Goal: Information Seeking & Learning: Learn about a topic

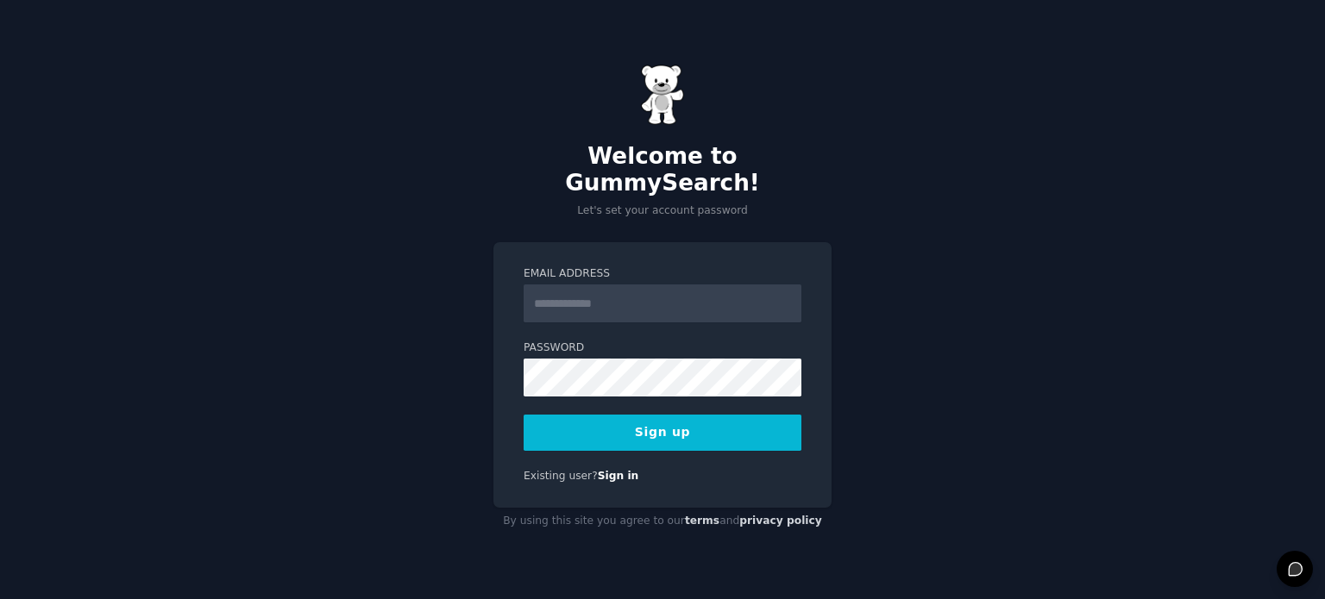
click at [622, 288] on input "Email Address" at bounding box center [662, 304] width 278 height 38
type input "**********"
click at [463, 351] on div "**********" at bounding box center [662, 299] width 1325 height 599
click at [657, 420] on button "Sign up" at bounding box center [662, 433] width 278 height 36
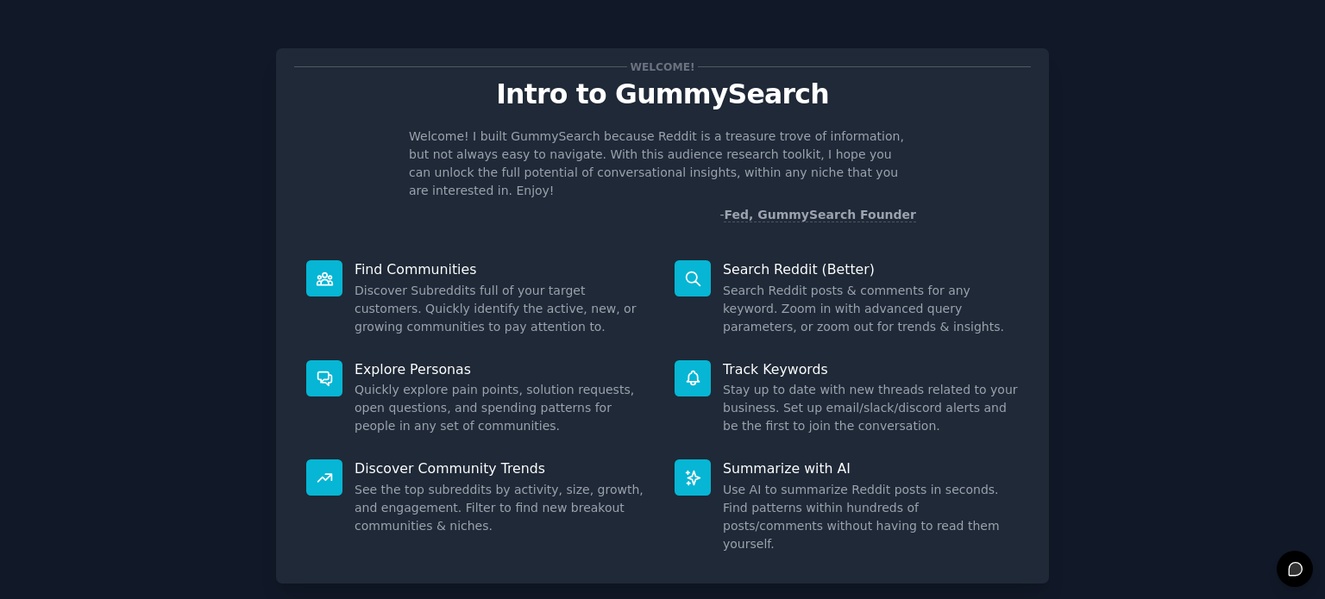
scroll to position [75, 0]
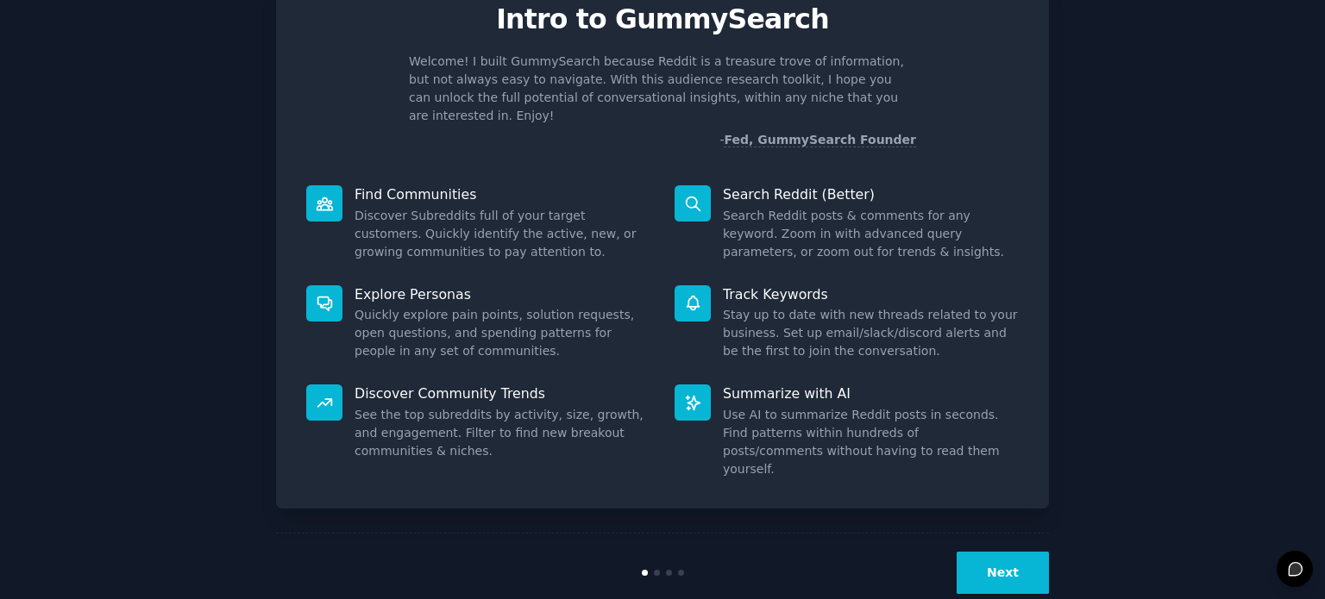
click at [1011, 552] on button "Next" at bounding box center [1002, 573] width 92 height 42
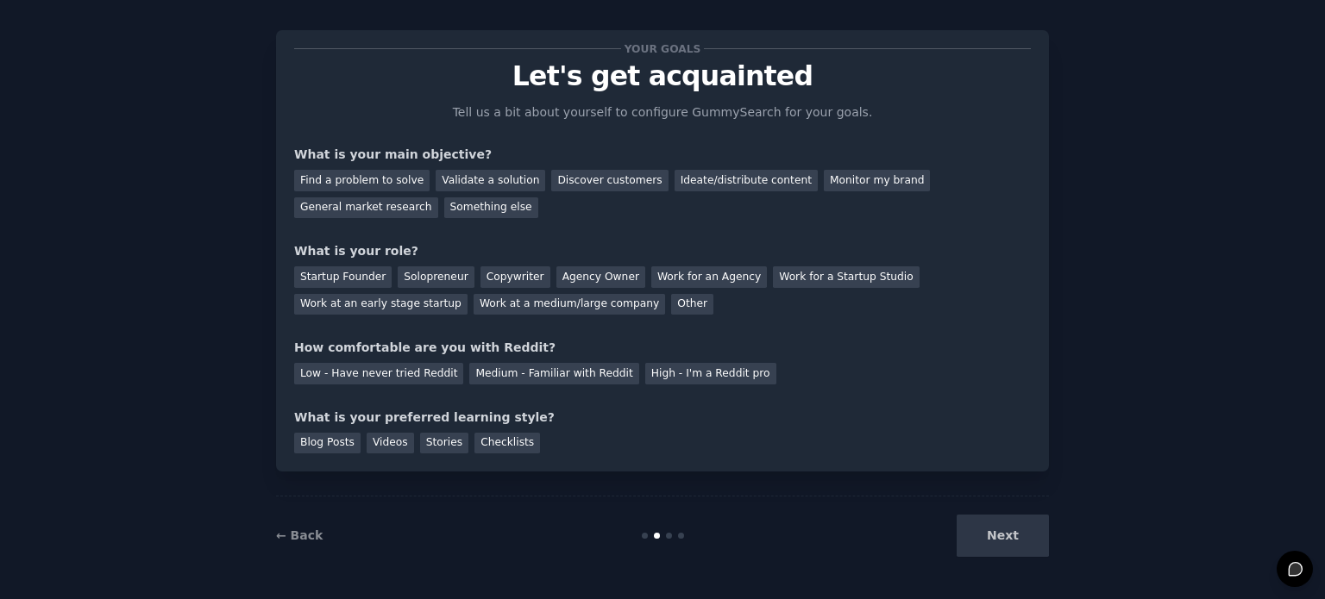
scroll to position [17, 0]
click at [458, 180] on div "Validate a solution" at bounding box center [490, 182] width 110 height 22
click at [392, 185] on div "Find a problem to solve" at bounding box center [361, 182] width 135 height 22
click at [671, 298] on div "Other" at bounding box center [692, 306] width 42 height 22
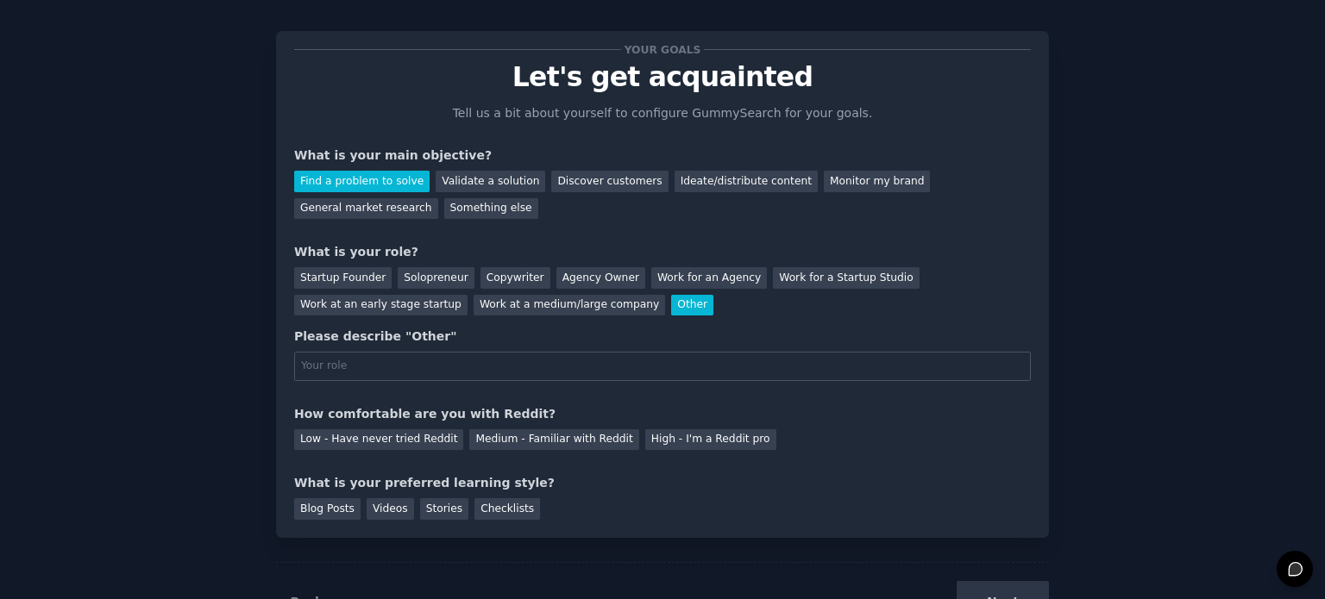
scroll to position [75, 0]
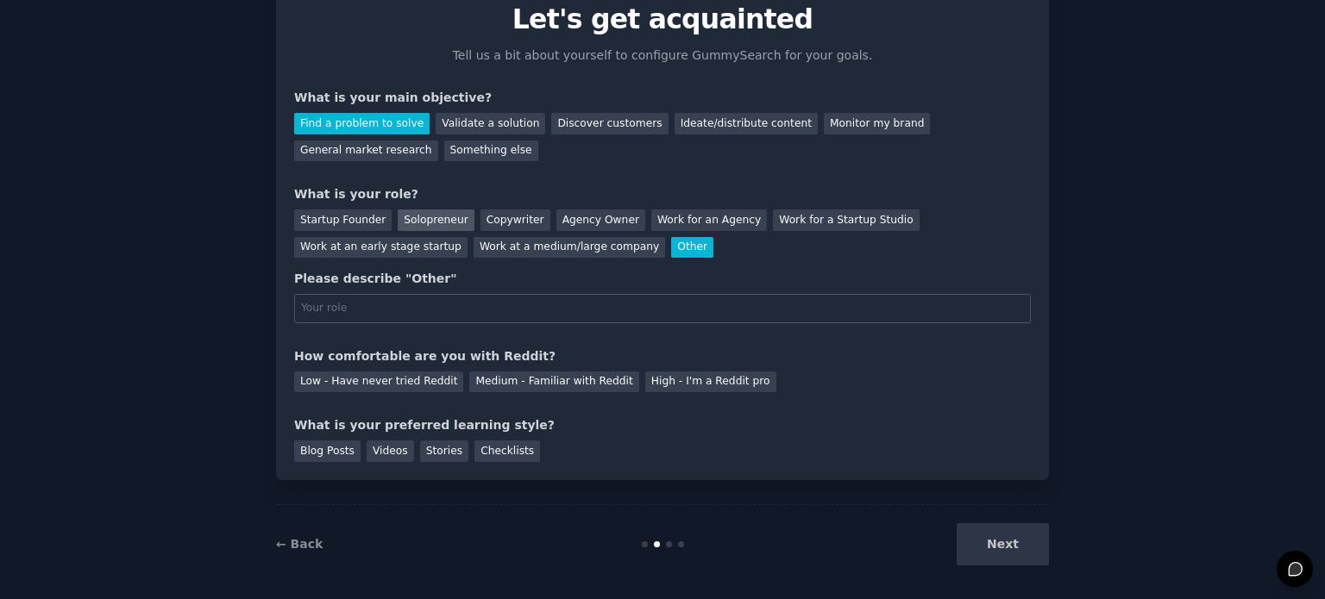
click at [418, 223] on div "Solopreneur" at bounding box center [436, 221] width 76 height 22
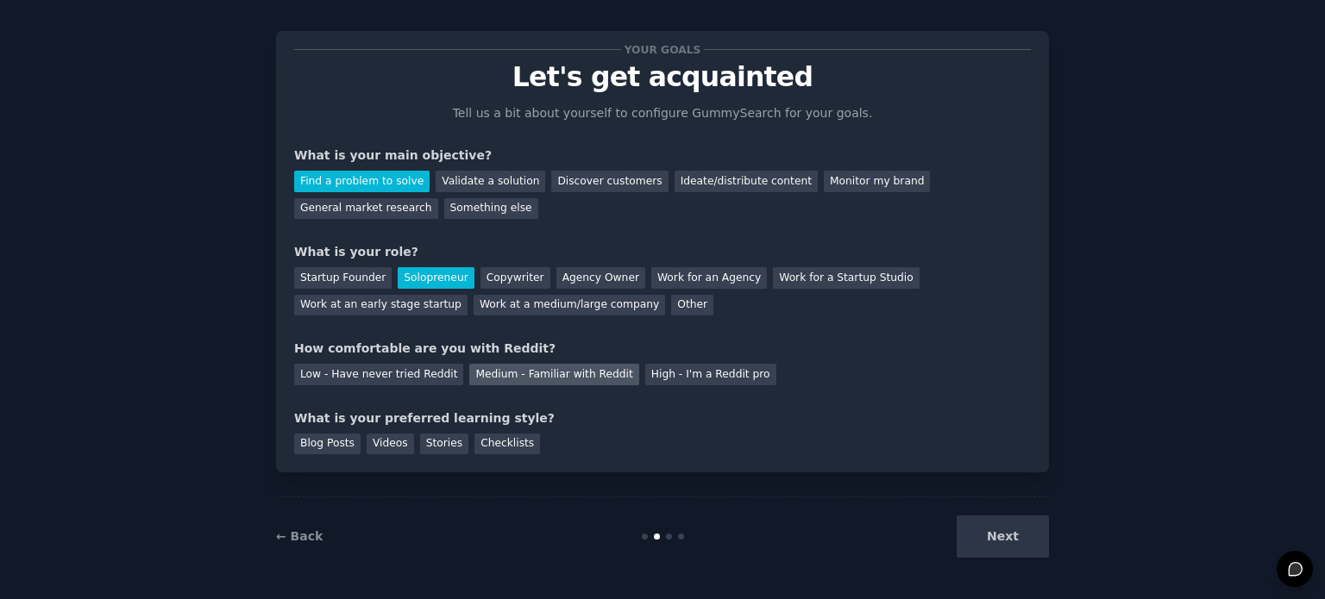
click at [500, 372] on div "Medium - Familiar with Reddit" at bounding box center [553, 375] width 169 height 22
click at [385, 446] on div "Videos" at bounding box center [390, 445] width 47 height 22
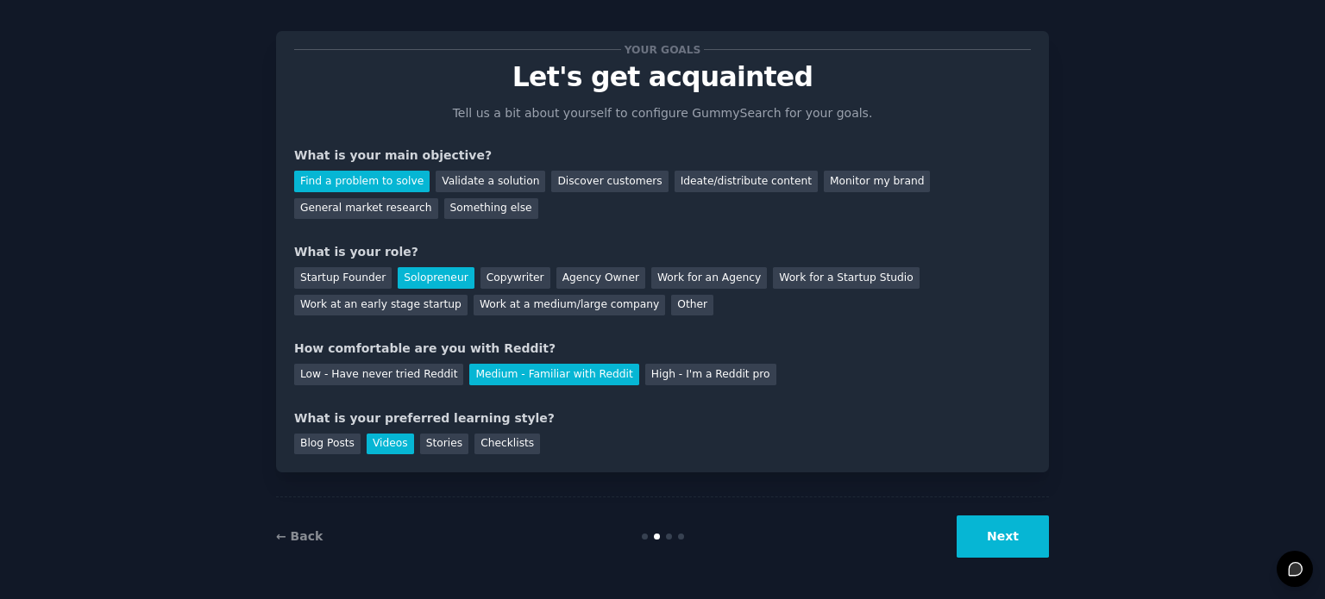
click at [982, 530] on button "Next" at bounding box center [1002, 537] width 92 height 42
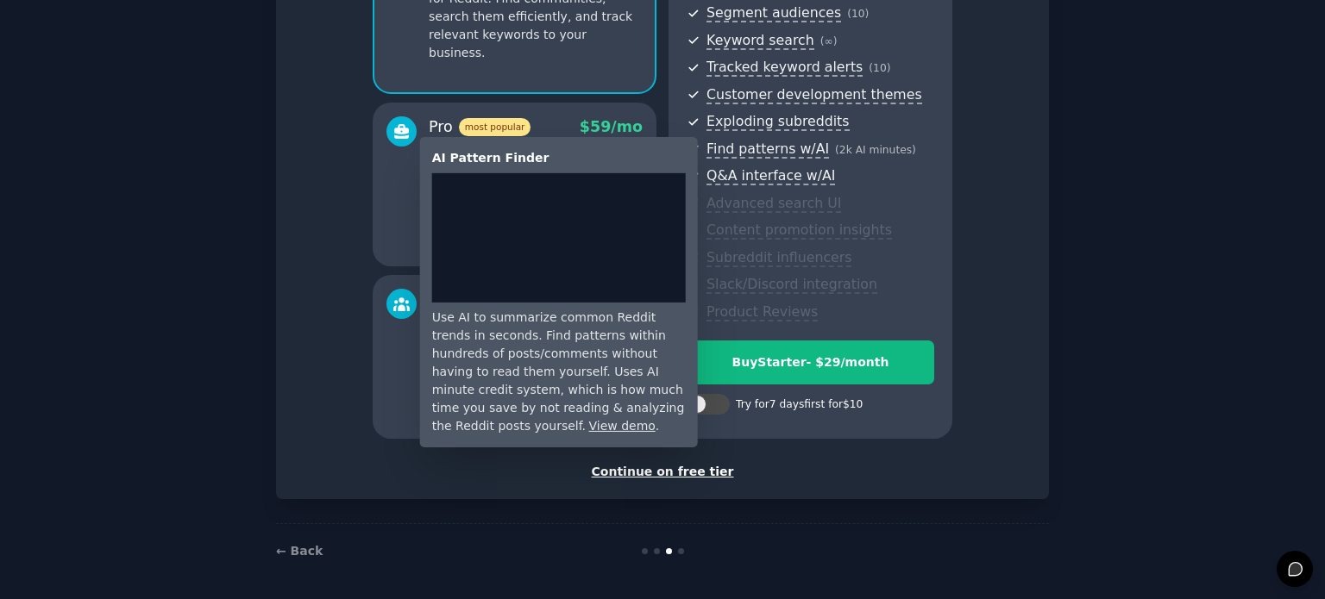
scroll to position [227, 0]
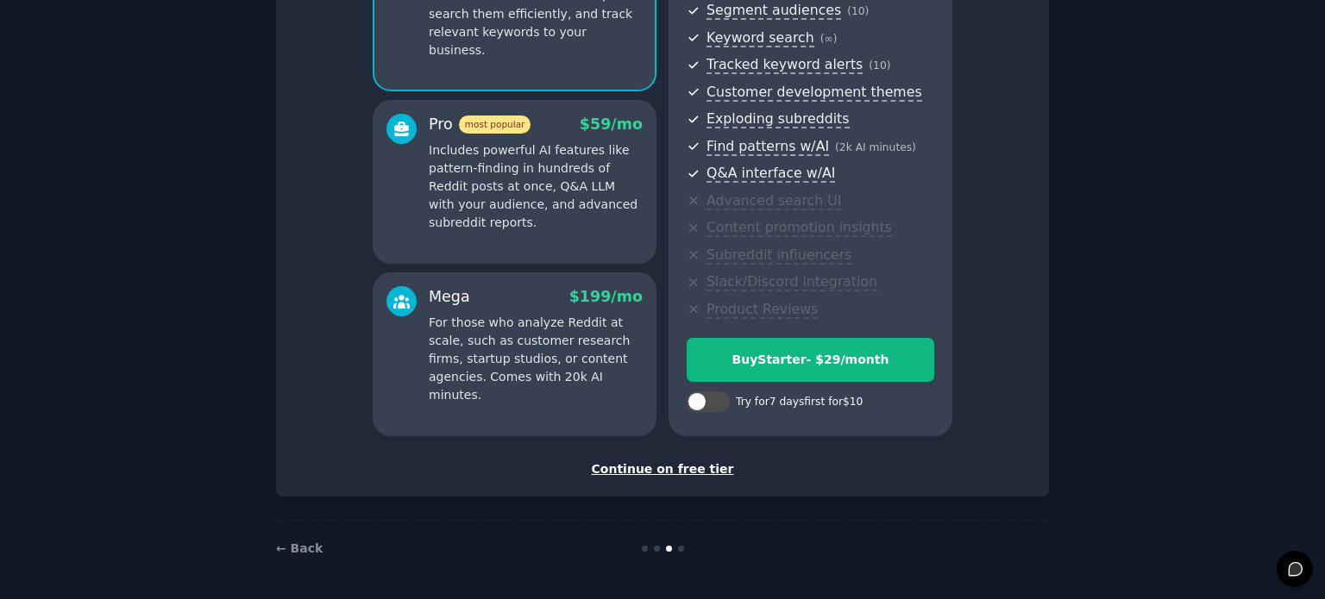
click at [662, 465] on div "Continue on free tier" at bounding box center [662, 469] width 736 height 18
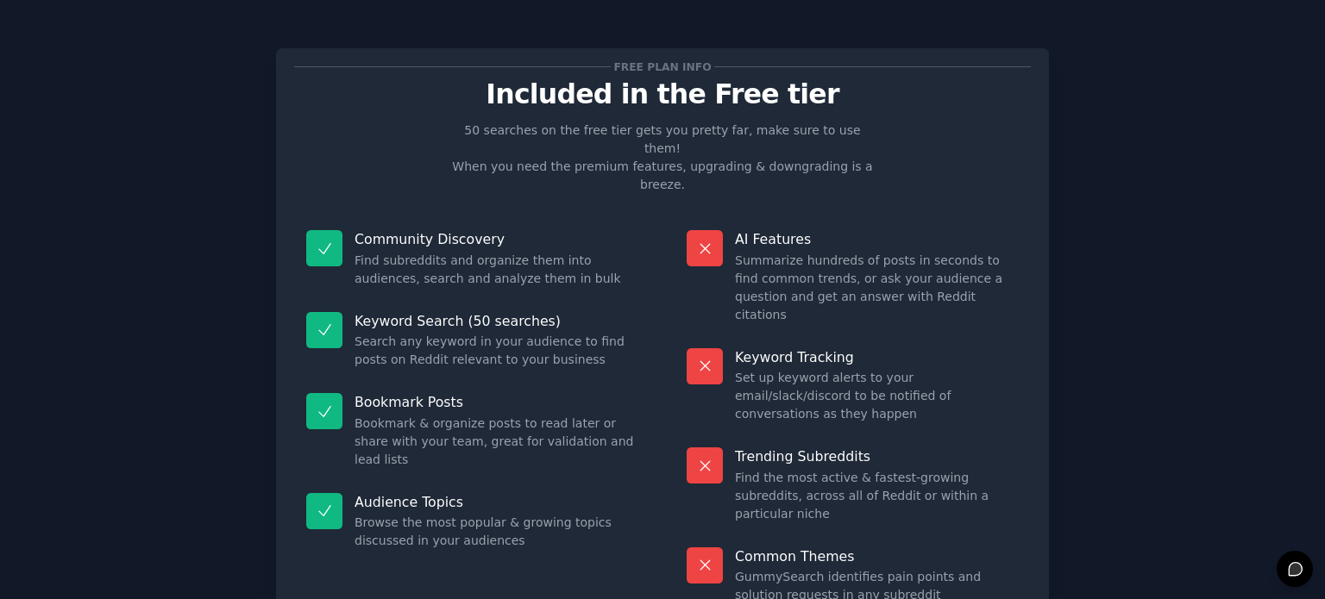
scroll to position [72, 0]
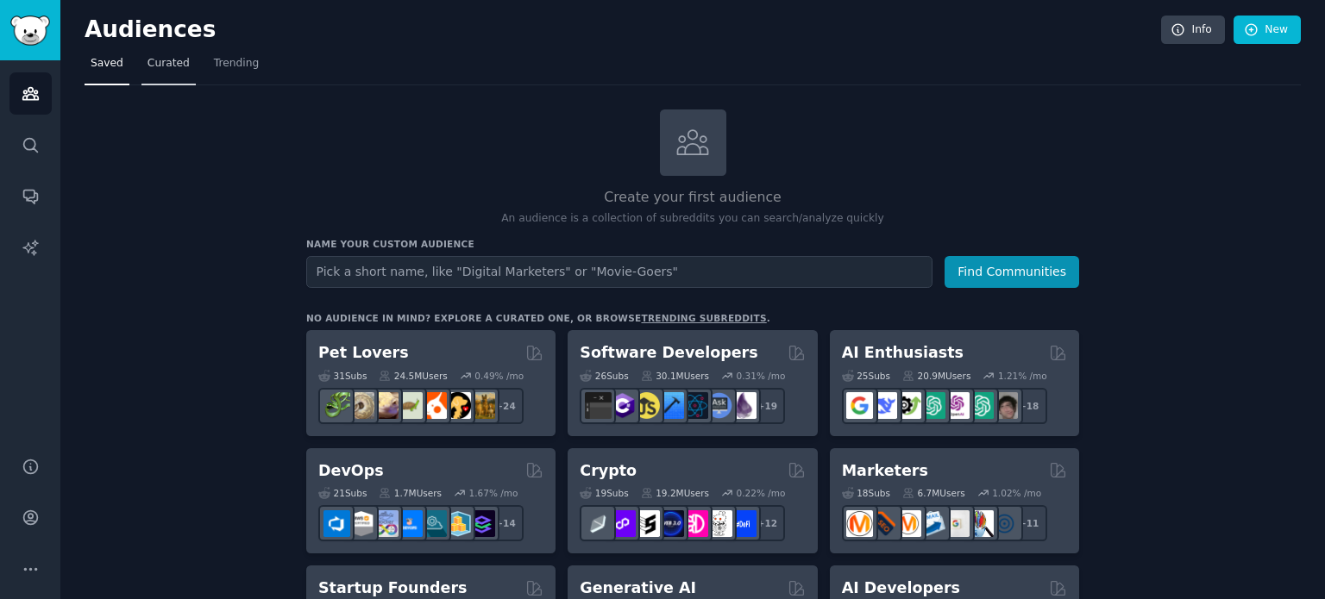
click at [147, 60] on span "Curated" at bounding box center [168, 64] width 42 height 16
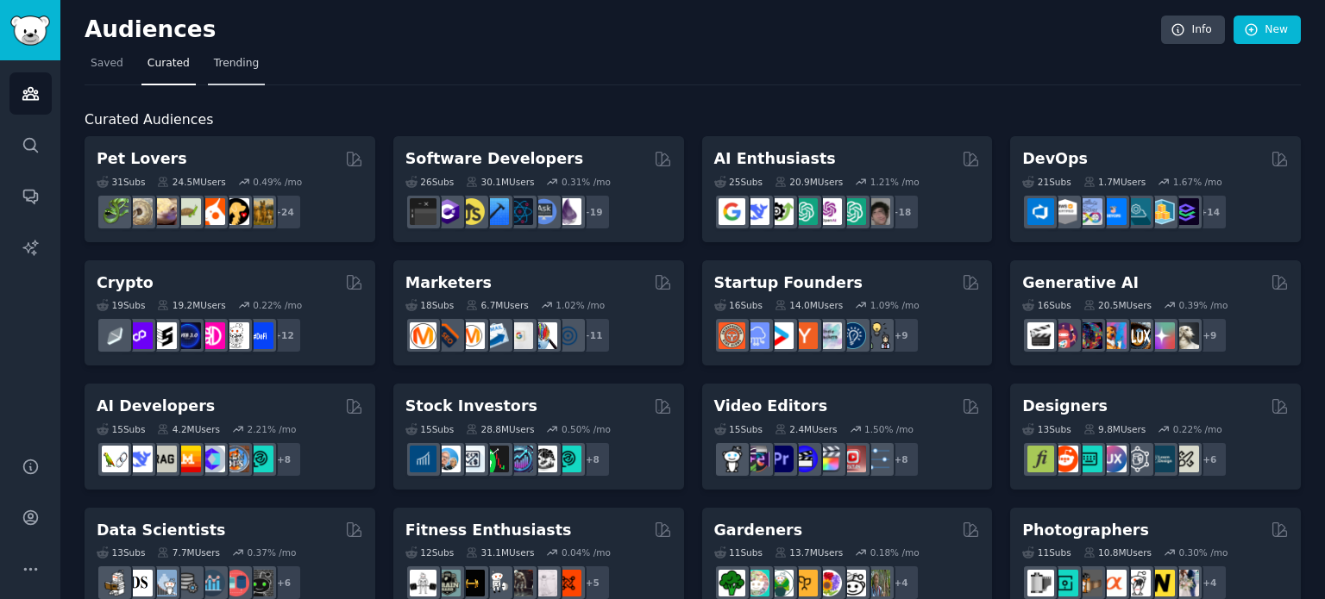
click at [230, 65] on span "Trending" at bounding box center [236, 64] width 45 height 16
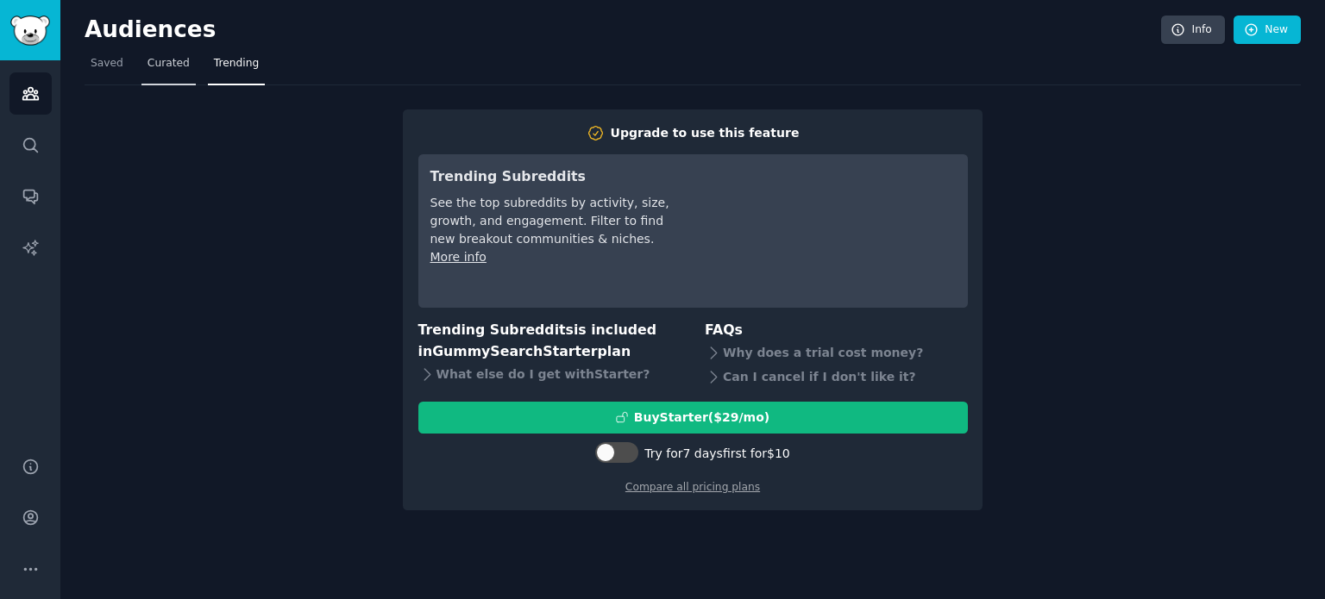
click at [155, 67] on span "Curated" at bounding box center [168, 64] width 42 height 16
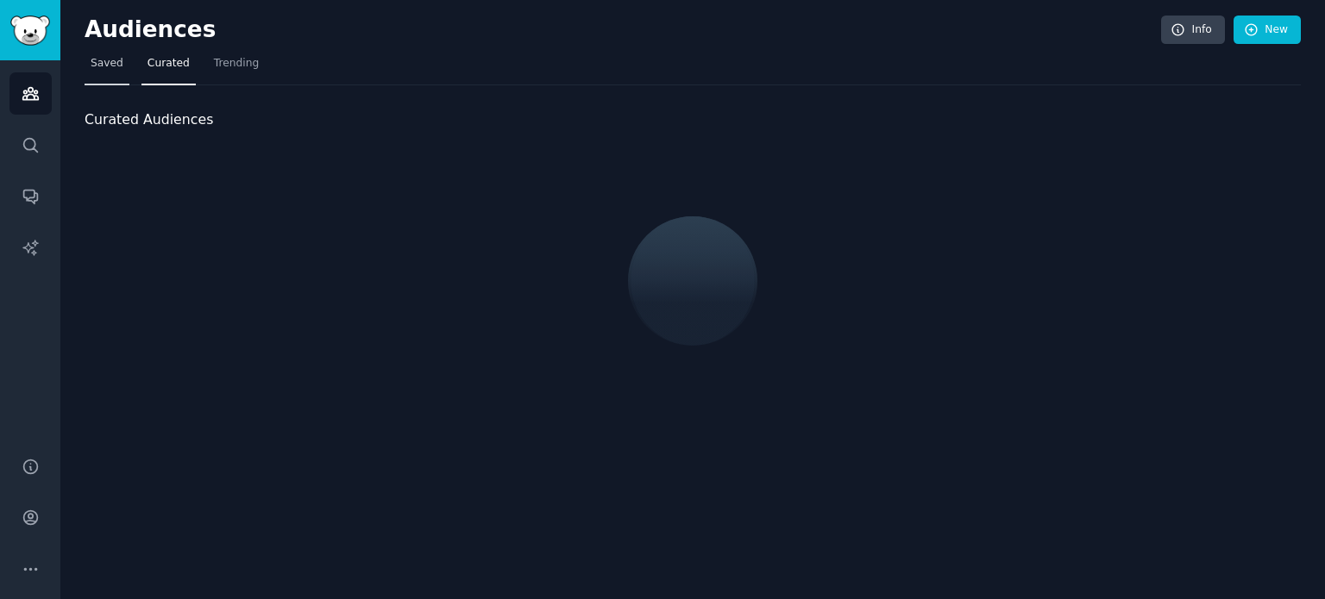
click at [110, 66] on span "Saved" at bounding box center [107, 64] width 33 height 16
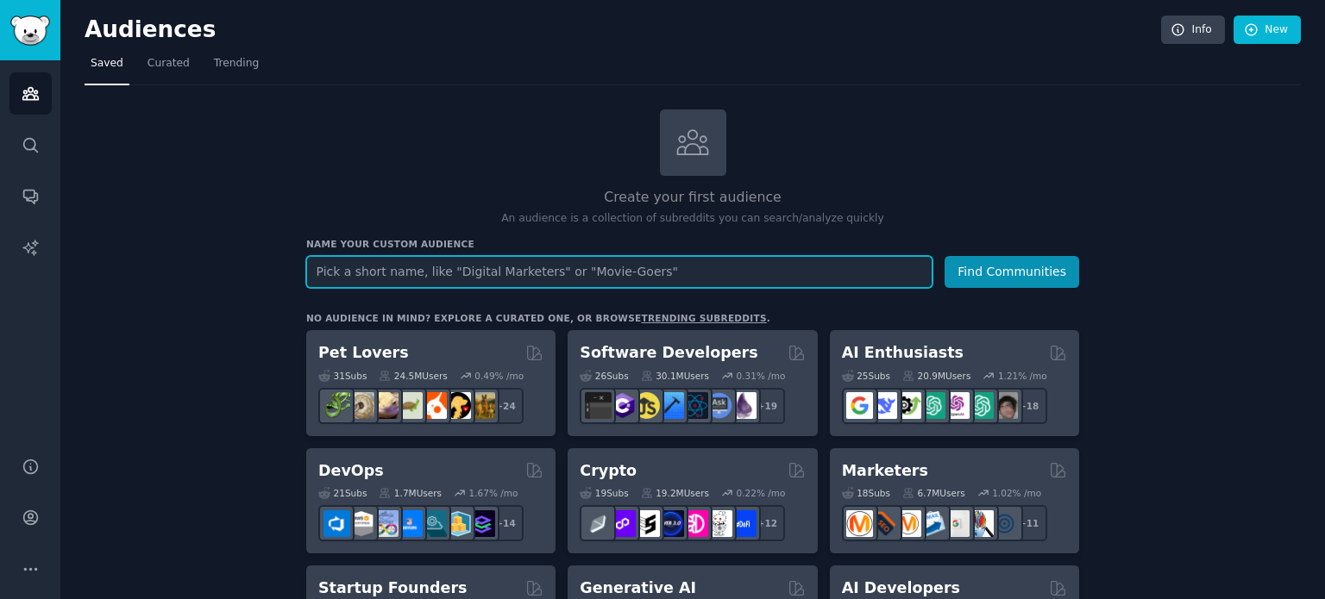
click at [419, 271] on input "text" at bounding box center [619, 272] width 626 height 32
type input "r/Parenting"
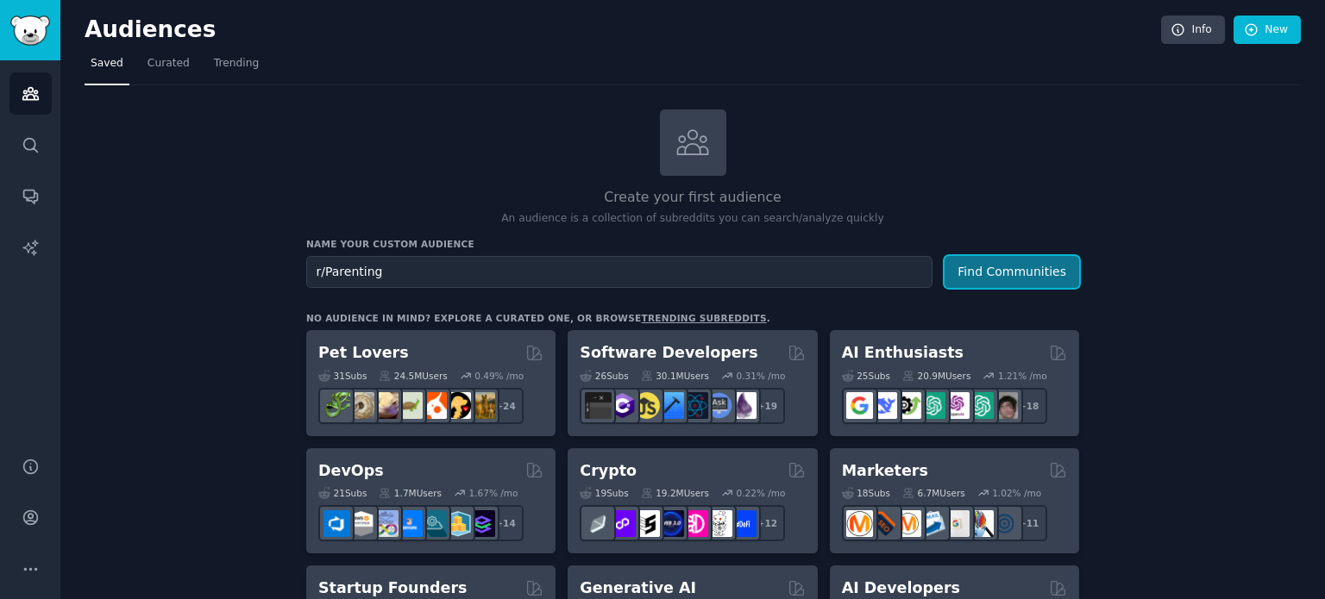
click at [1029, 266] on button "Find Communities" at bounding box center [1011, 272] width 135 height 32
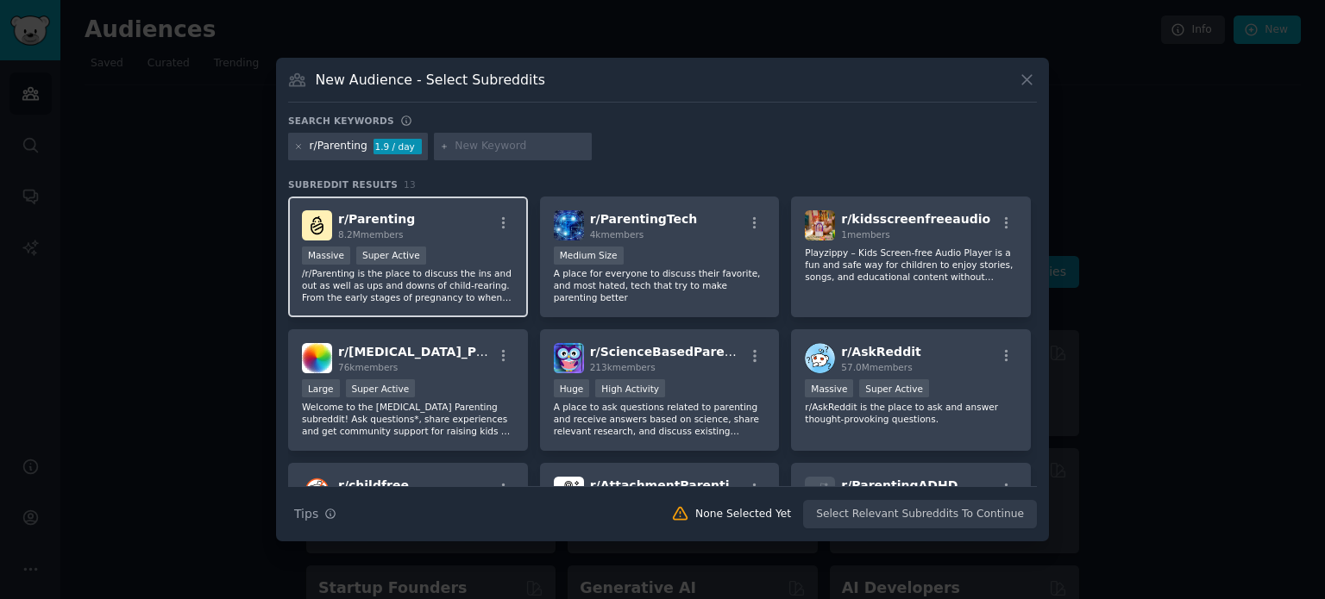
click at [466, 268] on p "/r/Parenting is the place to discuss the ins and out as well as ups and downs o…" at bounding box center [408, 285] width 212 height 36
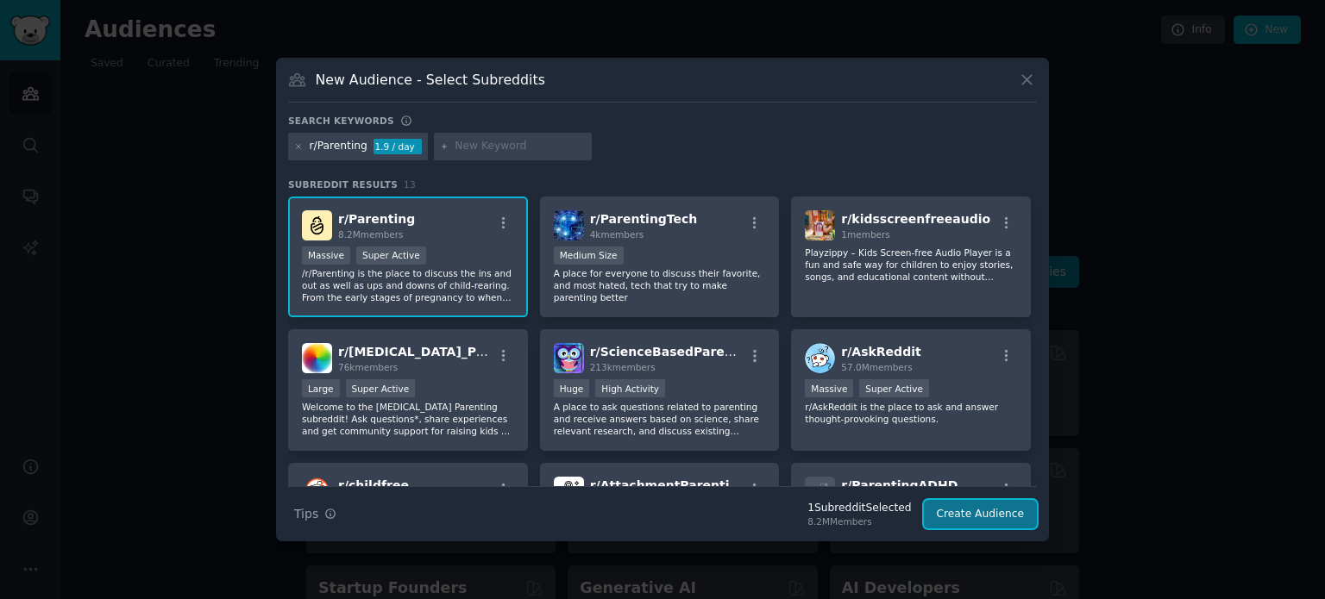
click at [985, 513] on button "Create Audience" at bounding box center [981, 514] width 114 height 29
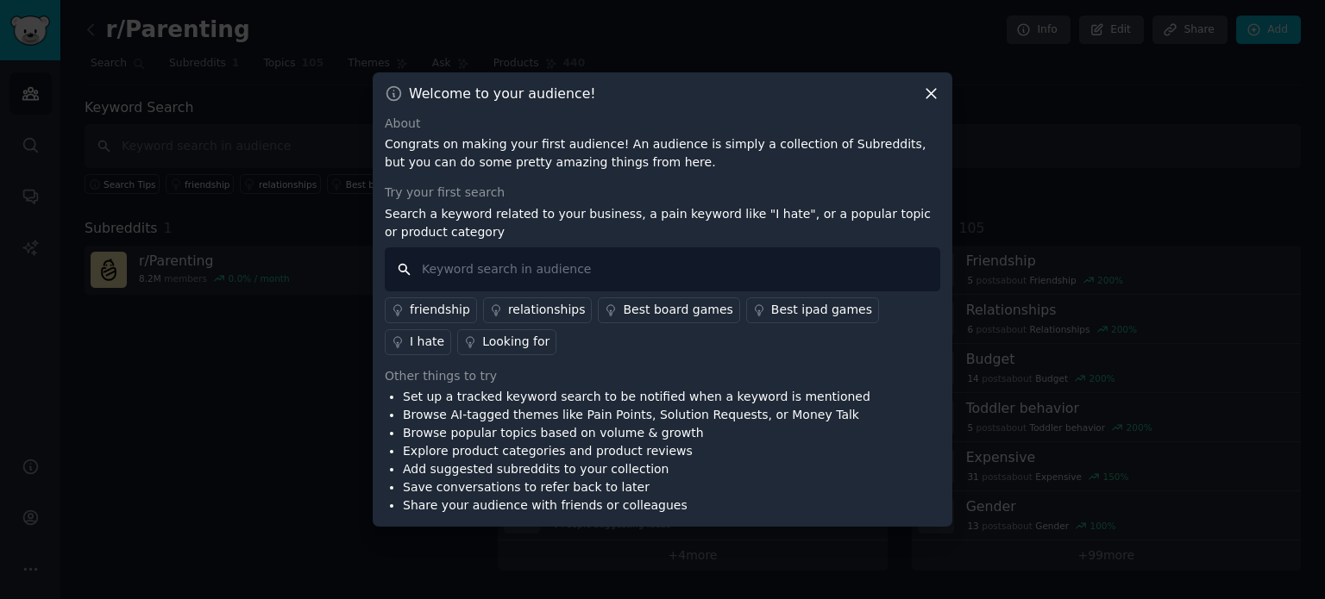
click at [585, 272] on input "text" at bounding box center [662, 269] width 555 height 44
click at [463, 266] on input "baby firrst word app, record baby first wo" at bounding box center [662, 269] width 555 height 44
click at [722, 274] on input "baby first word app, record baby first wo" at bounding box center [662, 269] width 555 height 44
type input "baby first word app, record baby first word, toddler talking moments, baby memo…"
click at [781, 176] on div "About Congrats on making your first audience! An audience is simply a collectio…" at bounding box center [662, 315] width 555 height 401
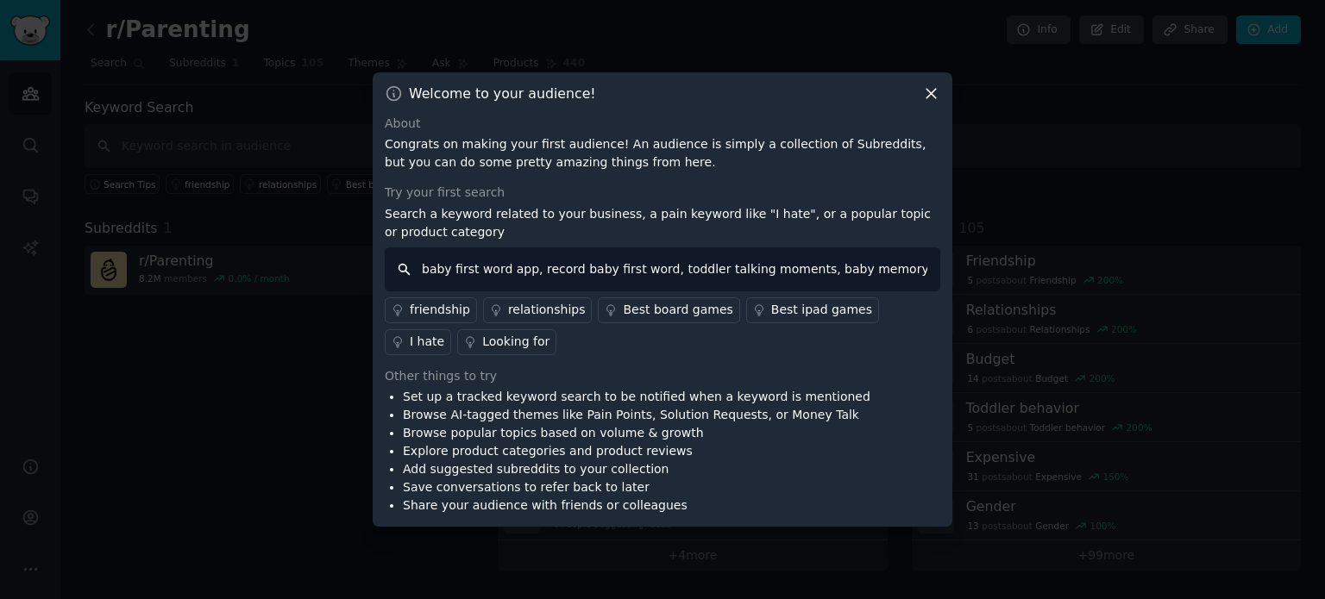
click at [444, 269] on input "baby first word app, record baby first word, toddler talking moments, baby memo…" at bounding box center [662, 269] width 555 height 44
click at [860, 435] on div "Set up a tracked keyword search to be notified when a keyword is mentioned Brow…" at bounding box center [662, 451] width 555 height 127
click at [909, 271] on input "baby first word app, record baby first word, toddler talking moments, baby memo…" at bounding box center [662, 269] width 555 height 44
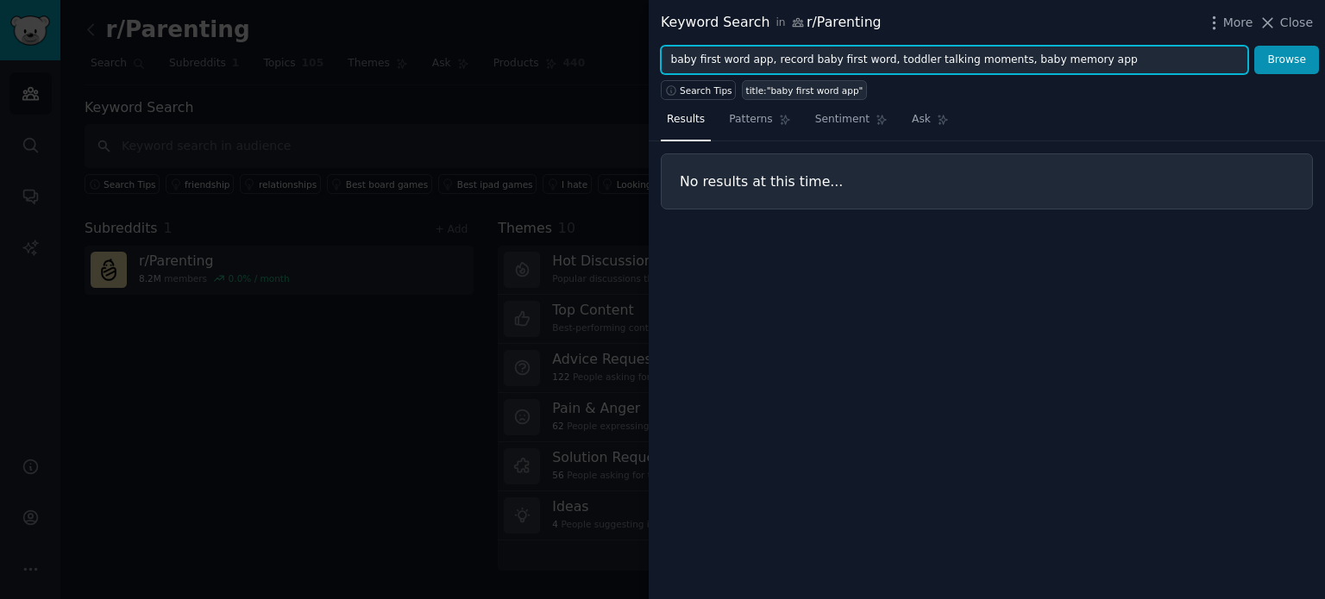
drag, startPoint x: 1103, startPoint y: 61, endPoint x: 767, endPoint y: 81, distance: 336.9
click at [767, 81] on div "Keyword Search in r/Parenting More Close baby first word app, record baby first…" at bounding box center [986, 299] width 676 height 599
click at [1093, 53] on input "baby first word app, record baby first word, toddler talking moments, baby memo…" at bounding box center [954, 60] width 587 height 29
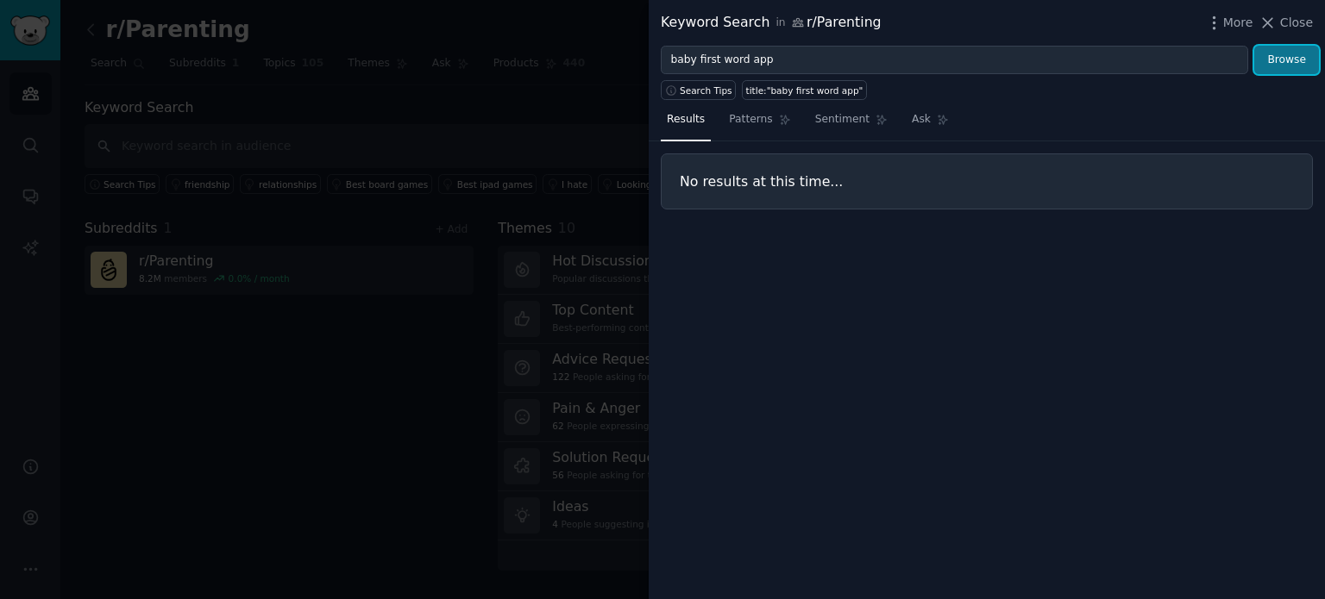
click at [1283, 68] on button "Browse" at bounding box center [1286, 60] width 65 height 29
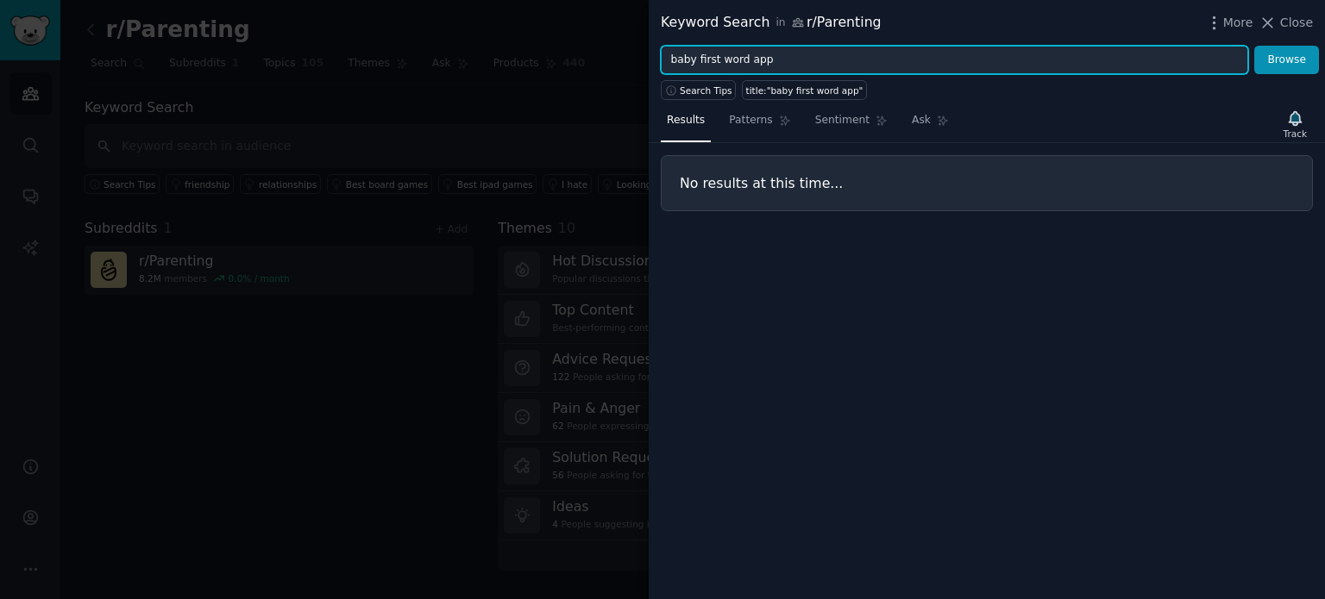
click at [894, 58] on input "baby first word app" at bounding box center [954, 60] width 587 height 29
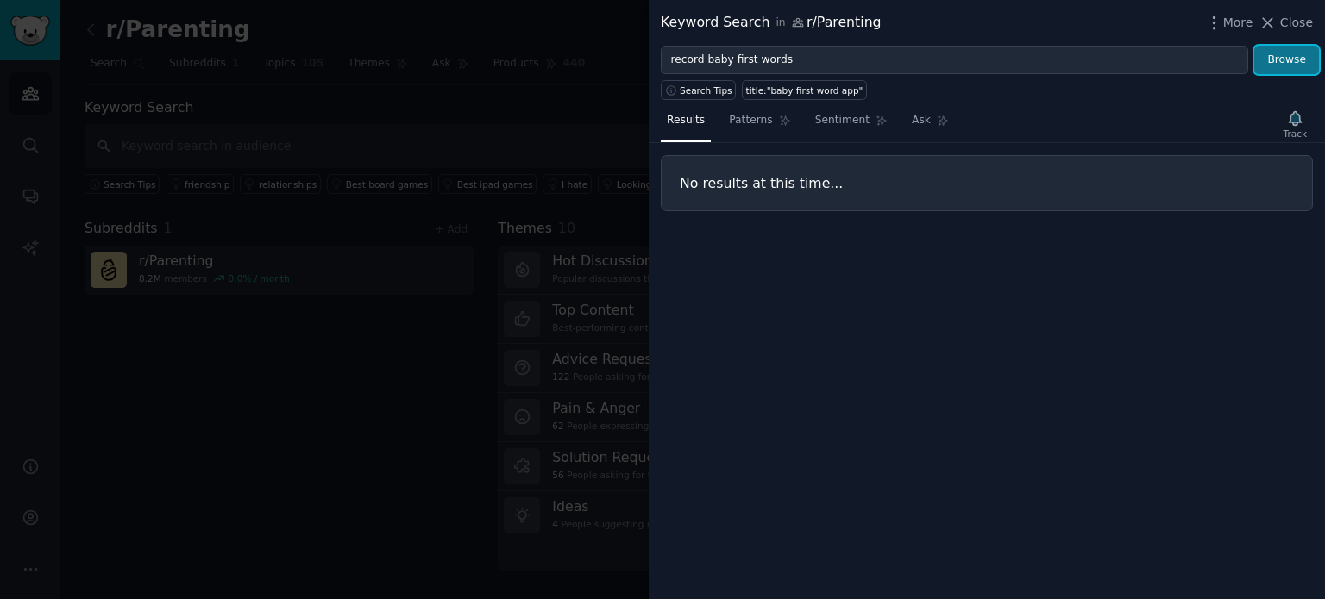
click at [1295, 58] on button "Browse" at bounding box center [1286, 60] width 65 height 29
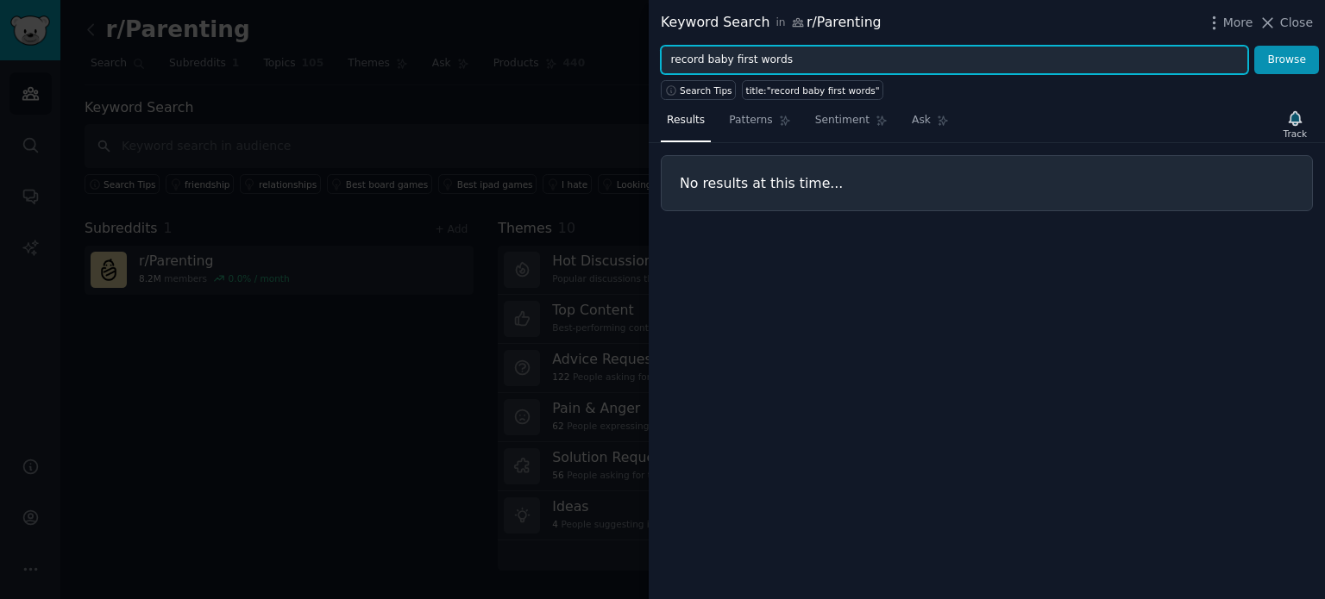
drag, startPoint x: 799, startPoint y: 59, endPoint x: 611, endPoint y: 67, distance: 189.1
click at [611, 67] on div "Keyword Search in r/Parenting More Close record baby first words Browse Search …" at bounding box center [662, 299] width 1325 height 599
click at [1254, 46] on button "Browse" at bounding box center [1286, 60] width 65 height 29
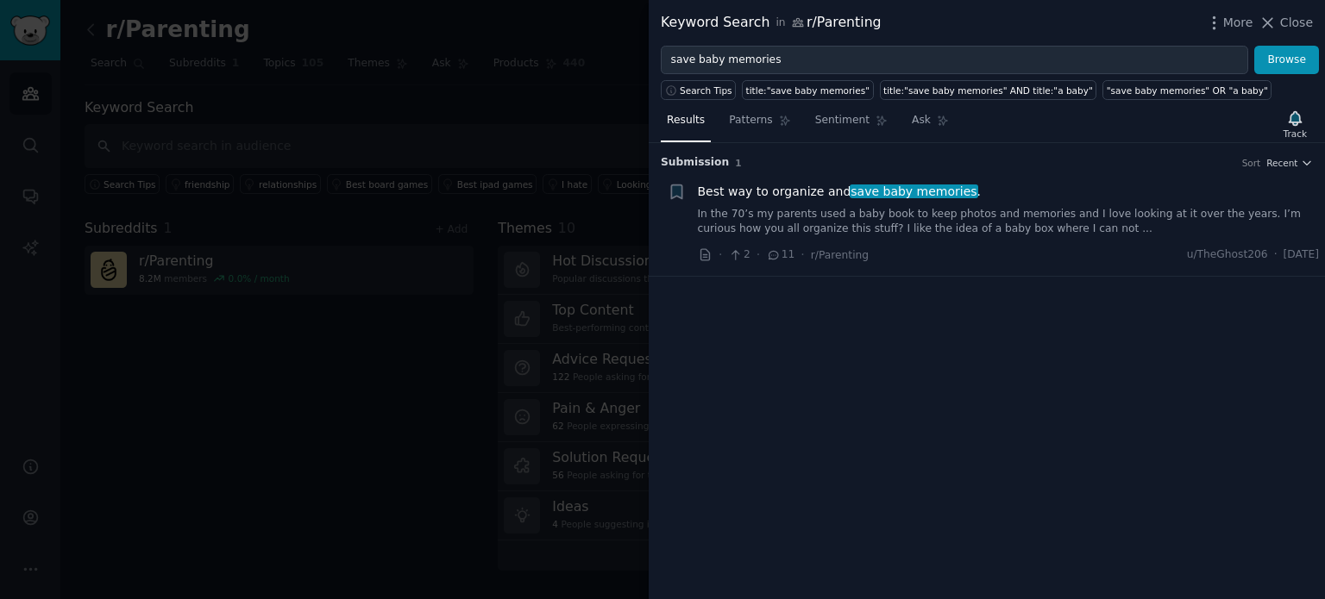
click at [971, 214] on link "In the 70’s my parents used a baby book to keep photos and memories and I love …" at bounding box center [1009, 222] width 622 height 30
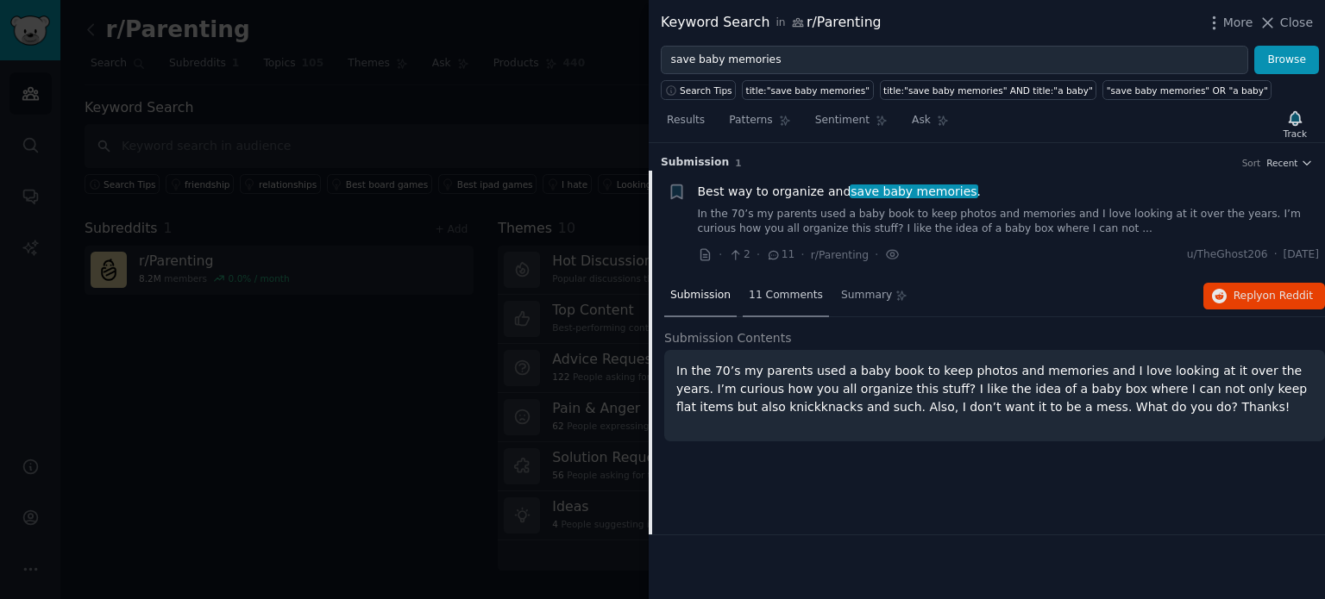
click at [777, 296] on span "11 Comments" at bounding box center [786, 296] width 74 height 16
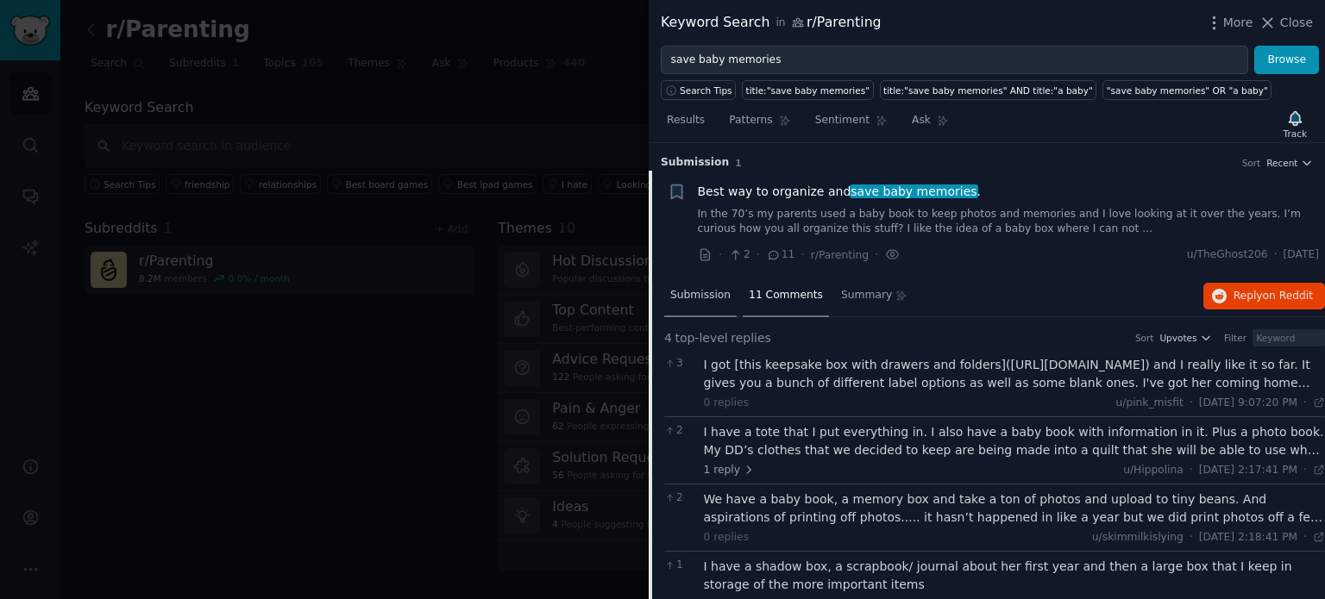
click at [693, 295] on span "Submission" at bounding box center [700, 296] width 60 height 16
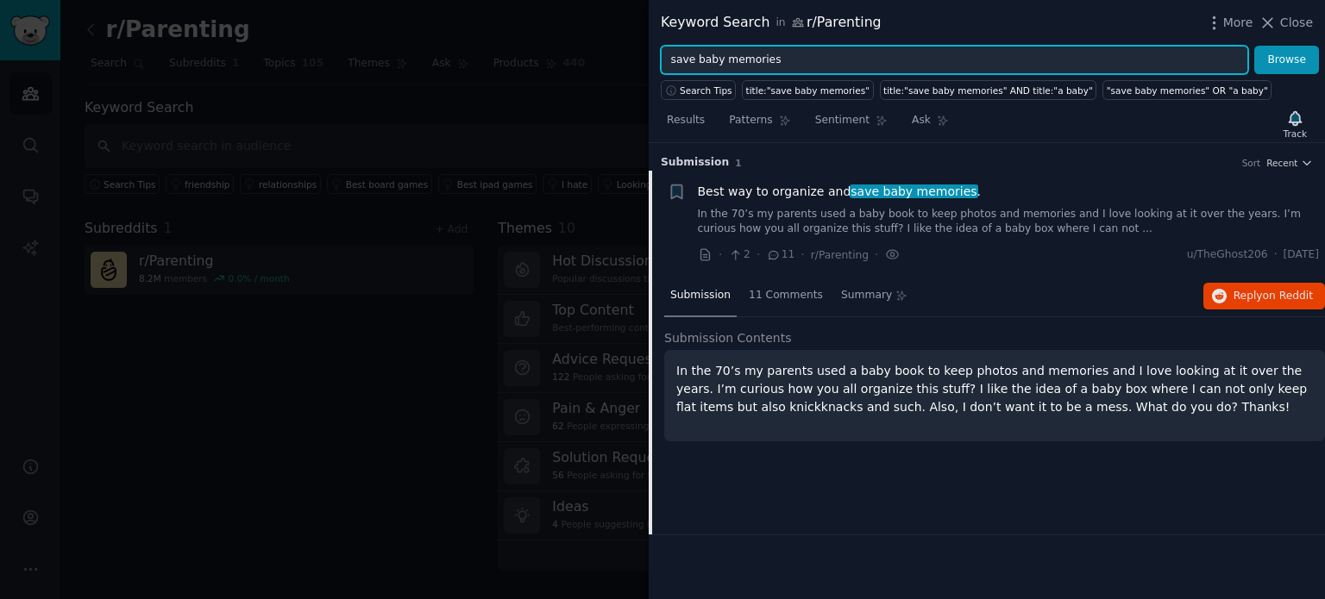
drag, startPoint x: 793, startPoint y: 47, endPoint x: 642, endPoint y: 52, distance: 151.8
click at [642, 52] on div "Keyword Search in r/Parenting More Close save baby memories Browse Search Tips …" at bounding box center [662, 299] width 1325 height 599
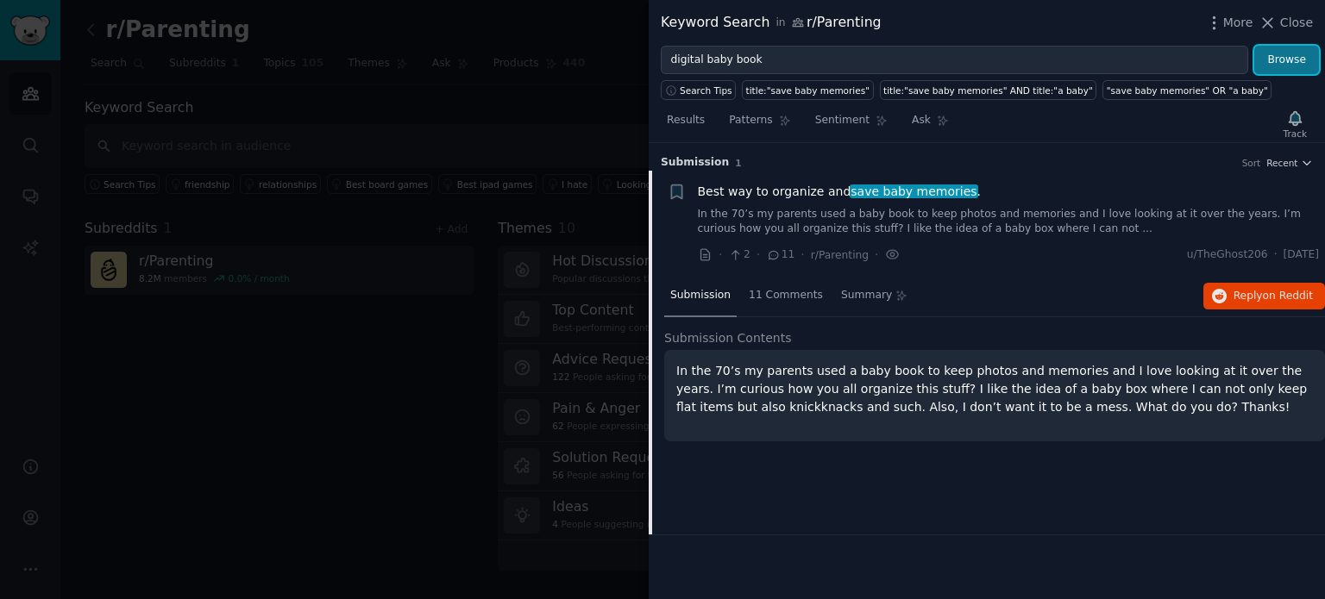
click at [1286, 68] on button "Browse" at bounding box center [1286, 60] width 65 height 29
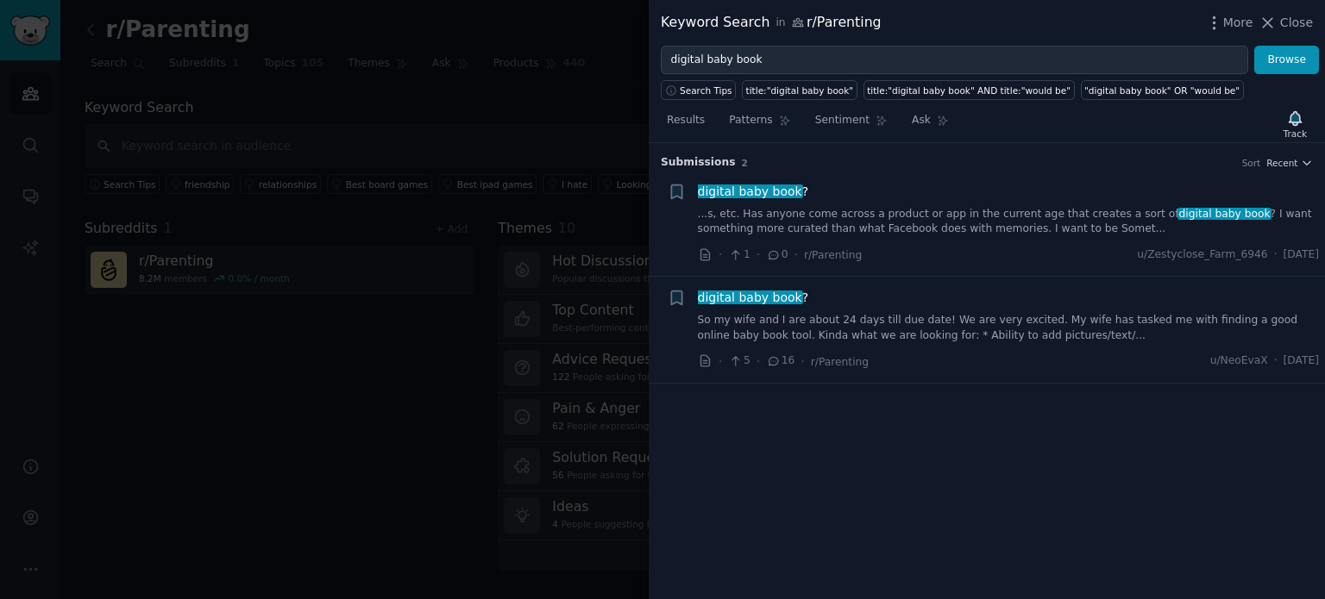
click at [876, 214] on link "...s, etc. Has anyone come across a product or app in the current age that crea…" at bounding box center [1009, 222] width 622 height 30
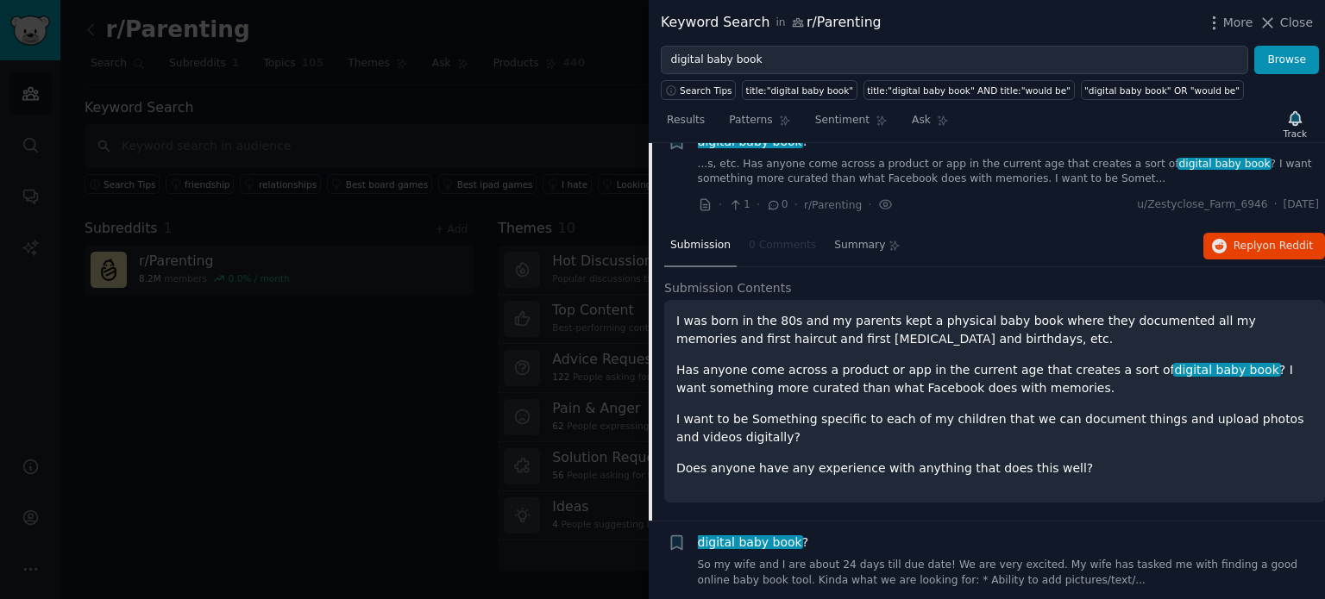
scroll to position [76, 0]
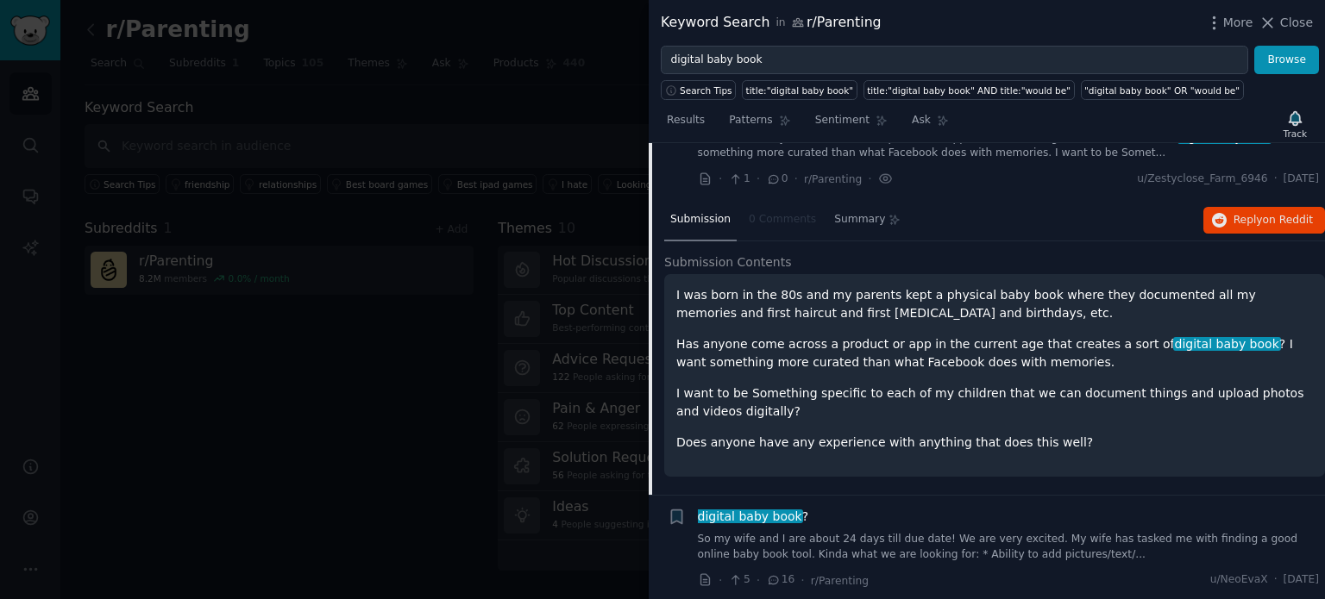
click at [859, 533] on link "So my wife and I are about 24 days till due date! We are very excited. My wife …" at bounding box center [1009, 547] width 622 height 30
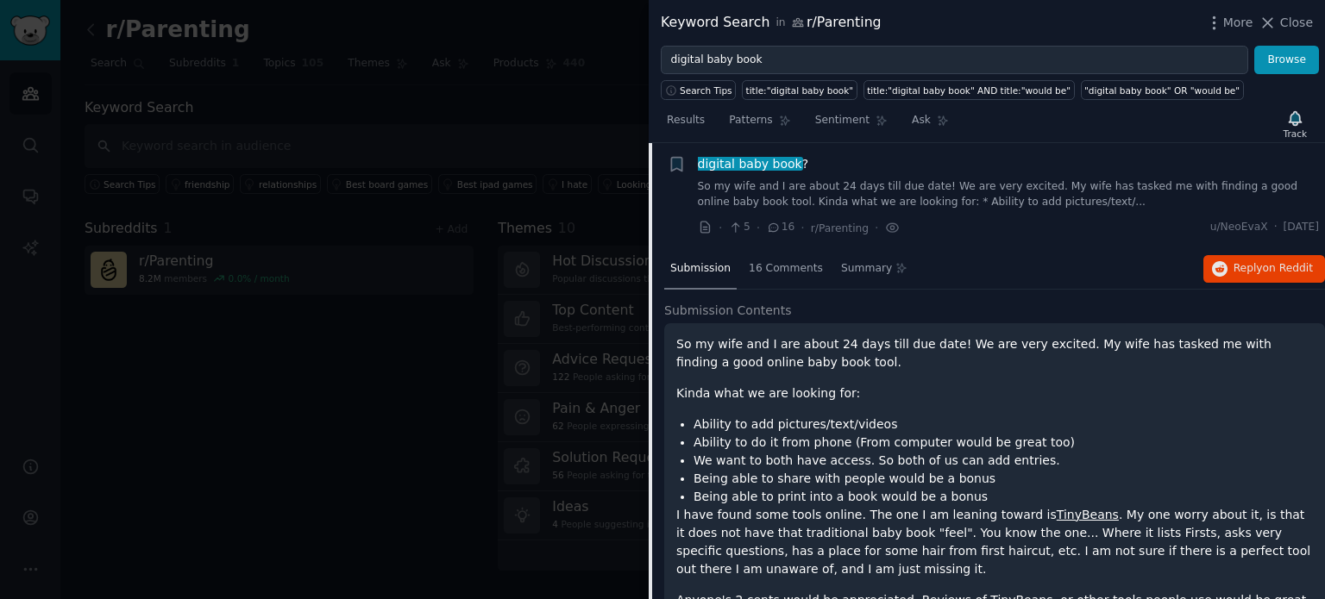
scroll to position [220, 0]
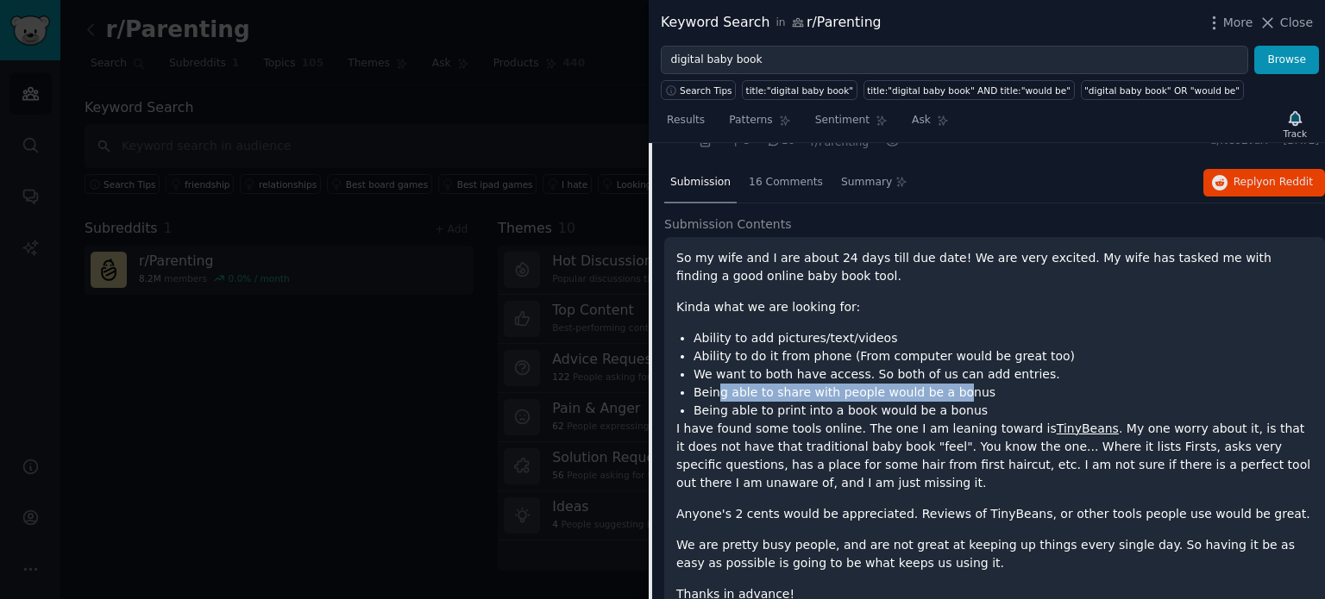
drag, startPoint x: 717, startPoint y: 393, endPoint x: 940, endPoint y: 391, distance: 222.5
click at [940, 391] on li "Being able to share with people would be a bonus" at bounding box center [1002, 393] width 619 height 18
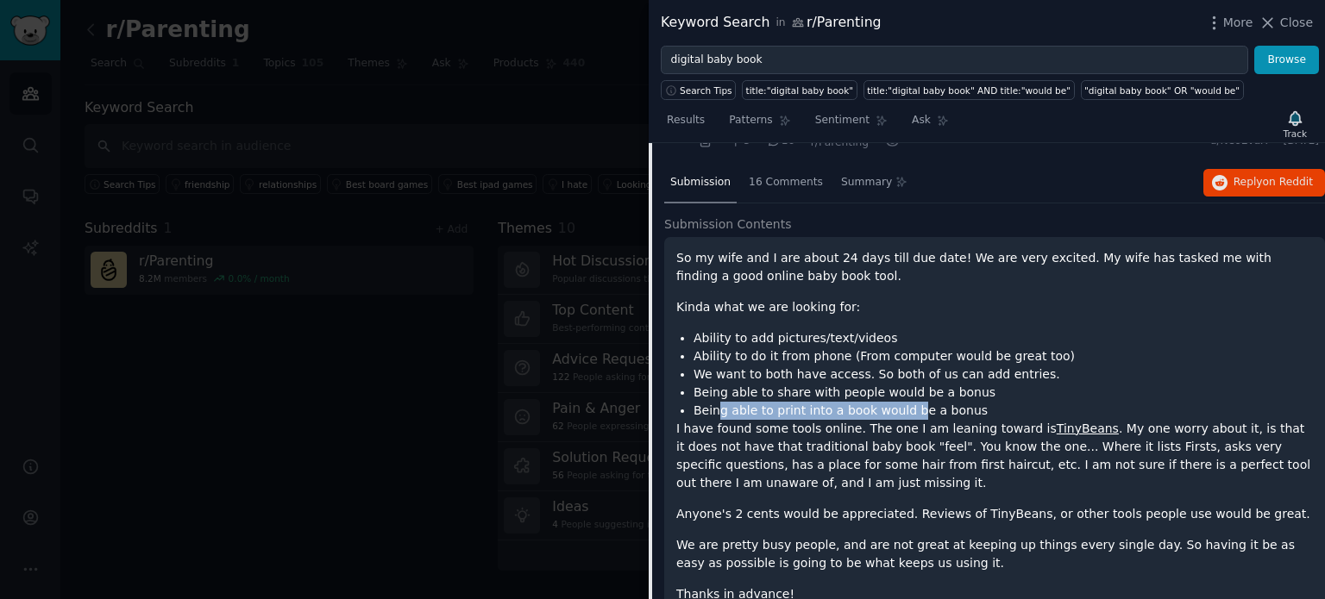
drag, startPoint x: 714, startPoint y: 412, endPoint x: 902, endPoint y: 413, distance: 188.0
click at [902, 413] on li "Being able to print into a book would be a bonus" at bounding box center [1002, 411] width 619 height 18
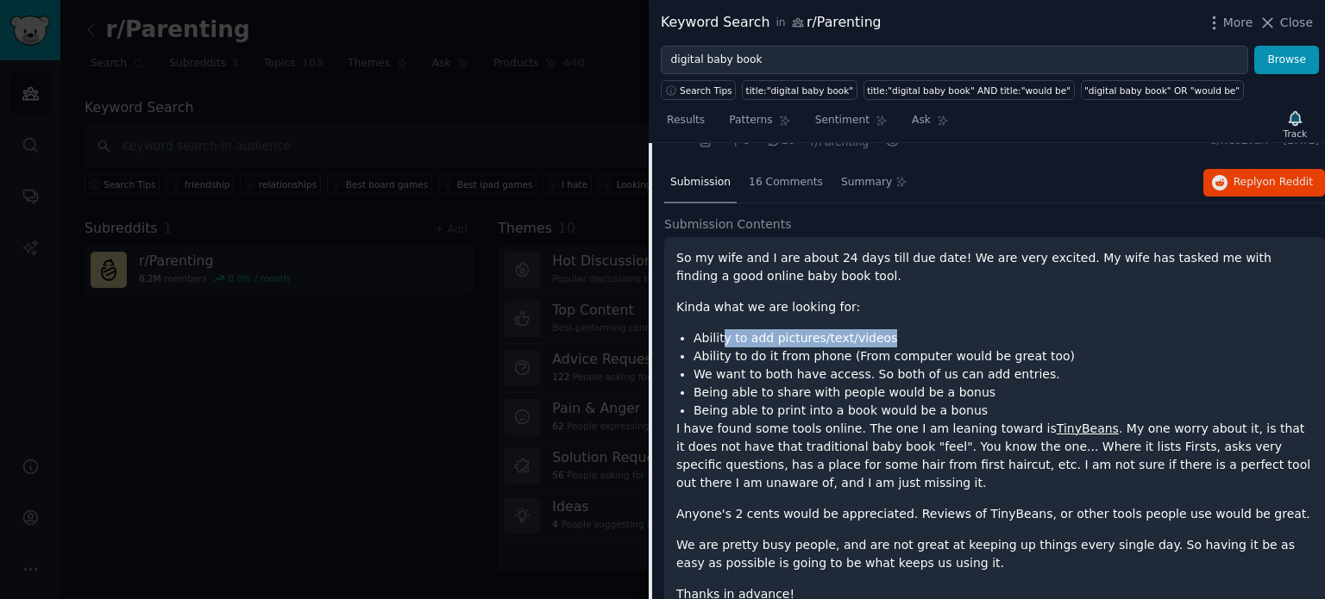
drag, startPoint x: 722, startPoint y: 340, endPoint x: 874, endPoint y: 326, distance: 152.4
click at [877, 326] on div "So my wife and I are about 24 days till due date! We are very excited. My wife …" at bounding box center [994, 426] width 636 height 354
drag, startPoint x: 705, startPoint y: 357, endPoint x: 858, endPoint y: 355, distance: 152.6
click at [858, 355] on li "Ability to do it from phone (From computer would be great too)" at bounding box center [1002, 357] width 619 height 18
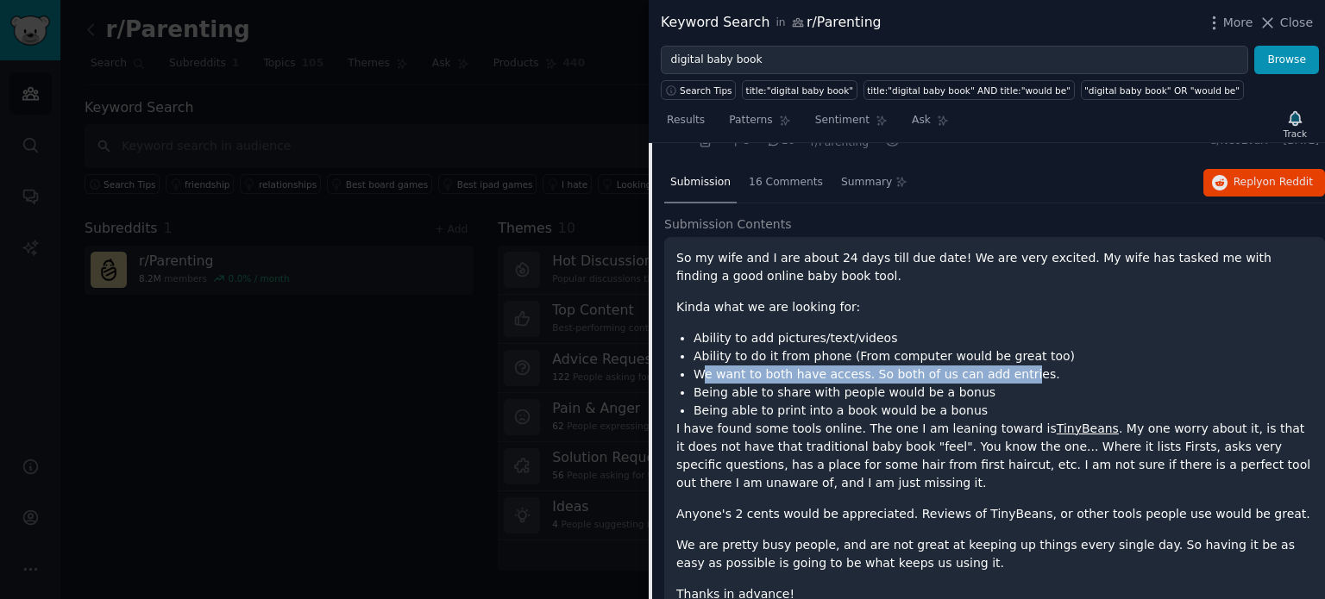
drag, startPoint x: 702, startPoint y: 375, endPoint x: 992, endPoint y: 375, distance: 289.8
click at [999, 374] on li "We want to both have access. So both of us can add entries." at bounding box center [1002, 375] width 619 height 18
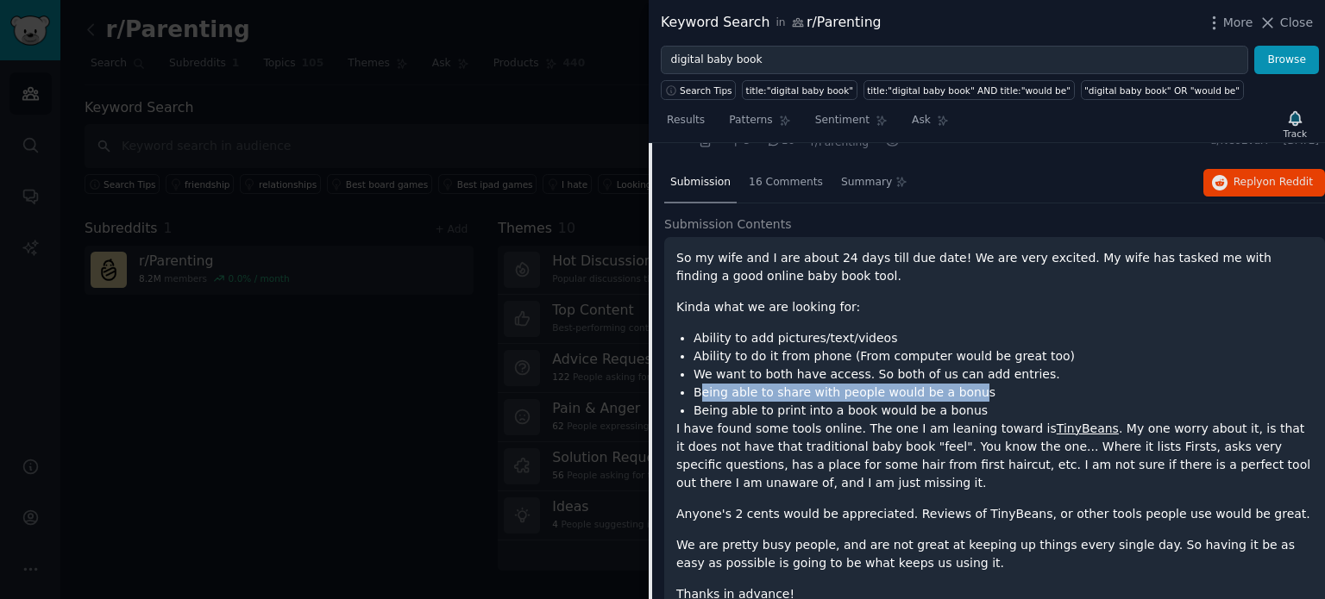
drag, startPoint x: 703, startPoint y: 384, endPoint x: 952, endPoint y: 391, distance: 249.3
click at [952, 391] on li "Being able to share with people would be a bonus" at bounding box center [1002, 393] width 619 height 18
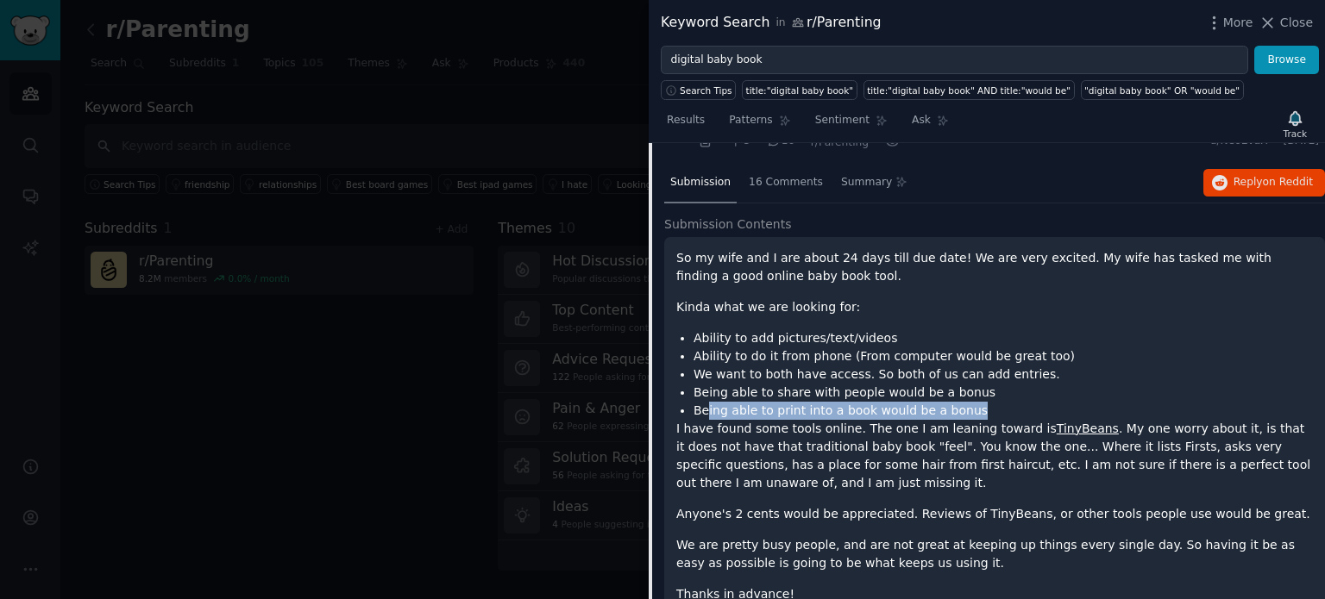
drag, startPoint x: 705, startPoint y: 410, endPoint x: 962, endPoint y: 404, distance: 257.9
click at [962, 404] on li "Being able to print into a book would be a bonus" at bounding box center [1002, 411] width 619 height 18
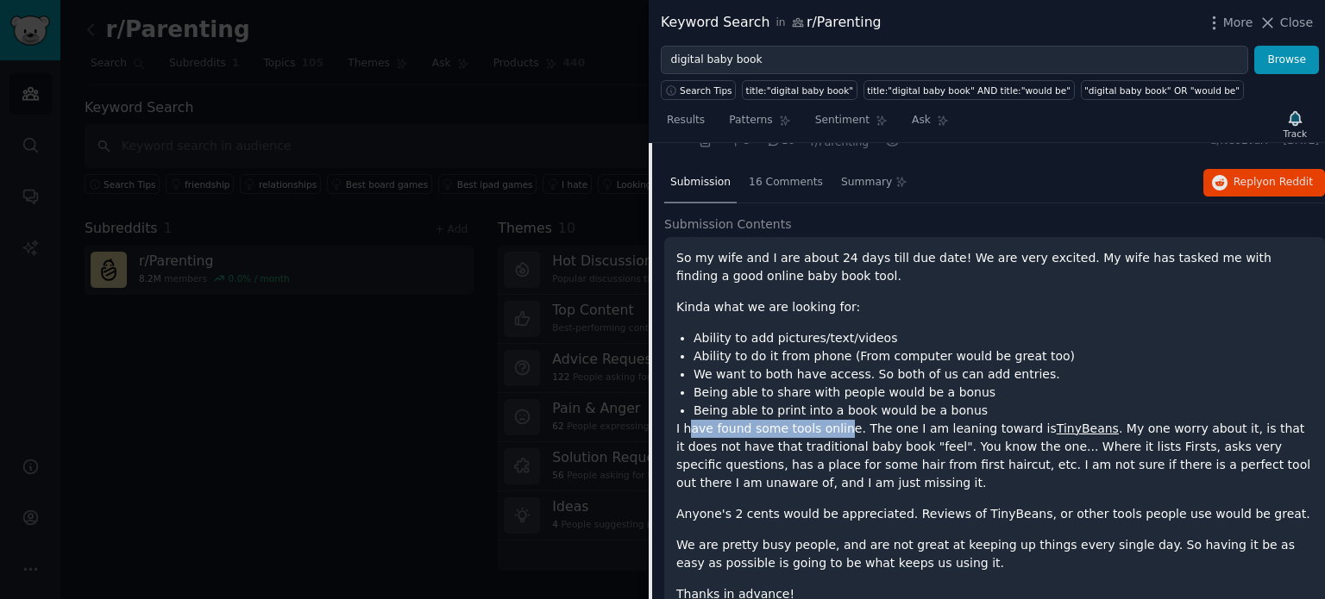
drag, startPoint x: 687, startPoint y: 434, endPoint x: 833, endPoint y: 434, distance: 145.7
click at [833, 434] on p "I have found some tools online. The one I am leaning toward is TinyBeans . My o…" at bounding box center [994, 456] width 636 height 72
drag, startPoint x: 874, startPoint y: 425, endPoint x: 883, endPoint y: 425, distance: 9.5
click at [883, 425] on p "I have found some tools online. The one I am leaning toward is TinyBeans . My o…" at bounding box center [994, 456] width 636 height 72
click at [954, 447] on p "I have found some tools online. The one I am leaning toward is TinyBeans . My o…" at bounding box center [994, 456] width 636 height 72
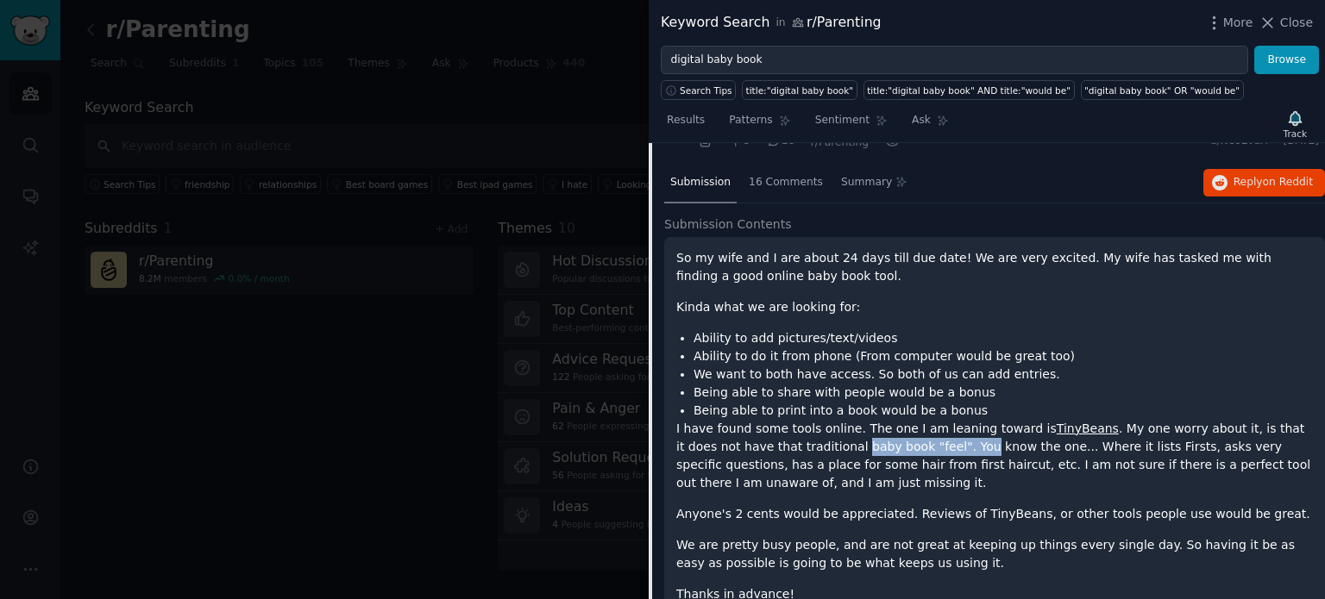
drag, startPoint x: 786, startPoint y: 442, endPoint x: 901, endPoint y: 449, distance: 114.9
click at [901, 449] on p "I have found some tools online. The one I am leaning toward is TinyBeans . My o…" at bounding box center [994, 456] width 636 height 72
click at [945, 454] on p "I have found some tools online. The one I am leaning toward is TinyBeans . My o…" at bounding box center [994, 456] width 636 height 72
drag, startPoint x: 1001, startPoint y: 443, endPoint x: 1073, endPoint y: 445, distance: 71.6
click at [1073, 445] on p "I have found some tools online. The one I am leaning toward is TinyBeans . My o…" at bounding box center [994, 456] width 636 height 72
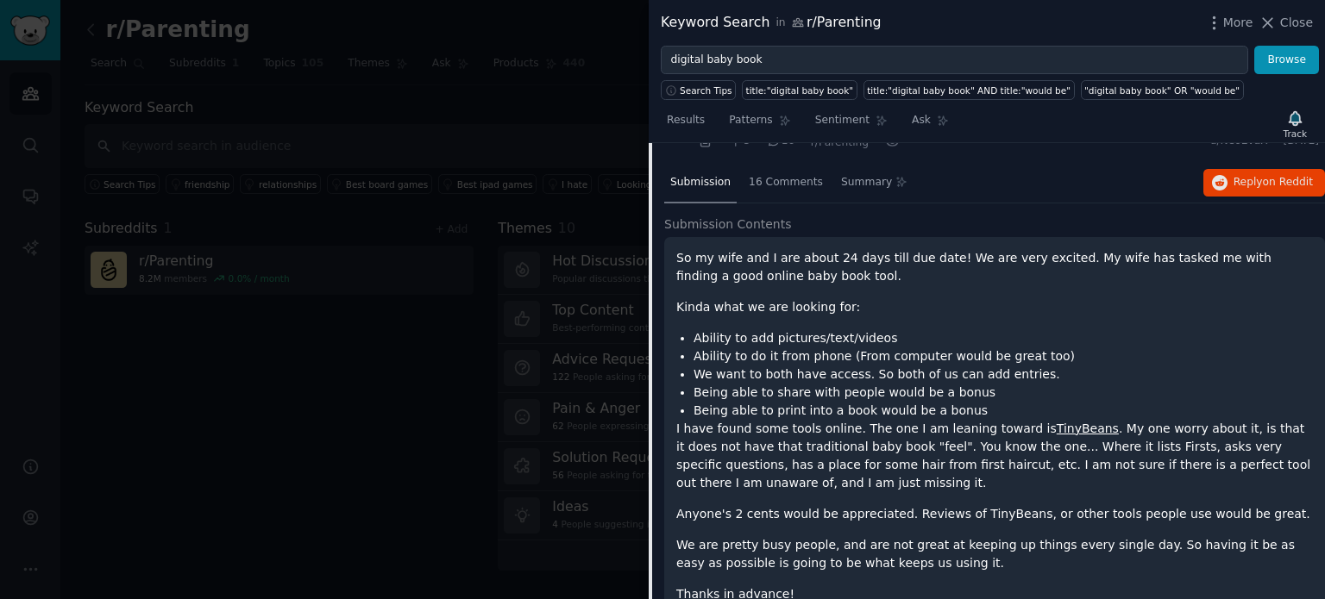
click at [1093, 448] on p "I have found some tools online. The one I am leaning toward is TinyBeans . My o…" at bounding box center [994, 456] width 636 height 72
drag, startPoint x: 1062, startPoint y: 448, endPoint x: 1080, endPoint y: 448, distance: 17.3
click at [1080, 448] on p "I have found some tools online. The one I am leaning toward is TinyBeans . My o…" at bounding box center [994, 456] width 636 height 72
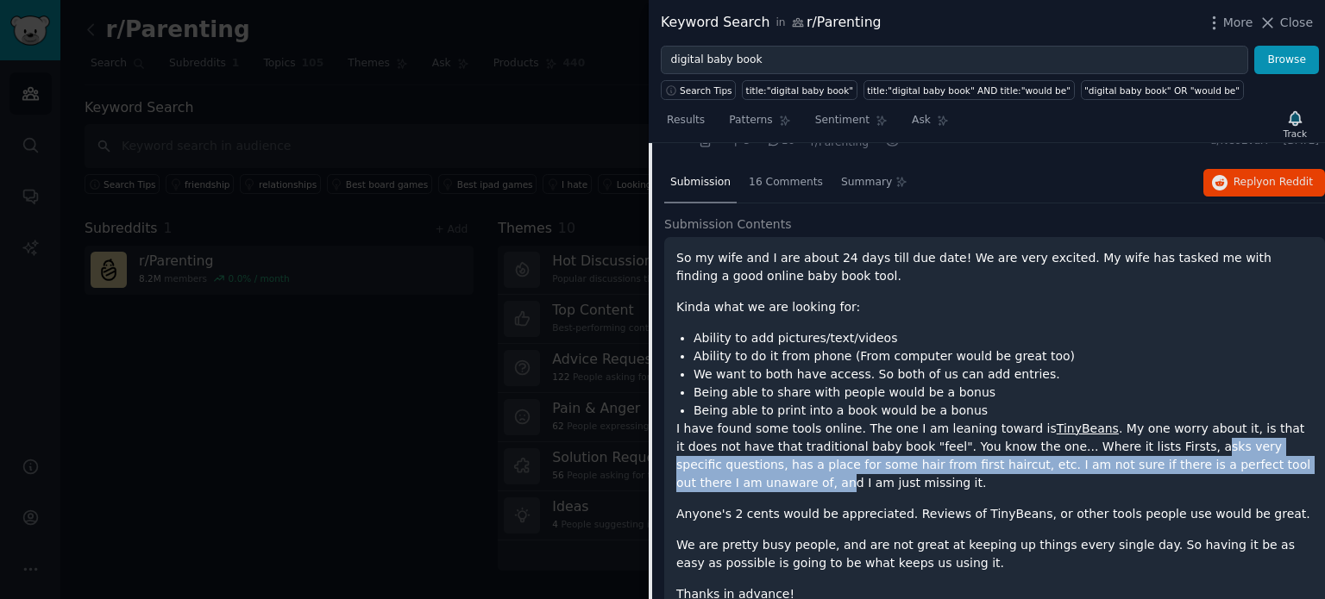
drag, startPoint x: 1101, startPoint y: 445, endPoint x: 1226, endPoint y: 454, distance: 125.4
click at [1226, 454] on p "I have found some tools online. The one I am leaning toward is TinyBeans . My o…" at bounding box center [994, 456] width 636 height 72
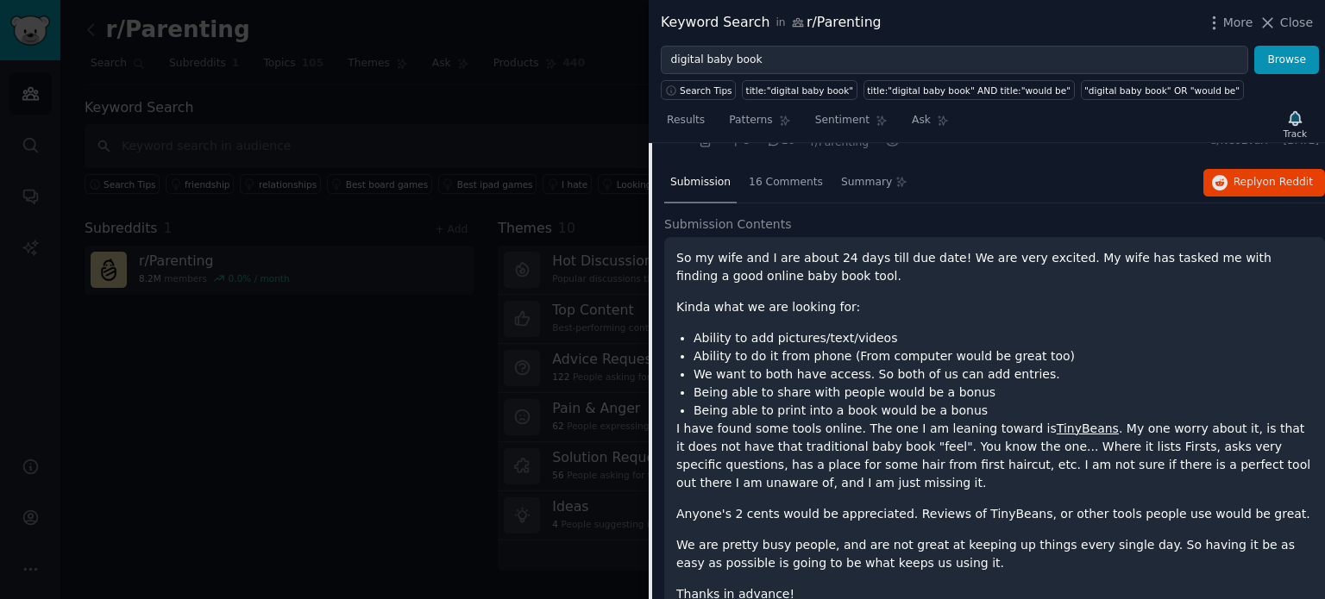
click at [836, 478] on p "I have found some tools online. The one I am leaning toward is TinyBeans . My o…" at bounding box center [994, 456] width 636 height 72
drag, startPoint x: 708, startPoint y: 467, endPoint x: 910, endPoint y: 472, distance: 201.9
click at [910, 472] on p "I have found some tools online. The one I am leaning toward is TinyBeans . My o…" at bounding box center [994, 456] width 636 height 72
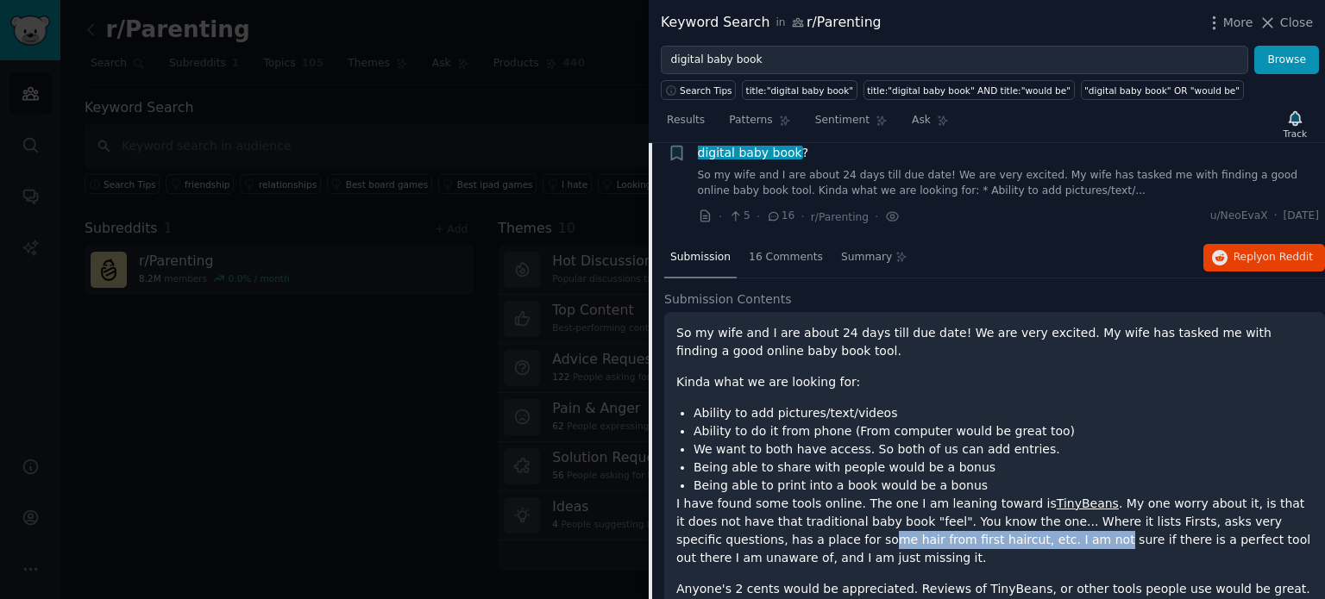
scroll to position [0, 0]
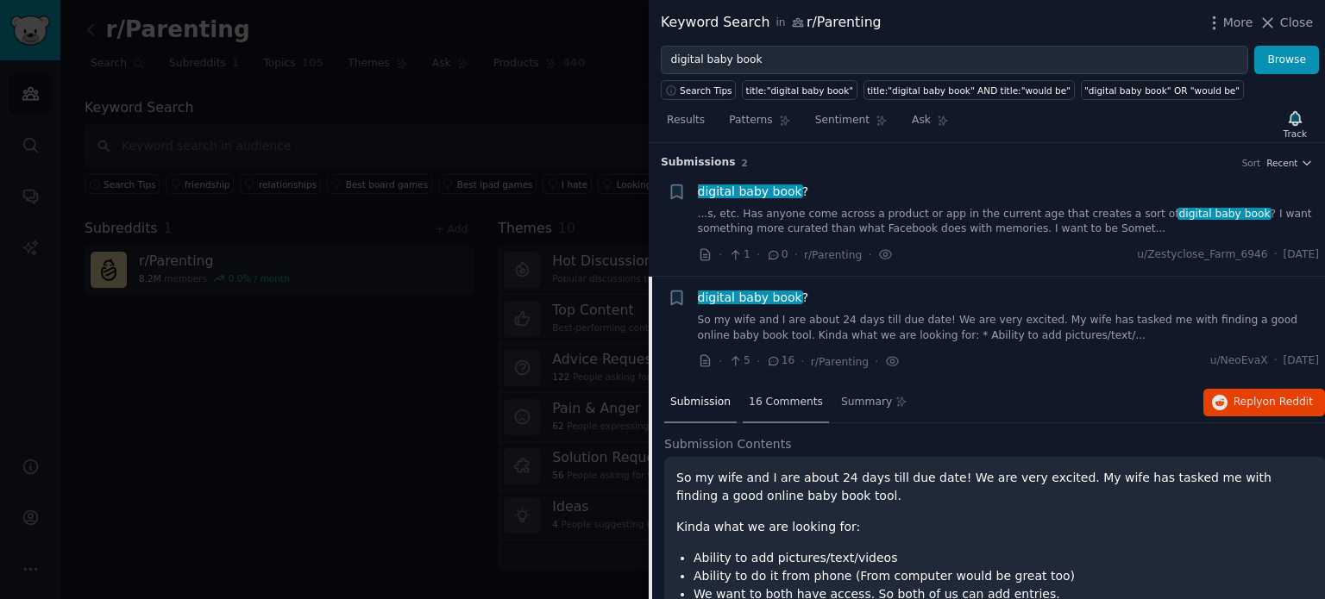
click at [773, 399] on span "16 Comments" at bounding box center [786, 403] width 74 height 16
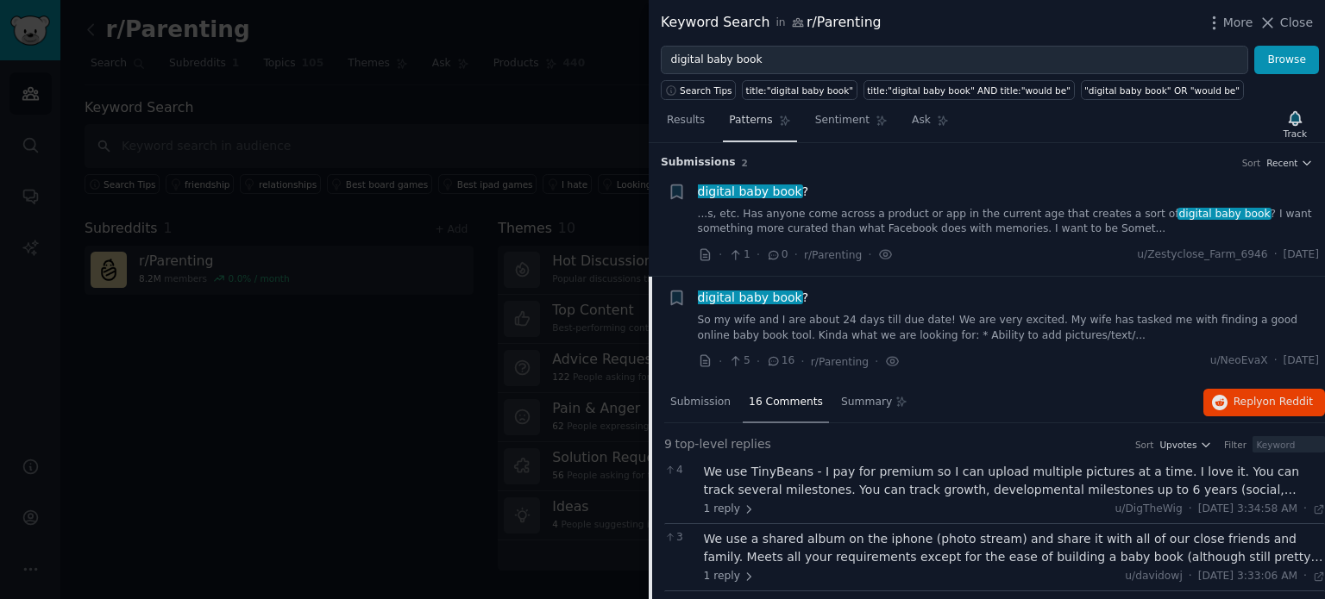
click at [738, 116] on span "Patterns" at bounding box center [750, 121] width 43 height 16
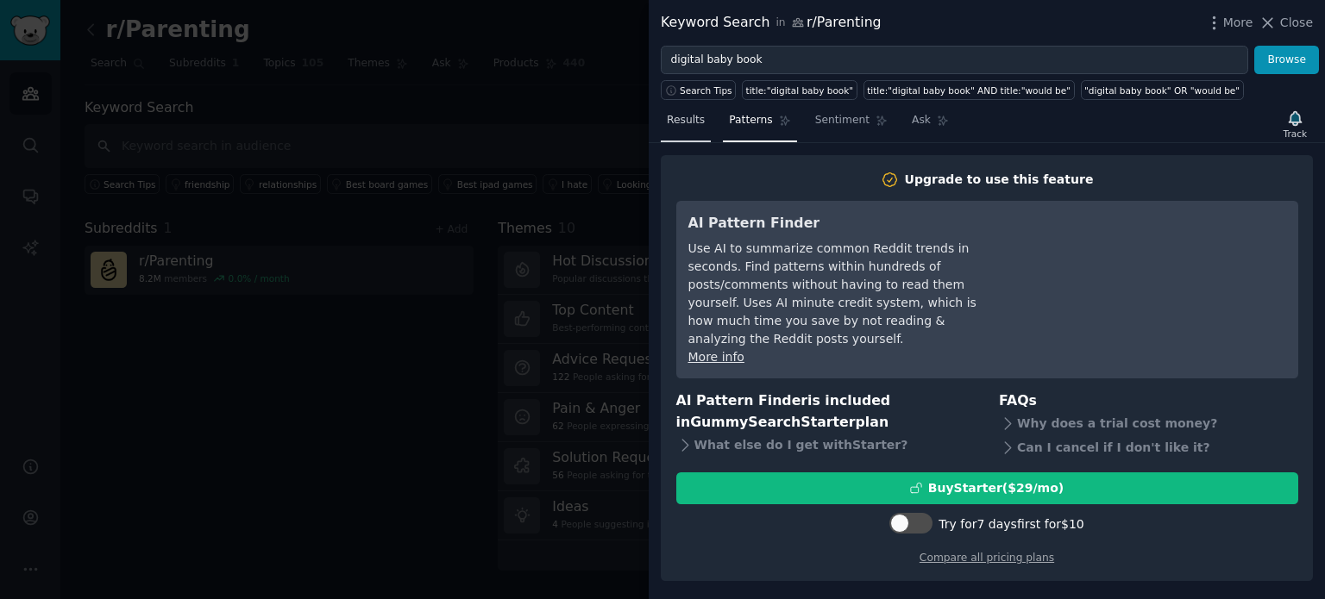
click at [686, 116] on span "Results" at bounding box center [686, 121] width 38 height 16
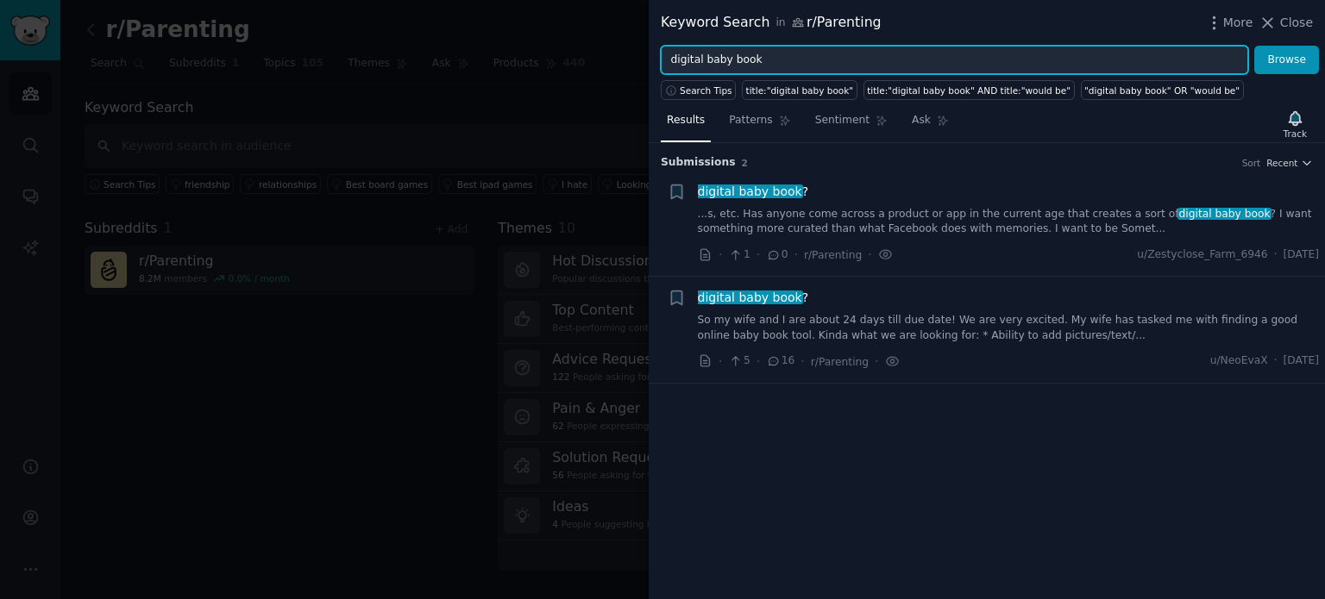
drag, startPoint x: 780, startPoint y: 55, endPoint x: 638, endPoint y: 45, distance: 142.7
click at [638, 45] on div "Keyword Search in r/Parenting More Close digital baby book Browse Search Tips t…" at bounding box center [662, 299] width 1325 height 599
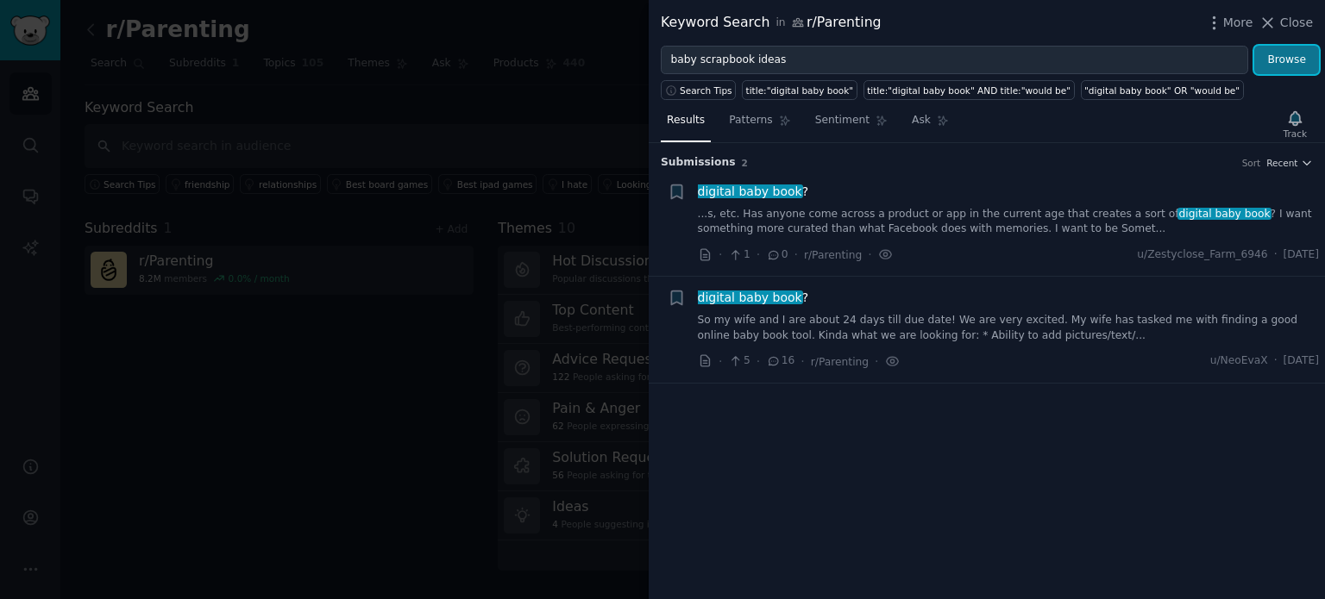
click at [1286, 63] on button "Browse" at bounding box center [1286, 60] width 65 height 29
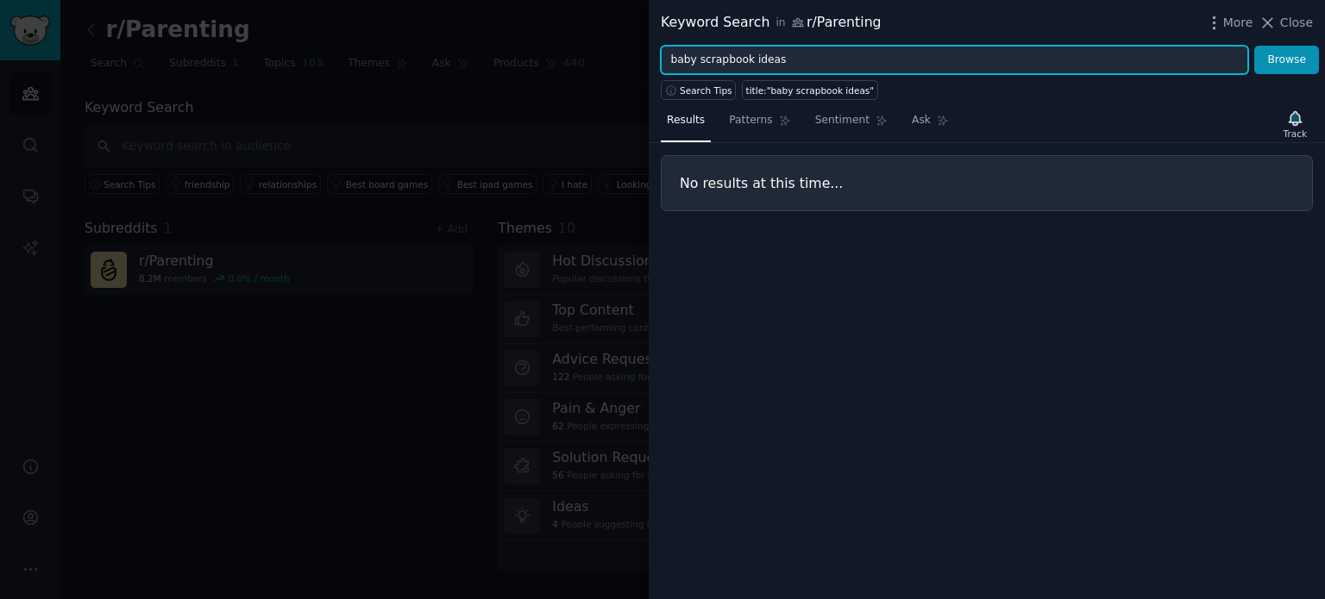
click at [859, 65] on input "baby scrapbook ideas" at bounding box center [954, 60] width 587 height 29
type input "b"
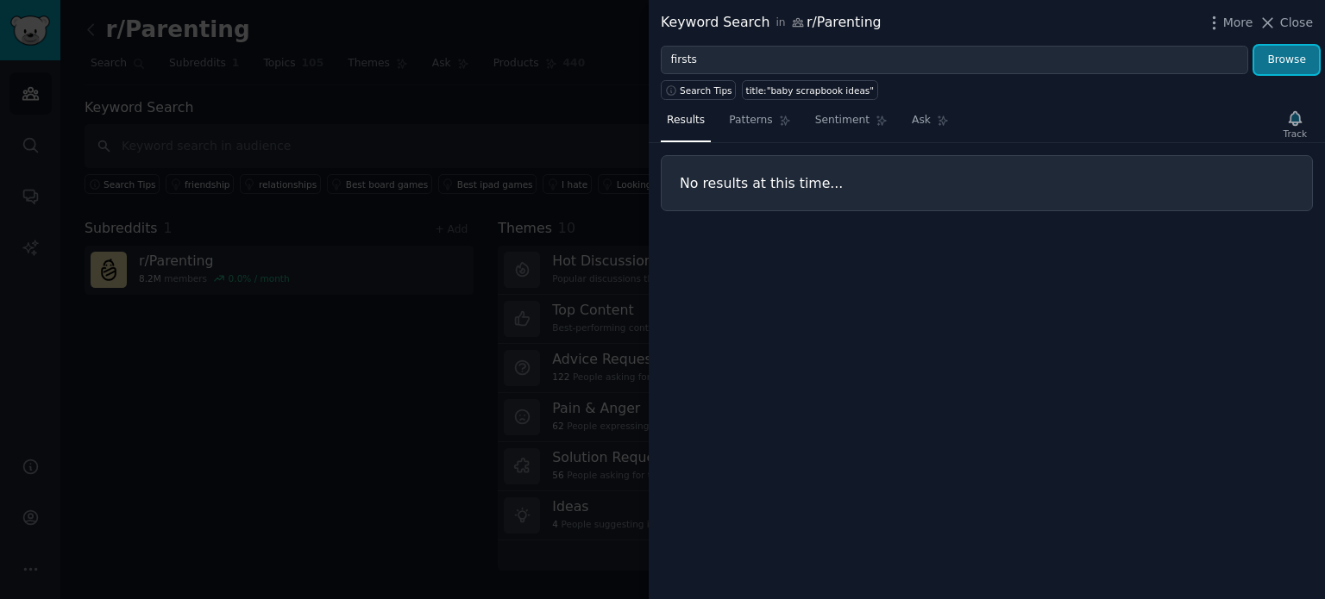
click at [1290, 58] on button "Browse" at bounding box center [1286, 60] width 65 height 29
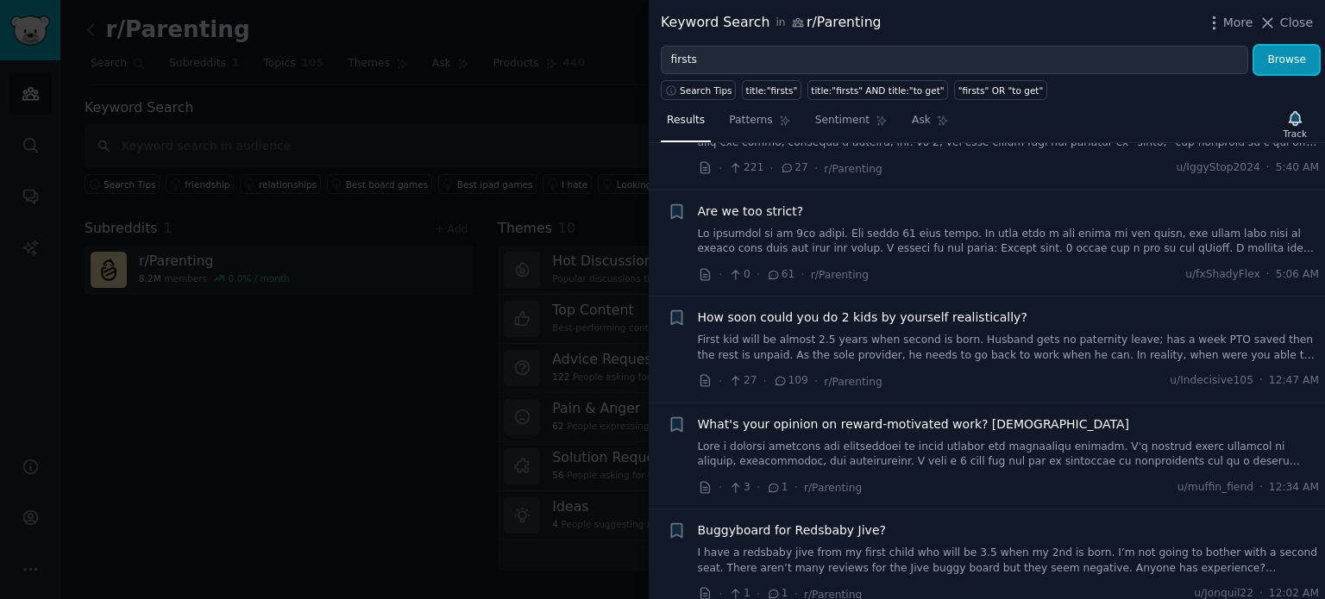
scroll to position [862, 0]
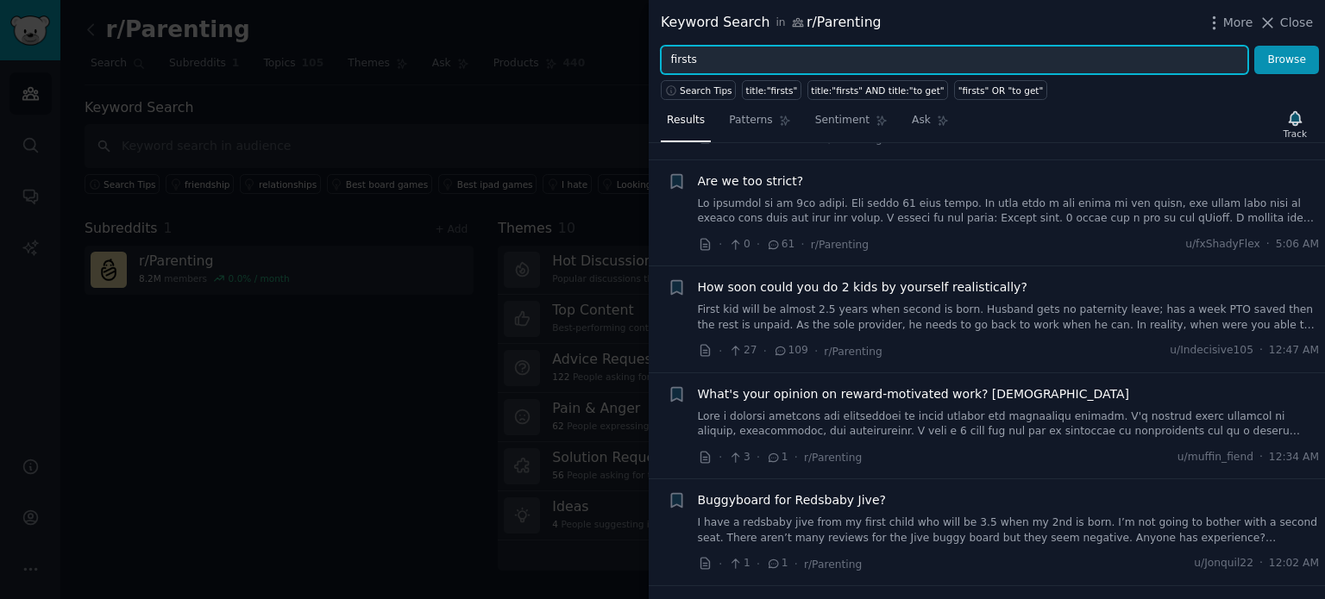
click at [717, 61] on input "firsts" at bounding box center [954, 60] width 587 height 29
click at [717, 60] on input "firsts" at bounding box center [954, 60] width 587 height 29
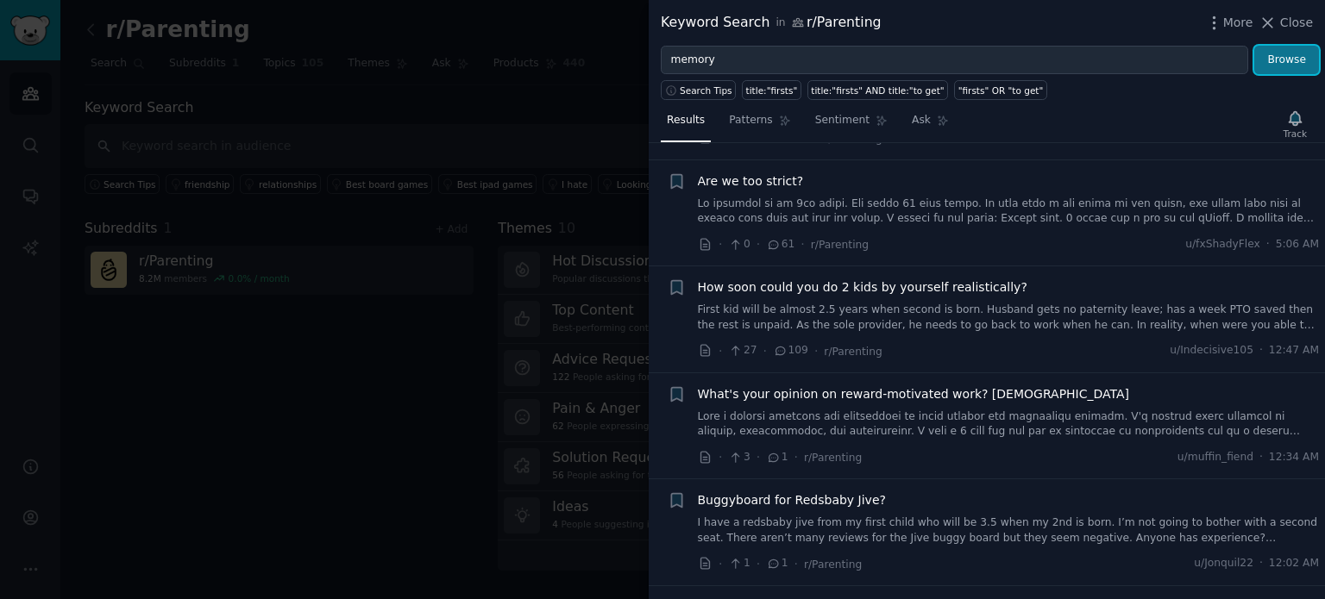
click at [1294, 52] on button "Browse" at bounding box center [1286, 60] width 65 height 29
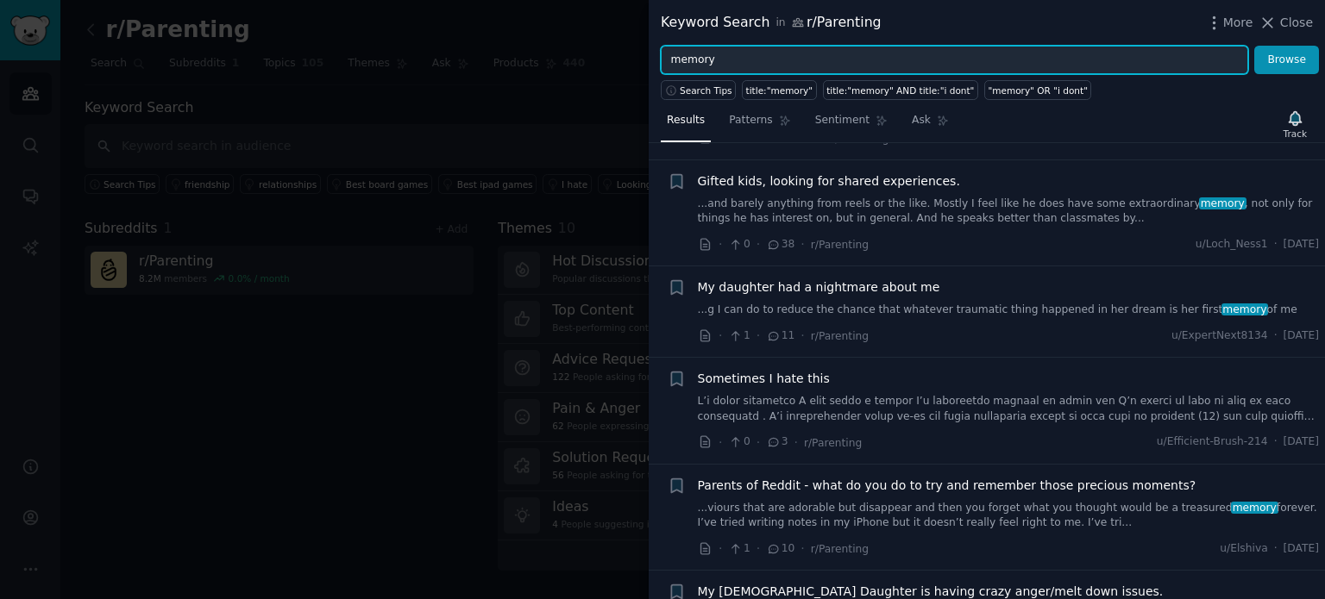
drag, startPoint x: 735, startPoint y: 62, endPoint x: 542, endPoint y: 65, distance: 192.3
click at [542, 65] on div "Keyword Search in r/Parenting More Close memory Browse Search Tips title:"memor…" at bounding box center [662, 299] width 1325 height 599
click at [1254, 46] on button "Browse" at bounding box center [1286, 60] width 65 height 29
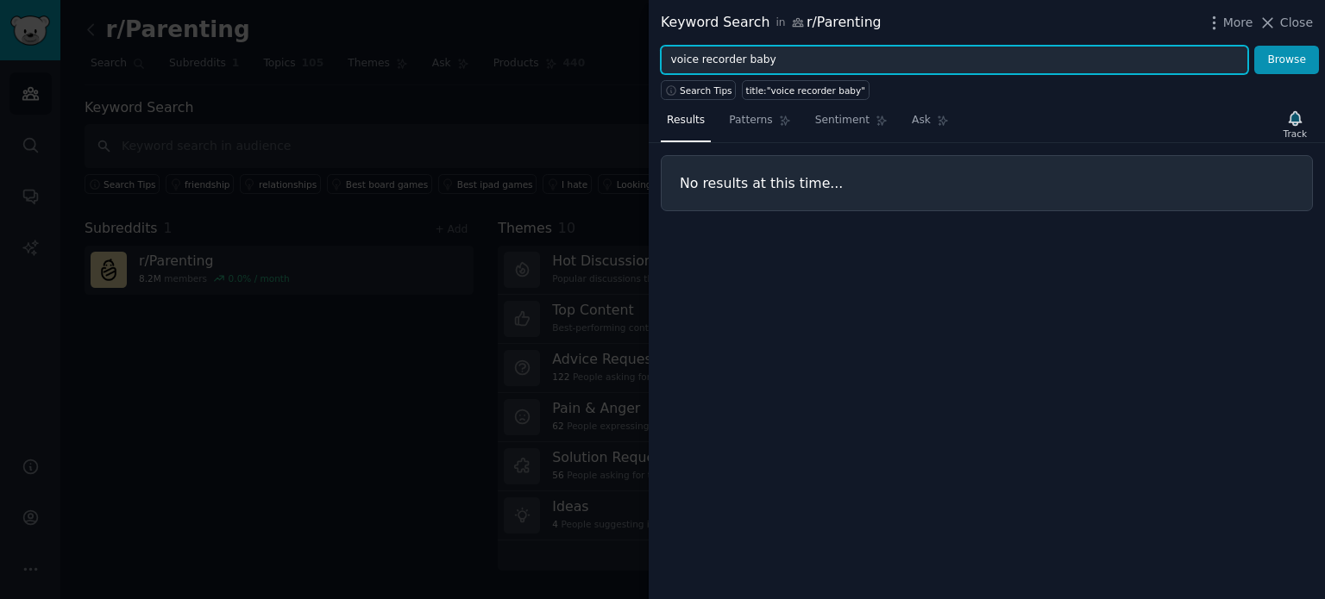
drag, startPoint x: 790, startPoint y: 55, endPoint x: 654, endPoint y: 62, distance: 136.4
click at [654, 62] on div "voice recorder baby Browse" at bounding box center [986, 60] width 676 height 29
click at [1254, 46] on button "Browse" at bounding box center [1286, 60] width 65 height 29
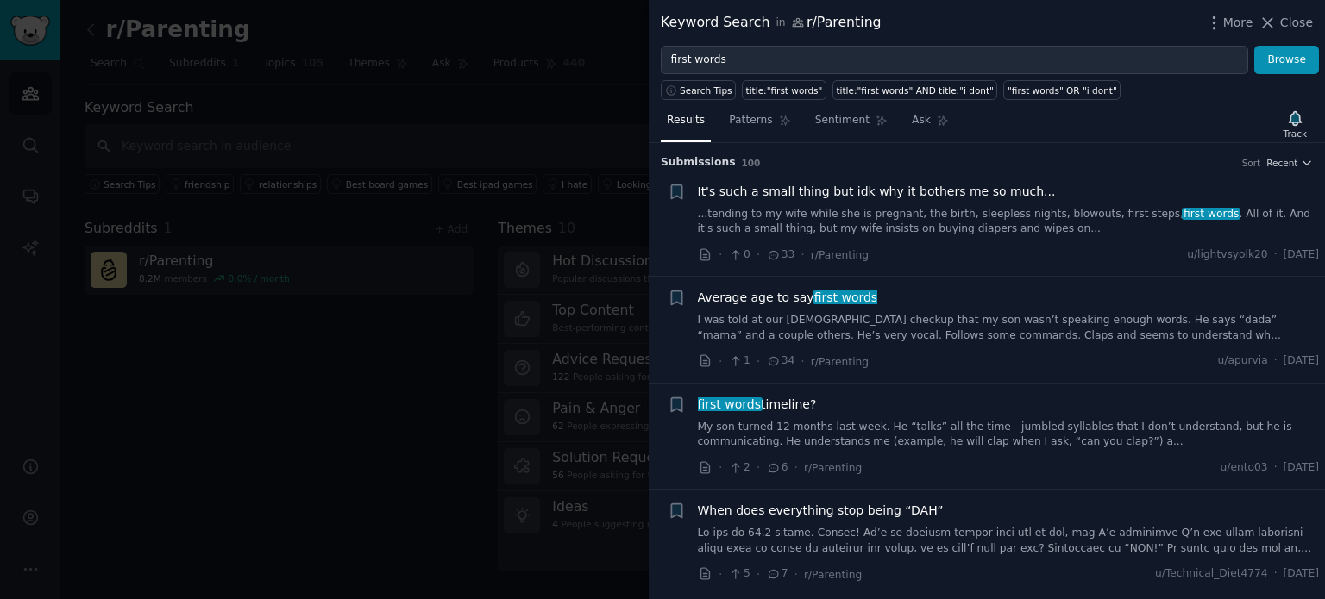
click at [773, 434] on link "My son turned 12 months last week. He “talks” all the time - jumbled syllables …" at bounding box center [1009, 435] width 622 height 30
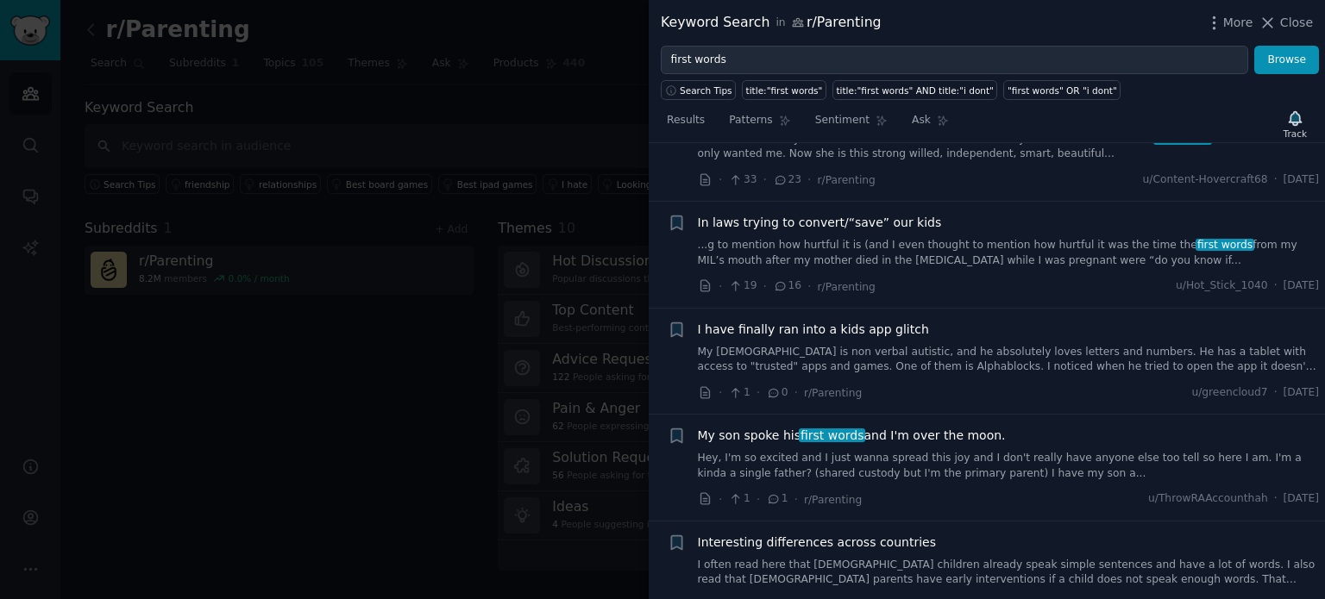
scroll to position [1361, 0]
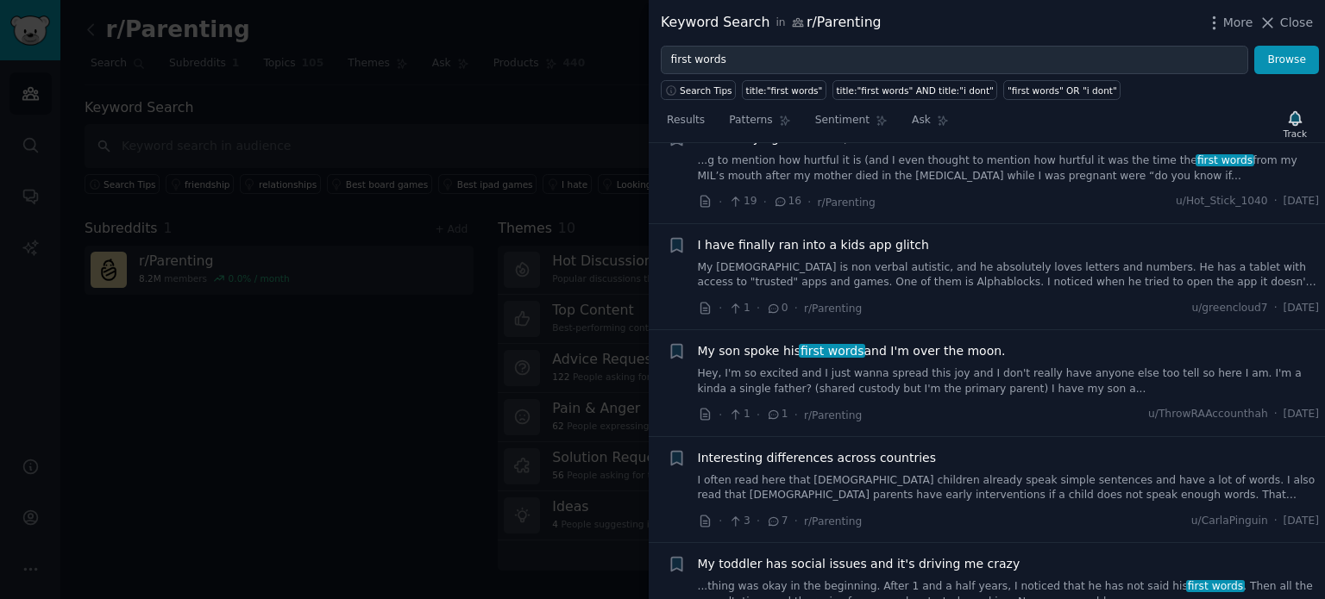
click at [900, 367] on link "Hey, I'm so excited and I just wanna spread this joy and I don't really have an…" at bounding box center [1009, 382] width 622 height 30
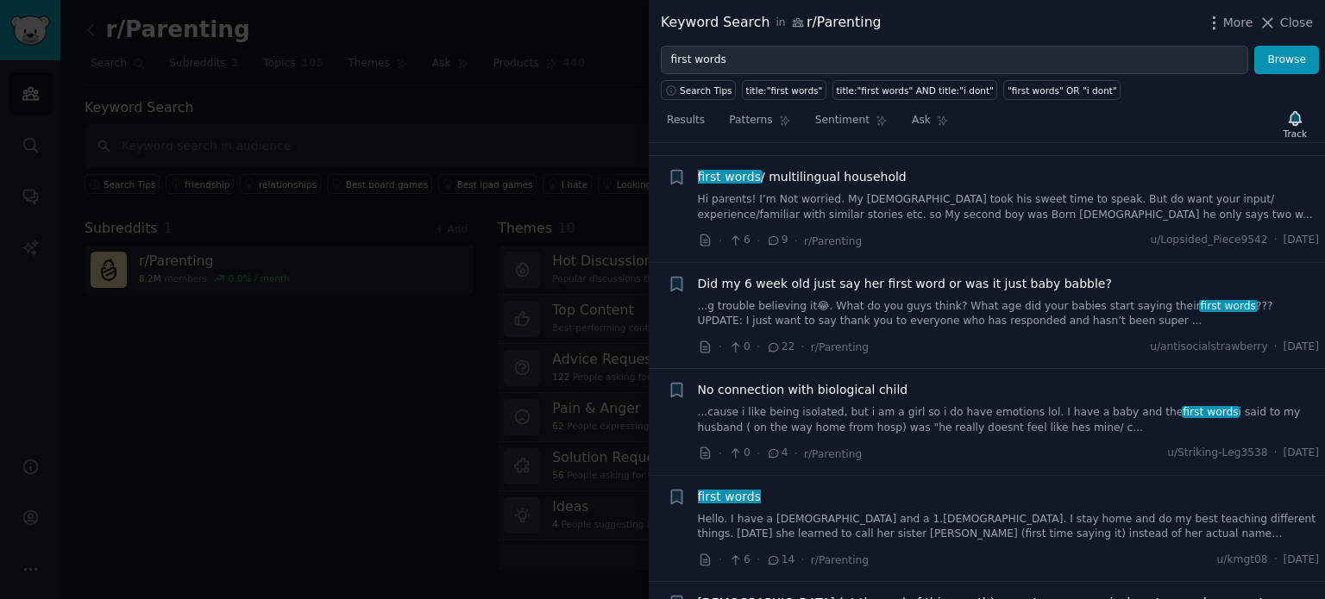
scroll to position [2146, 0]
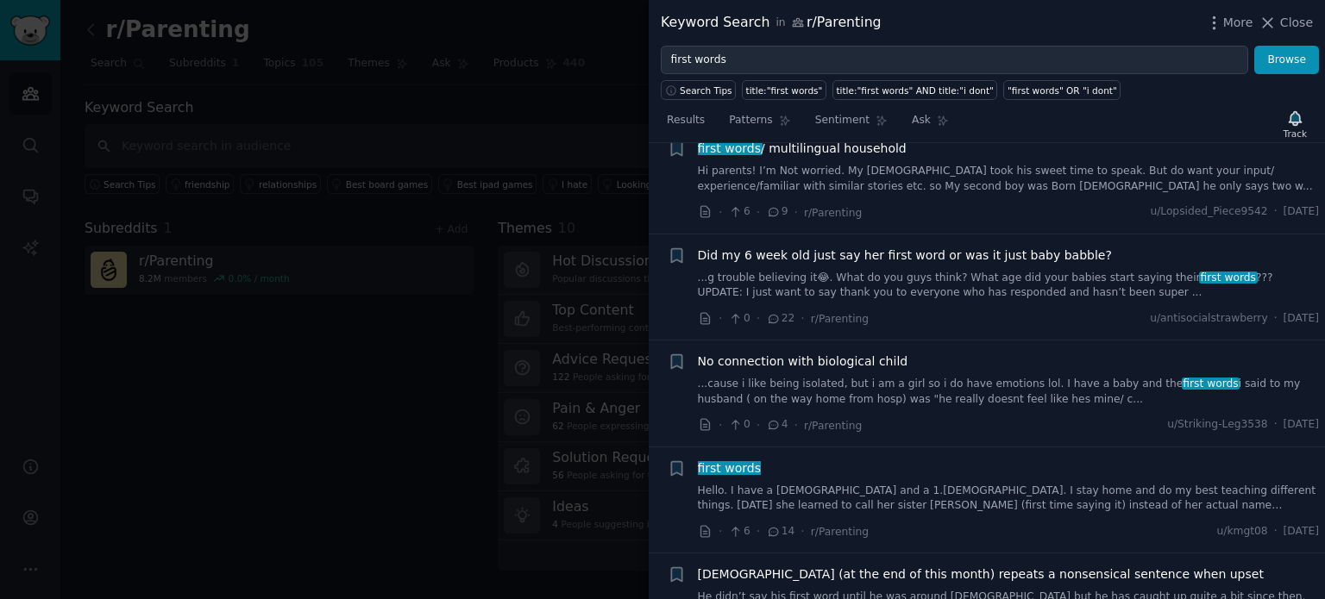
drag, startPoint x: 931, startPoint y: 235, endPoint x: 921, endPoint y: 241, distance: 12.0
click at [931, 271] on link "...g trouble believing it😂. What do you guys think? What age did your babies st…" at bounding box center [1009, 286] width 622 height 30
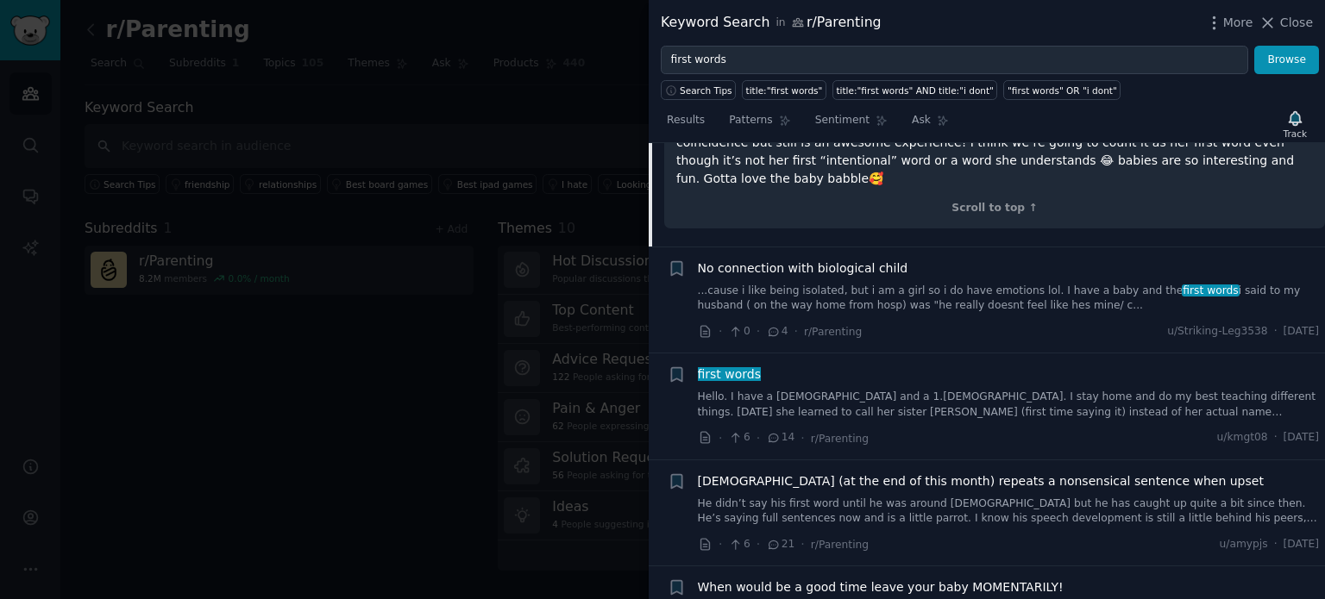
scroll to position [2545, 0]
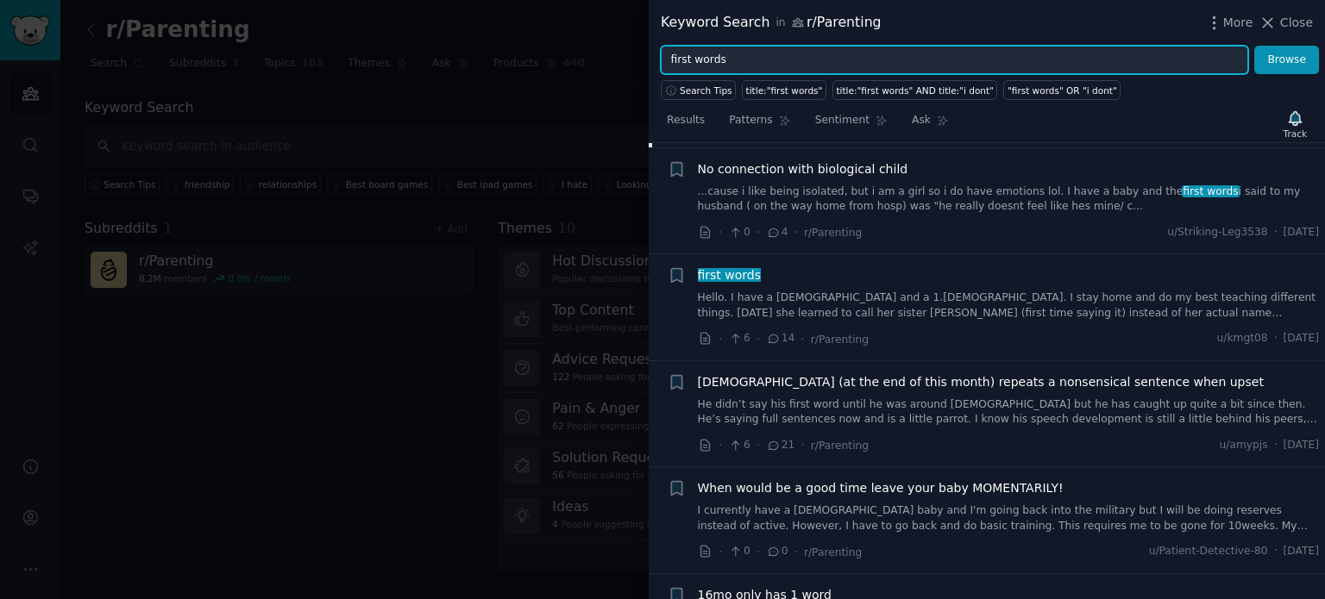
drag, startPoint x: 756, startPoint y: 59, endPoint x: 504, endPoint y: 47, distance: 252.1
click at [504, 47] on div "Keyword Search in r/Parenting More Close first words Browse Search Tips title:"…" at bounding box center [662, 299] width 1325 height 599
click at [1254, 46] on button "Browse" at bounding box center [1286, 60] width 65 height 29
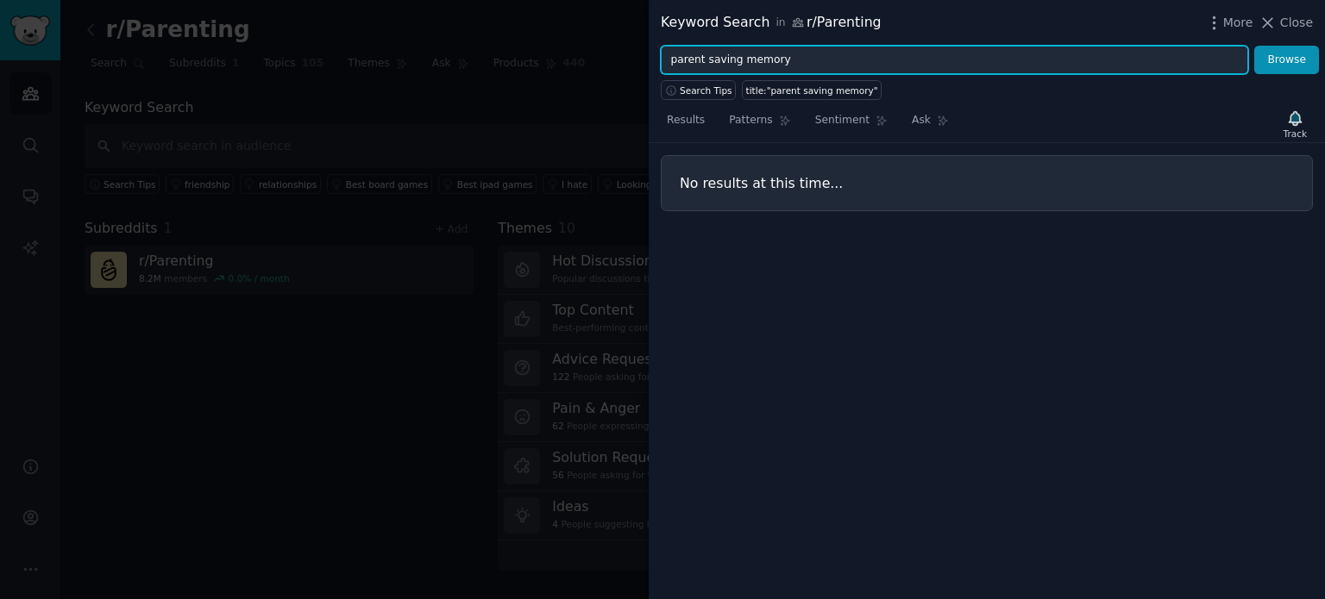
drag, startPoint x: 785, startPoint y: 66, endPoint x: 644, endPoint y: 44, distance: 142.2
click at [644, 44] on div "Keyword Search in r/Parenting More Close parent saving memory Browse Search Tip…" at bounding box center [662, 299] width 1325 height 599
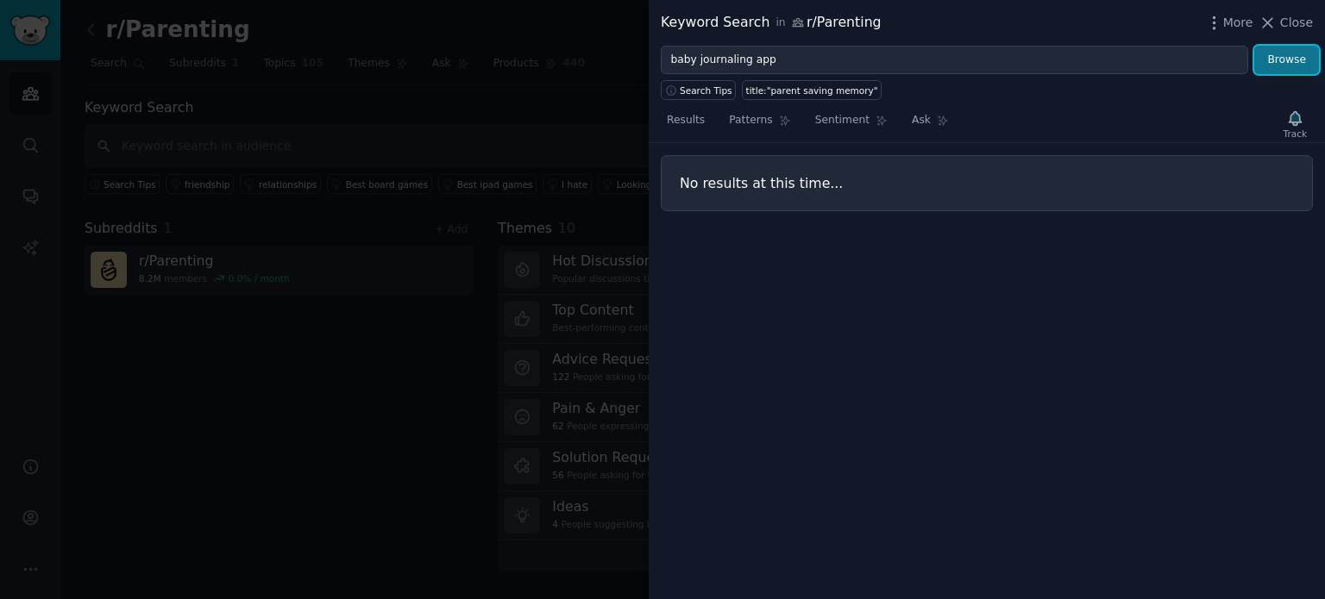
click at [1287, 61] on button "Browse" at bounding box center [1286, 60] width 65 height 29
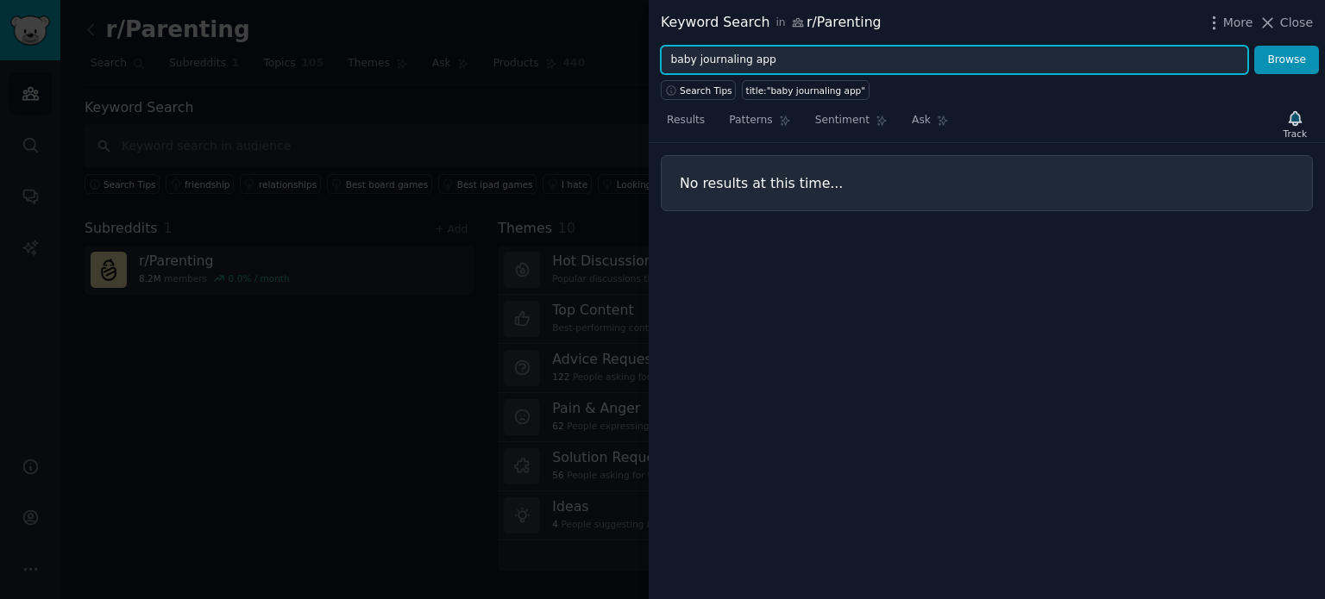
drag, startPoint x: 888, startPoint y: 64, endPoint x: 488, endPoint y: 59, distance: 400.2
click at [488, 59] on div "Keyword Search in r/Parenting More Close baby journaling app Browse Search Tips…" at bounding box center [662, 299] width 1325 height 599
type input "journaling"
click at [1254, 46] on button "Browse" at bounding box center [1286, 60] width 65 height 29
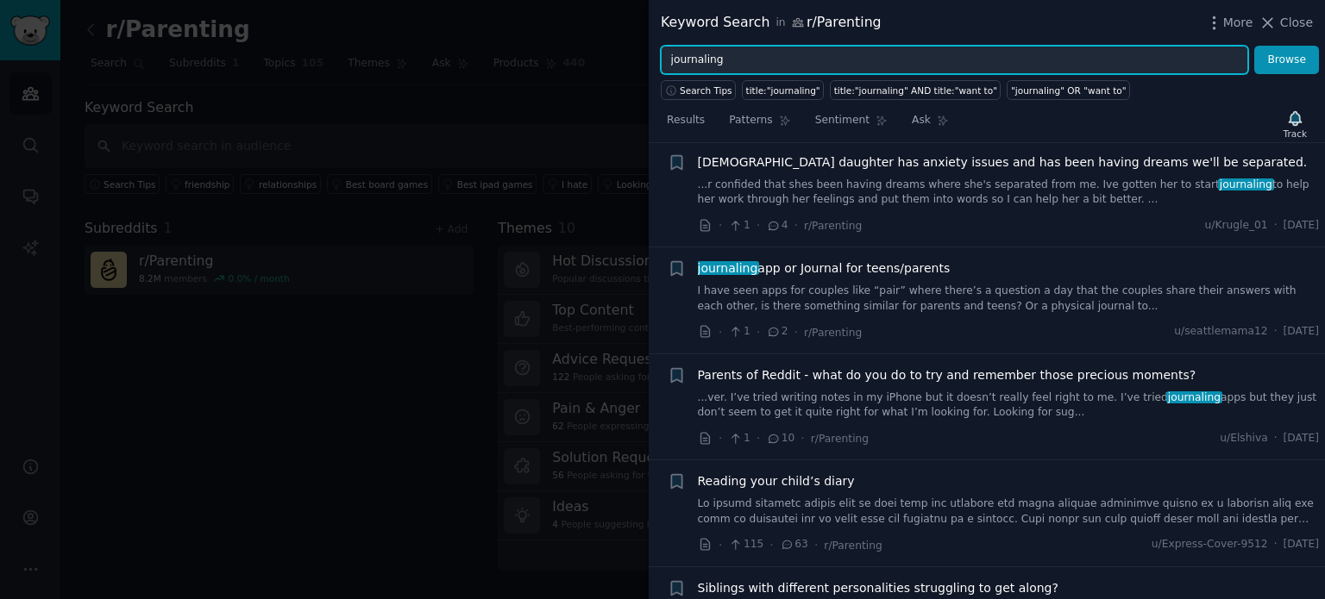
scroll to position [259, 0]
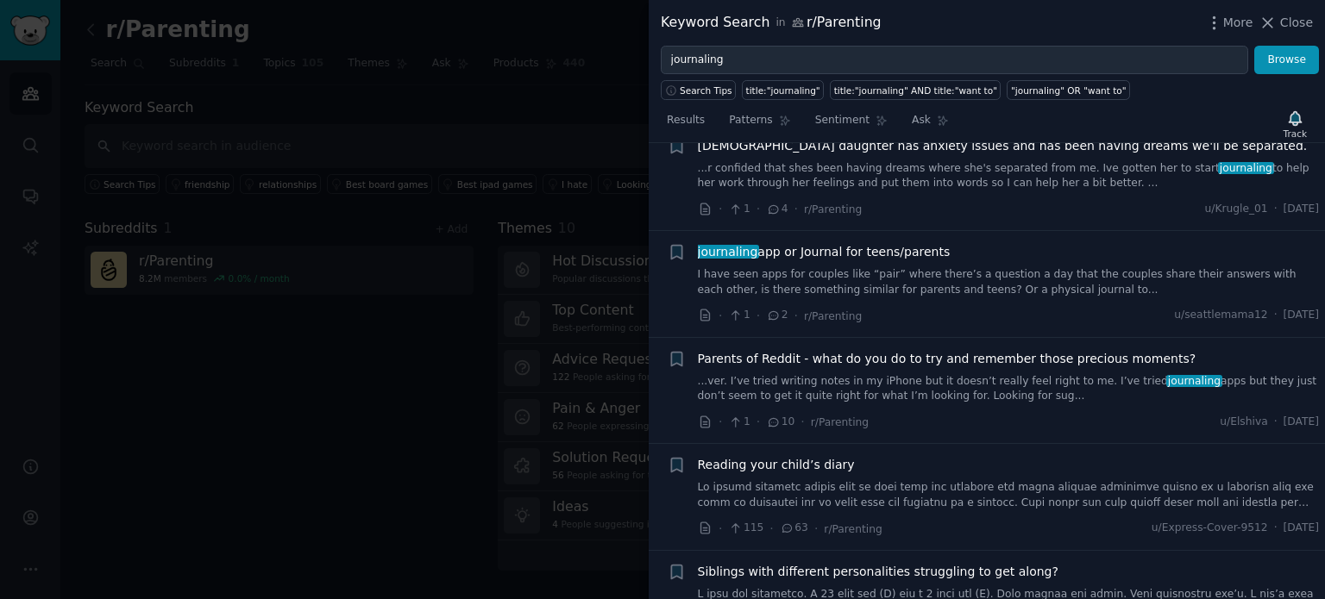
drag, startPoint x: 1074, startPoint y: 381, endPoint x: 1031, endPoint y: 385, distance: 42.5
click at [1074, 381] on link "...ver. I’ve tried writing notes in my iPhone but it doesn’t really feel right …" at bounding box center [1009, 389] width 622 height 30
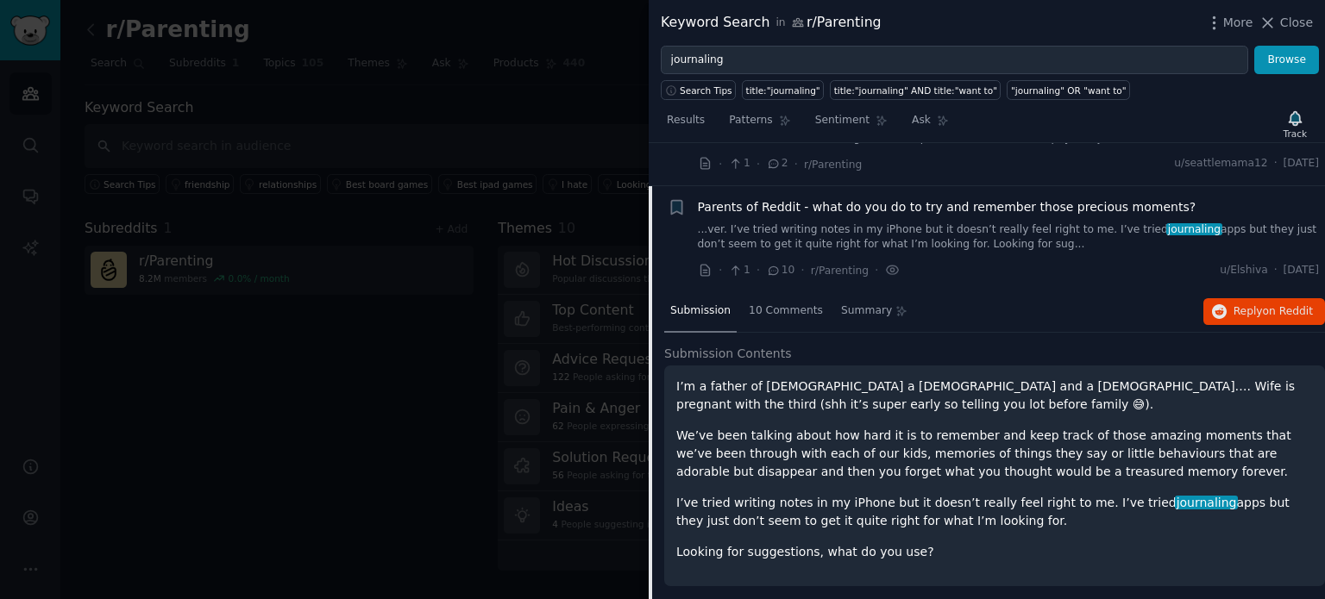
scroll to position [452, 0]
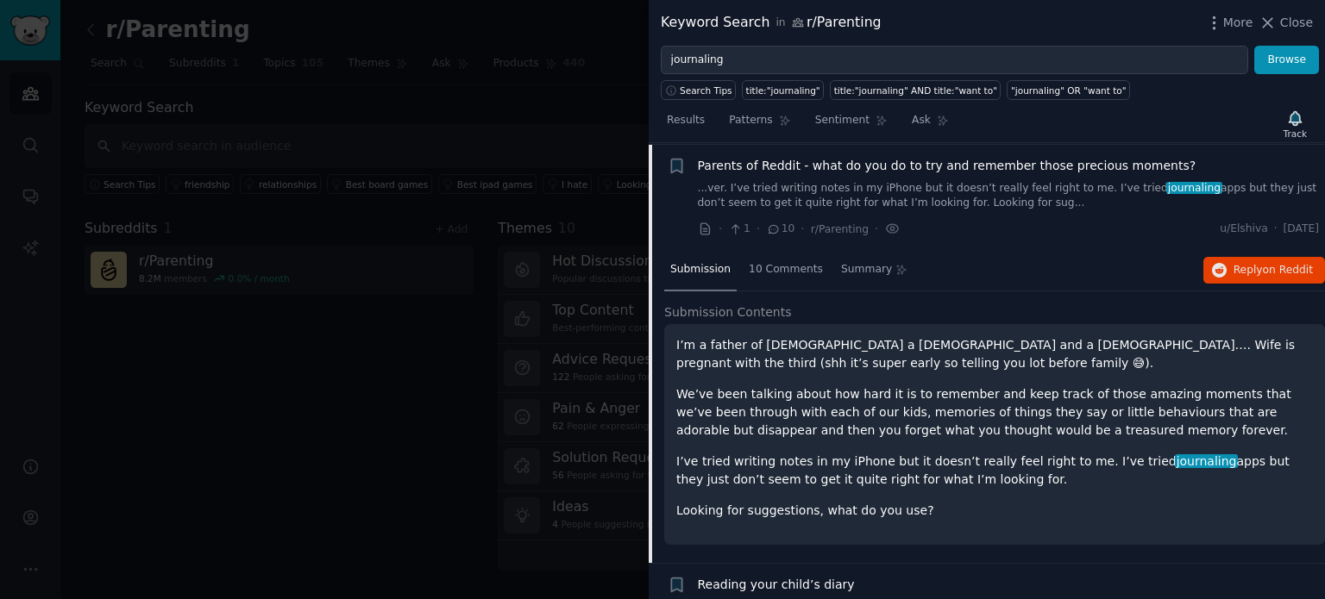
click at [1127, 429] on p "We’ve been talking about how hard it is to remember and keep track of those ama…" at bounding box center [994, 412] width 636 height 54
click at [1180, 473] on p "I’ve tried writing notes in my iPhone but it doesn’t really feel right to me. I…" at bounding box center [994, 471] width 636 height 36
click at [776, 277] on div "10 Comments" at bounding box center [785, 270] width 86 height 41
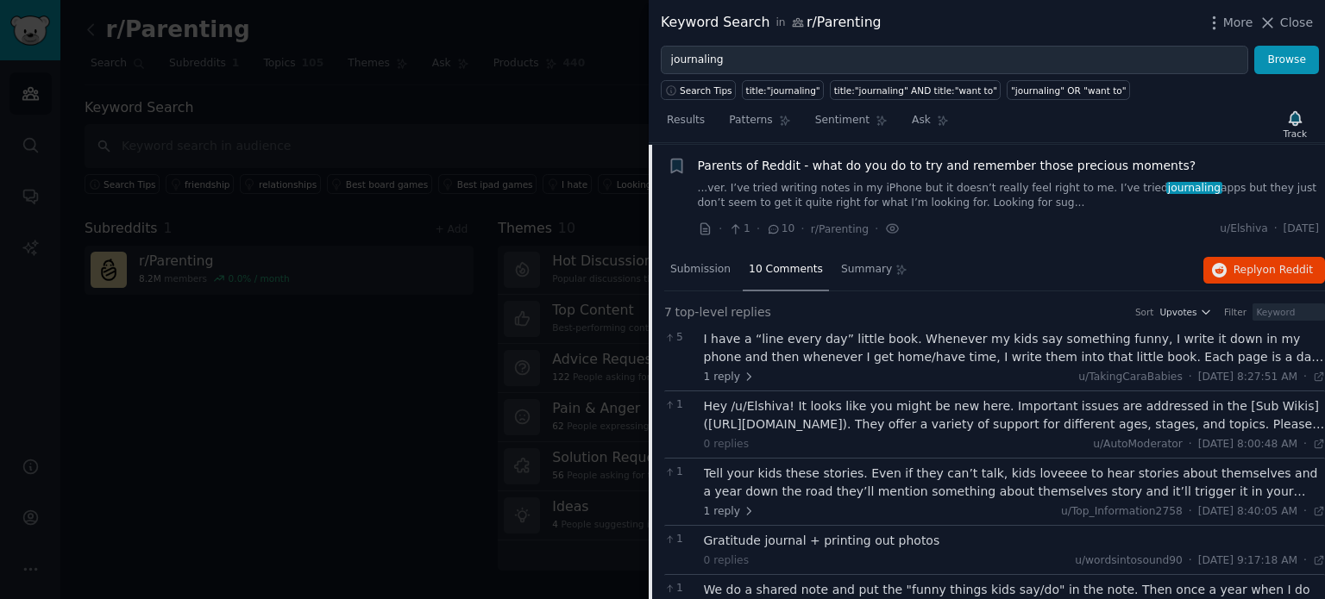
click at [1053, 421] on div "Hey /u/Elshiva! It looks like you might be new here. Important issues are addre…" at bounding box center [1015, 416] width 622 height 36
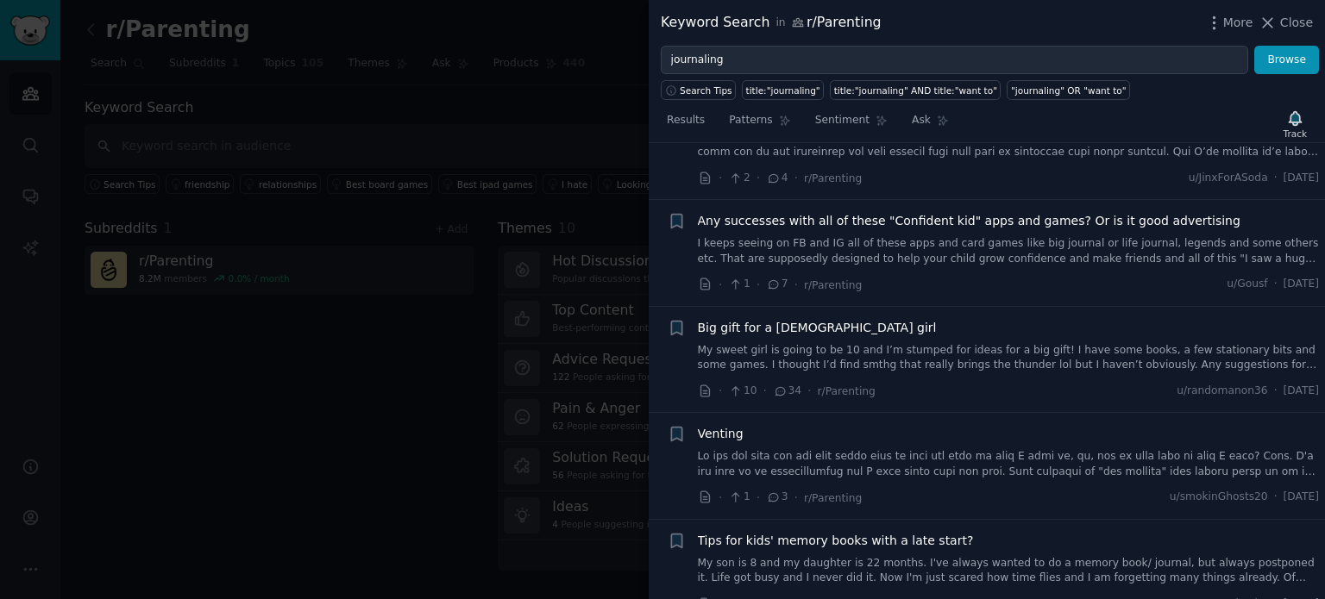
scroll to position [1400, 0]
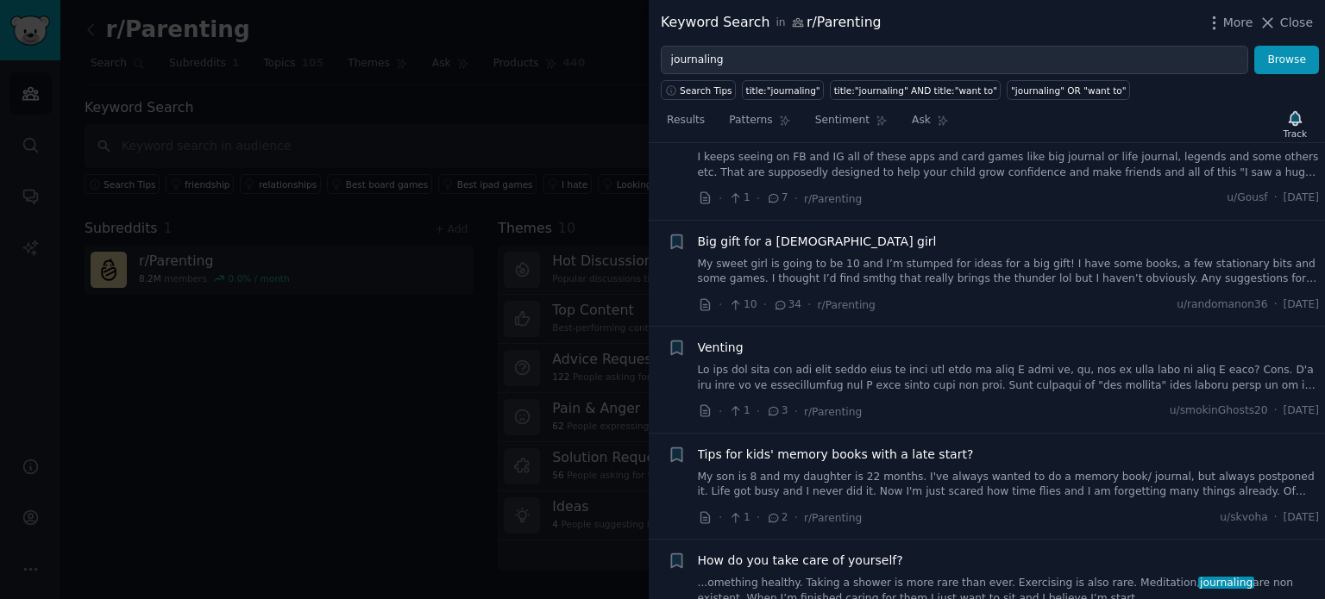
click at [949, 496] on link "My son is 8 and my daughter is 22 months. I've always wanted to do a memory boo…" at bounding box center [1009, 485] width 622 height 30
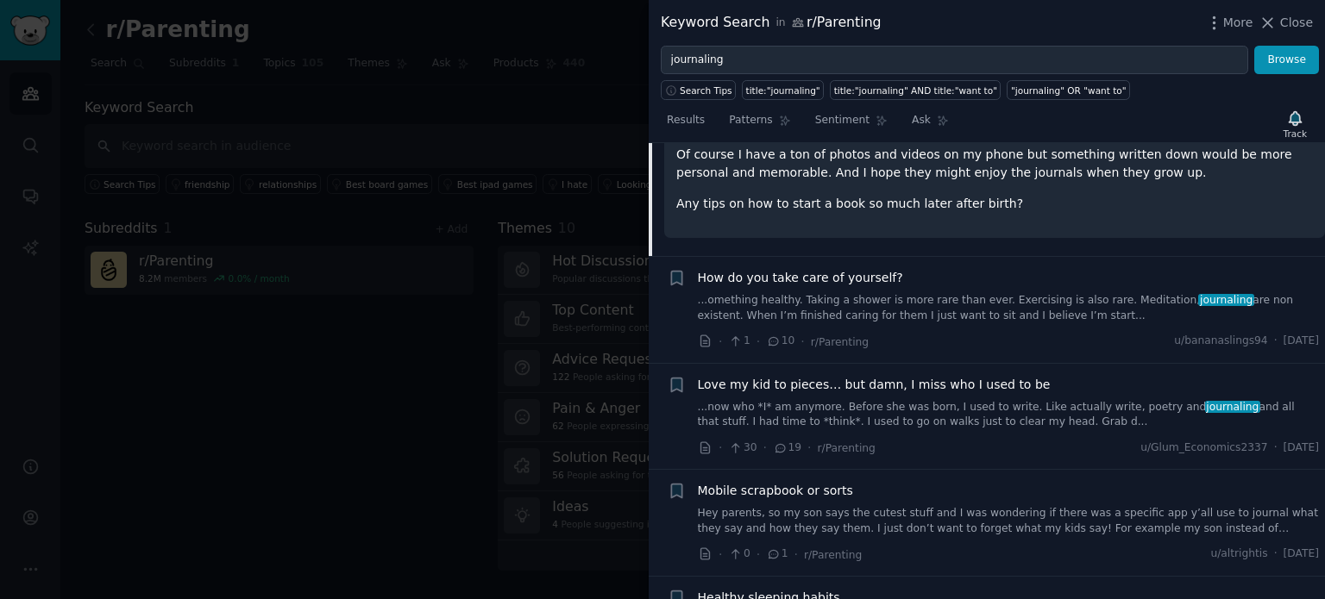
scroll to position [1435, 0]
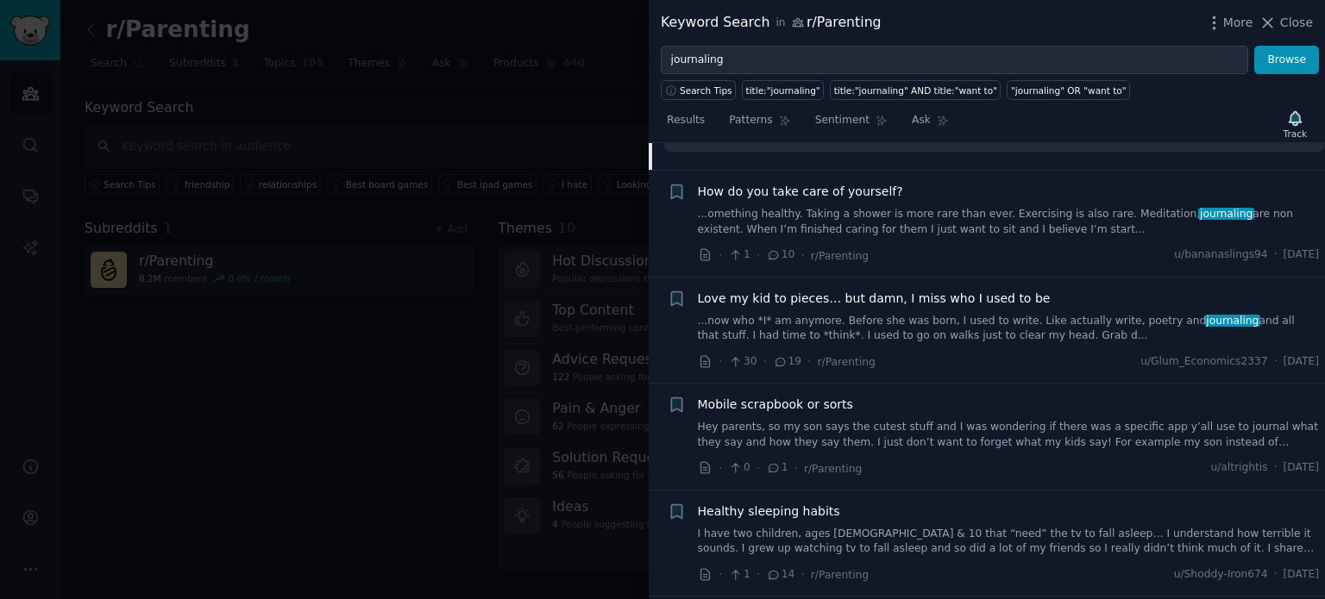
click at [918, 420] on link "Hey parents, so my son says the cutest stuff and I was wondering if there was a…" at bounding box center [1009, 435] width 622 height 30
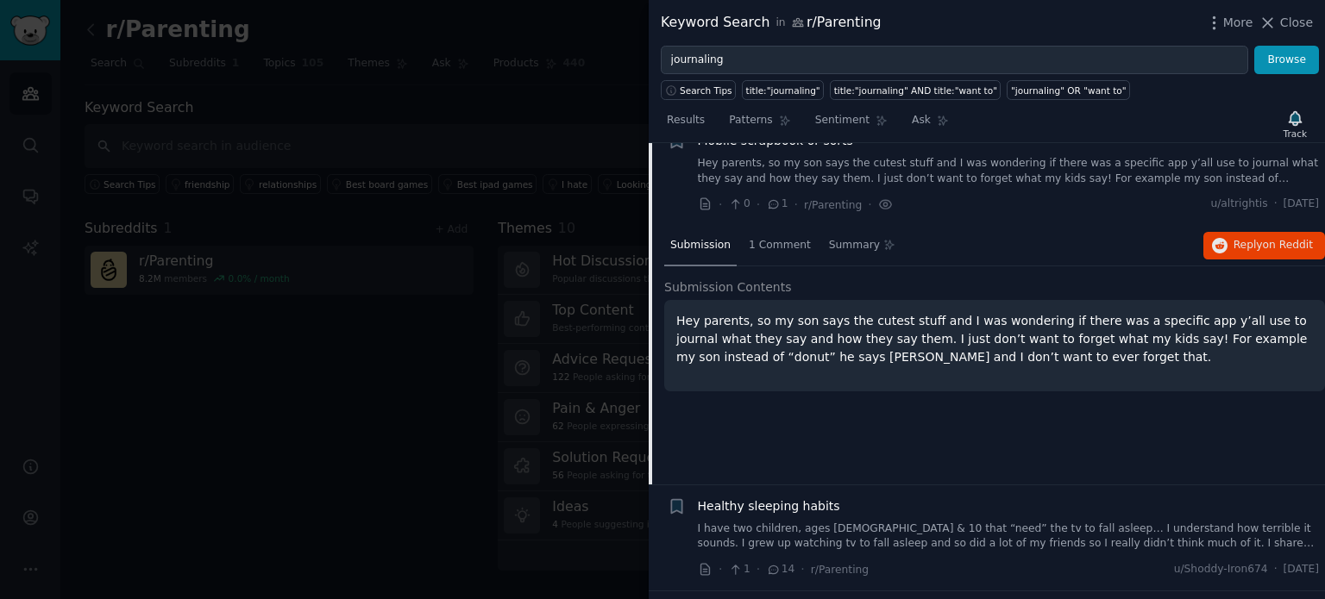
scroll to position [1409, 0]
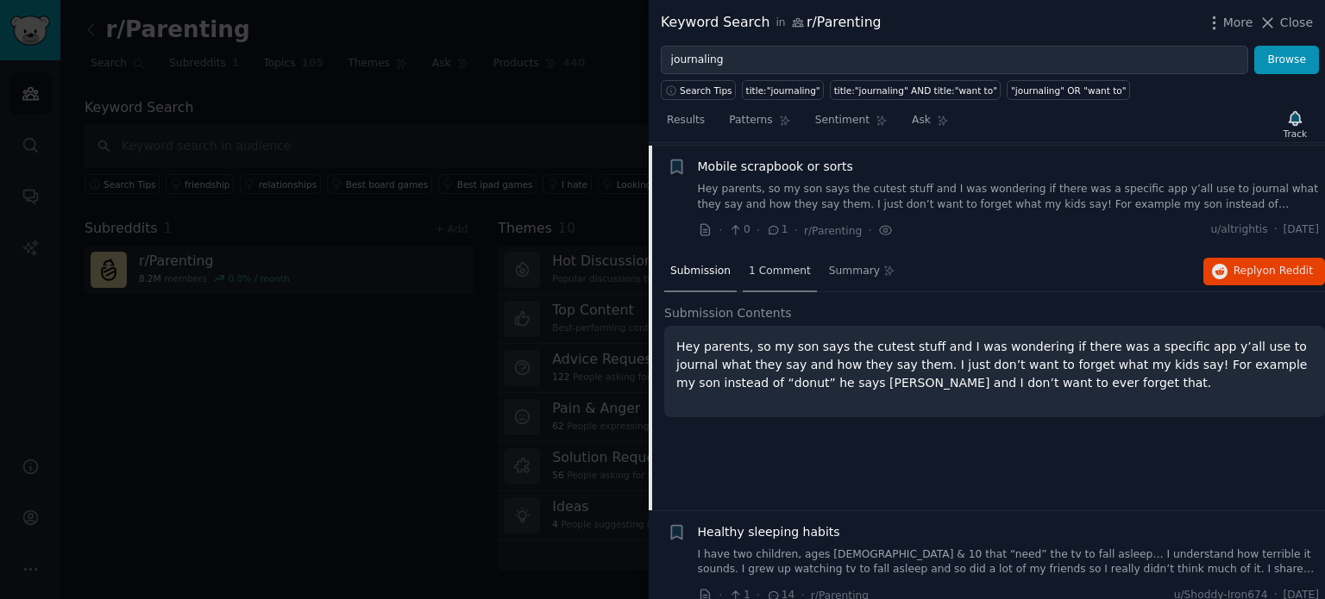
click at [767, 272] on span "1 Comment" at bounding box center [780, 272] width 62 height 16
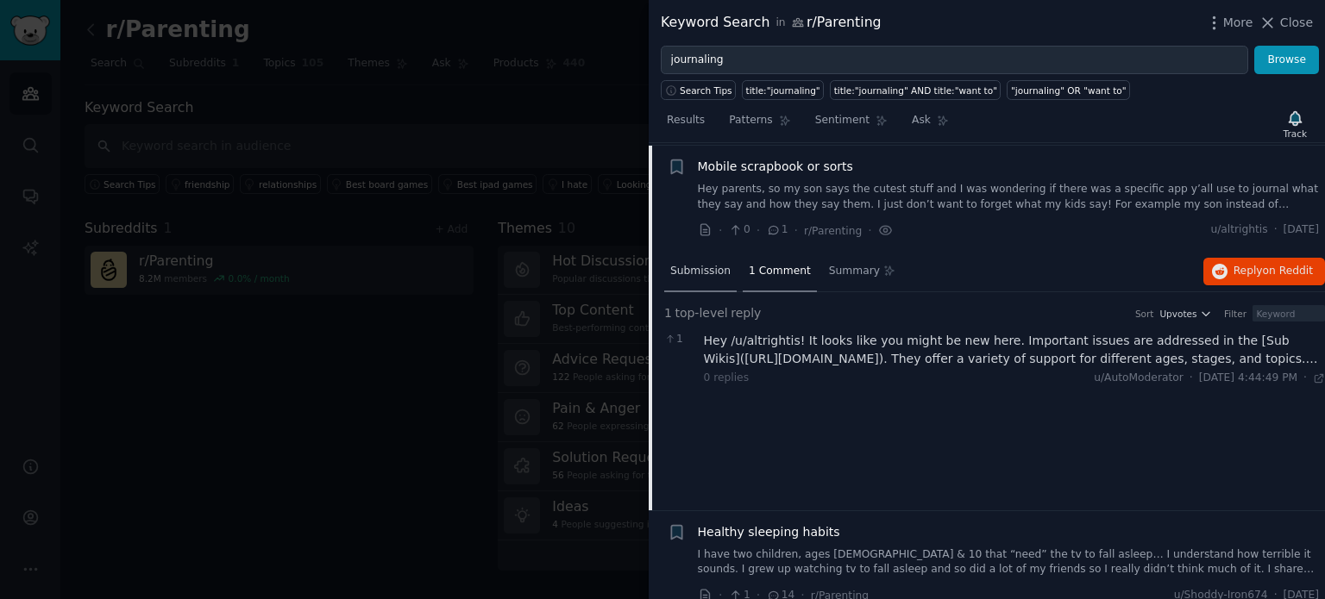
click at [711, 268] on span "Submission" at bounding box center [700, 272] width 60 height 16
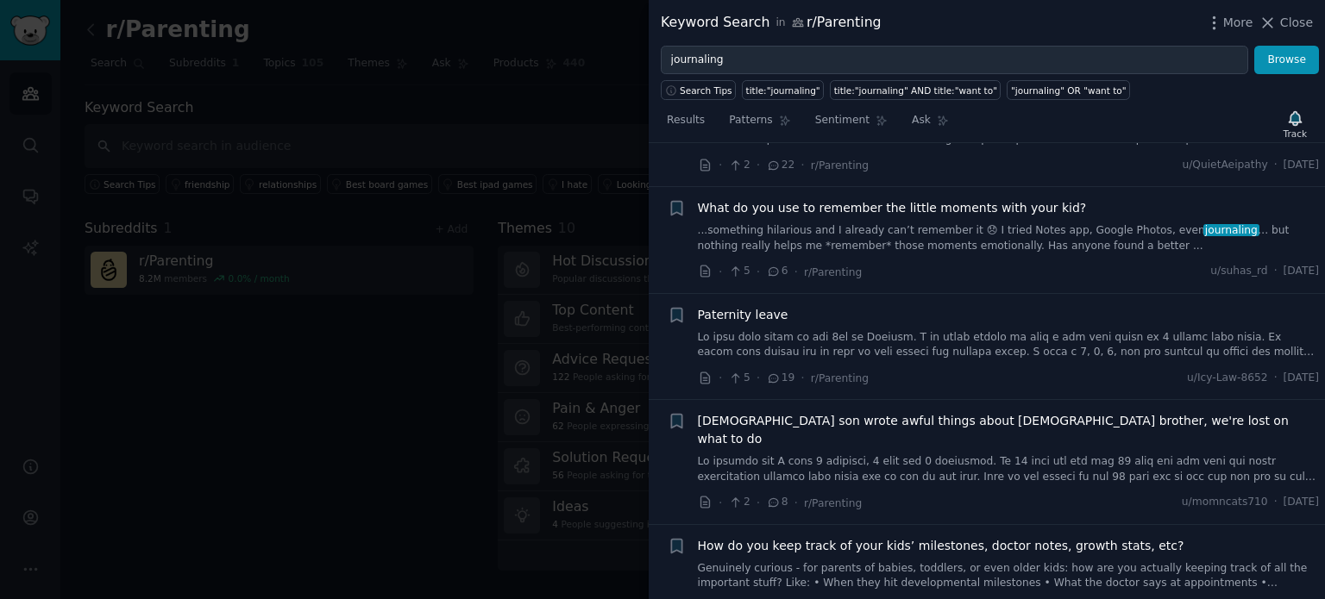
scroll to position [2703, 0]
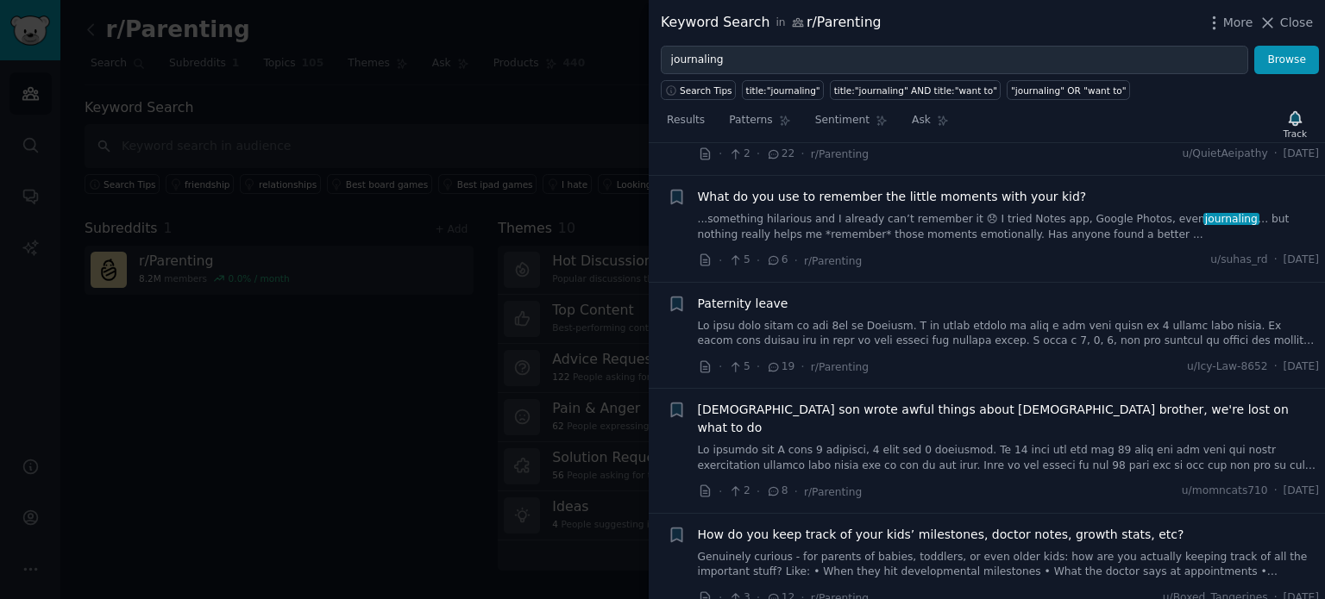
click at [894, 229] on link "...something hilarious and I already can’t remember it 😞 I tried Notes app, Goo…" at bounding box center [1009, 227] width 622 height 30
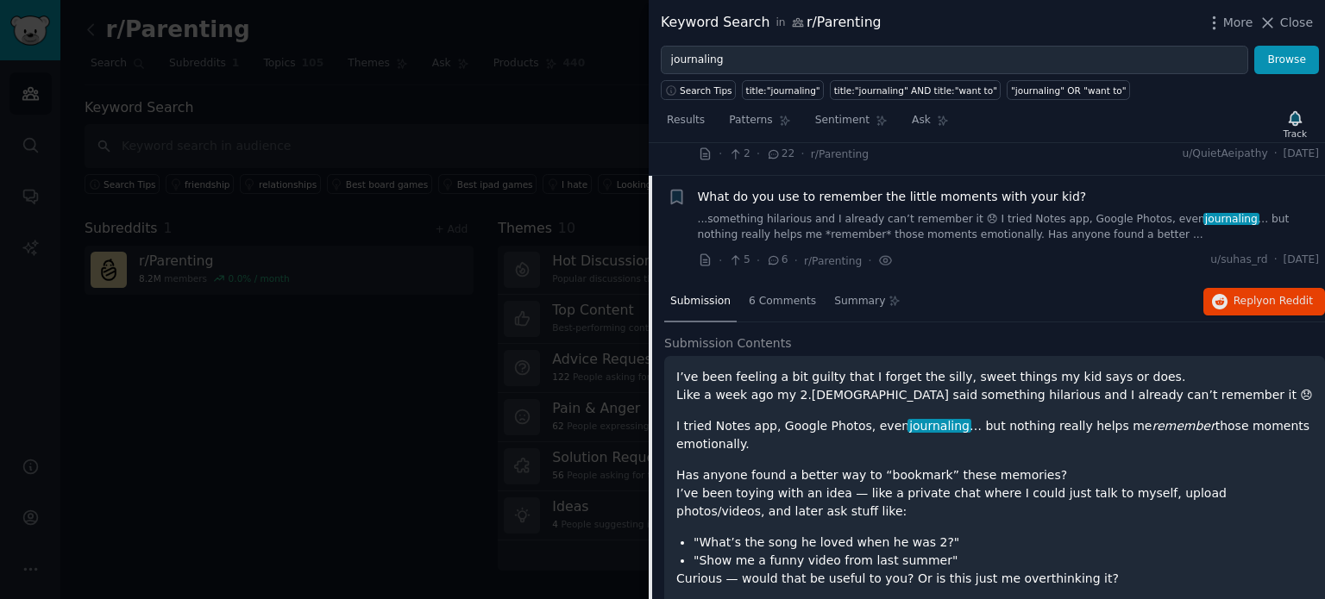
scroll to position [2472, 0]
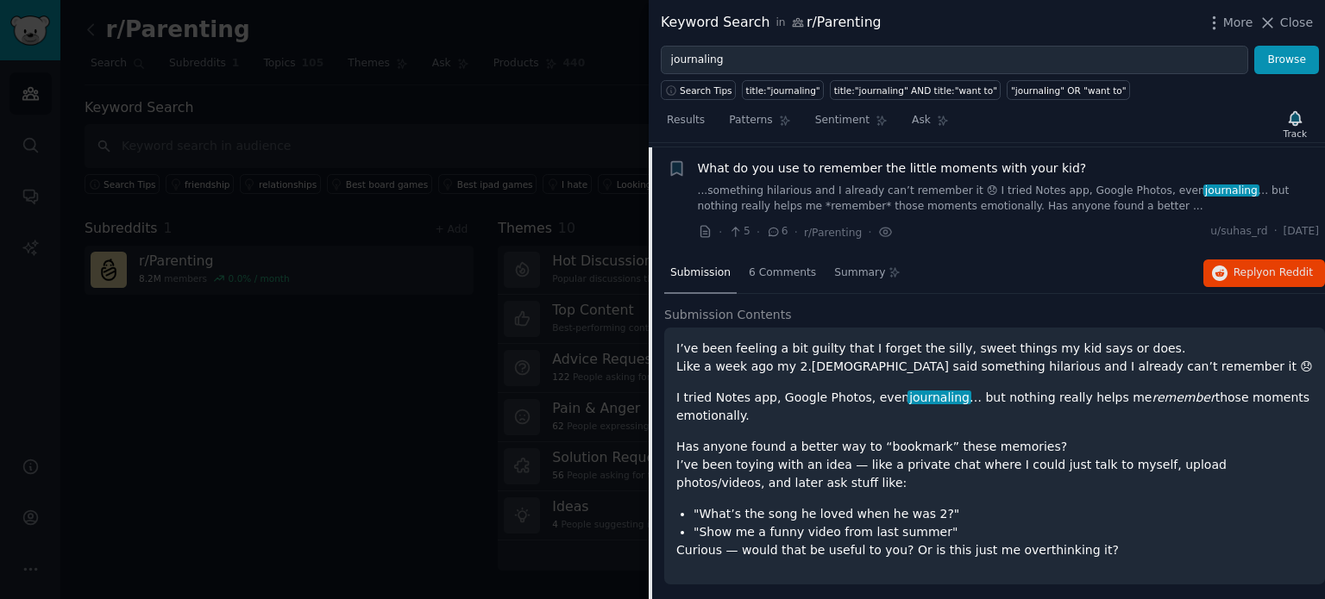
click at [1057, 202] on link "...something hilarious and I already can’t remember it 😞 I tried Notes app, Goo…" at bounding box center [1009, 199] width 622 height 30
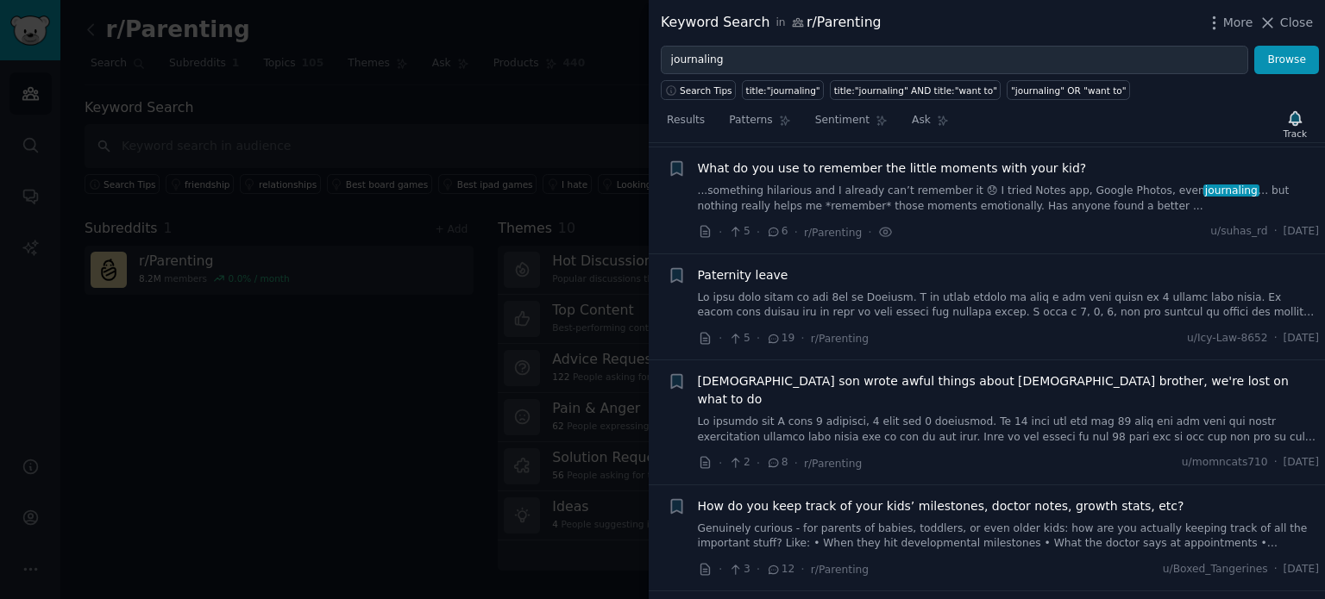
click at [1069, 203] on link "...something hilarious and I already can’t remember it 😞 I tried Notes app, Goo…" at bounding box center [1009, 199] width 622 height 30
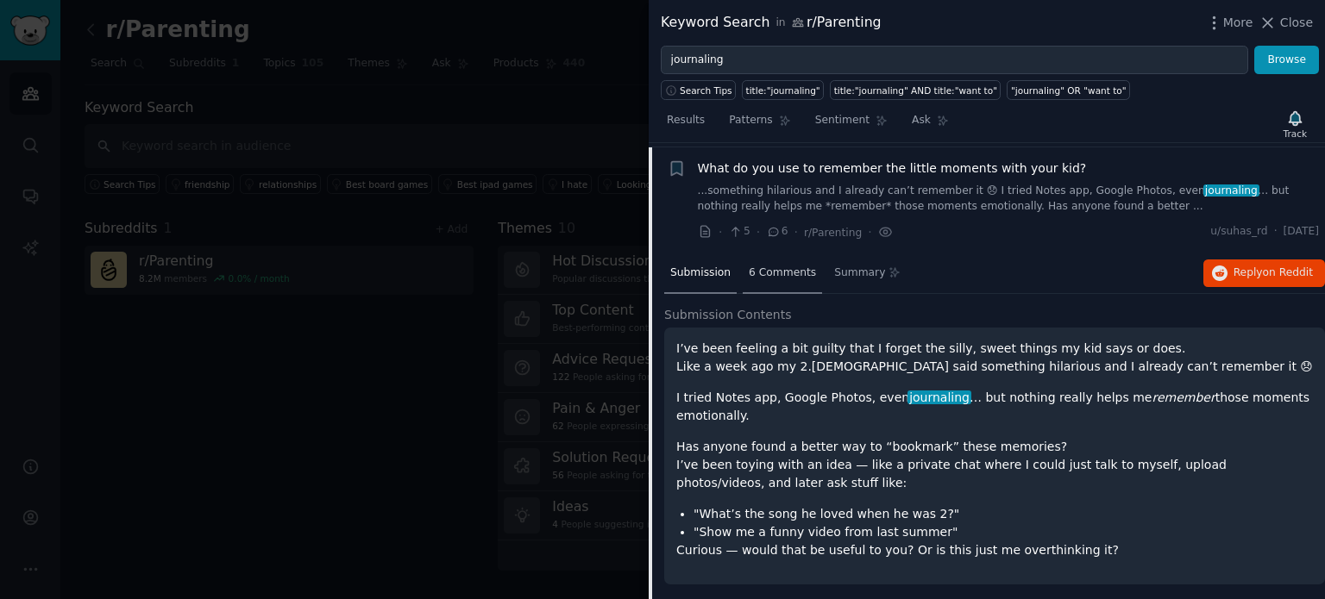
click at [769, 282] on div "6 Comments" at bounding box center [781, 274] width 79 height 41
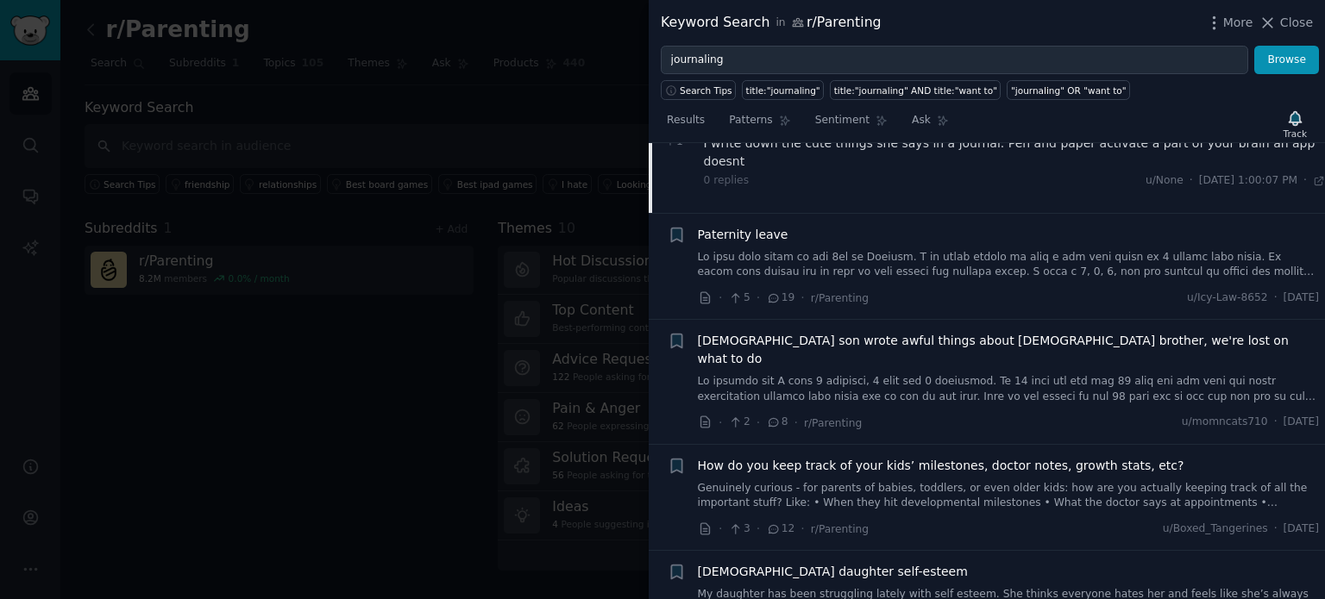
scroll to position [3076, 0]
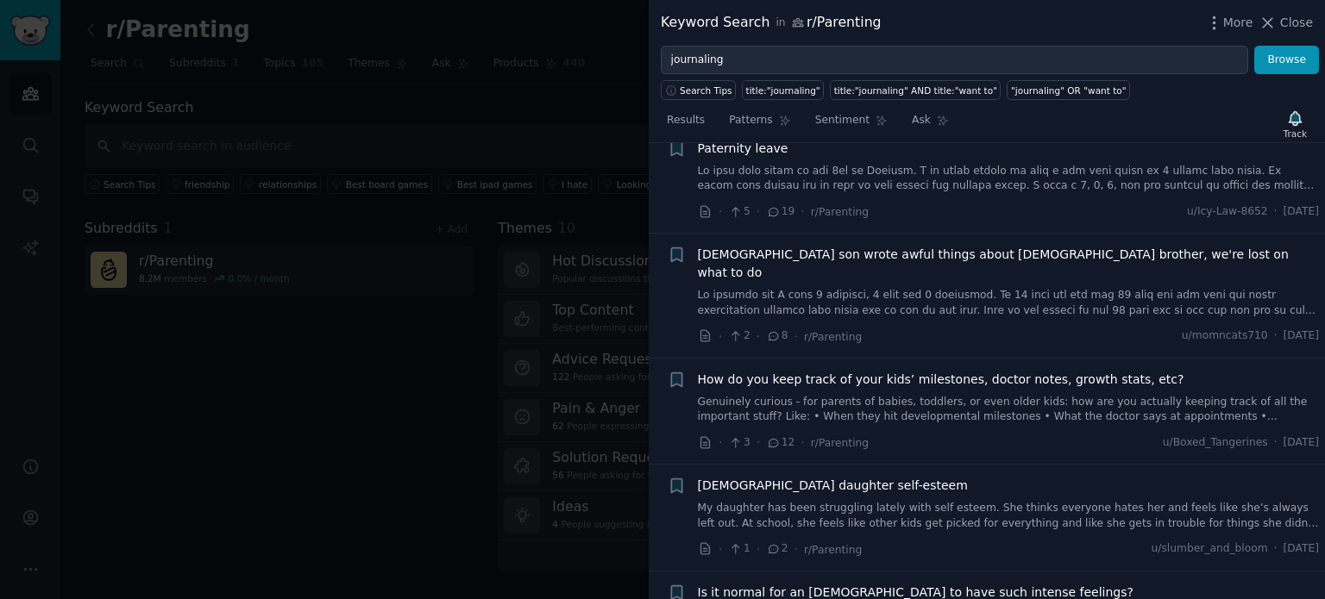
click at [945, 395] on link "Genuinely curious - for parents of babies, toddlers, or even older kids: how ar…" at bounding box center [1009, 410] width 622 height 30
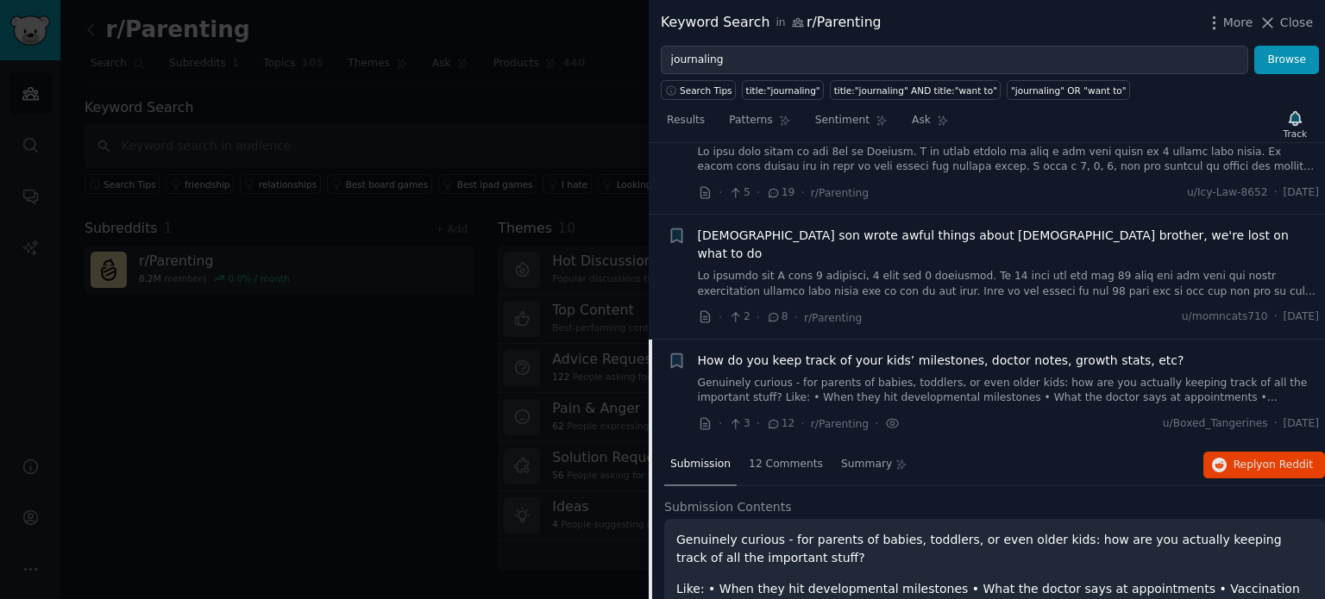
scroll to position [2791, 0]
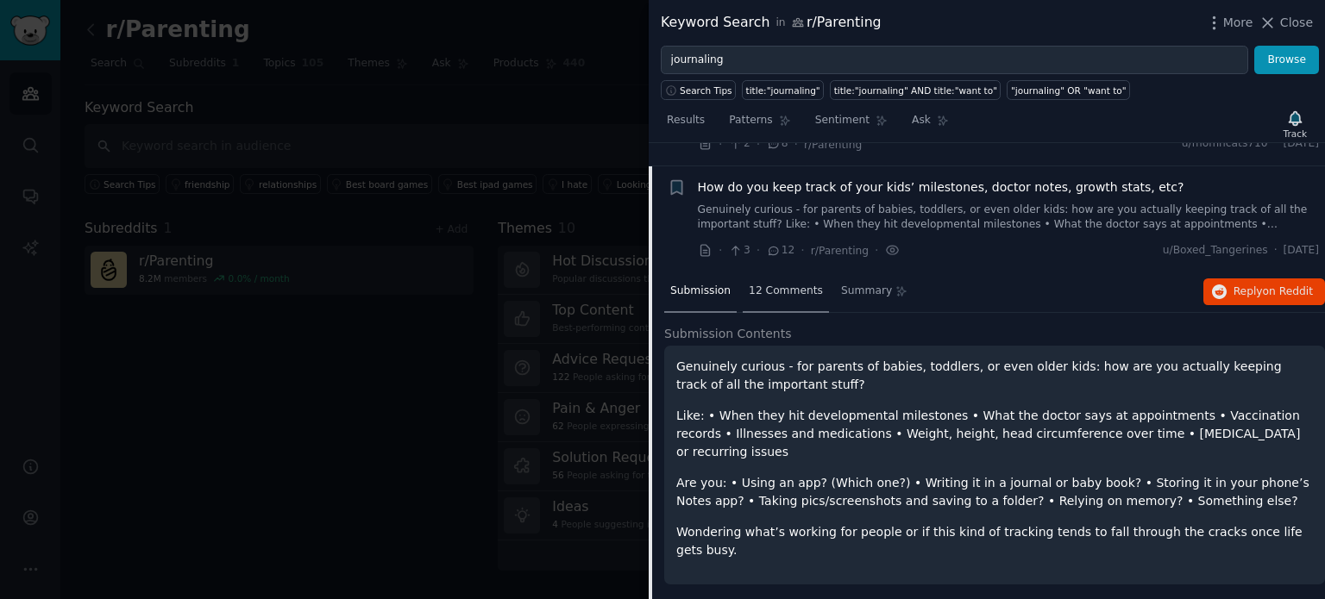
click at [777, 284] on span "12 Comments" at bounding box center [786, 292] width 74 height 16
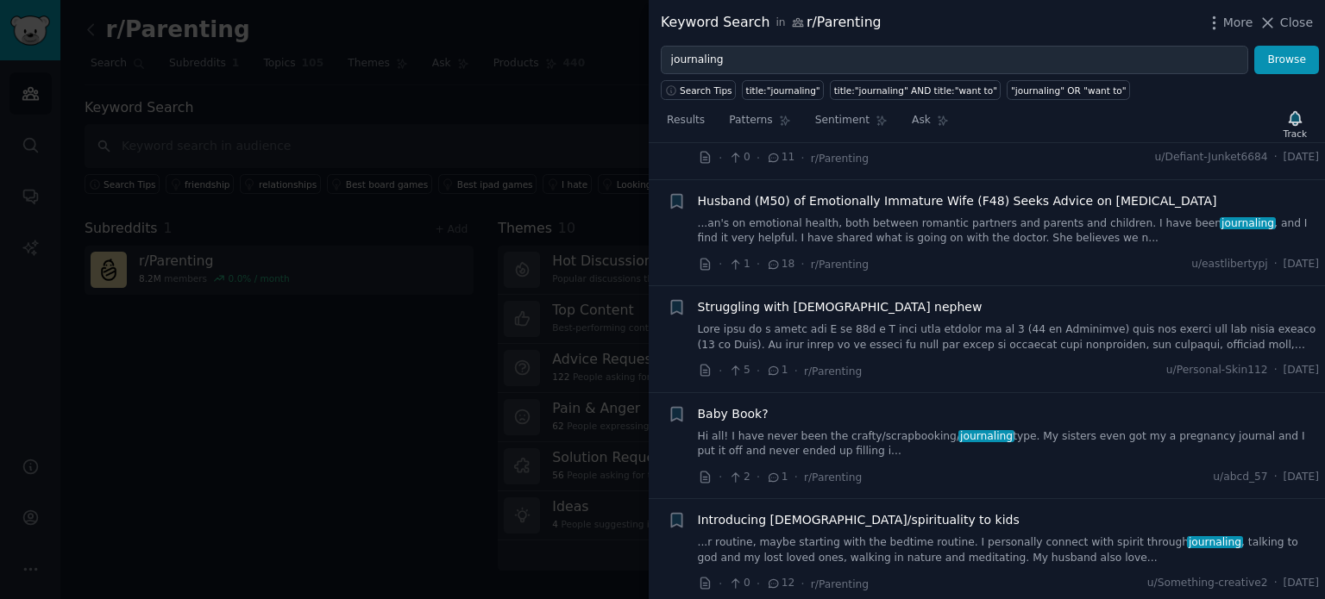
scroll to position [3826, 0]
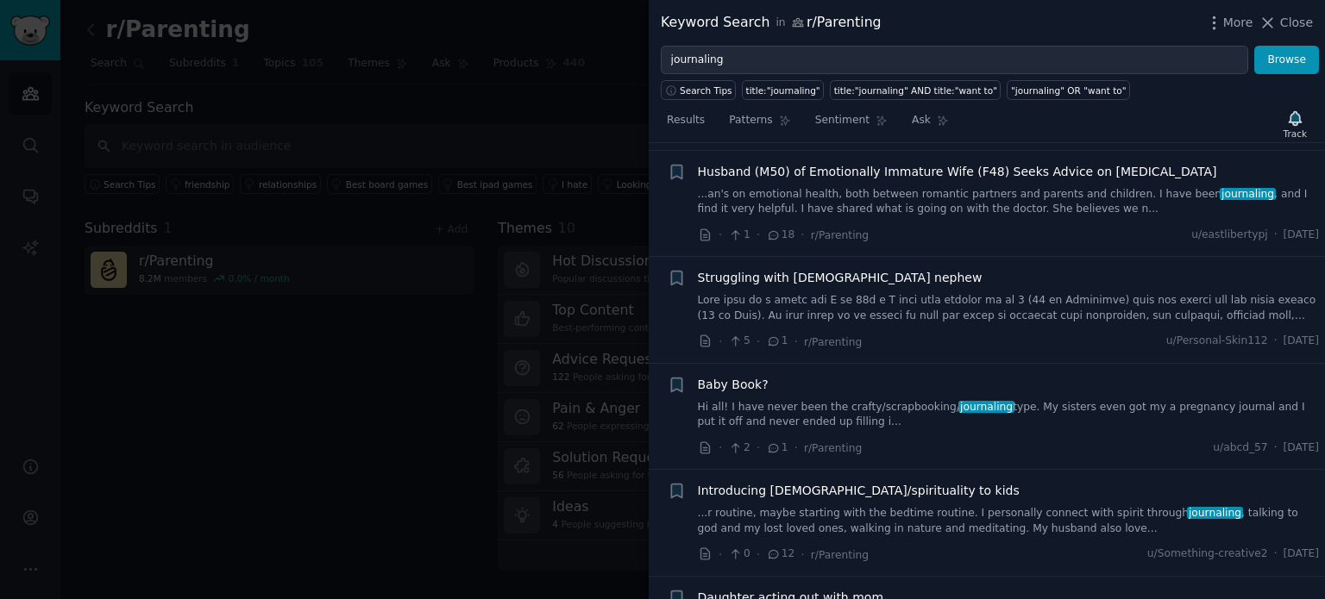
click at [851, 400] on link "Hi all! I have never been the crafty/scrapbooking/ journaling type. My sisters …" at bounding box center [1009, 415] width 622 height 30
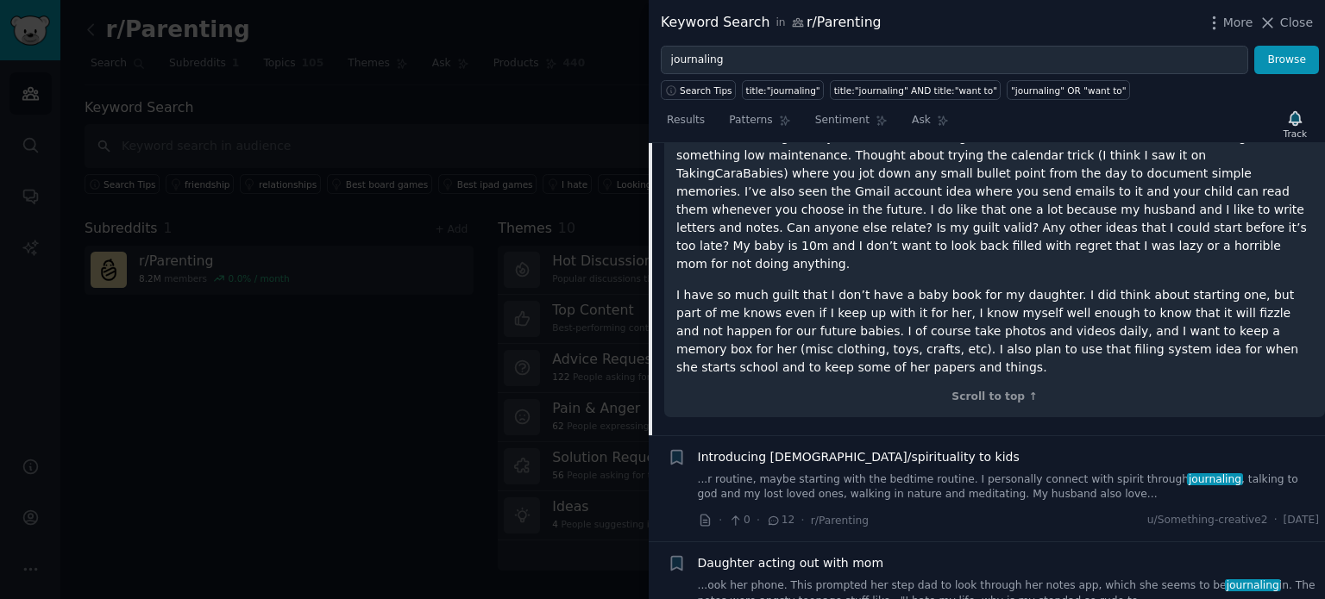
scroll to position [3860, 0]
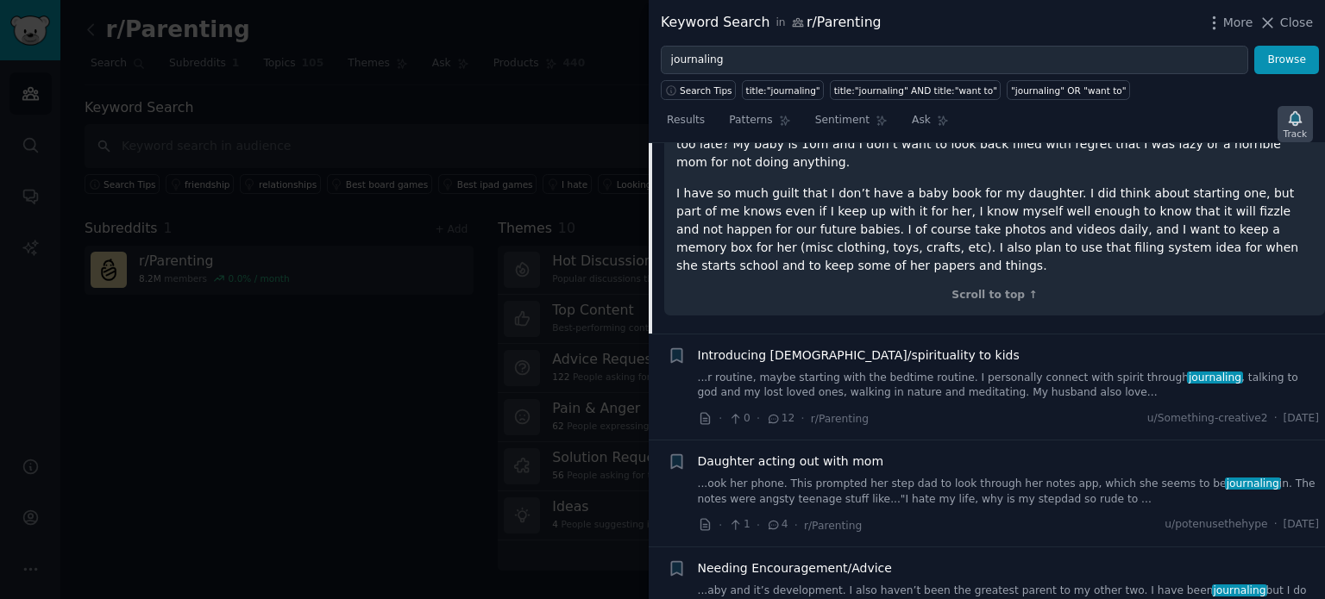
click at [1292, 120] on icon "button" at bounding box center [1294, 118] width 12 height 14
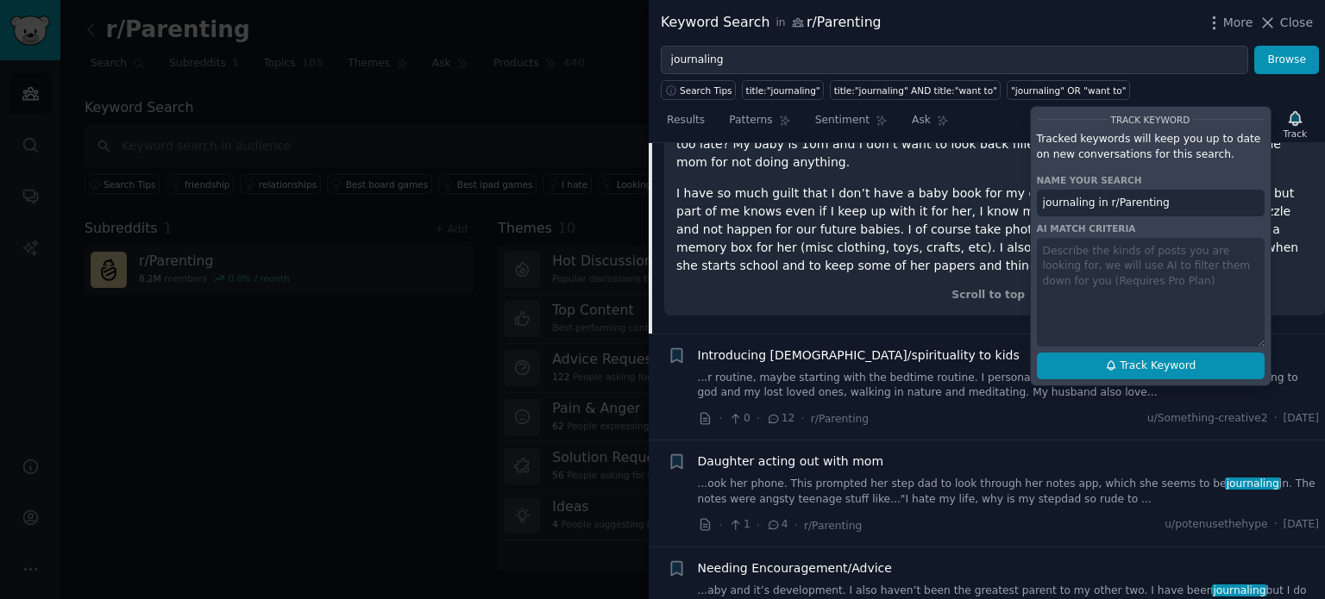
click at [1166, 365] on span "Track Keyword" at bounding box center [1157, 367] width 76 height 16
type input "journaling in r/Parenting"
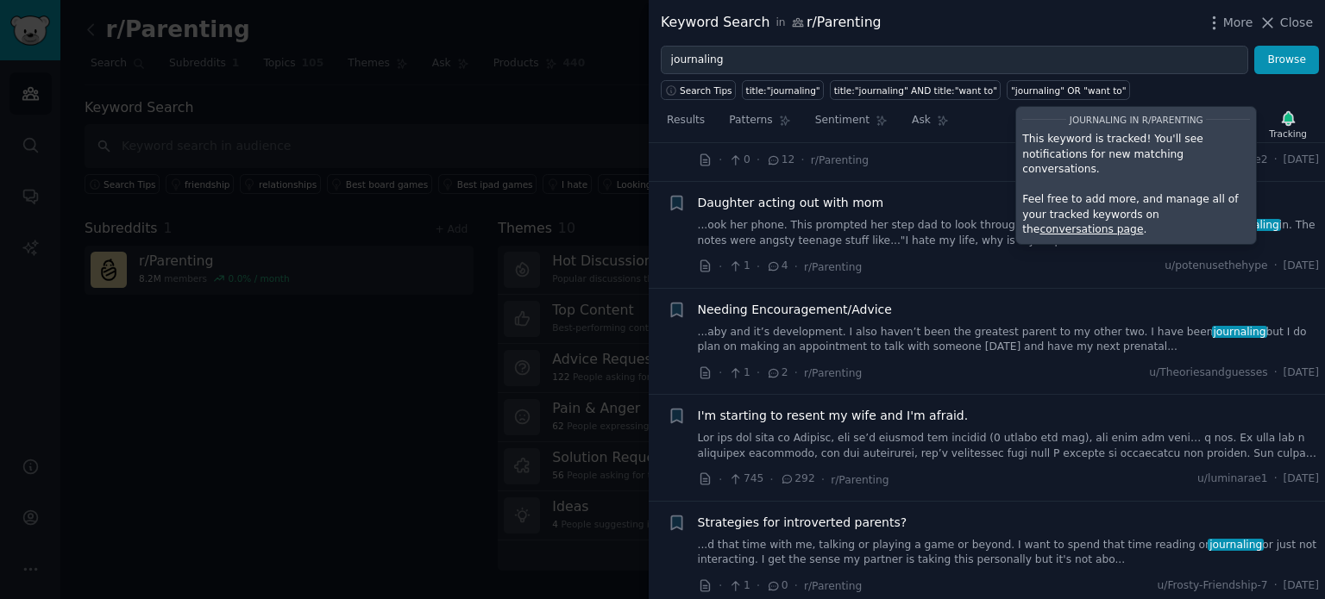
scroll to position [4205, 0]
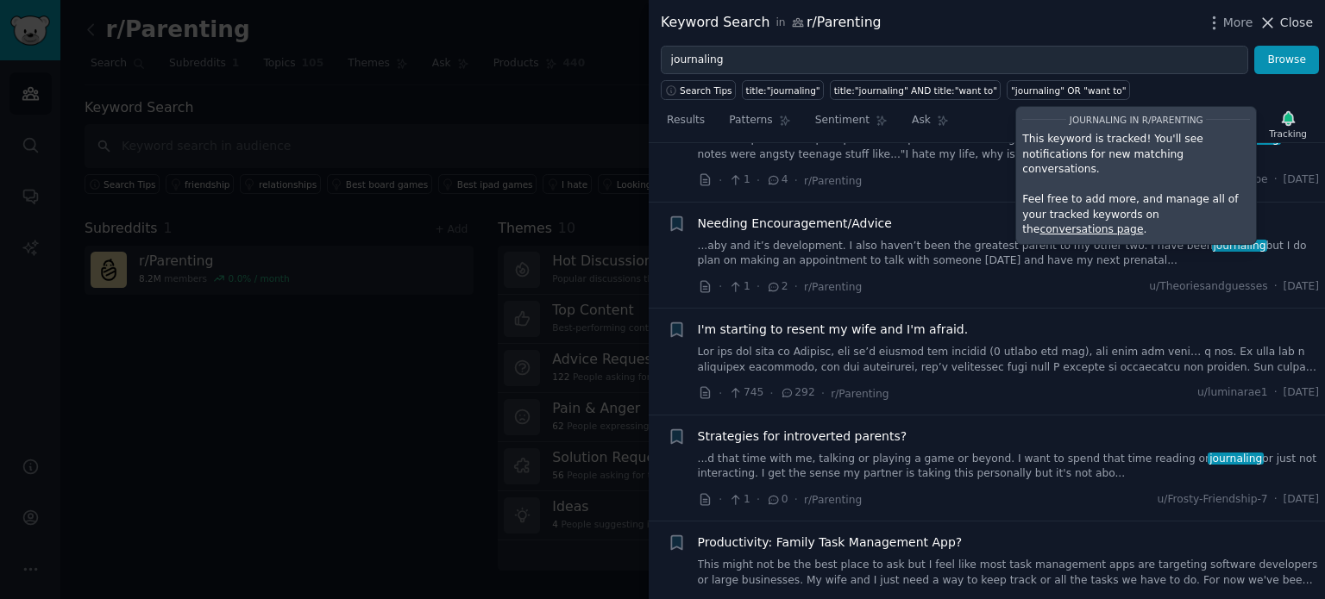
click at [1294, 18] on span "Close" at bounding box center [1296, 23] width 33 height 18
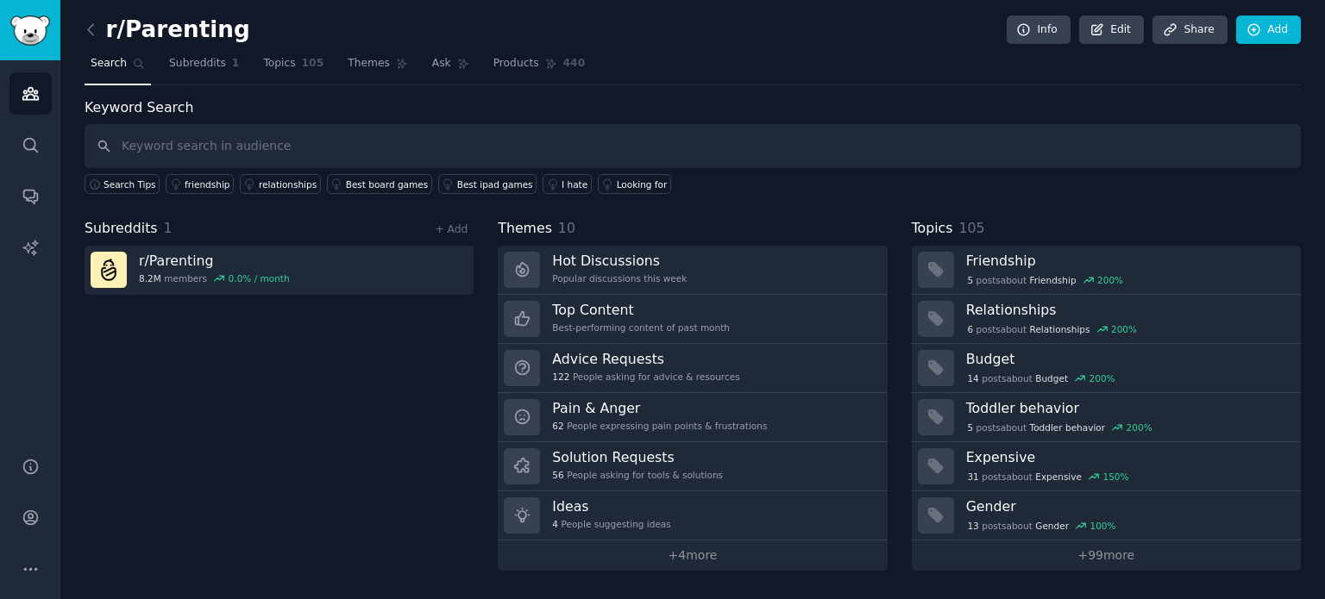
click at [320, 360] on div "Subreddits 1 + Add r/ Parenting 8.2M members 0.0 % / month" at bounding box center [279, 394] width 389 height 353
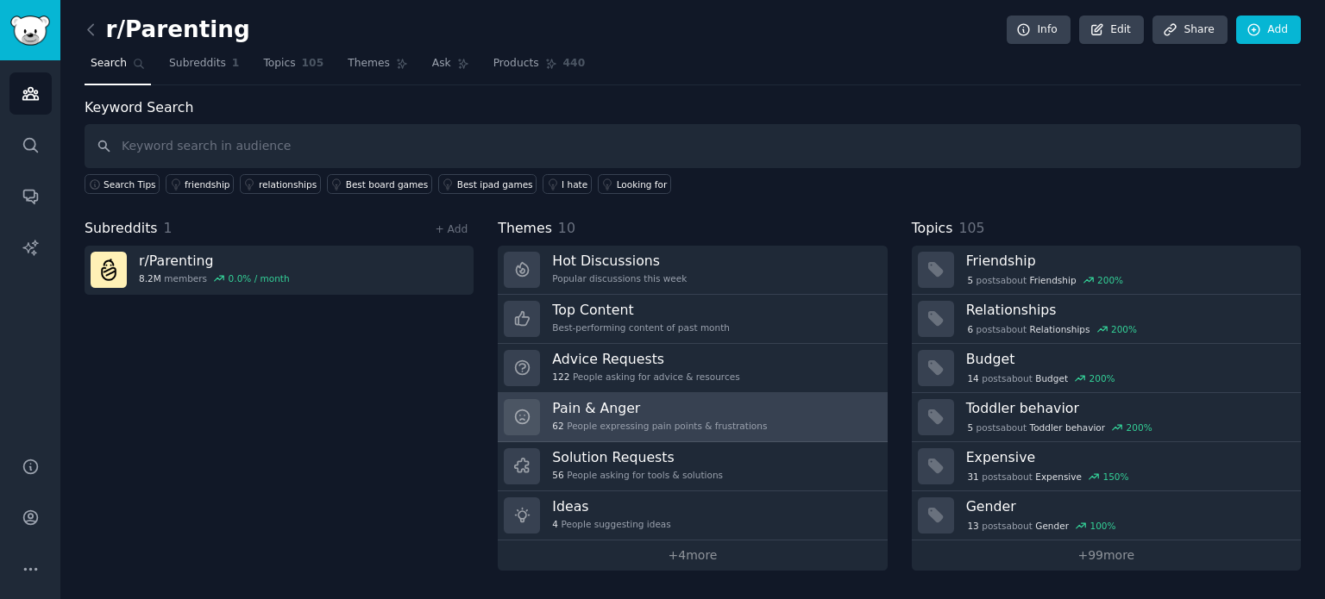
click at [609, 412] on h3 "Pain & Anger" at bounding box center [659, 408] width 215 height 18
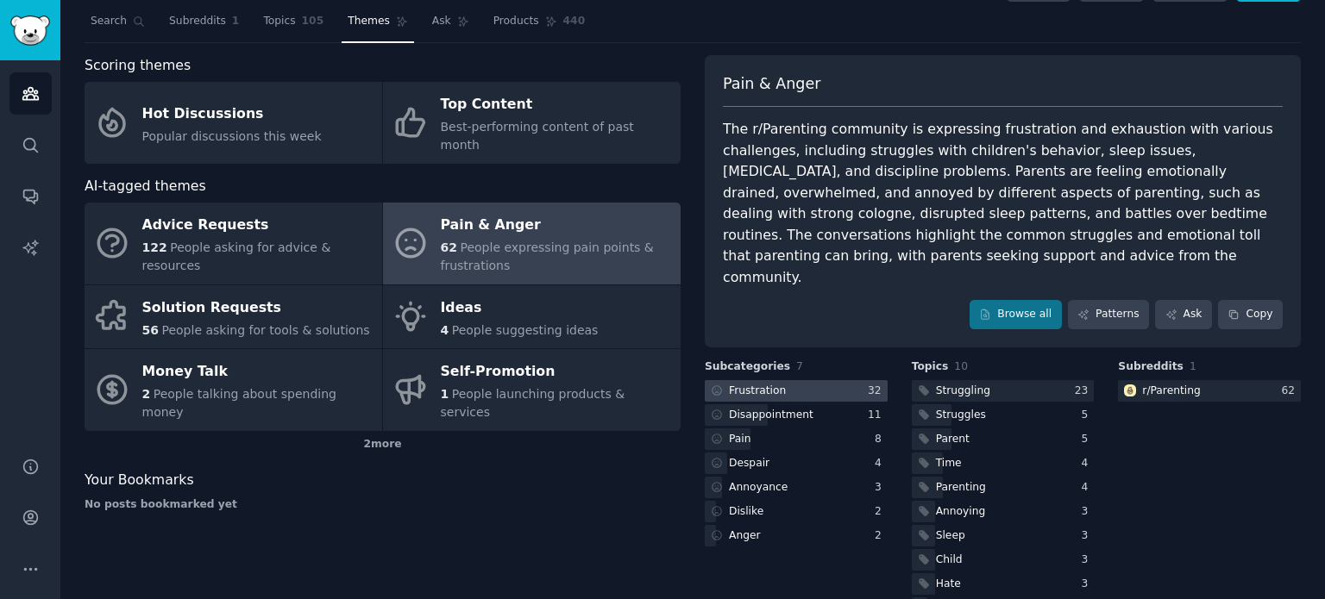
scroll to position [66, 0]
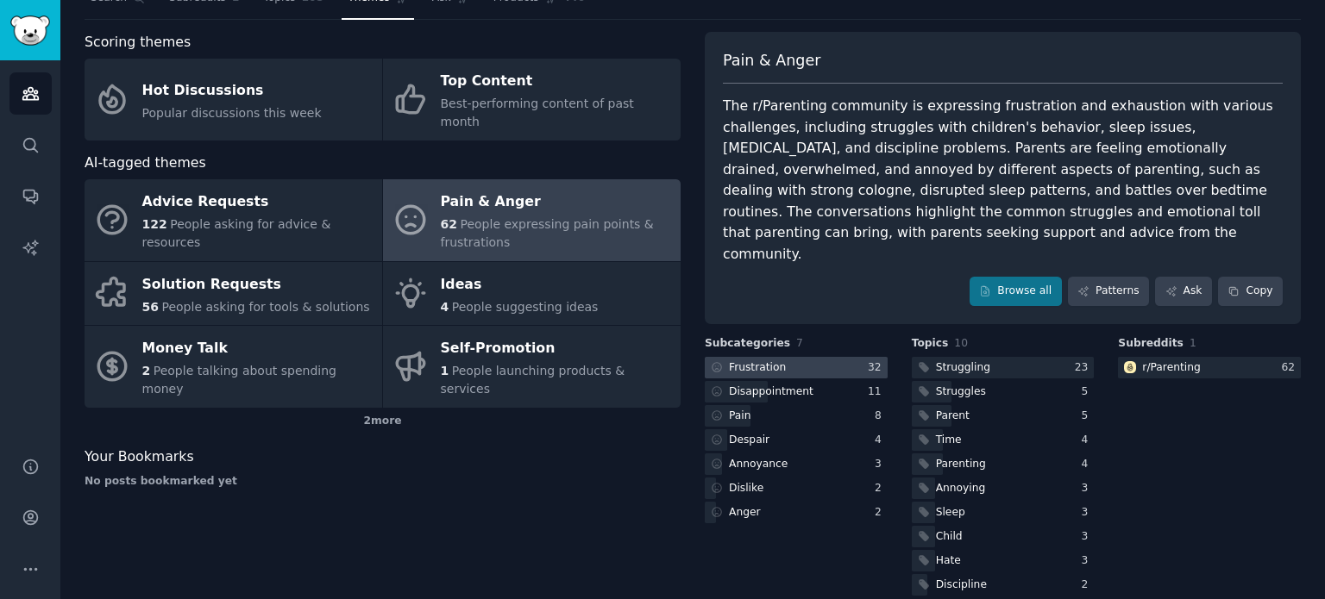
click at [786, 357] on div at bounding box center [796, 368] width 183 height 22
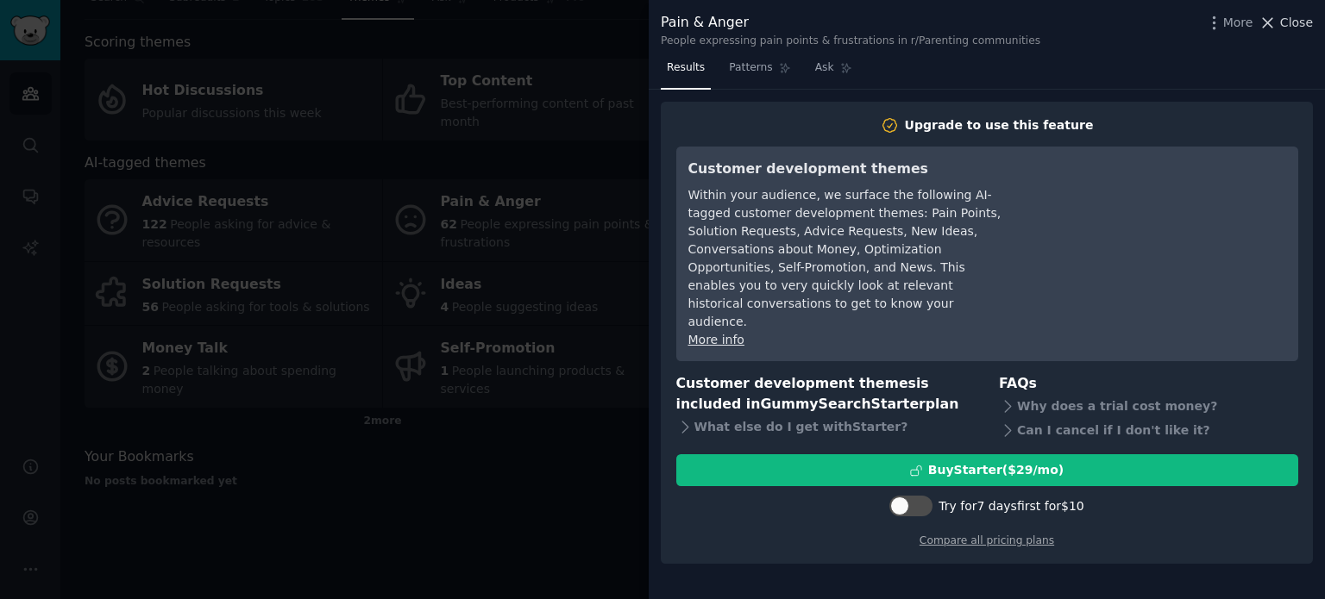
click at [1295, 22] on span "Close" at bounding box center [1296, 23] width 33 height 18
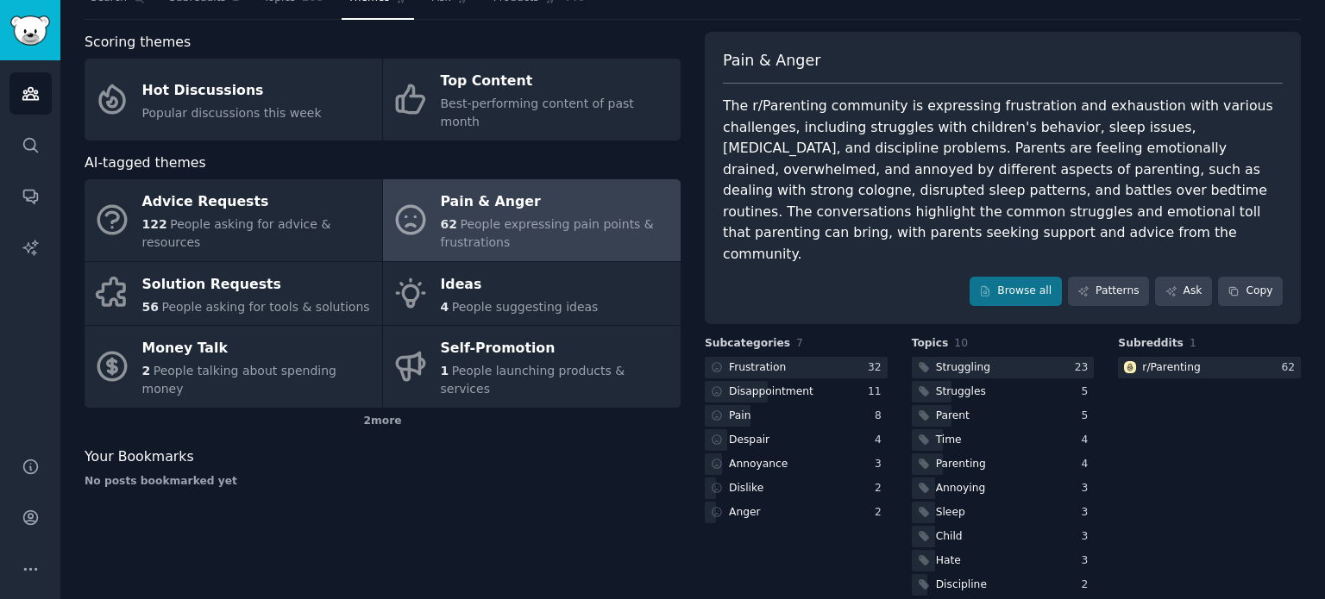
click at [538, 189] on div "Pain & Anger" at bounding box center [556, 203] width 231 height 28
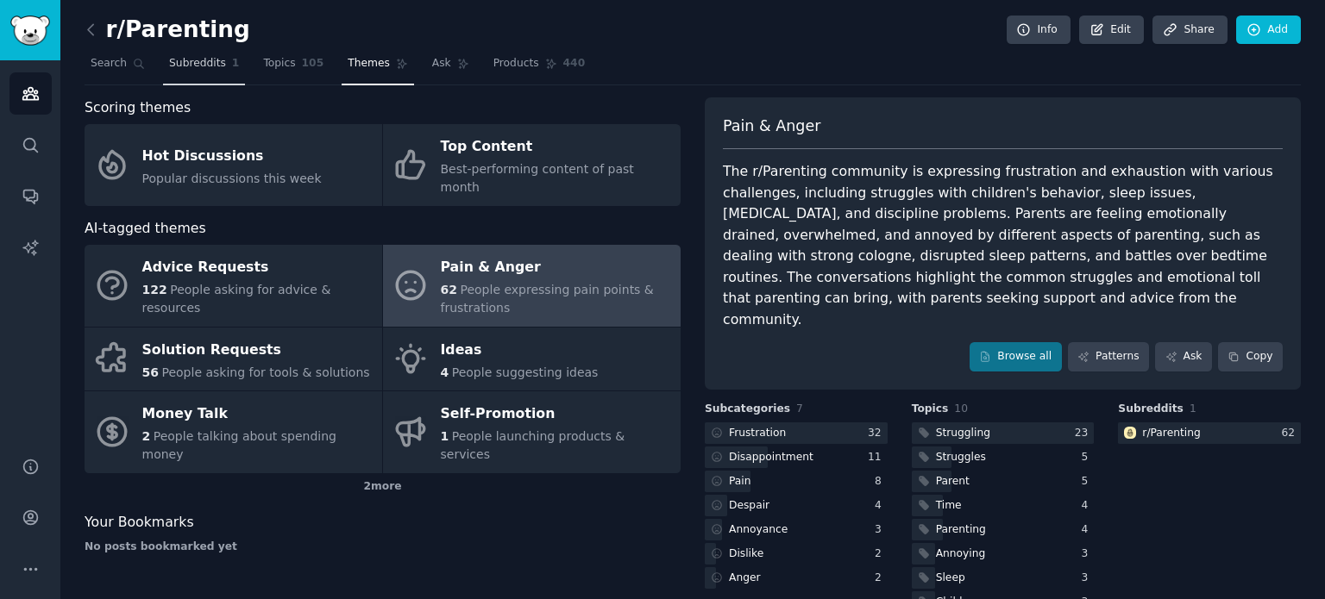
click at [207, 71] on link "Subreddits 1" at bounding box center [204, 67] width 82 height 35
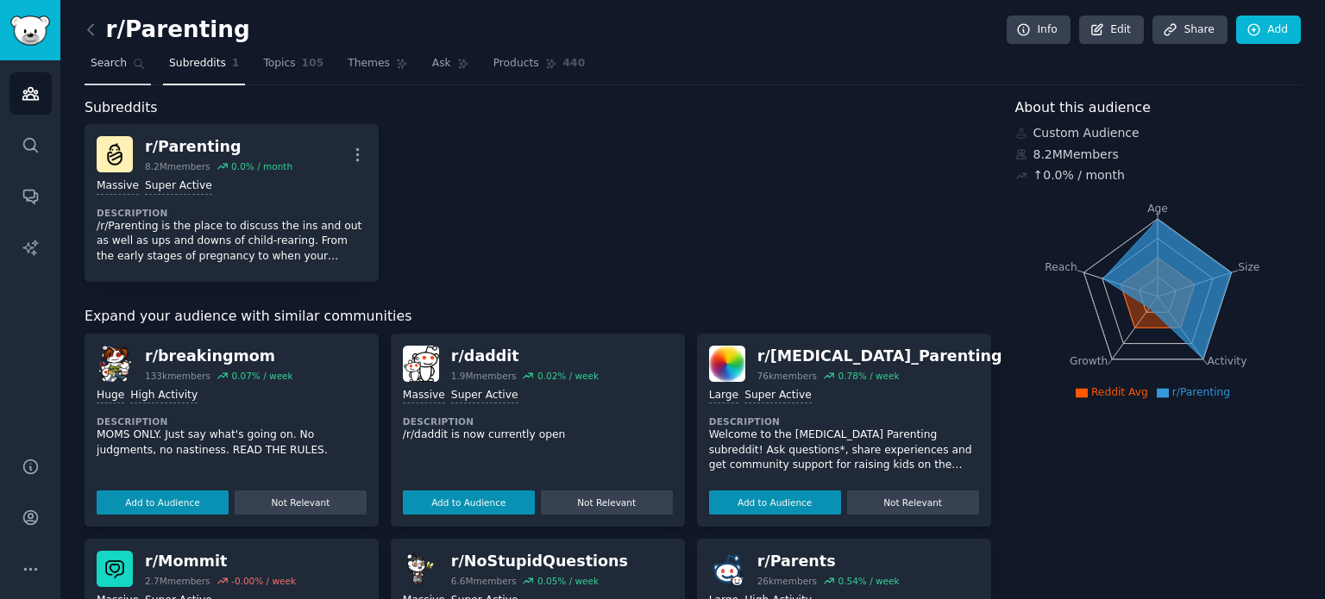
click at [115, 63] on span "Search" at bounding box center [109, 64] width 36 height 16
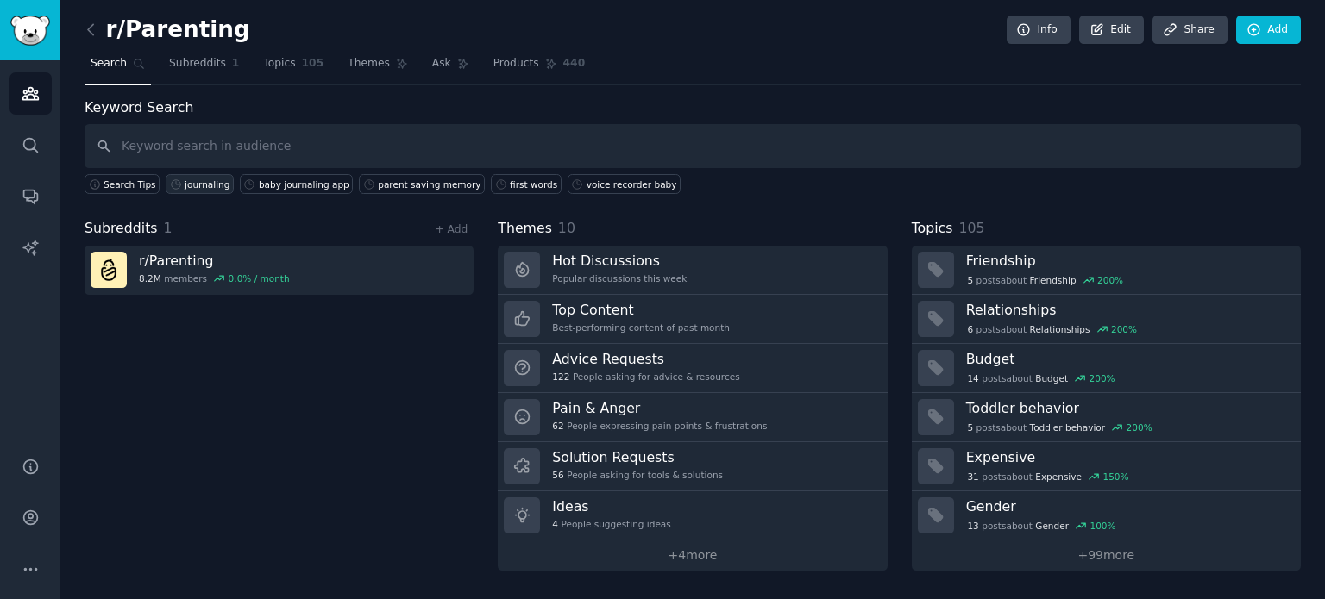
click at [187, 186] on div "journaling" at bounding box center [207, 185] width 45 height 12
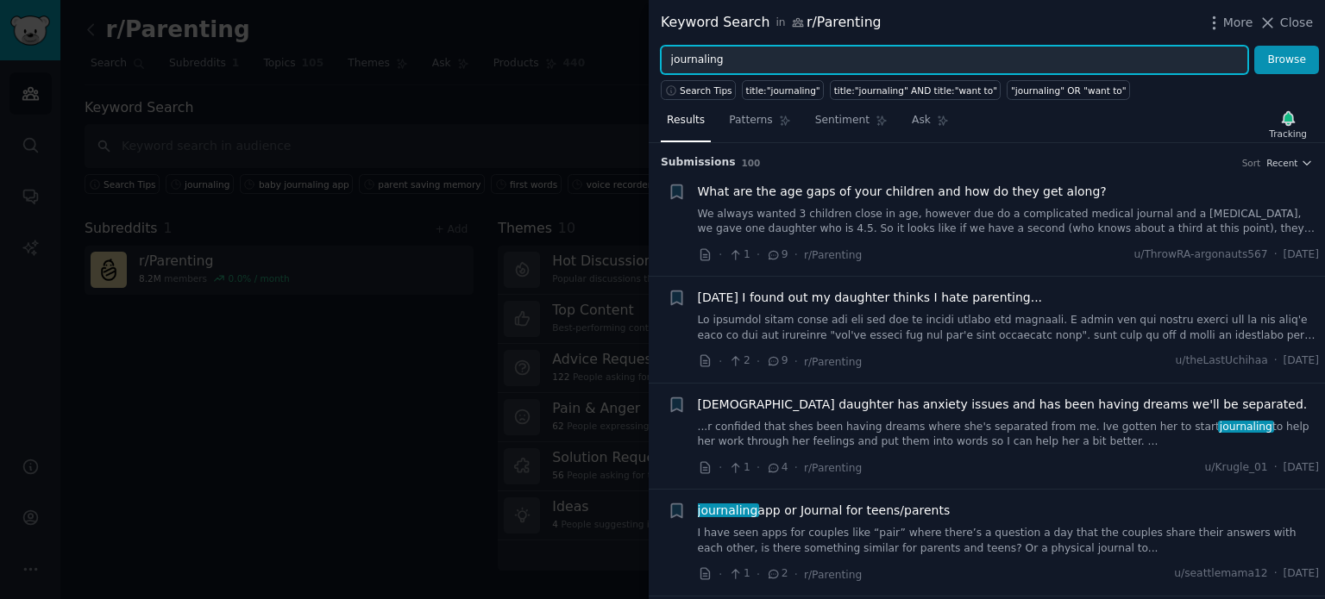
click at [781, 62] on input "journaling" at bounding box center [954, 60] width 587 height 29
type input "m"
click at [780, 61] on input "dig" at bounding box center [954, 60] width 587 height 29
type input "d"
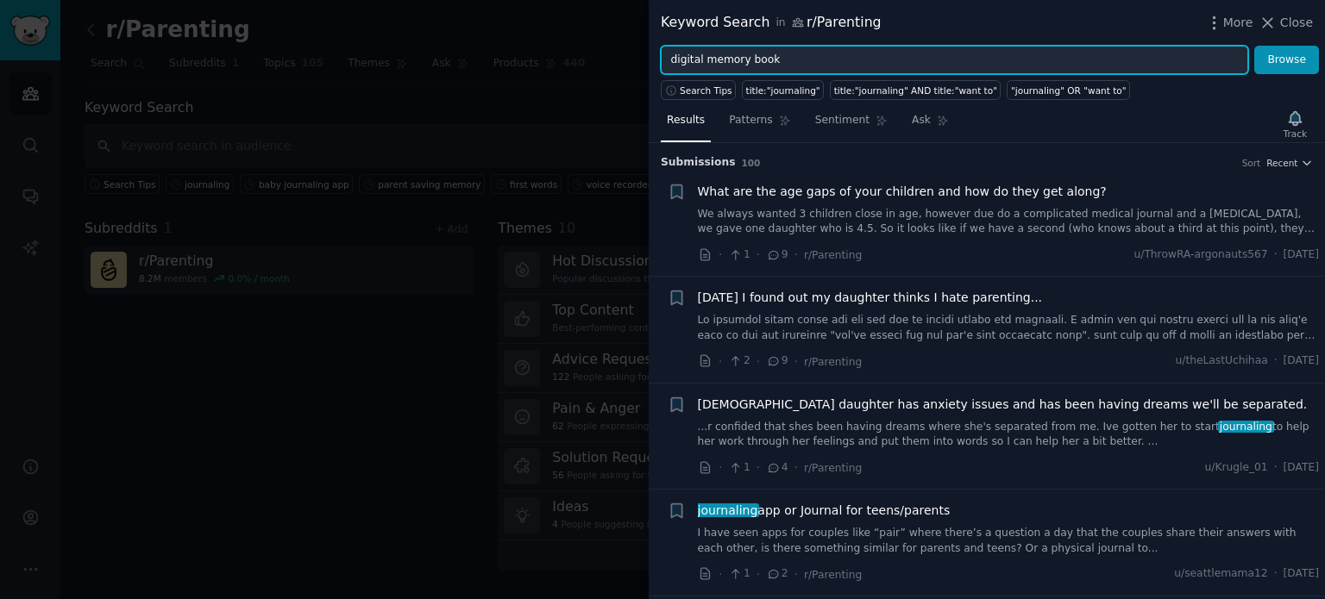
click at [1254, 46] on button "Browse" at bounding box center [1286, 60] width 65 height 29
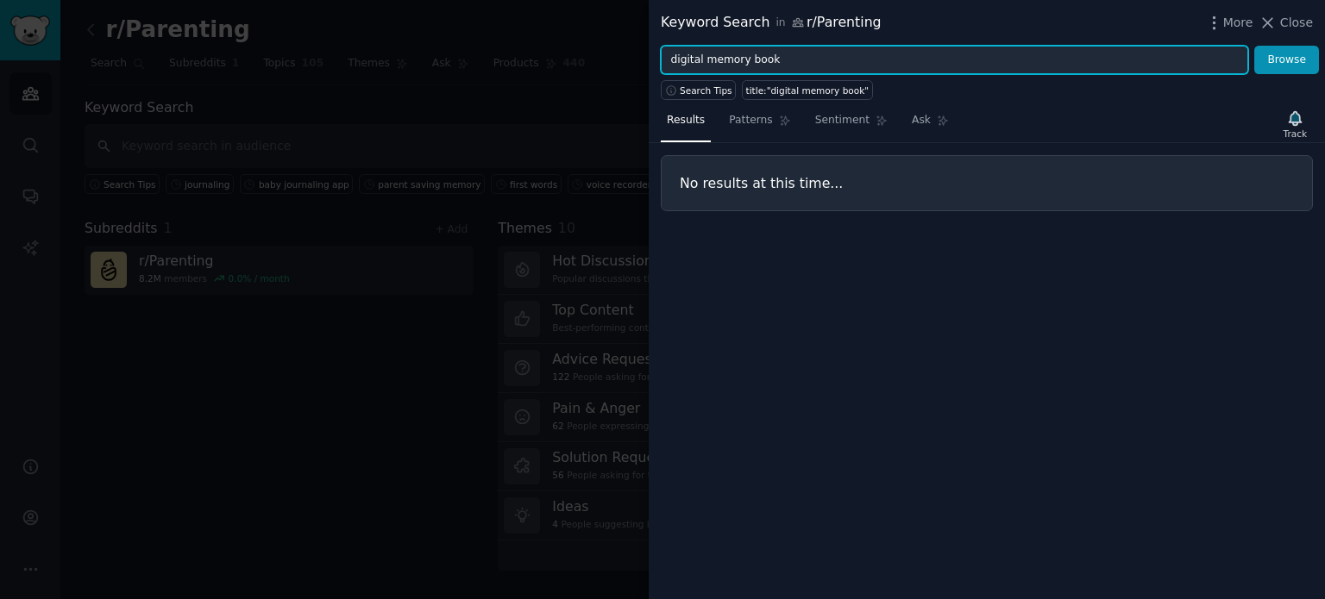
drag, startPoint x: 703, startPoint y: 56, endPoint x: 626, endPoint y: 66, distance: 77.3
click at [638, 72] on div "Keyword Search in r/Parenting More Close digital memory book Browse Search Tips…" at bounding box center [662, 299] width 1325 height 599
type input "memory book"
click at [1254, 46] on button "Browse" at bounding box center [1286, 60] width 65 height 29
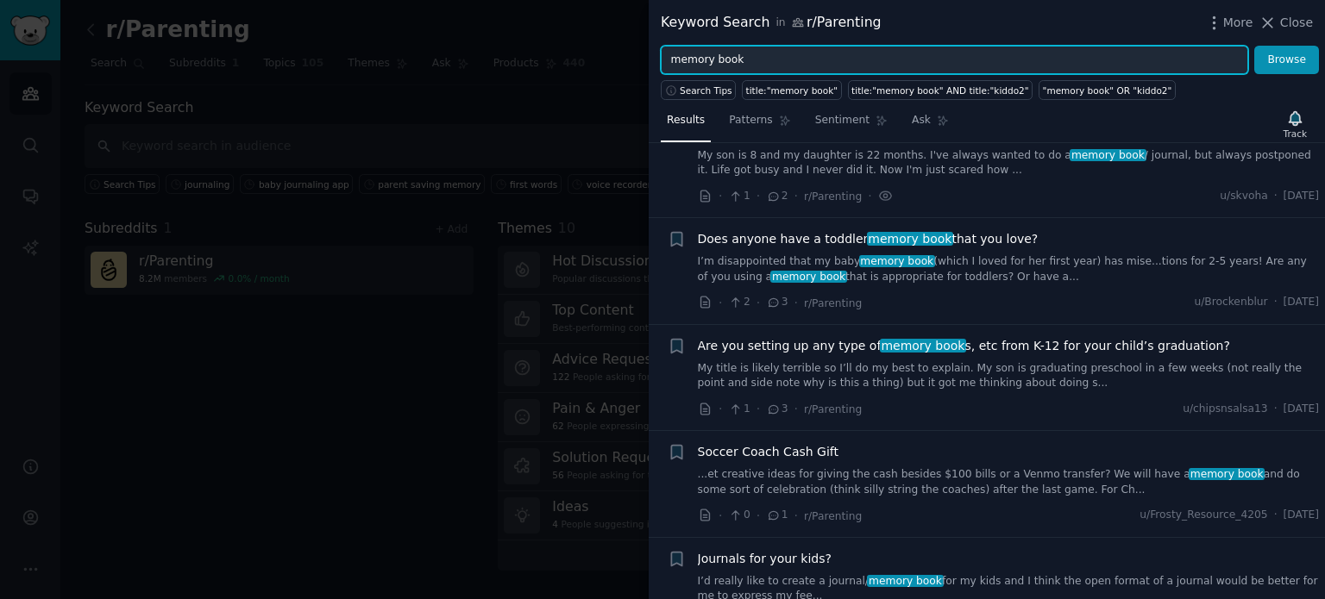
scroll to position [86, 0]
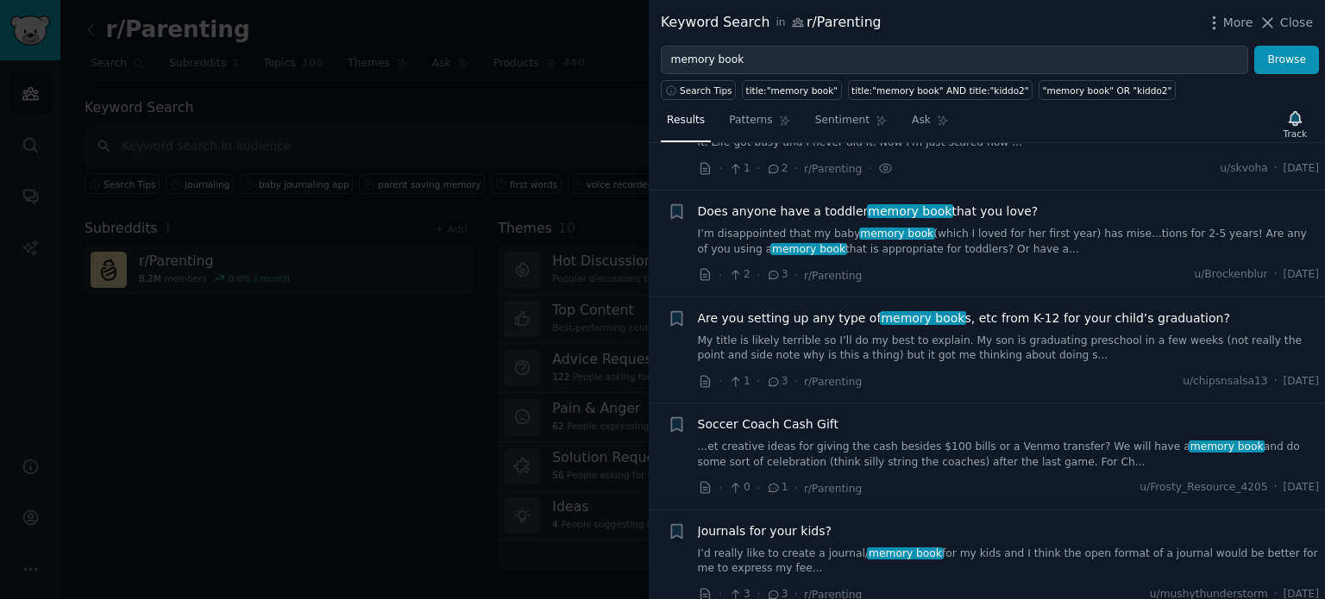
click at [834, 227] on link "I’m disappointed that my baby memory book (which I loved for her first year) ha…" at bounding box center [1009, 242] width 622 height 30
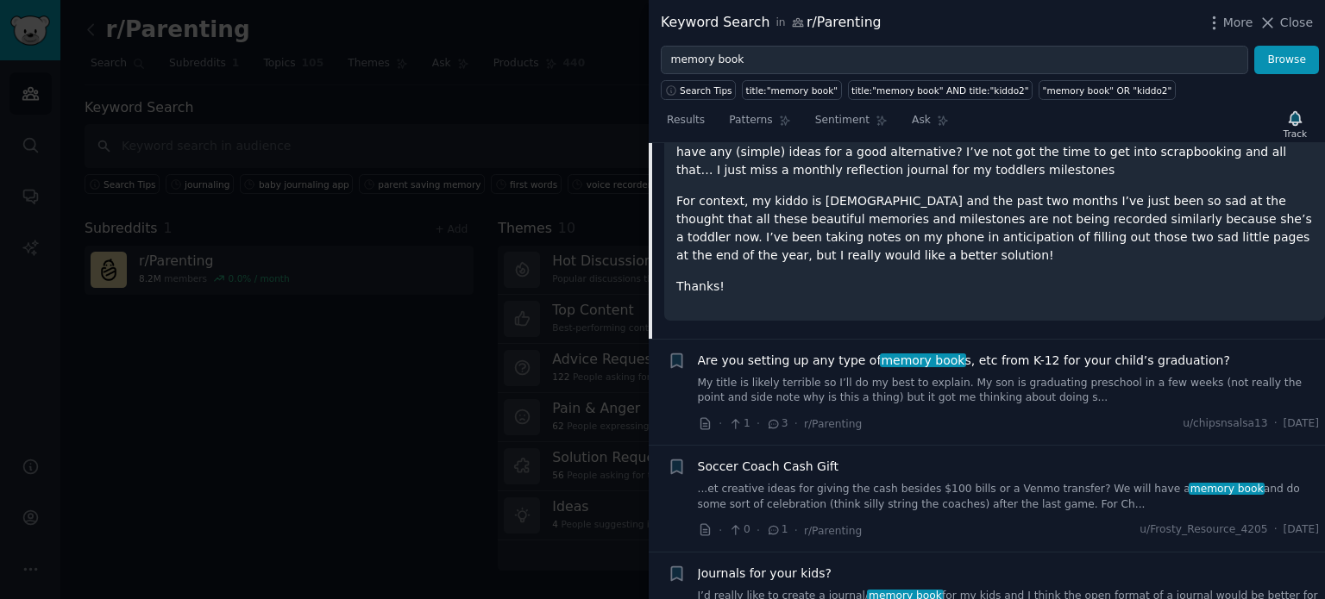
scroll to position [392, 0]
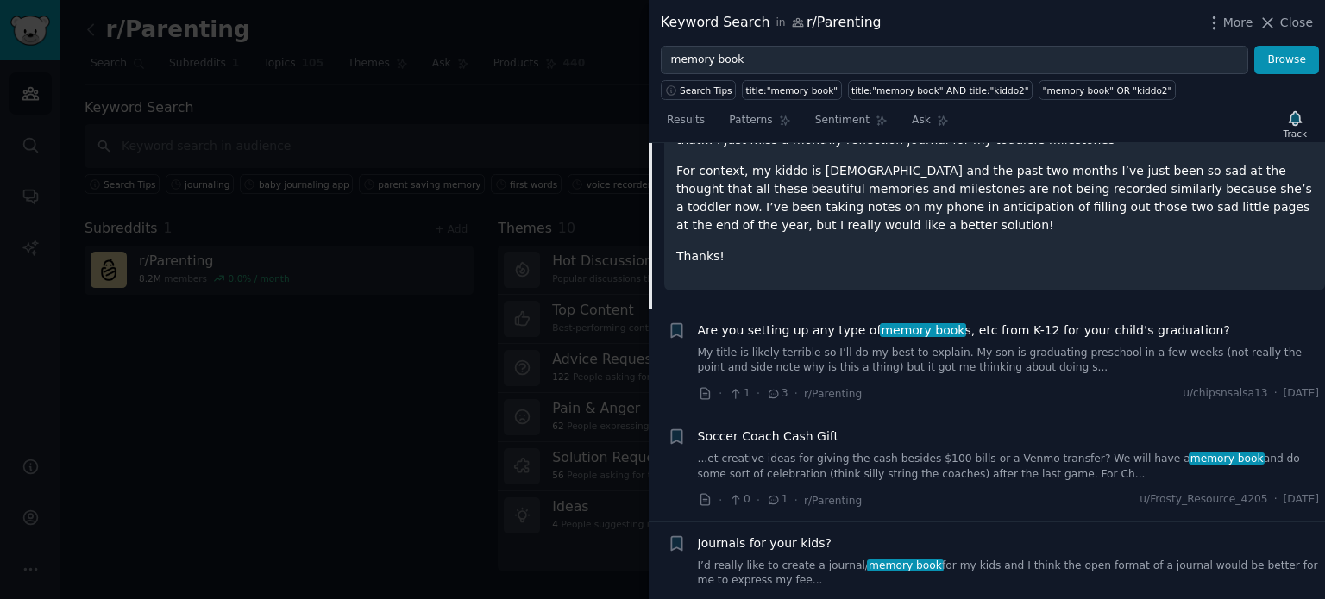
click at [1051, 354] on link "My title is likely terrible so I’ll do my best to explain. My son is graduating…" at bounding box center [1009, 361] width 622 height 30
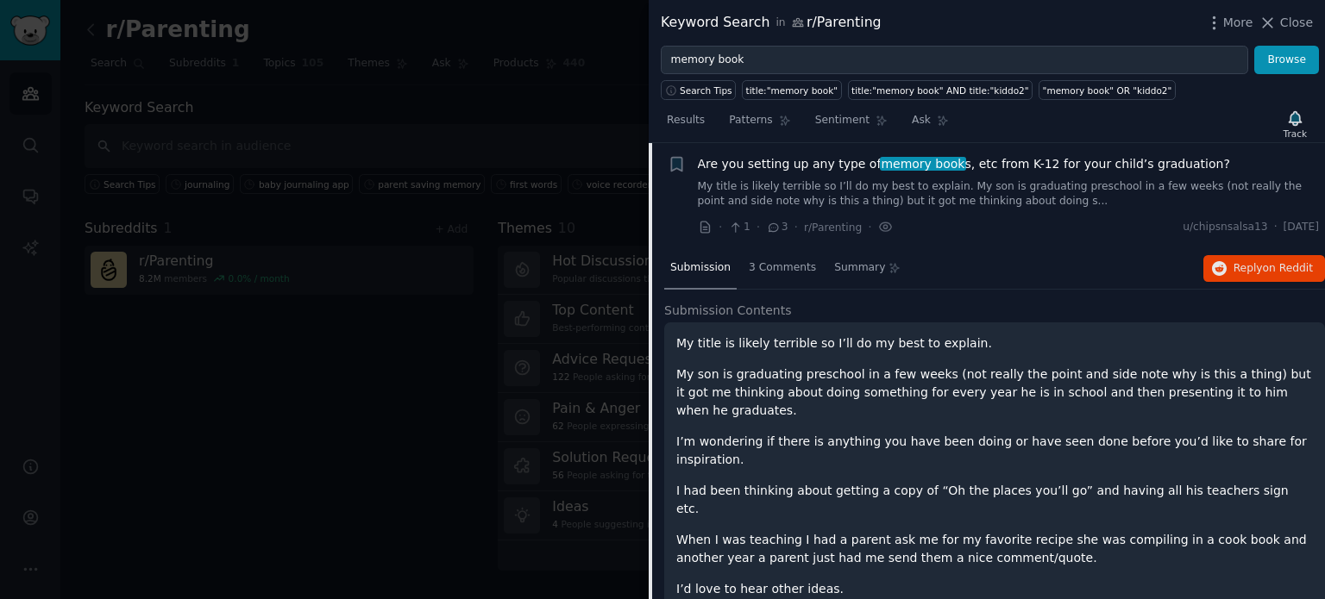
scroll to position [240, 0]
click at [819, 191] on link "My title is likely terrible so I’ll do my best to explain. My son is graduating…" at bounding box center [1009, 195] width 622 height 30
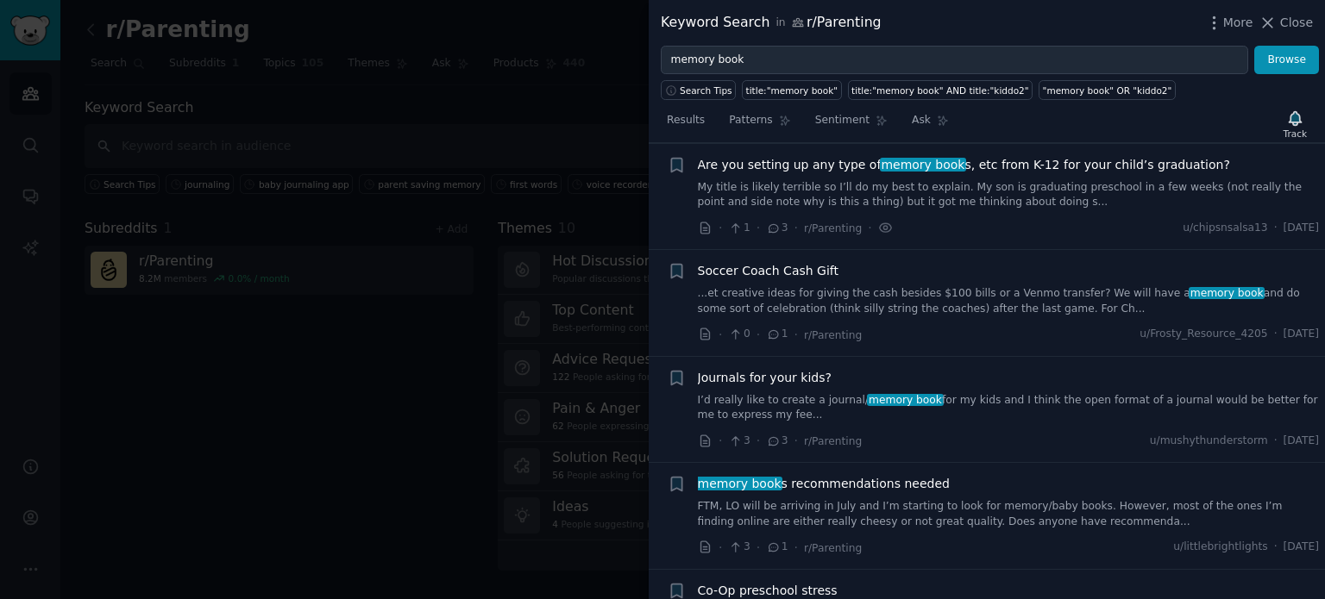
click at [805, 172] on span "Are you setting up any type of memory book s, etc from K-12 for your child’s gr…" at bounding box center [964, 165] width 532 height 18
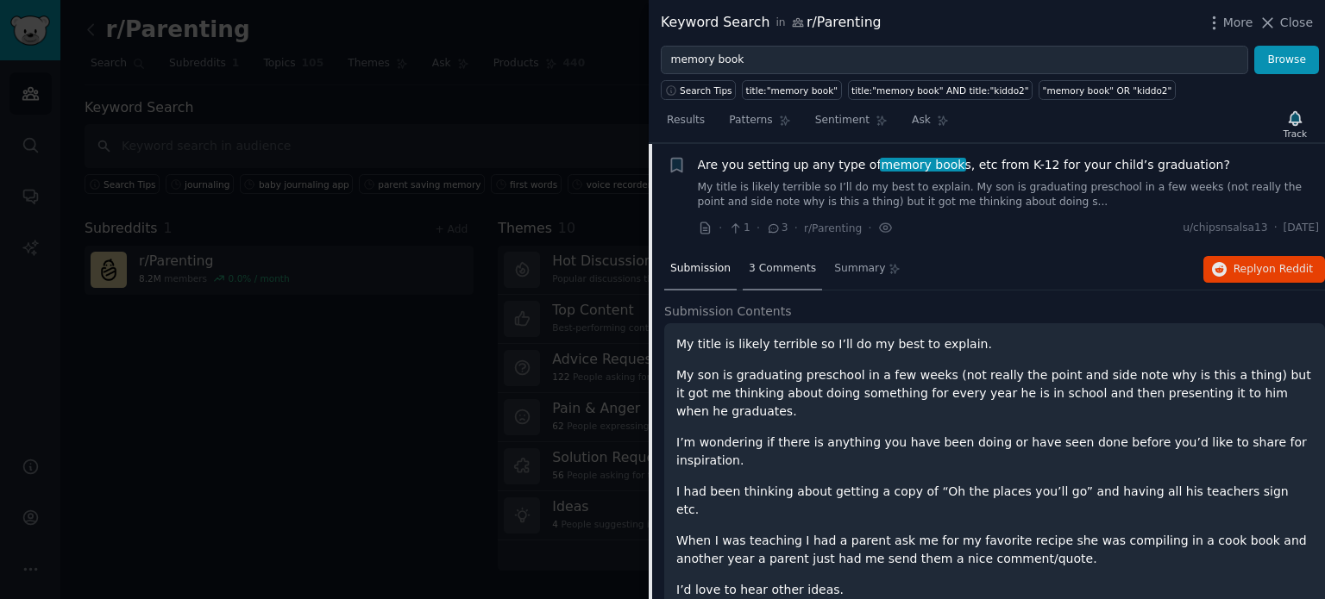
click at [772, 258] on div "3 Comments" at bounding box center [781, 269] width 79 height 41
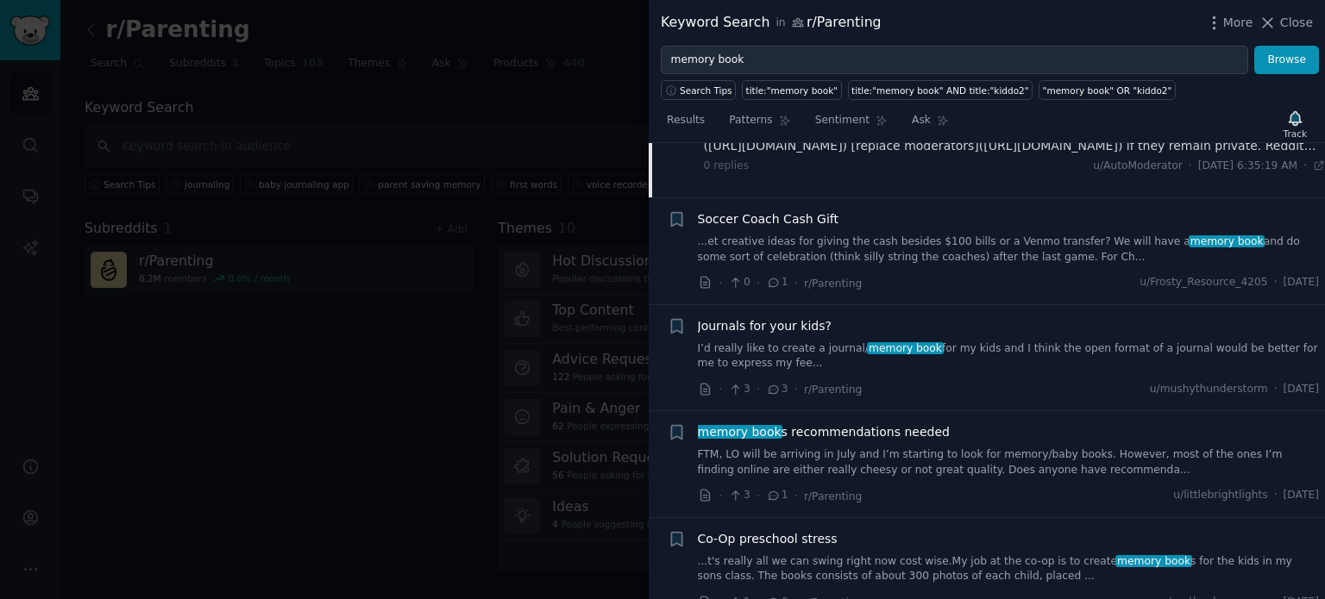
scroll to position [671, 0]
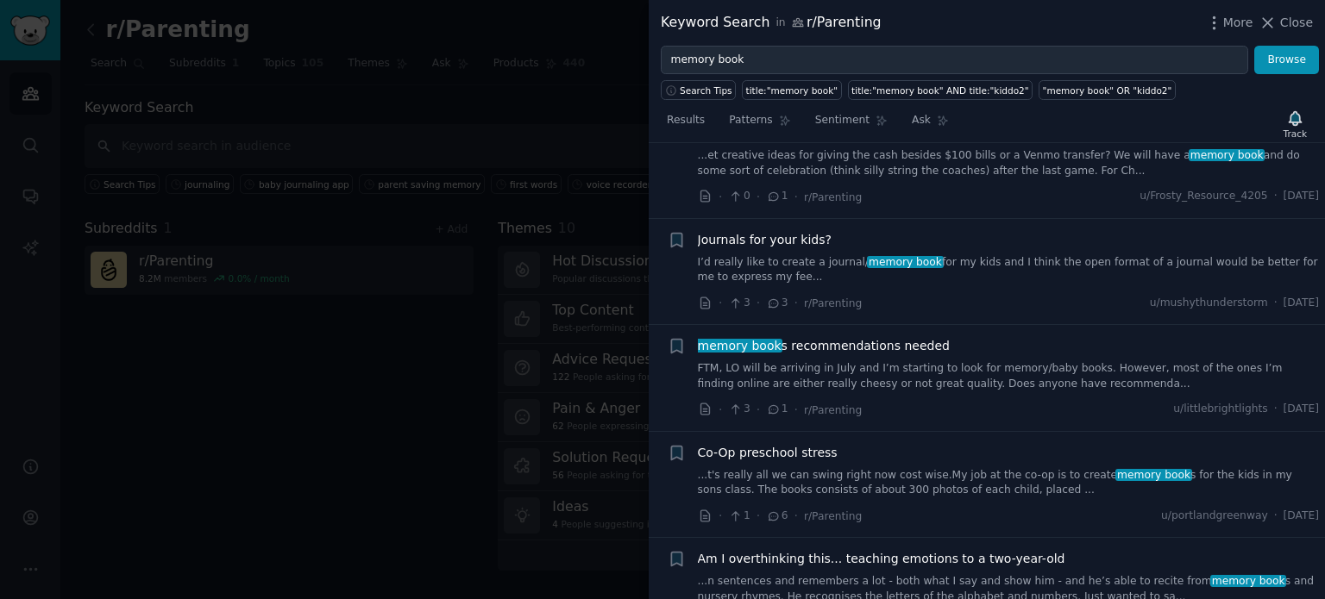
click at [897, 373] on link "FTM, LO will be arriving in July and I’m starting to look for memory/baby books…" at bounding box center [1009, 376] width 622 height 30
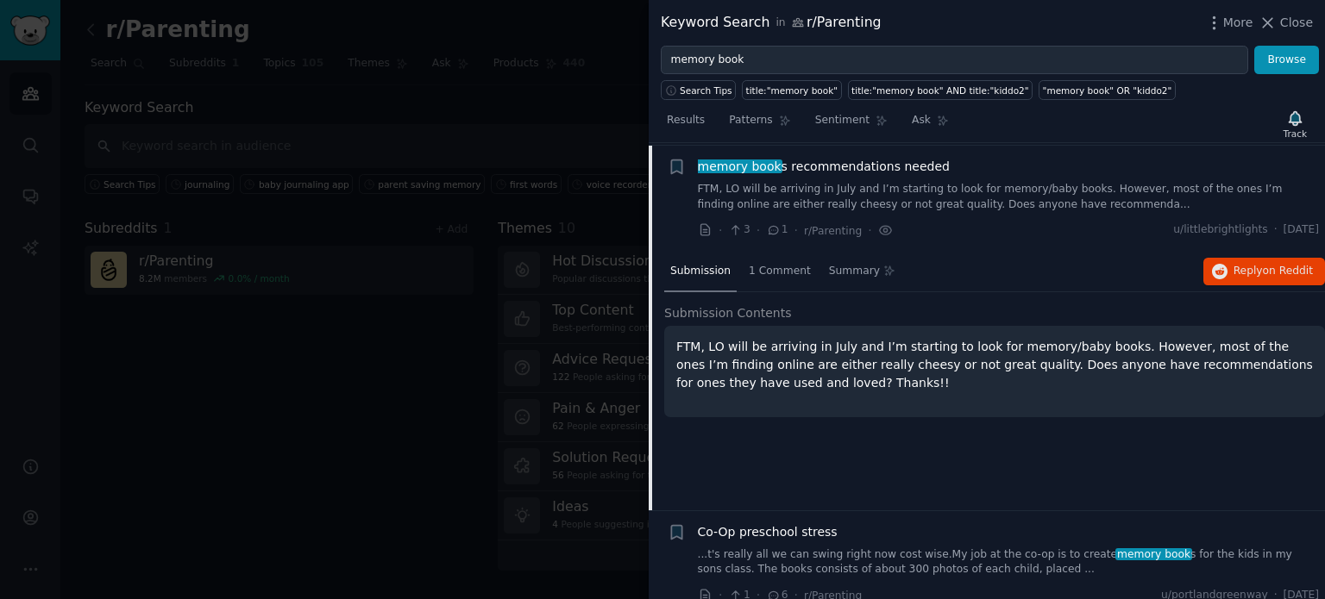
scroll to position [559, 0]
click at [769, 262] on span "1 Comment" at bounding box center [780, 270] width 62 height 16
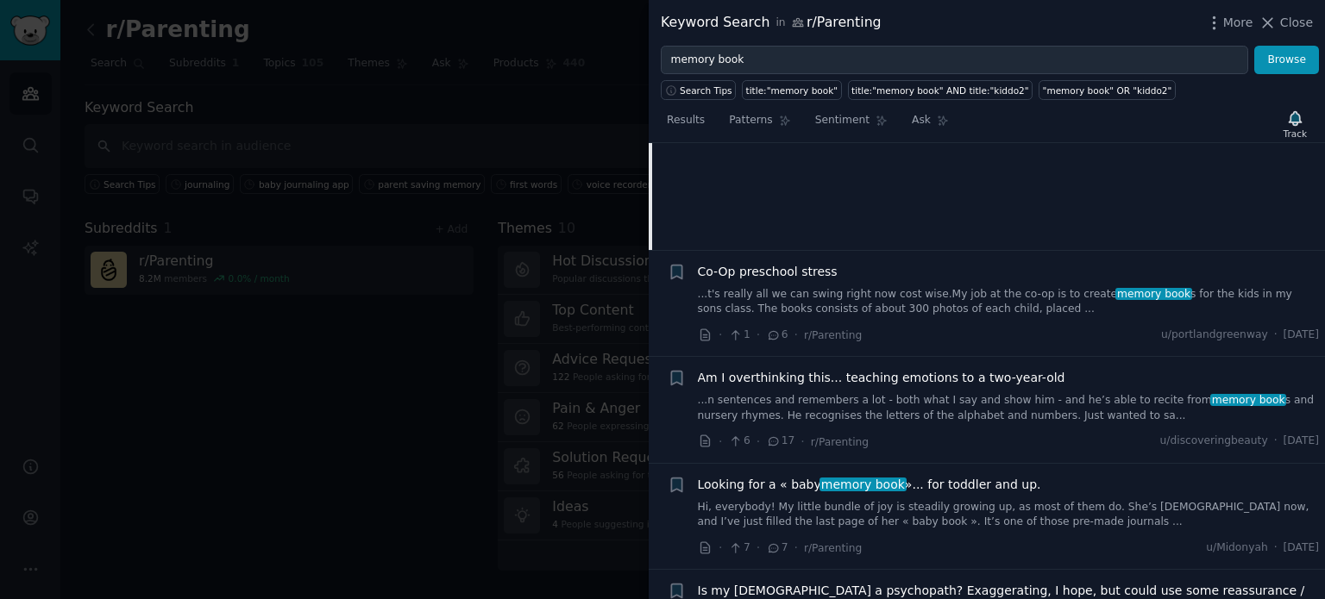
scroll to position [904, 0]
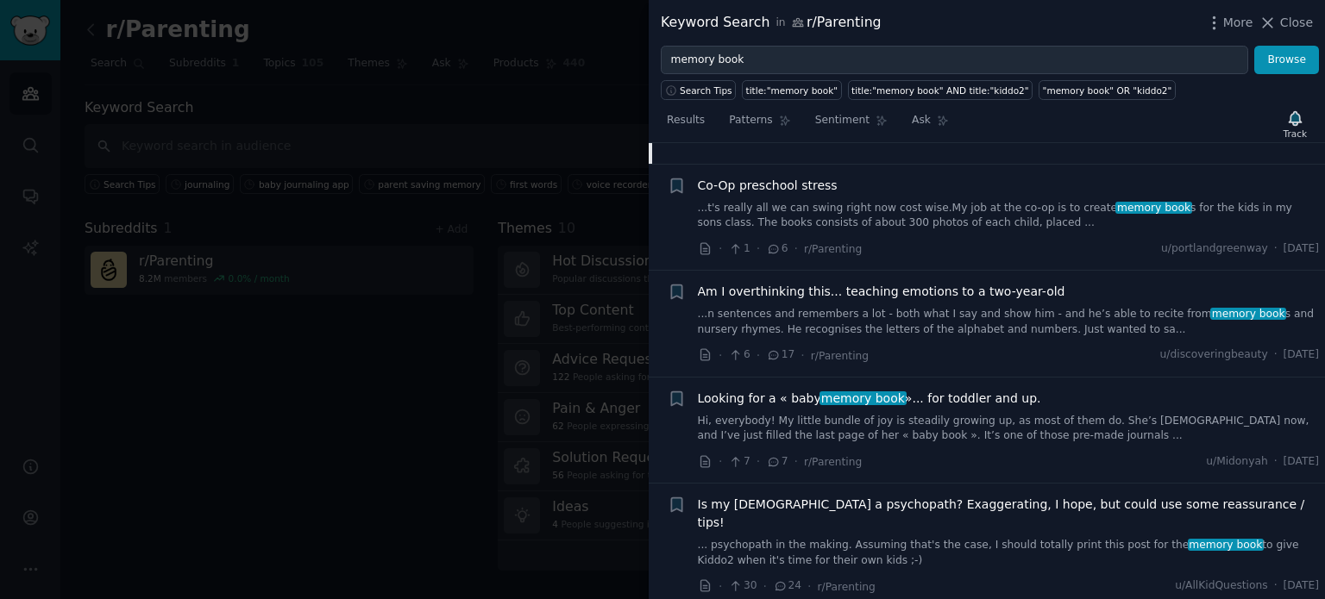
click at [966, 417] on link "Hi, everybody! My little bundle of joy is steadily growing up, as most of them …" at bounding box center [1009, 429] width 622 height 30
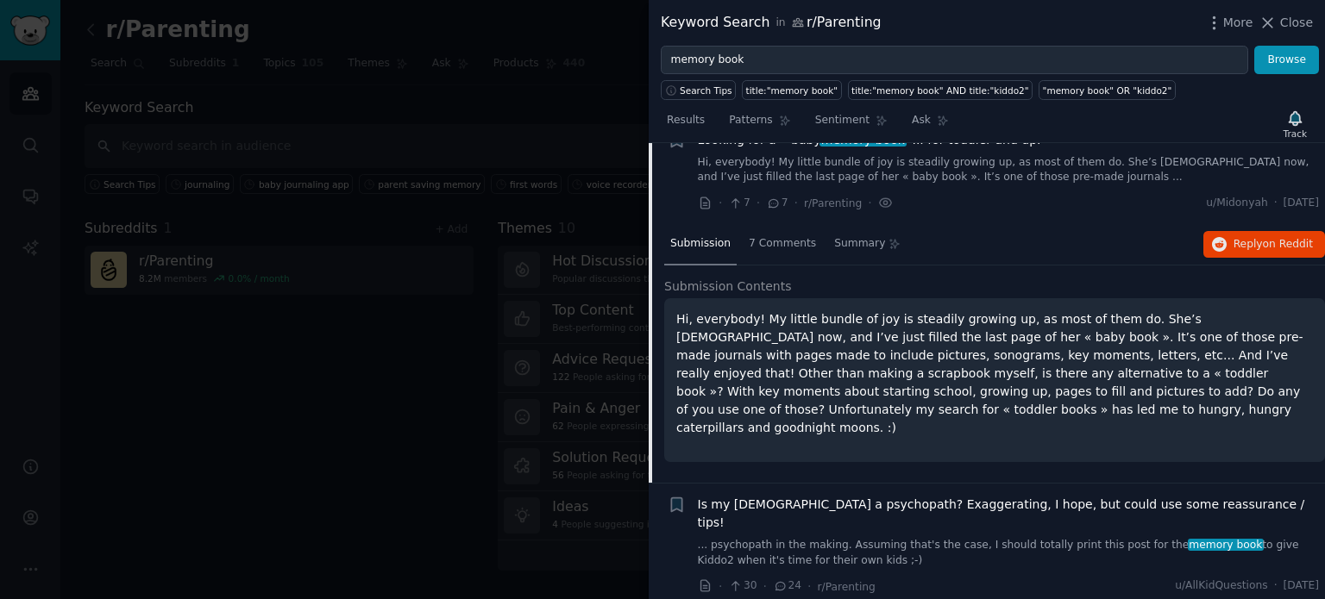
scroll to position [877, 0]
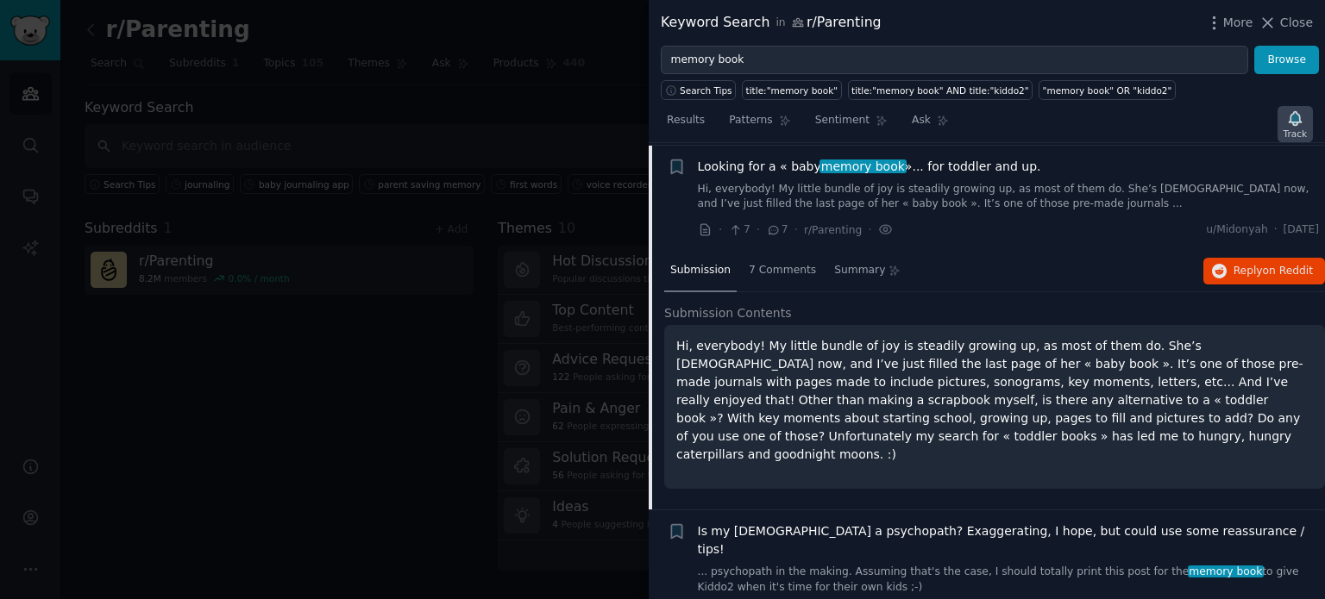
click at [1299, 119] on icon "button" at bounding box center [1294, 118] width 12 height 14
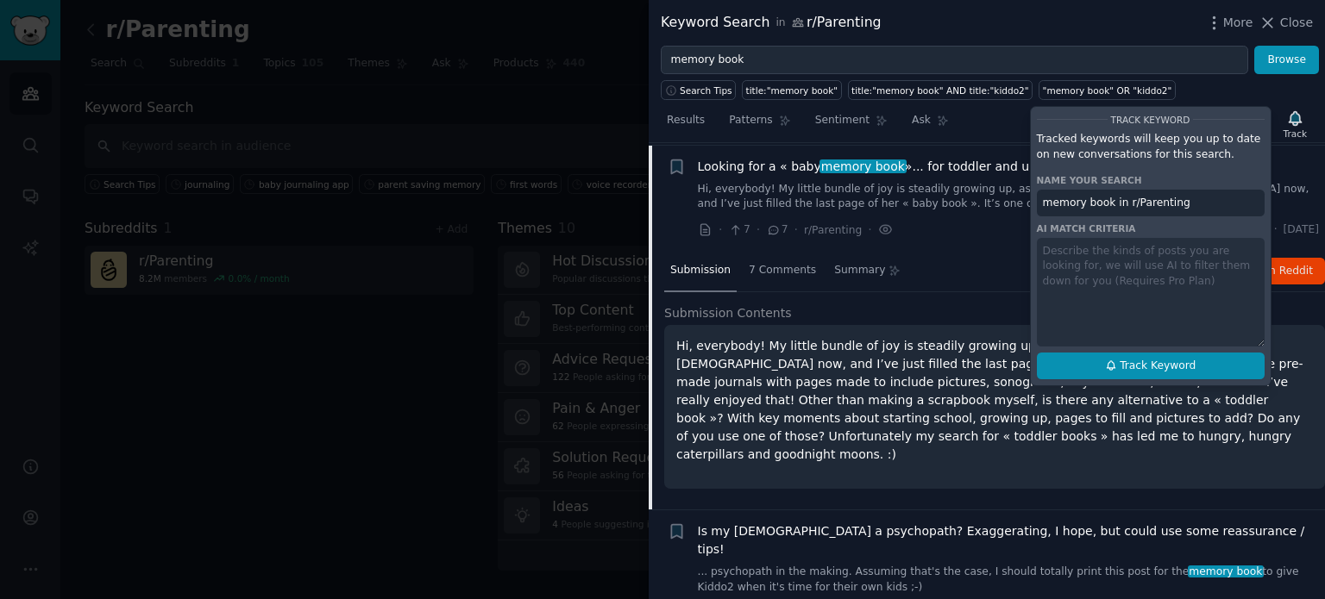
click at [1168, 362] on span "Track Keyword" at bounding box center [1157, 367] width 76 height 16
type input "memory book in r/Parenting"
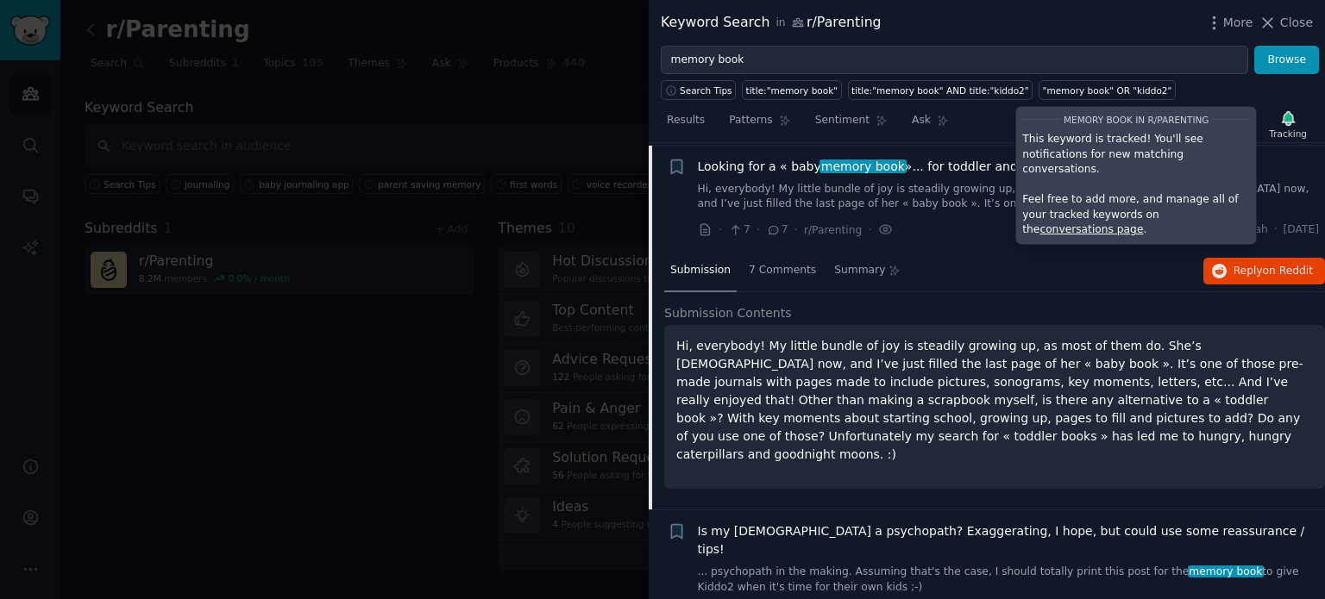
click at [1094, 258] on div "Submission 7 Comments Summary Reply on Reddit" at bounding box center [994, 271] width 661 height 41
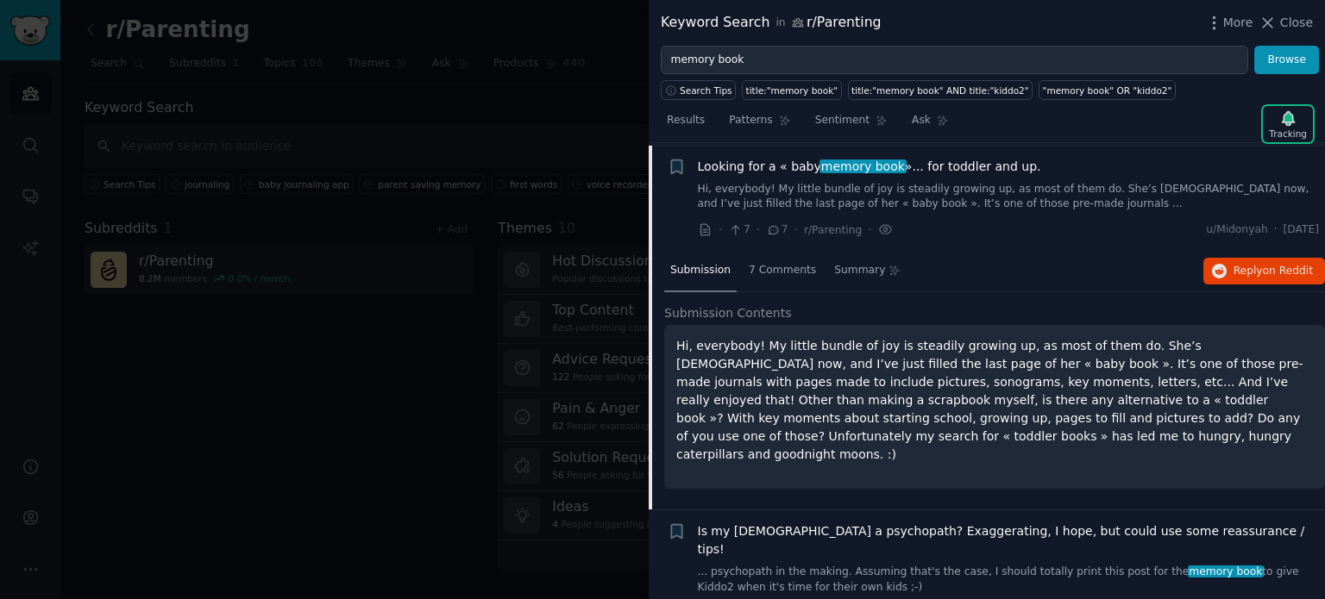
scroll to position [963, 0]
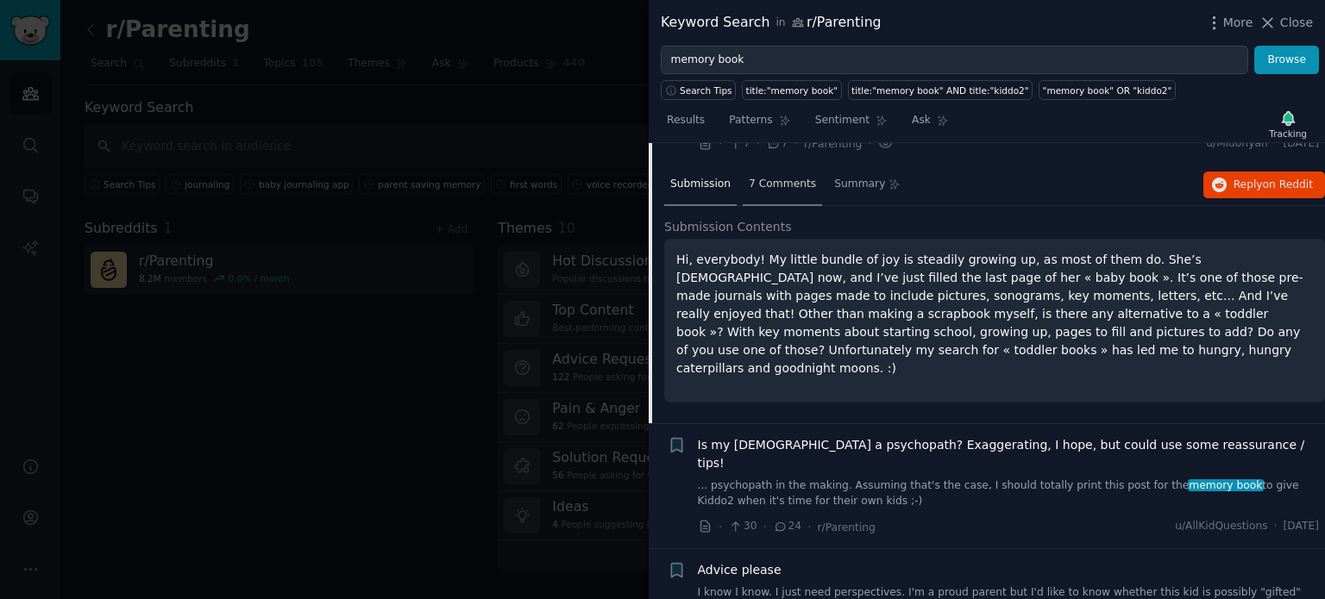
click at [805, 175] on div "7 Comments" at bounding box center [781, 185] width 79 height 41
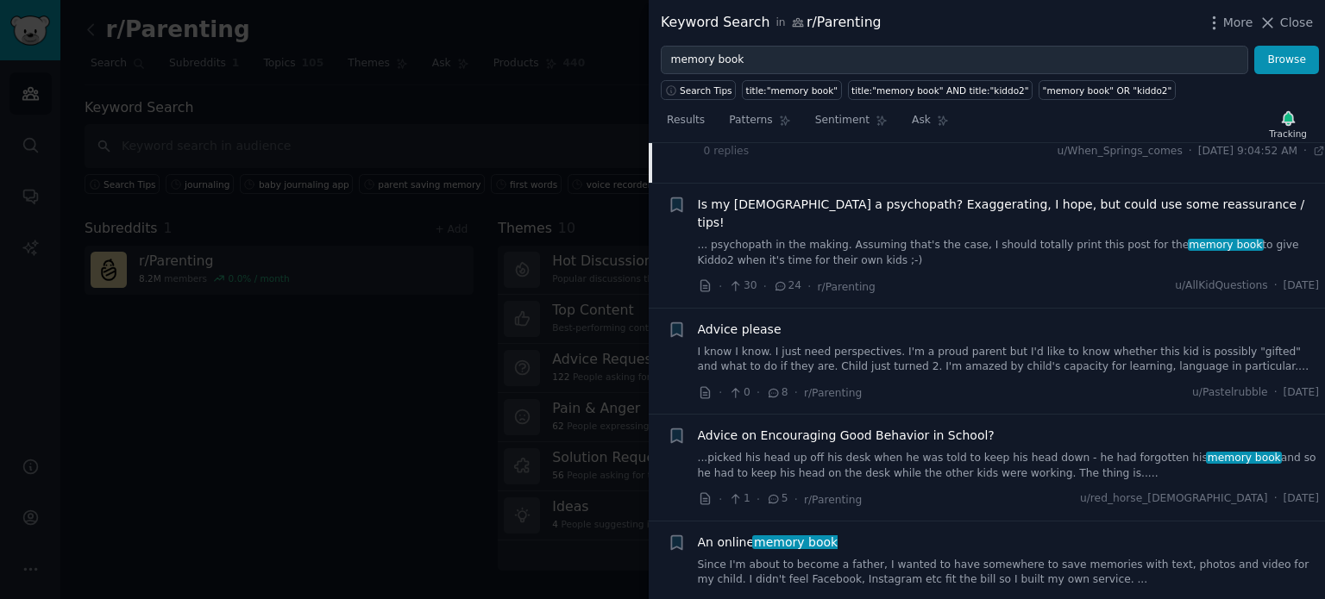
scroll to position [1244, 0]
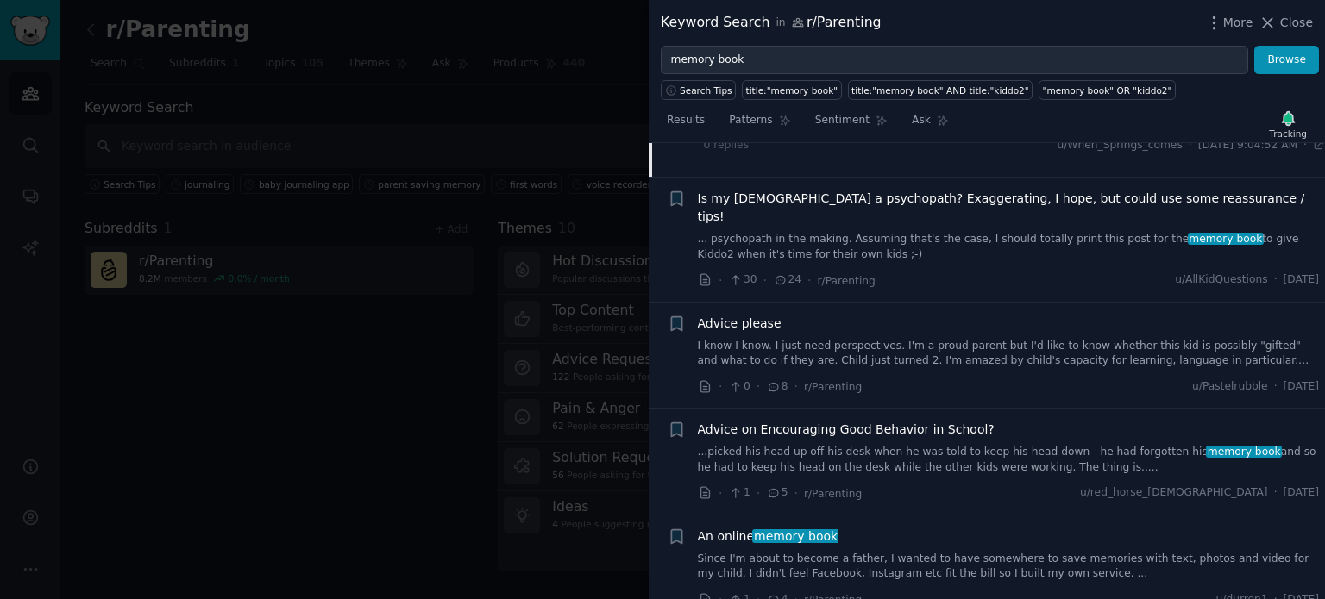
click at [897, 552] on link "Since I'm about to become a father, I wanted to have somewhere to save memories…" at bounding box center [1009, 567] width 622 height 30
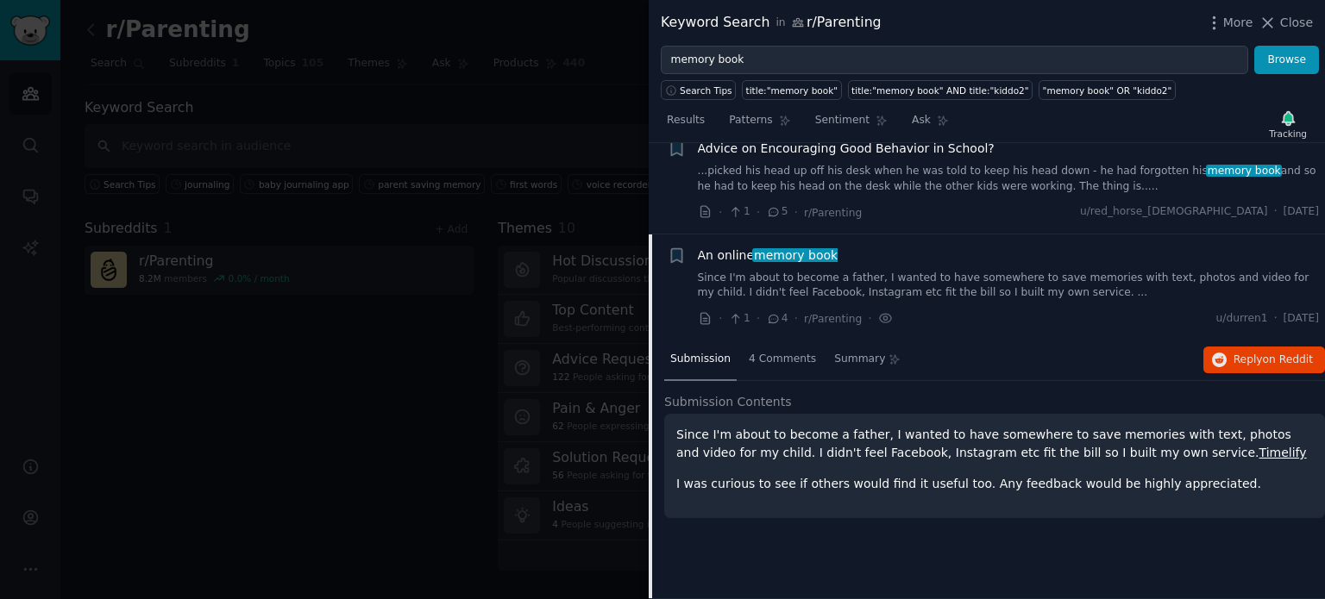
scroll to position [1211, 0]
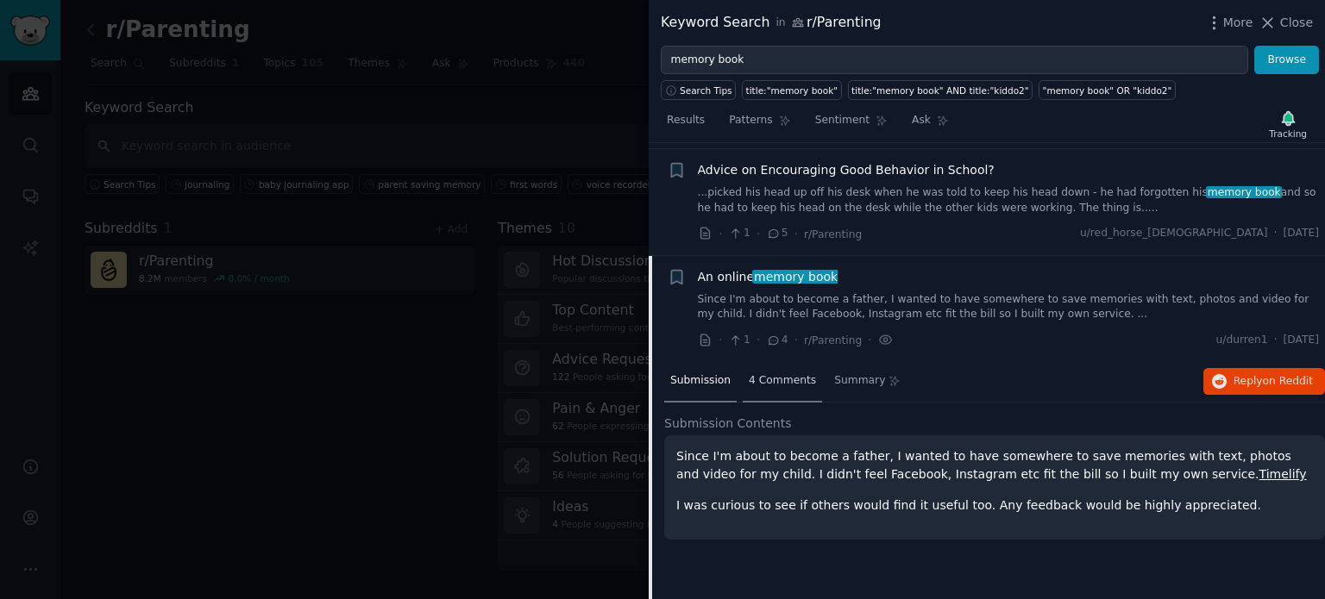
click at [776, 373] on span "4 Comments" at bounding box center [782, 381] width 67 height 16
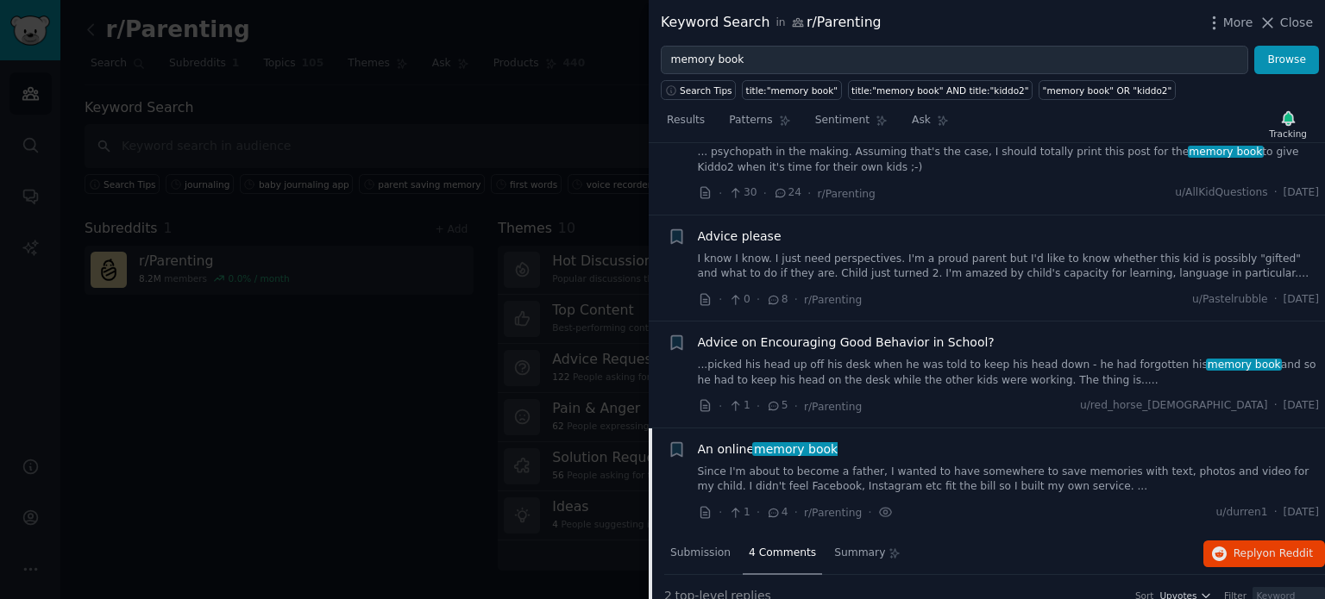
click at [850, 465] on link "Since I'm about to become a father, I wanted to have somewhere to save memories…" at bounding box center [1009, 480] width 622 height 30
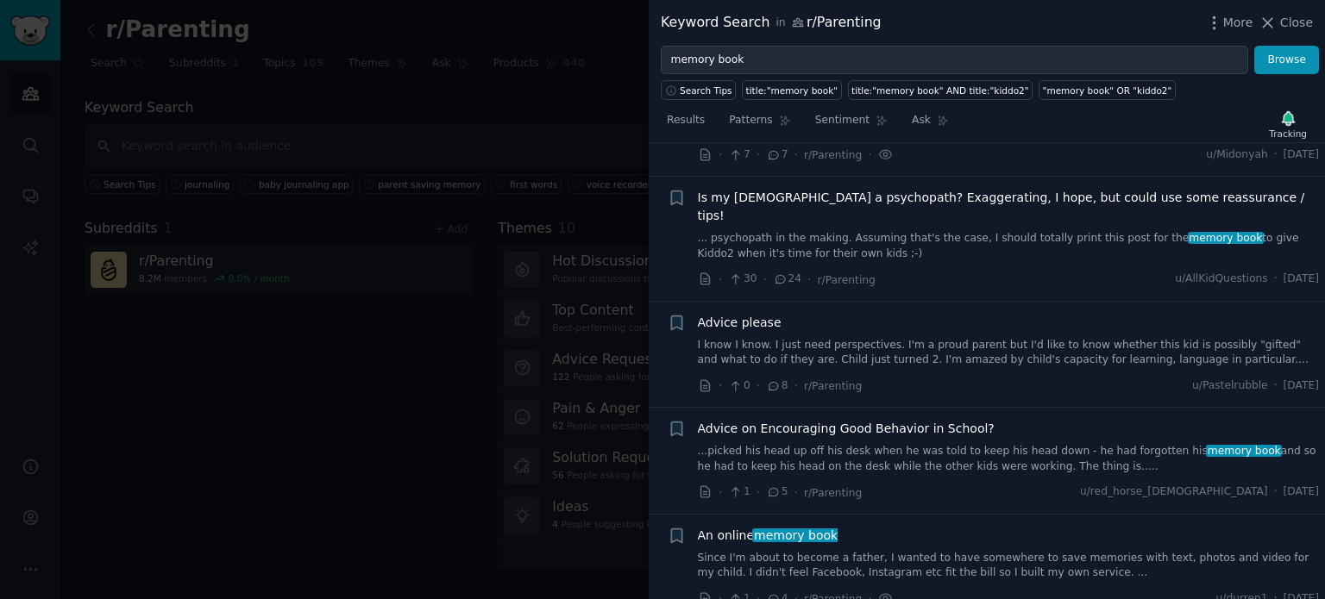
click at [845, 551] on link "Since I'm about to become a father, I wanted to have somewhere to save memories…" at bounding box center [1009, 566] width 622 height 30
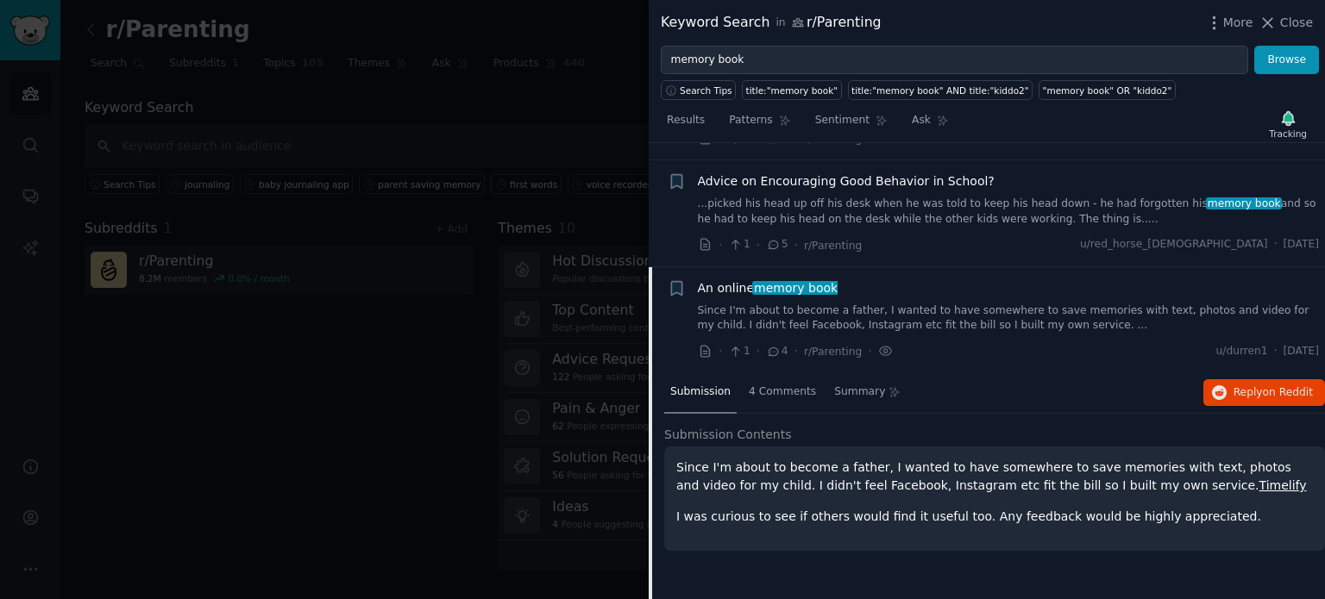
scroll to position [1211, 0]
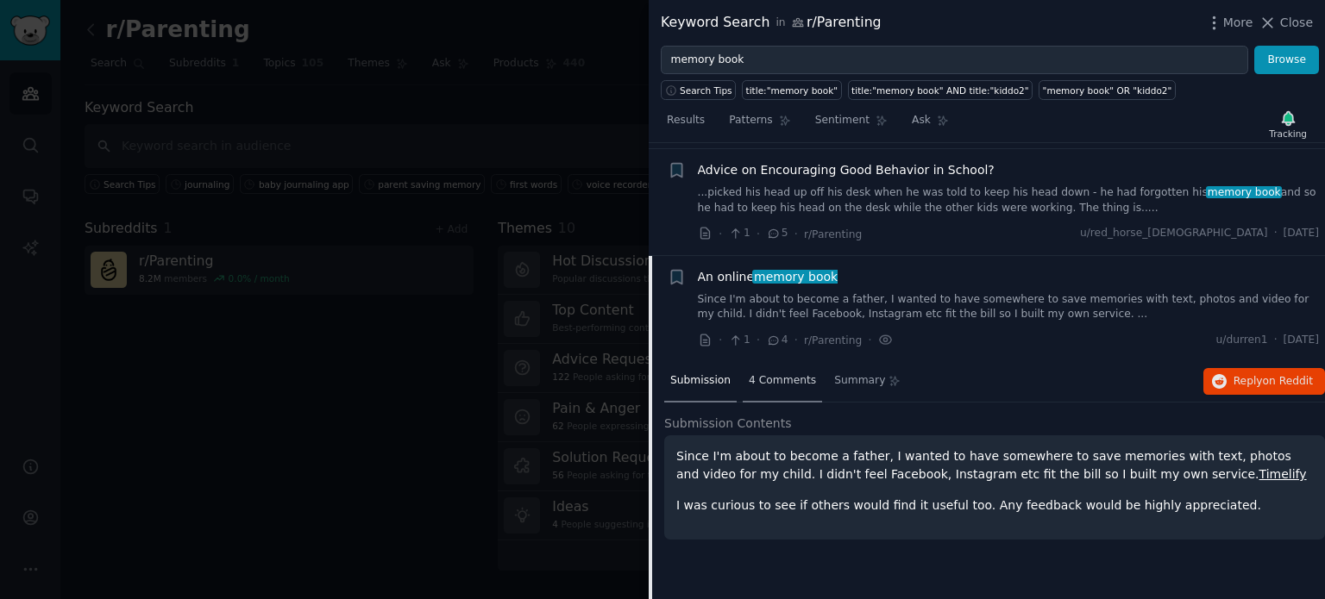
click at [774, 369] on div "4 Comments" at bounding box center [781, 381] width 79 height 41
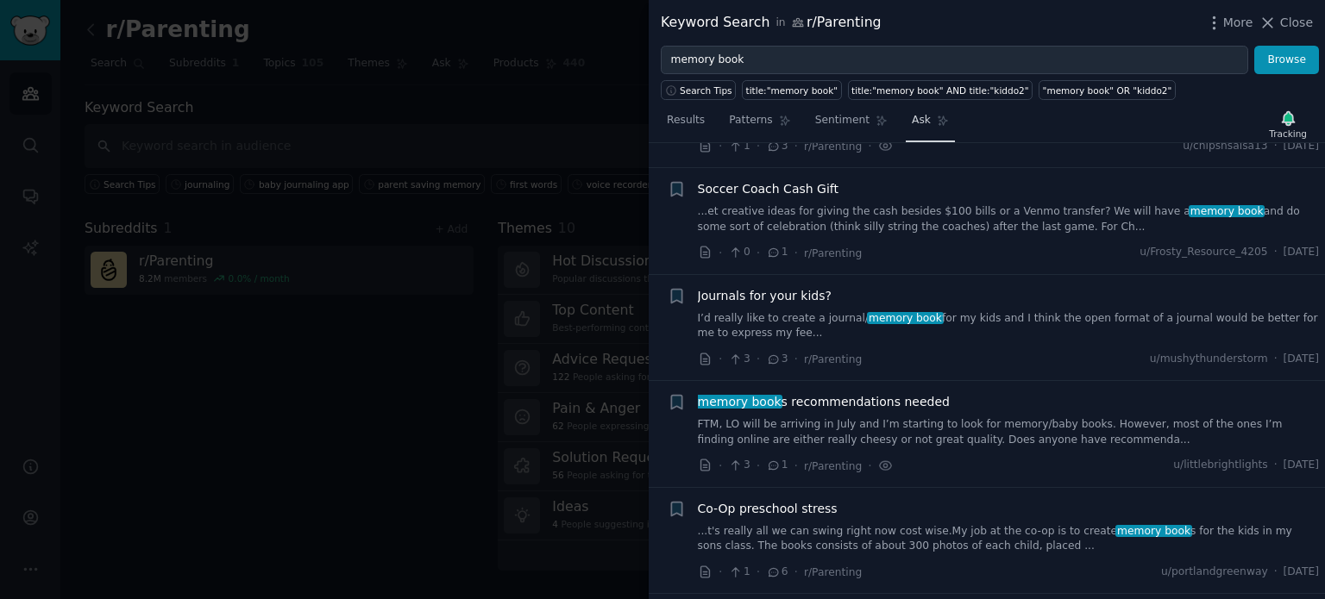
scroll to position [176, 0]
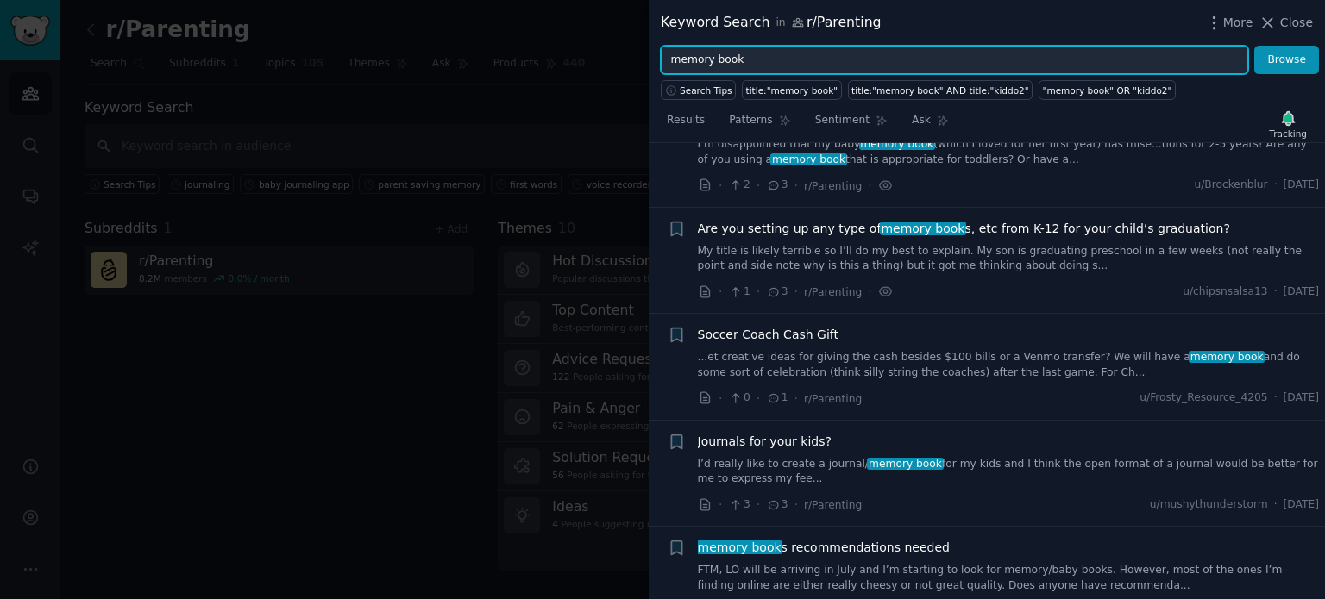
drag, startPoint x: 748, startPoint y: 60, endPoint x: 583, endPoint y: 58, distance: 164.7
click at [583, 60] on div "Keyword Search in r/Parenting More Close memory book Browse Search Tips title:"…" at bounding box center [662, 299] width 1325 height 599
click at [1254, 46] on button "Browse" at bounding box center [1286, 60] width 65 height 29
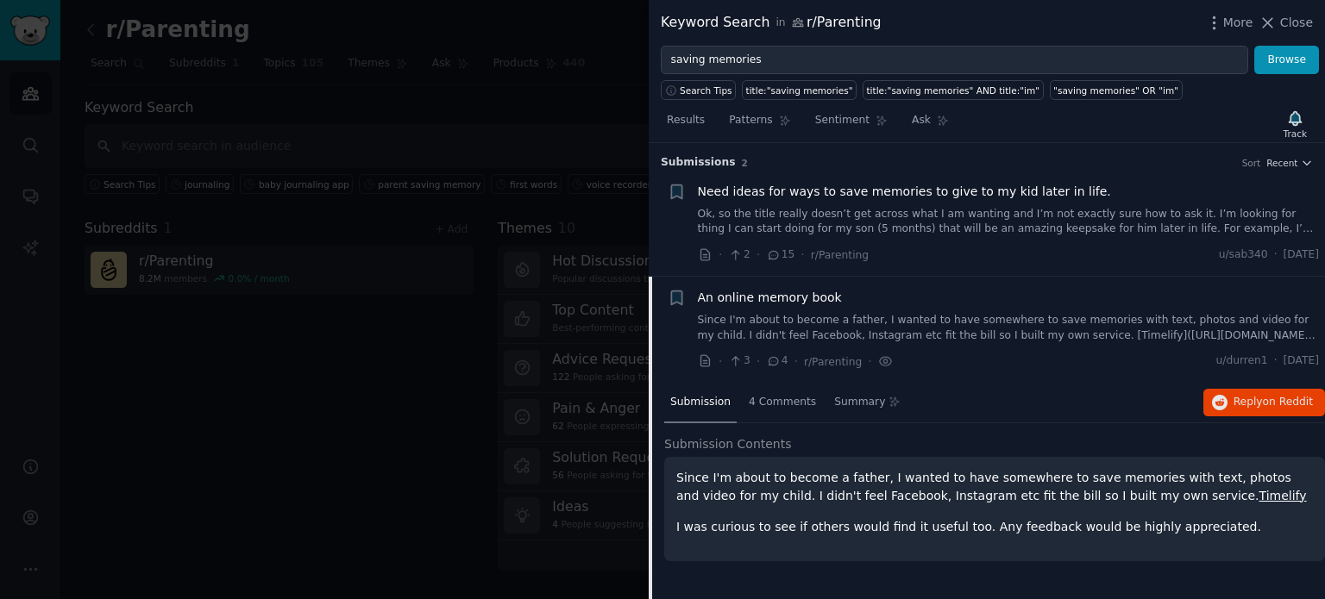
click at [1037, 230] on link "Ok, so the title really doesn’t get across what I am wanting and I’m not exactl…" at bounding box center [1009, 222] width 622 height 30
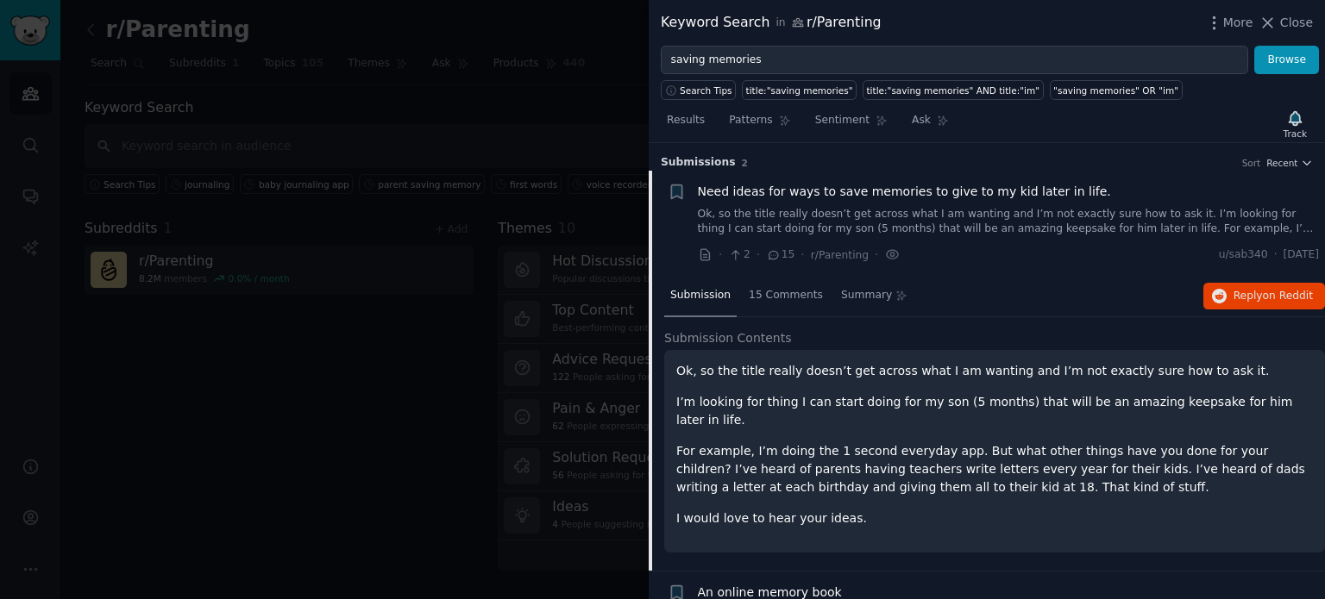
scroll to position [27, 0]
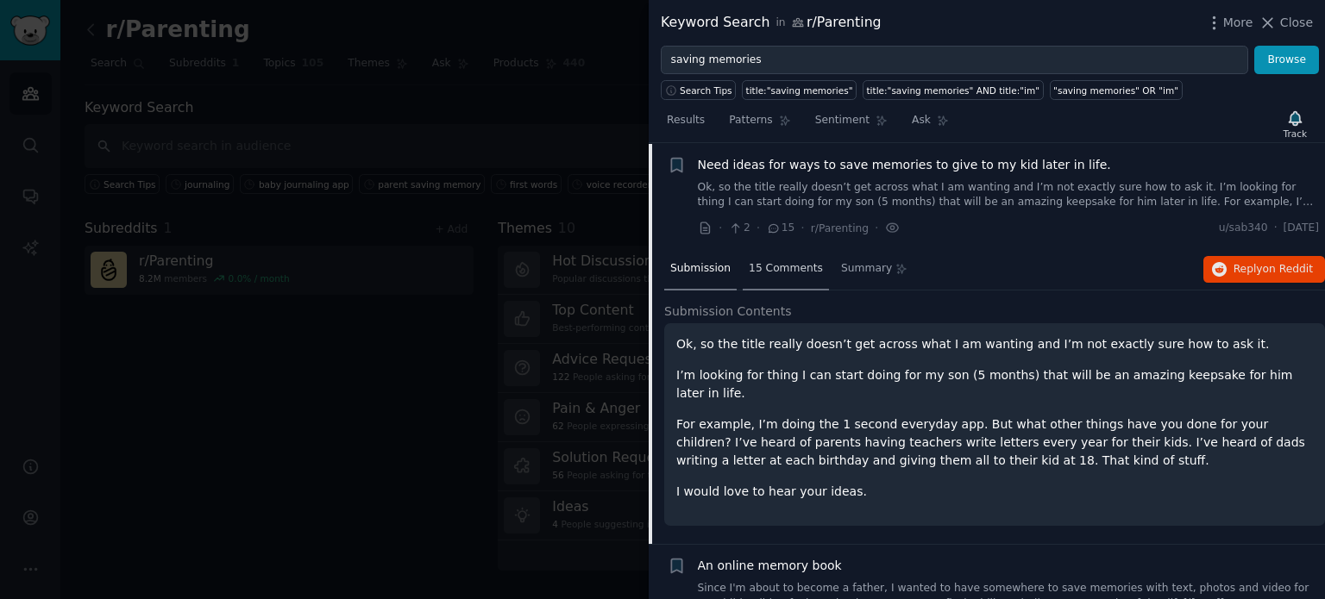
click at [786, 279] on div "15 Comments" at bounding box center [785, 269] width 86 height 41
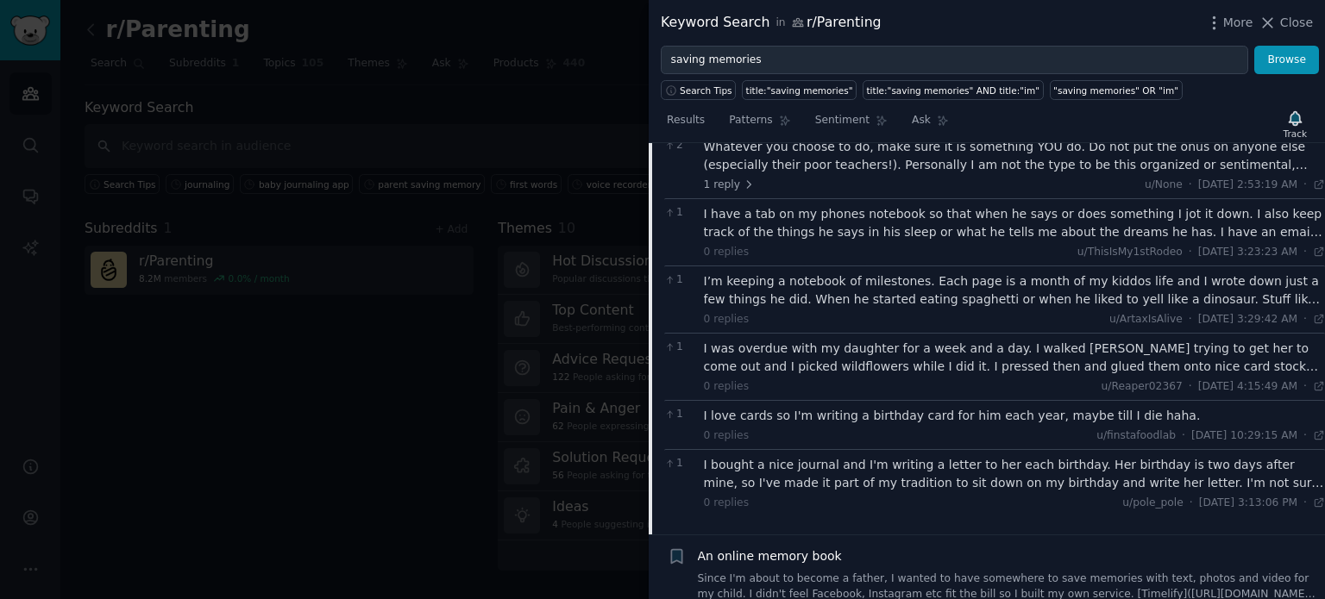
scroll to position [324, 0]
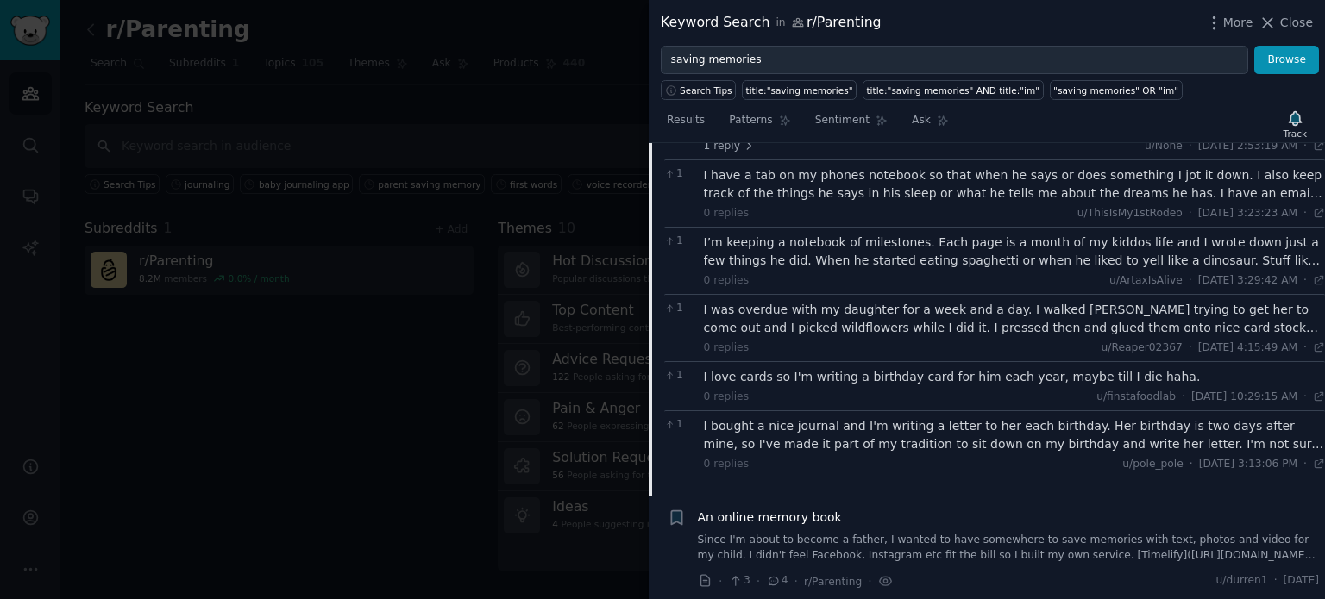
click at [887, 524] on div "An online memory book Since I'm about to become a father, I wanted to have some…" at bounding box center [1009, 536] width 622 height 54
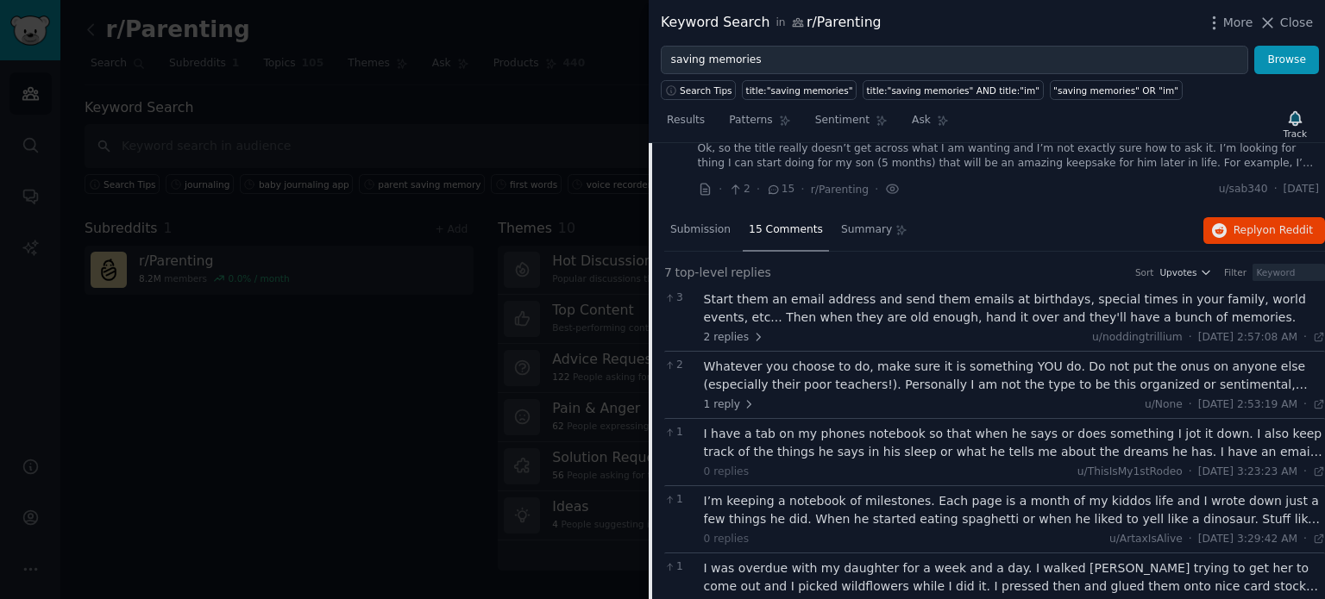
scroll to position [0, 0]
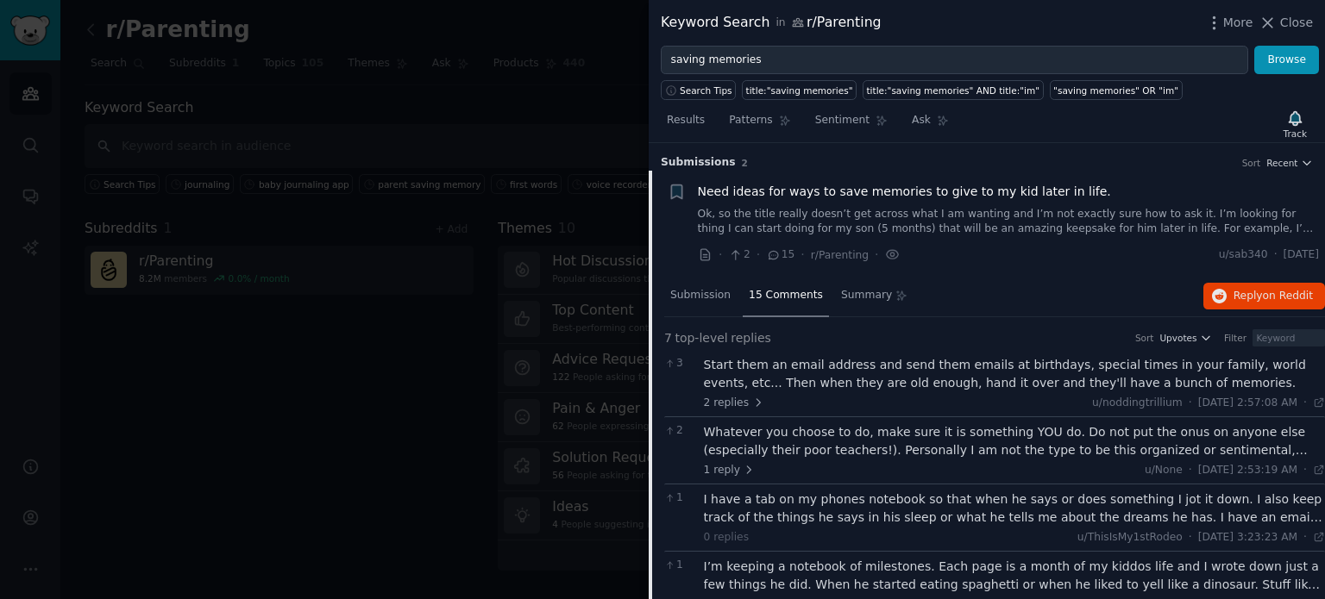
click at [802, 184] on span "Need ideas for ways to save memories to give to my kid later in life." at bounding box center [904, 192] width 413 height 18
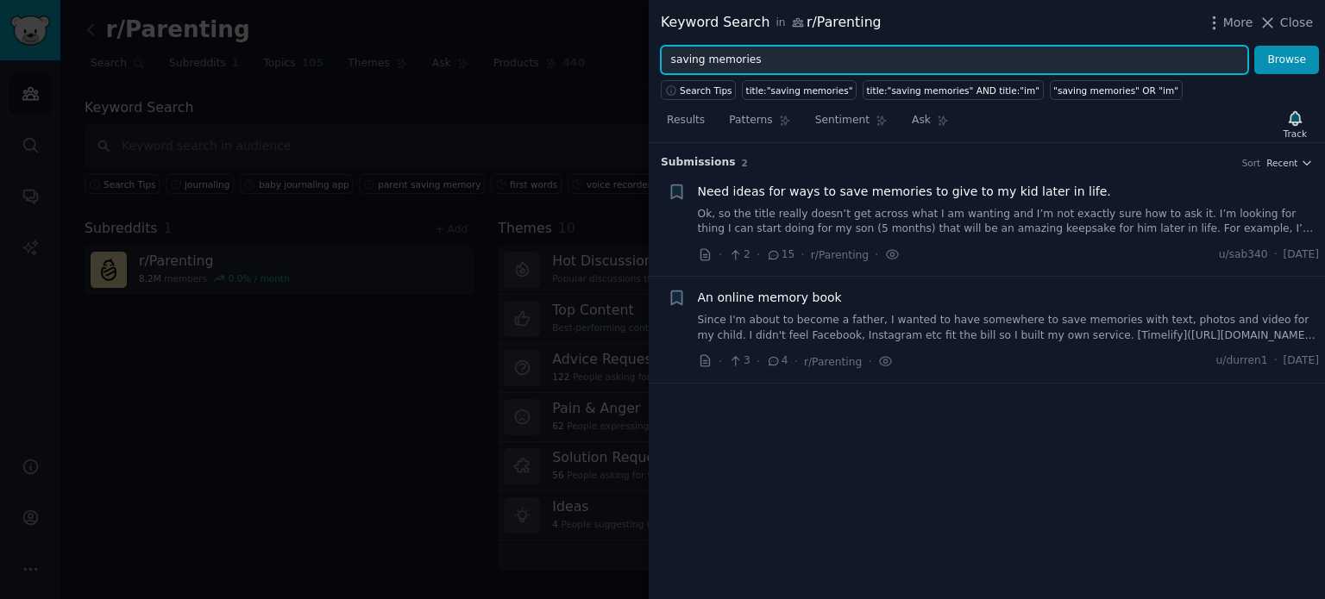
drag, startPoint x: 763, startPoint y: 52, endPoint x: 630, endPoint y: 54, distance: 133.7
click at [630, 54] on div "Keyword Search in r/Parenting More Close saving memories Browse Search Tips tit…" at bounding box center [662, 299] width 1325 height 599
click at [1254, 46] on button "Browse" at bounding box center [1286, 60] width 65 height 29
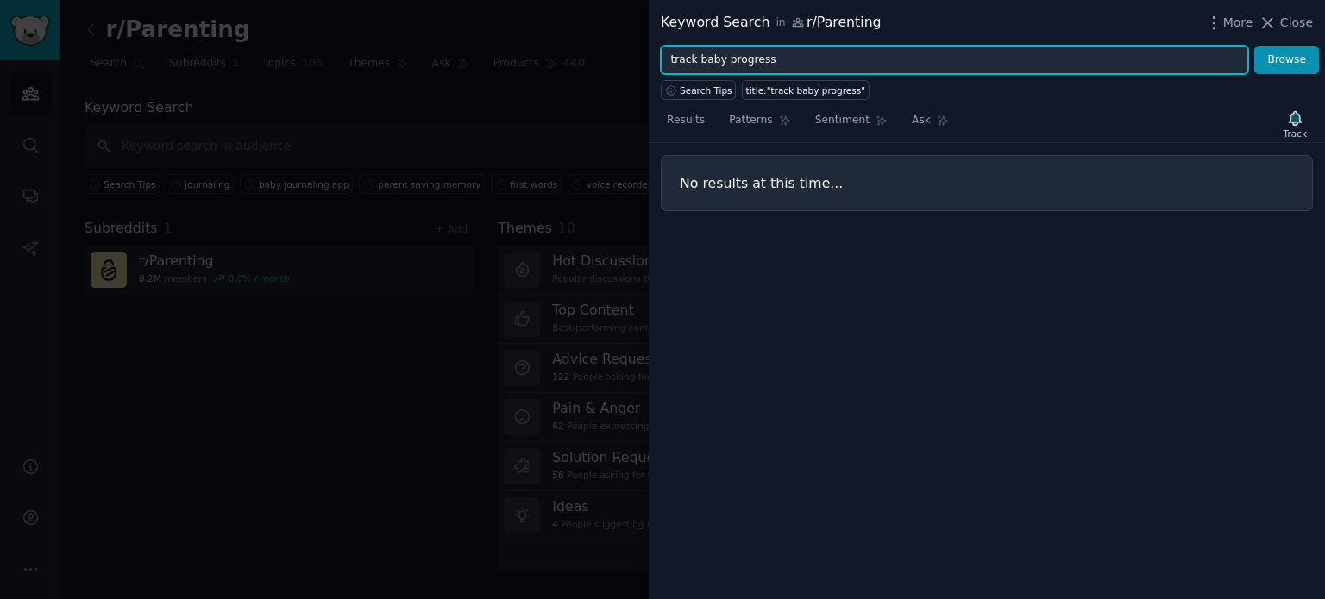
click at [691, 61] on input "track baby progress" at bounding box center [954, 60] width 587 height 29
click at [1254, 46] on button "Browse" at bounding box center [1286, 60] width 65 height 29
drag, startPoint x: 773, startPoint y: 64, endPoint x: 545, endPoint y: 62, distance: 227.7
click at [545, 62] on div "Keyword Search in r/Parenting More Close tracking baby progress Browse Search T…" at bounding box center [662, 299] width 1325 height 599
type input "toddler moments"
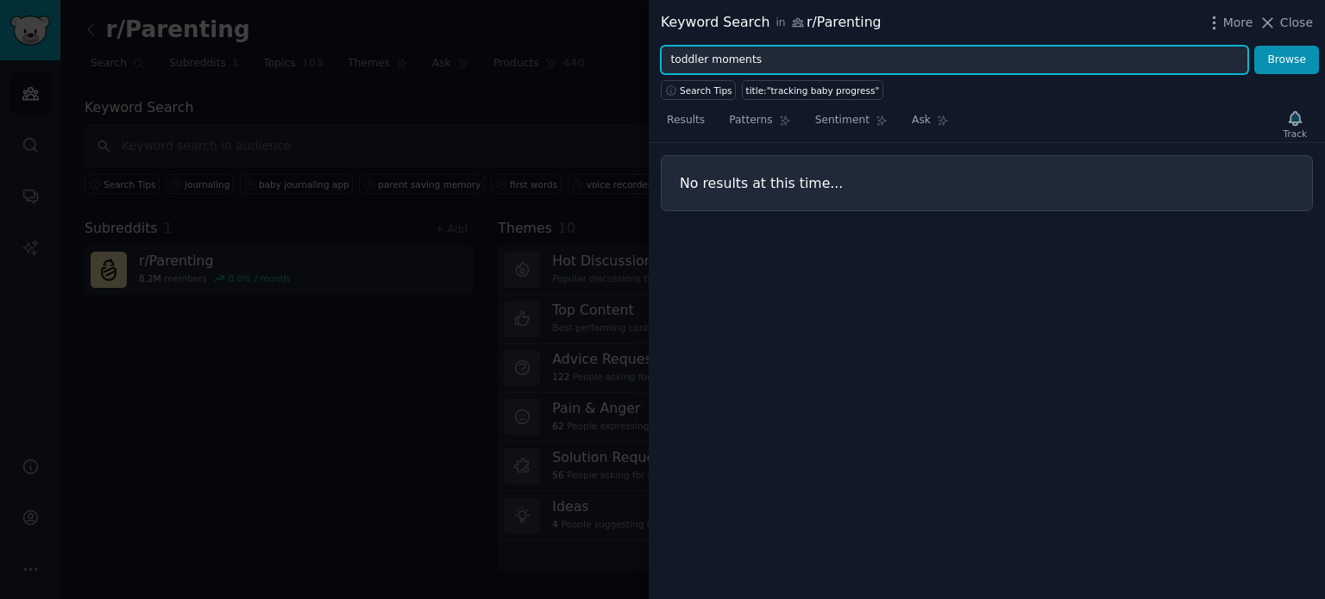
click at [1254, 46] on button "Browse" at bounding box center [1286, 60] width 65 height 29
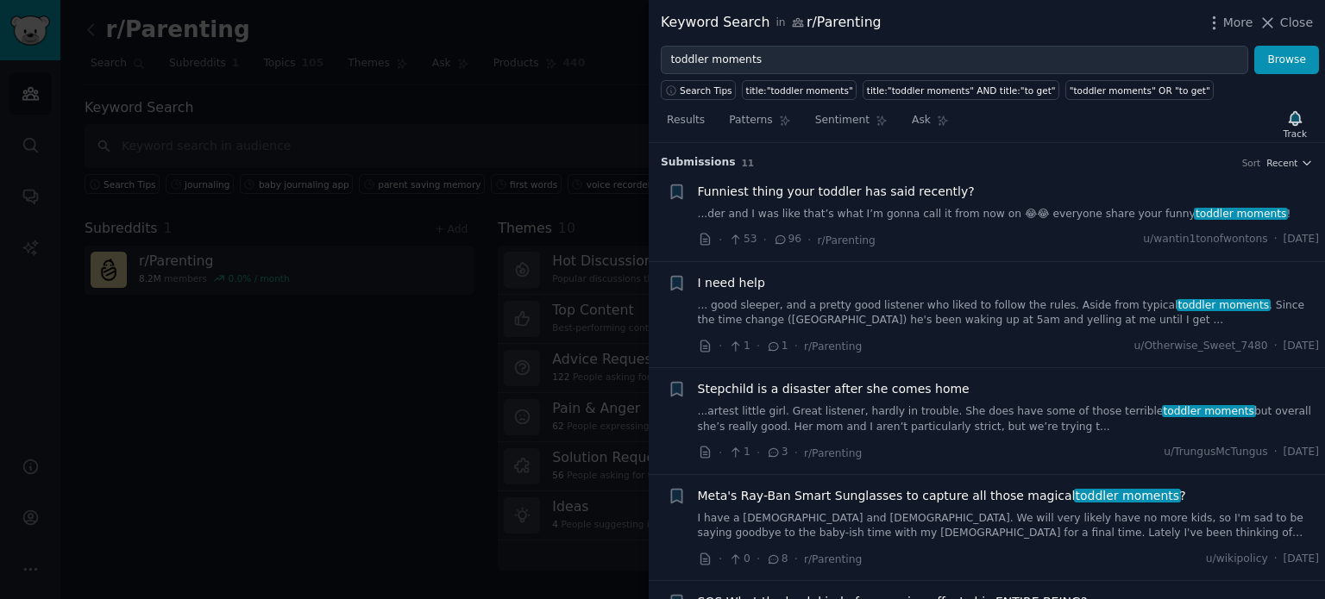
click at [914, 204] on div "Funniest thing your toddler has said recently? ...der and I was like that’s wha…" at bounding box center [1009, 203] width 622 height 40
click at [1050, 213] on link "...der and I was like that’s what I’m gonna call it from now on 😂😂 everyone sha…" at bounding box center [1009, 215] width 622 height 16
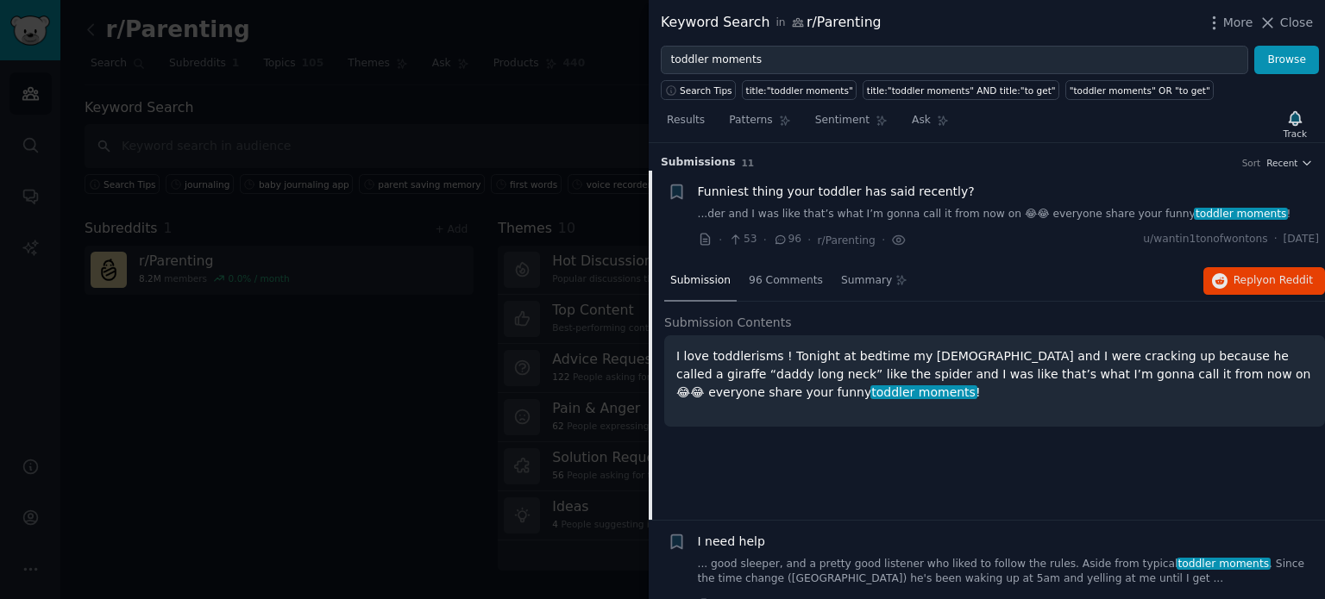
scroll to position [27, 0]
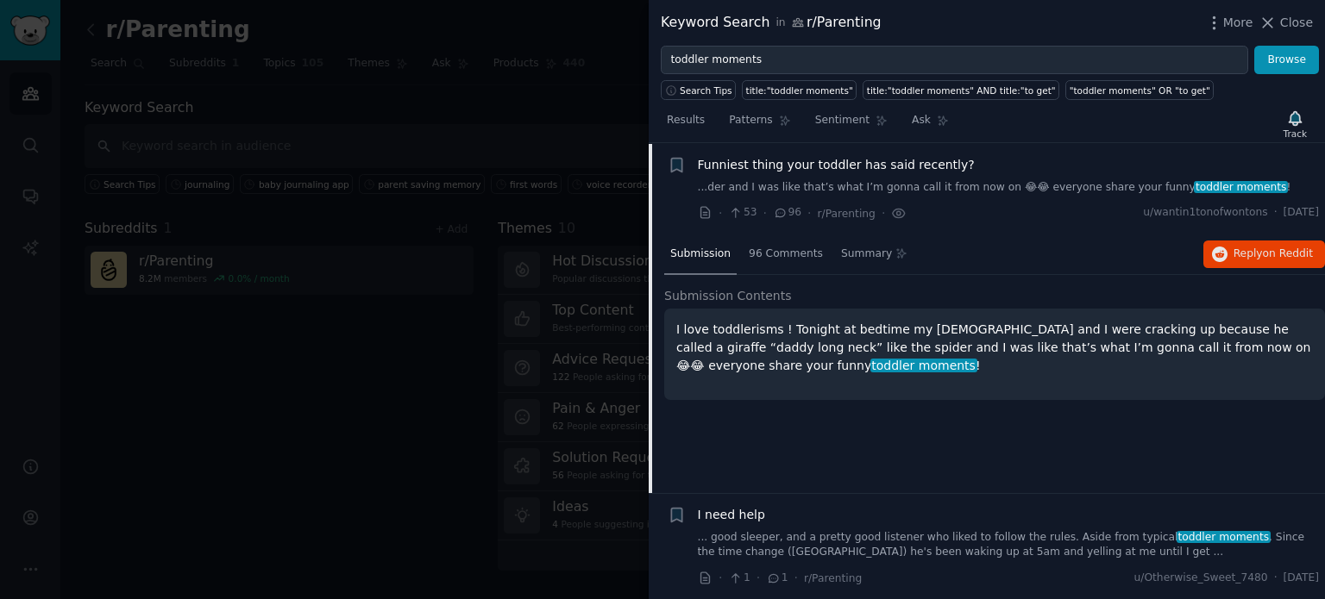
click at [904, 173] on div "Funniest thing your toddler has said recently? ...der and I was like that’s wha…" at bounding box center [1009, 176] width 622 height 40
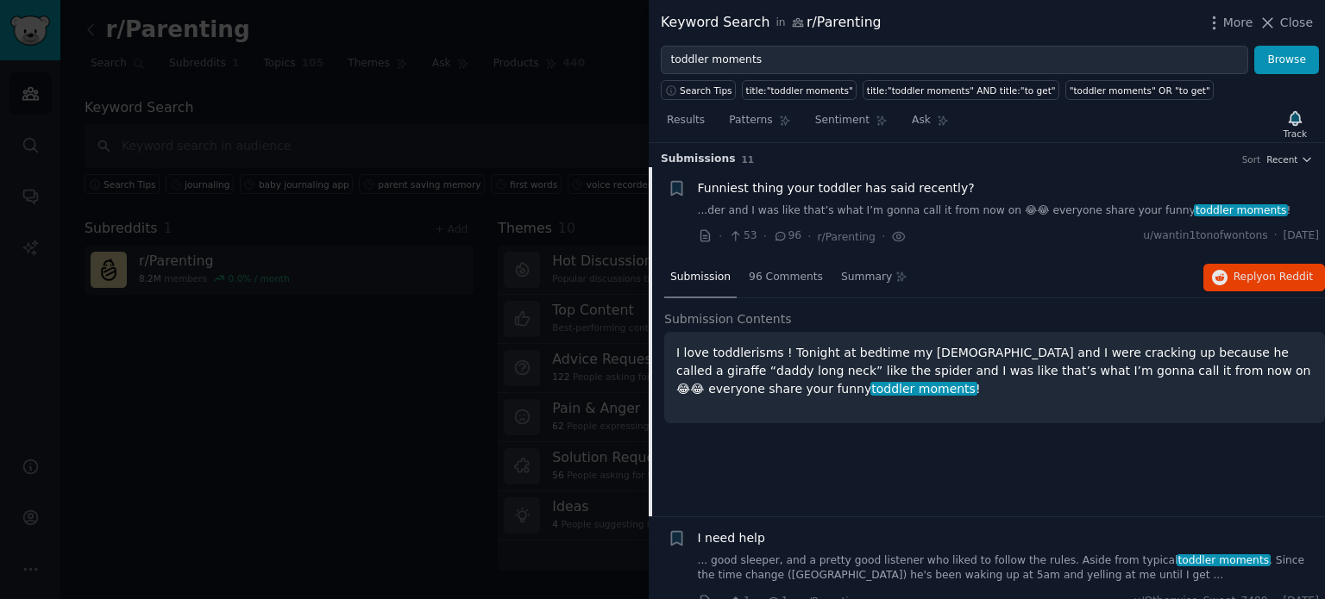
scroll to position [0, 0]
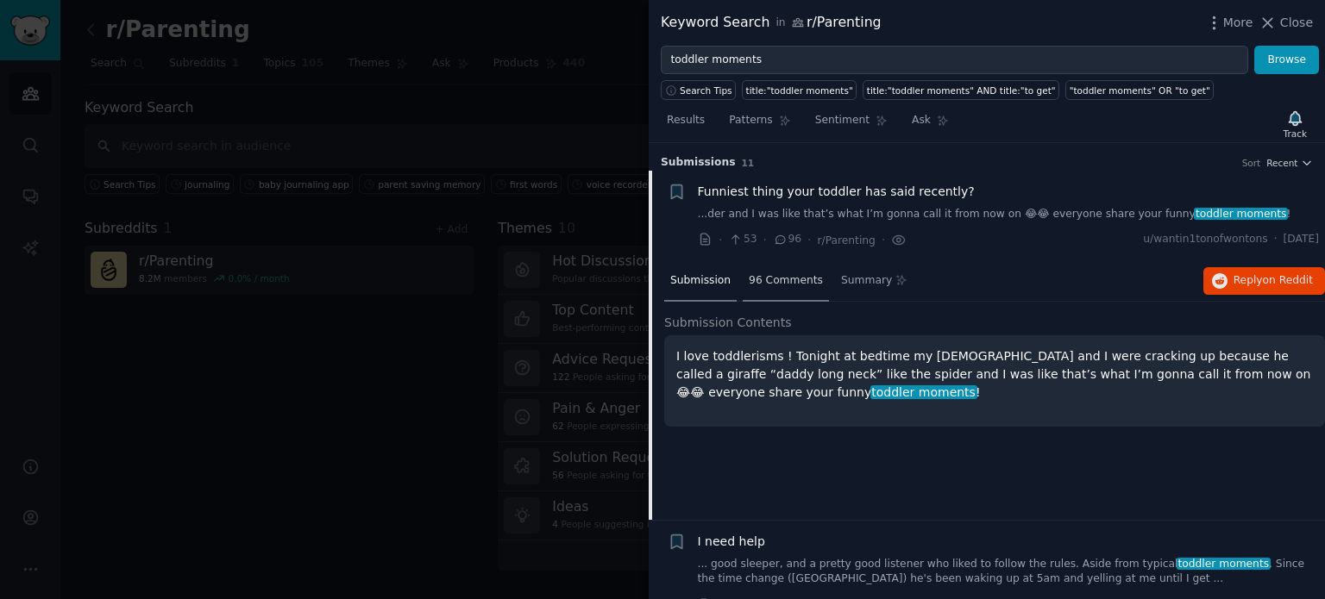
click at [762, 275] on span "96 Comments" at bounding box center [786, 281] width 74 height 16
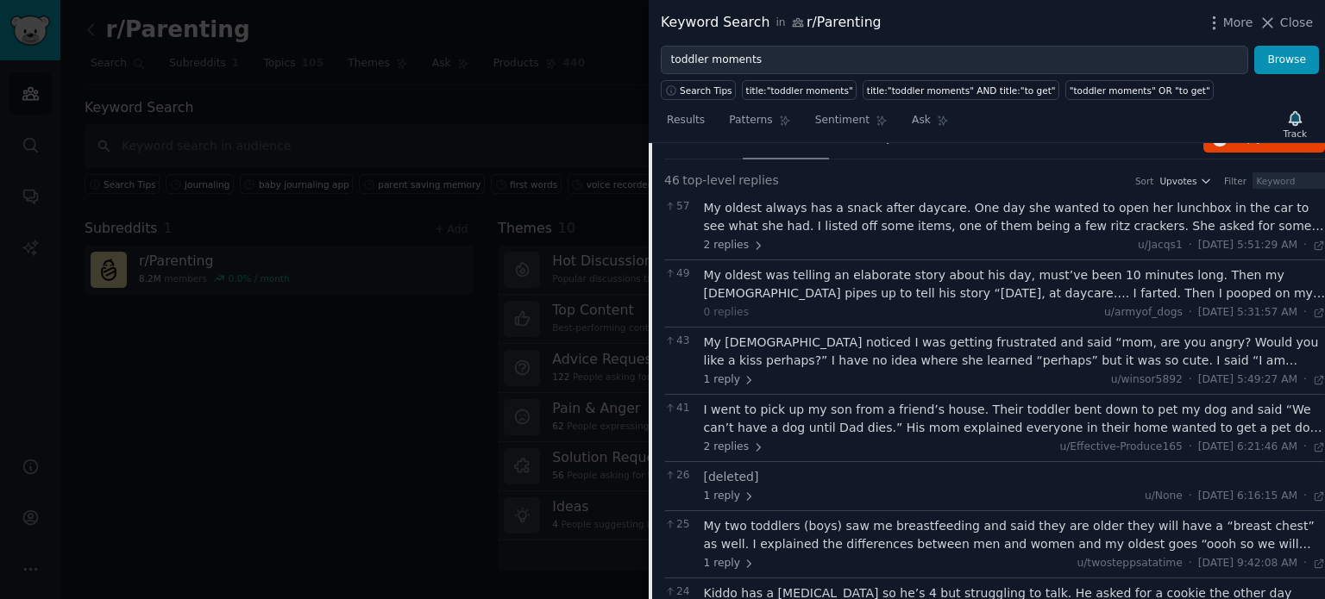
scroll to position [172, 0]
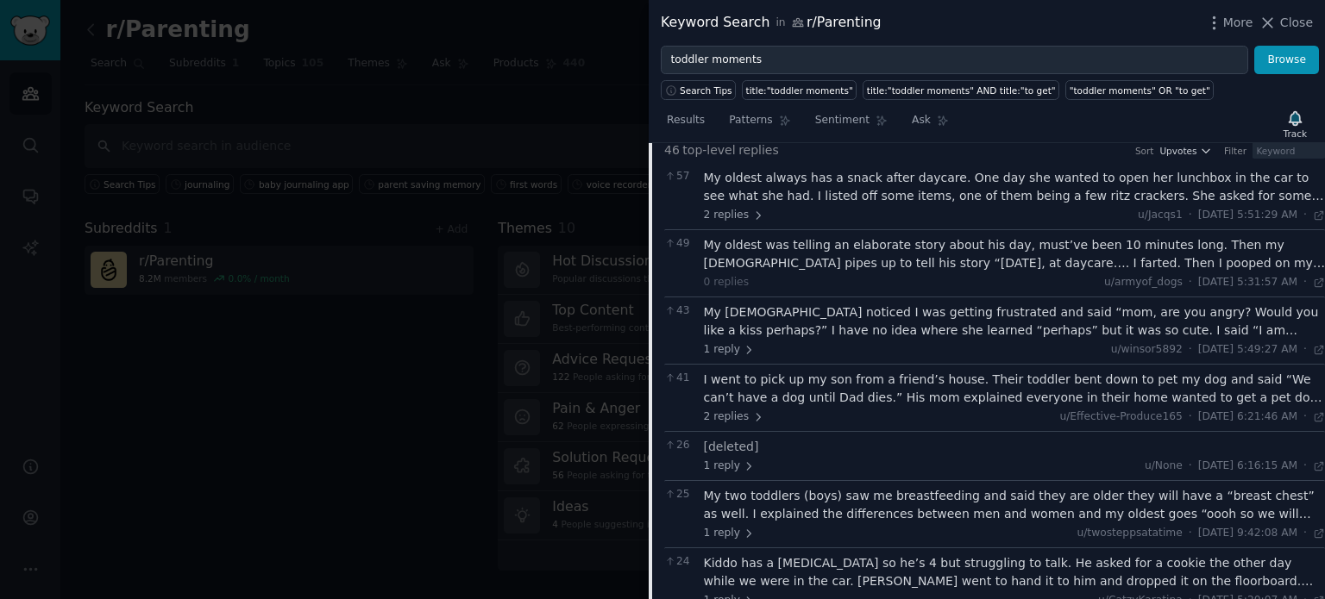
click at [955, 323] on div "My 4 year old noticed I was getting frustrated and said “mom, are you angry? Wo…" at bounding box center [1015, 322] width 622 height 36
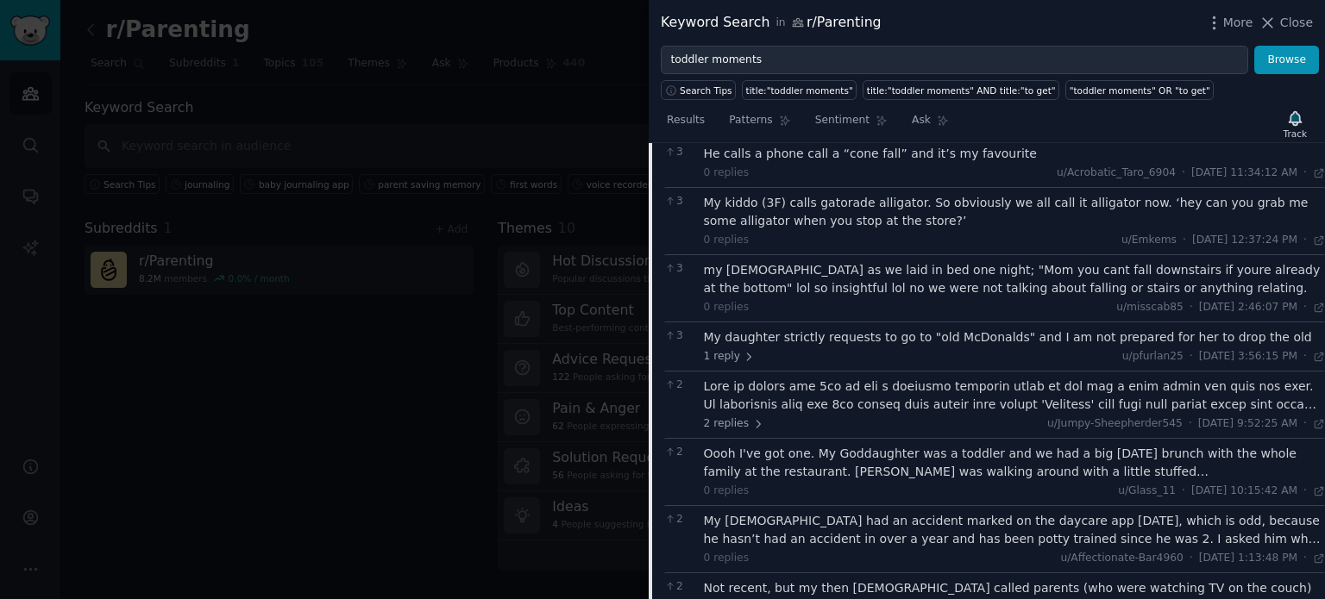
scroll to position [1983, 0]
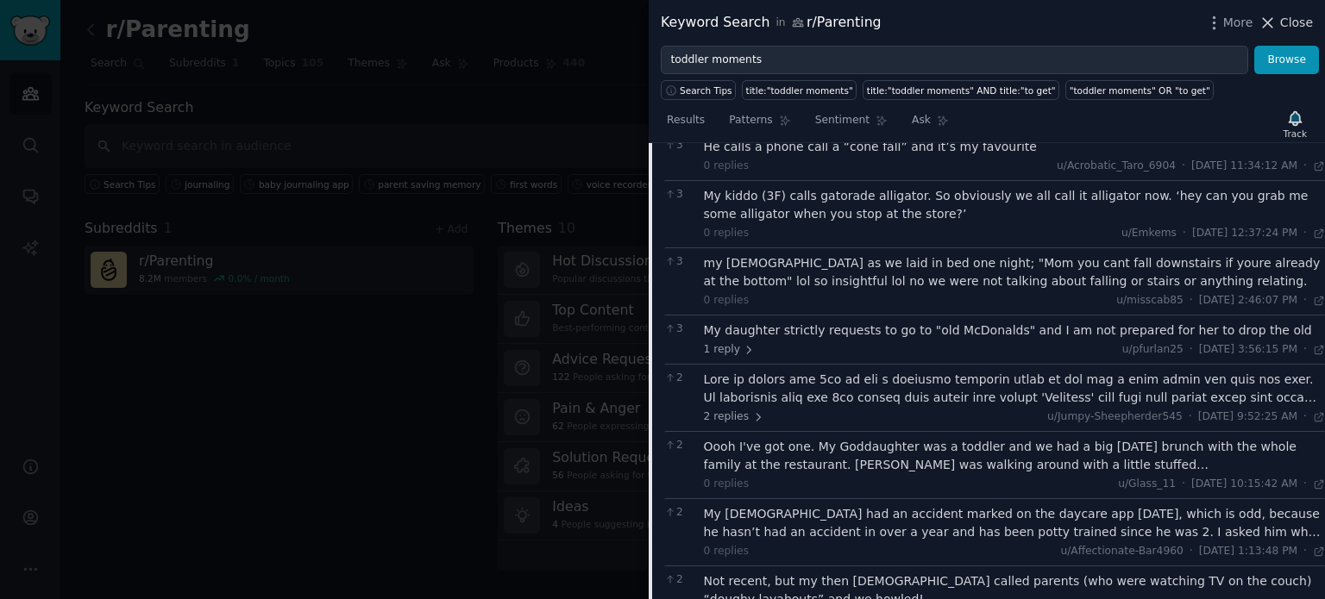
click at [1290, 25] on span "Close" at bounding box center [1296, 23] width 33 height 18
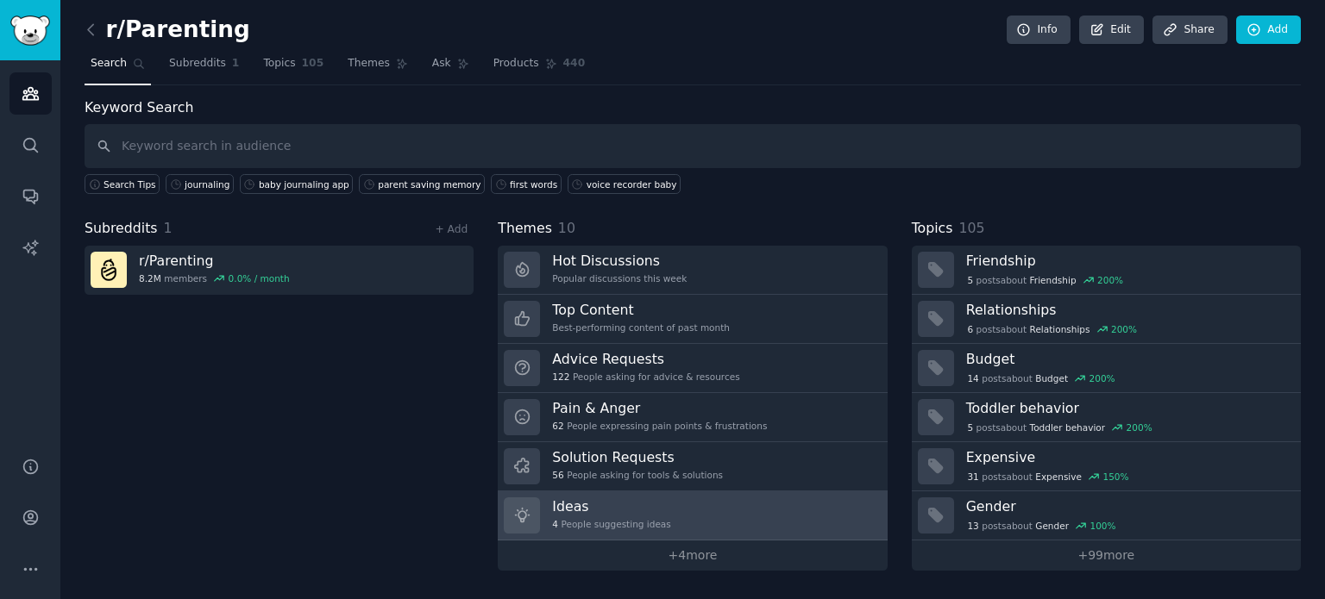
click at [617, 493] on link "Ideas 4 People suggesting ideas" at bounding box center [692, 516] width 389 height 49
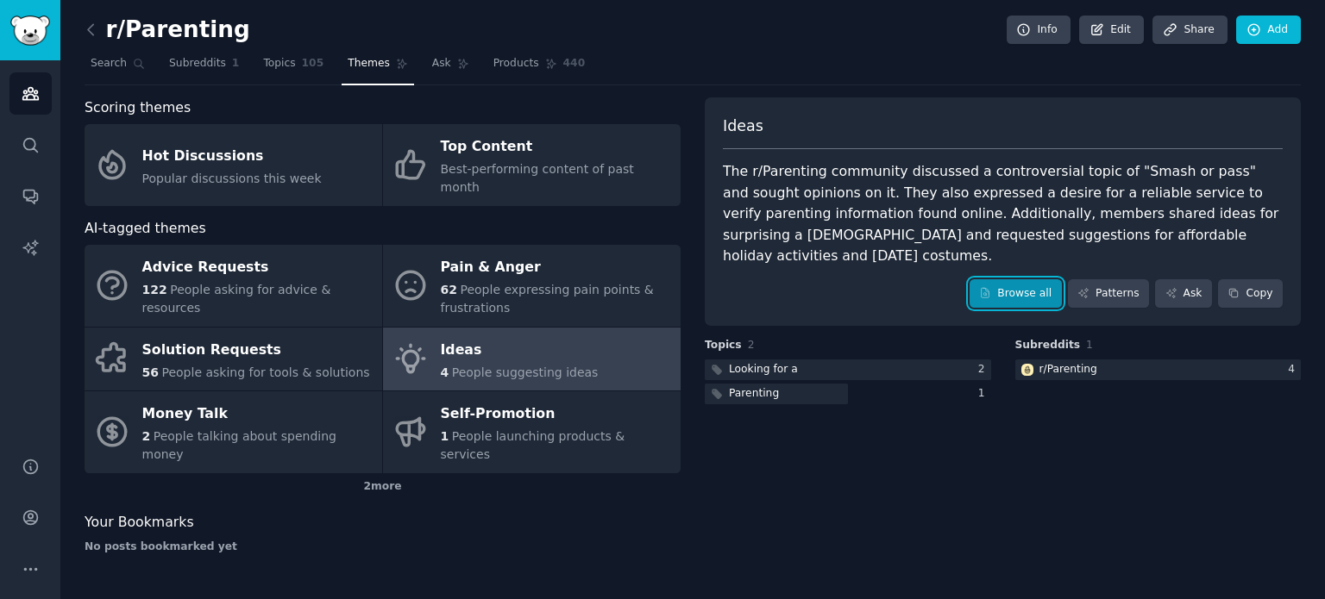
click at [1043, 279] on link "Browse all" at bounding box center [1015, 293] width 92 height 29
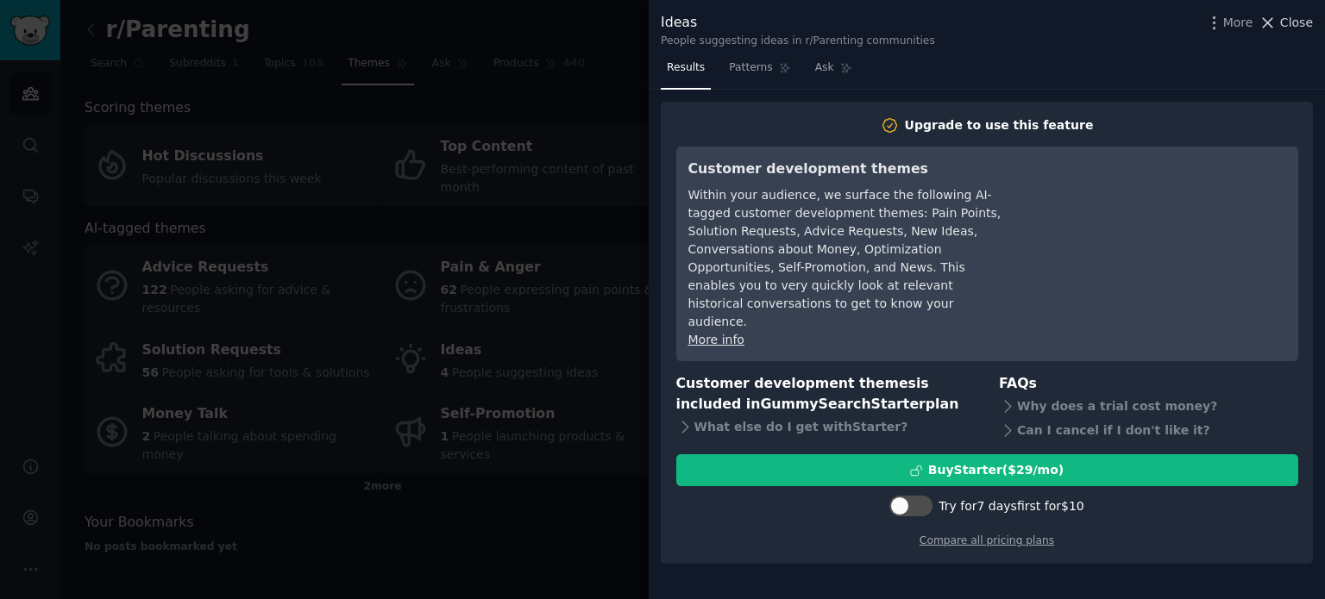
click at [1301, 27] on span "Close" at bounding box center [1296, 23] width 33 height 18
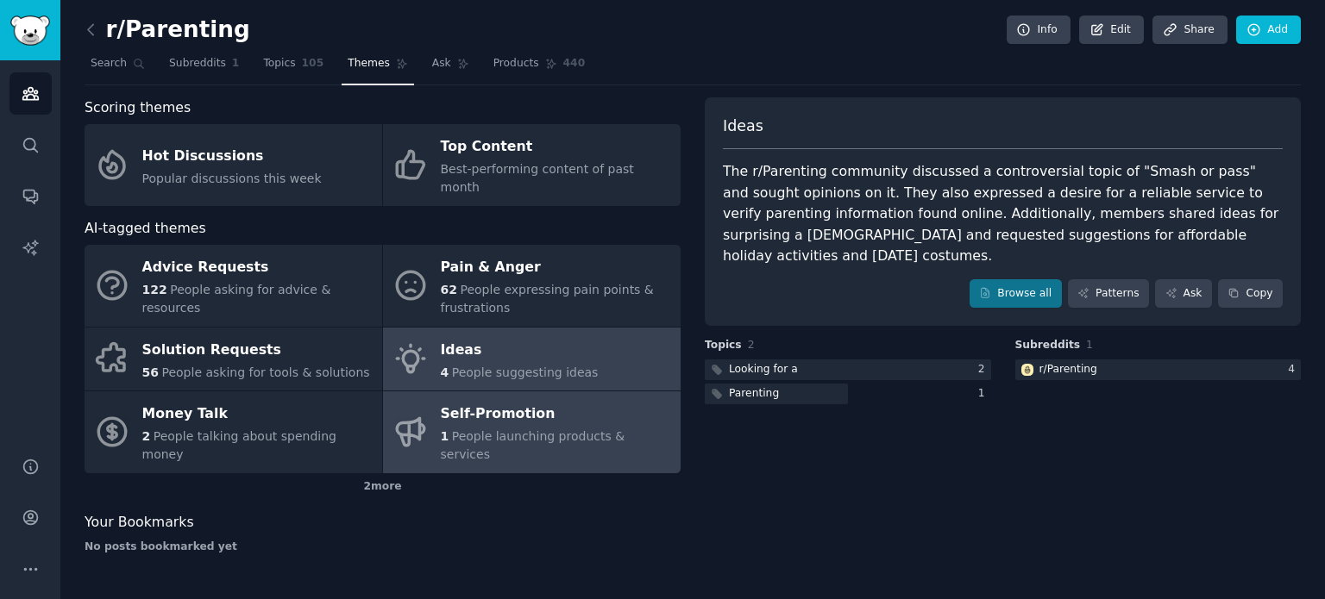
click at [580, 434] on link "Self-Promotion 1 People launching products & services" at bounding box center [532, 433] width 298 height 82
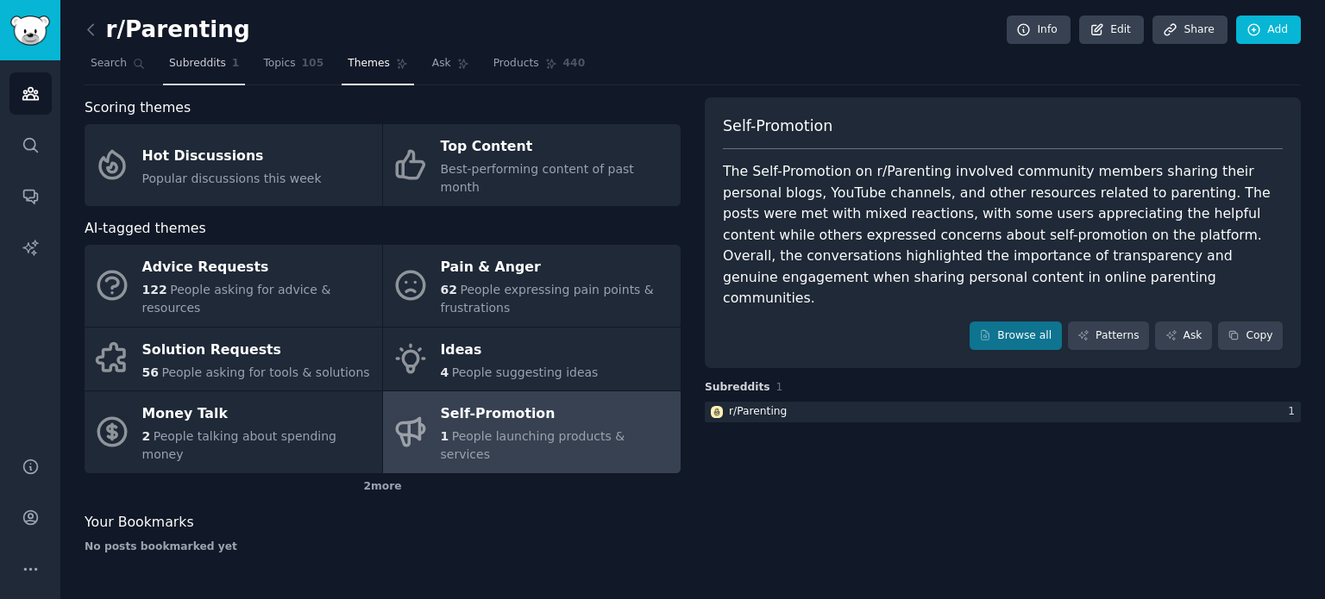
click at [209, 71] on link "Subreddits 1" at bounding box center [204, 67] width 82 height 35
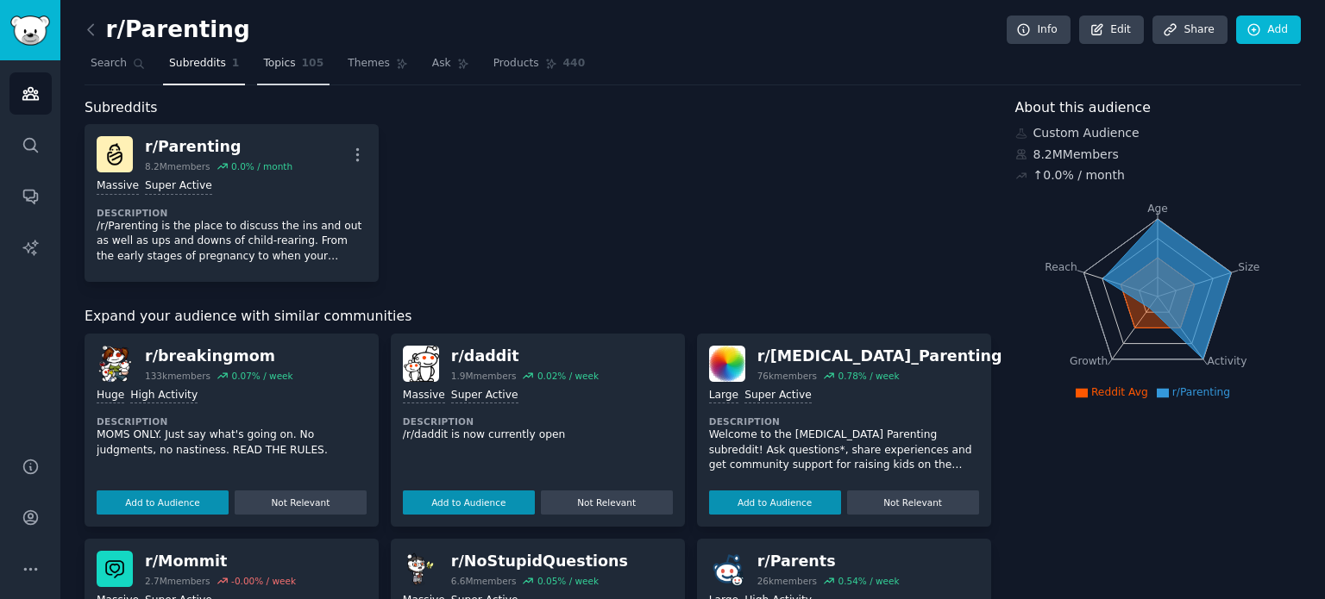
click at [302, 69] on span "105" at bounding box center [313, 64] width 22 height 16
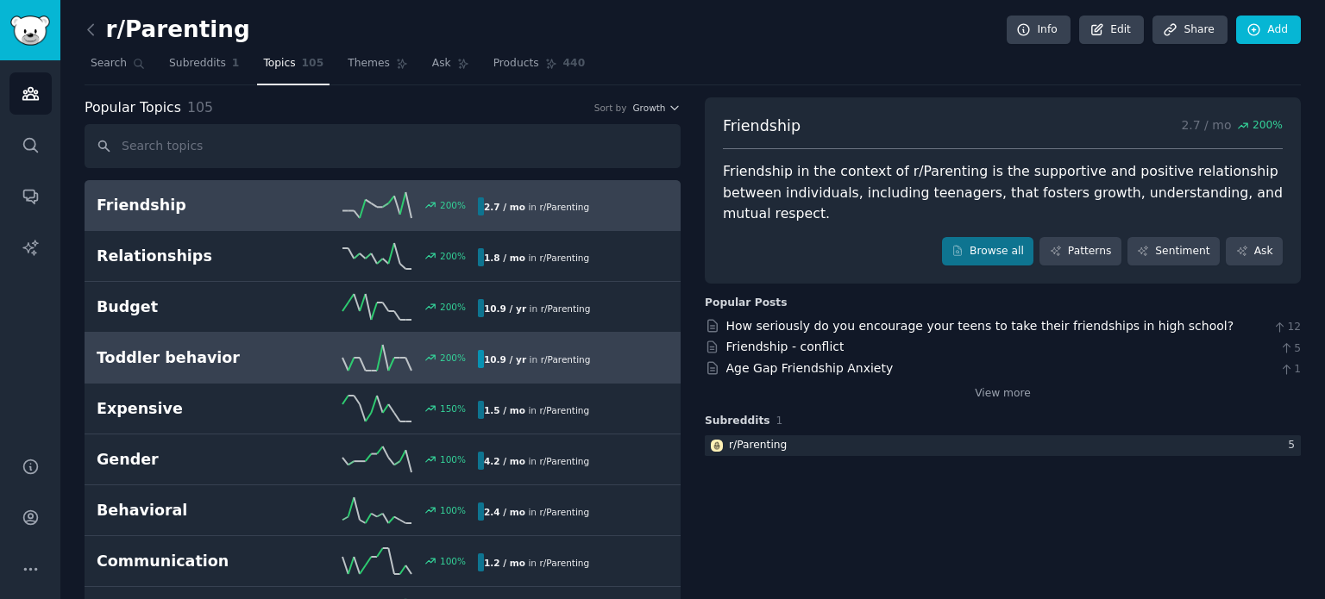
scroll to position [86, 0]
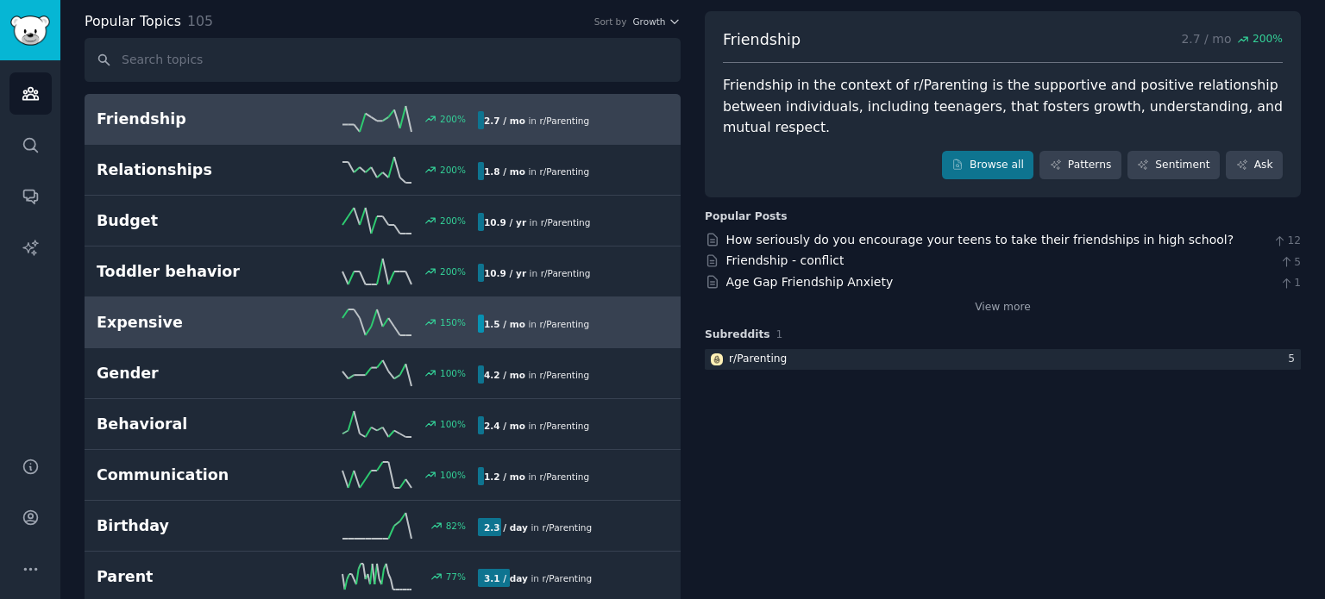
click at [228, 315] on h2 "Expensive" at bounding box center [192, 323] width 191 height 22
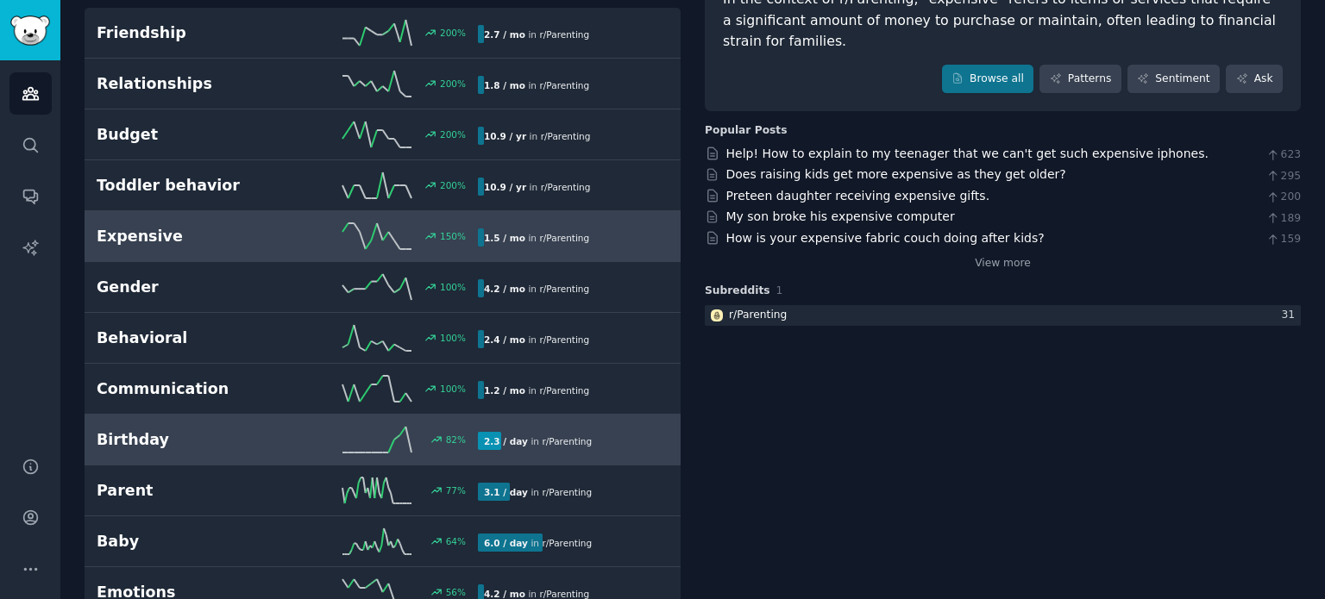
scroll to position [259, 0]
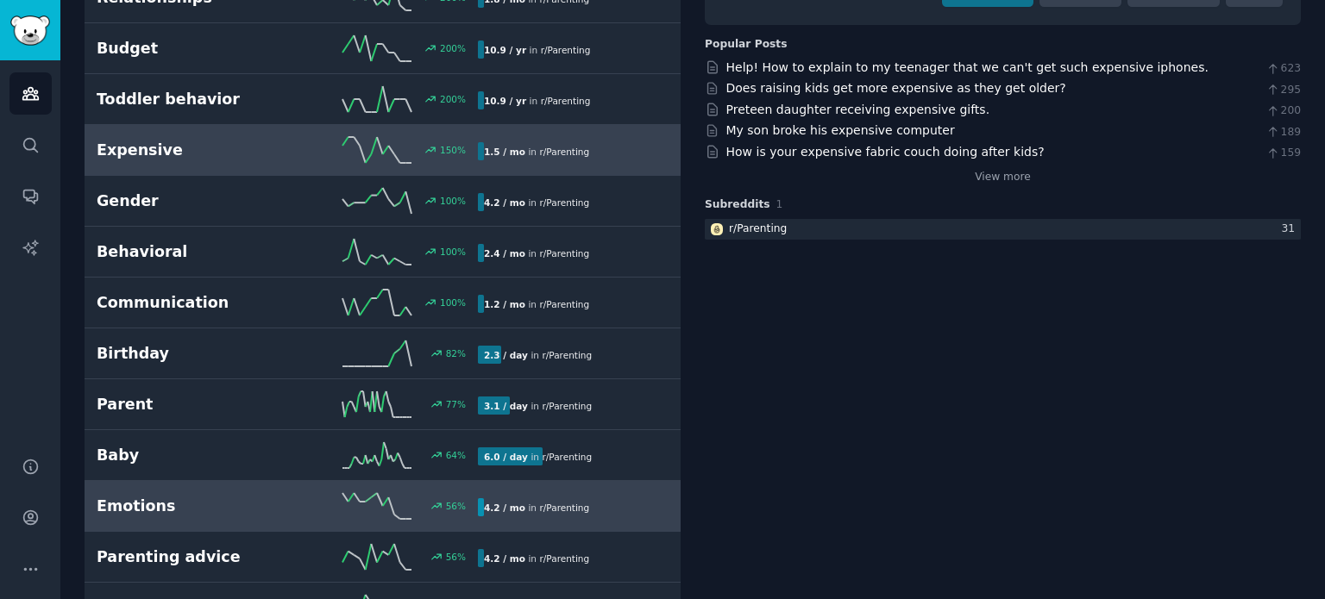
click at [168, 511] on h2 "Emotions" at bounding box center [192, 507] width 191 height 22
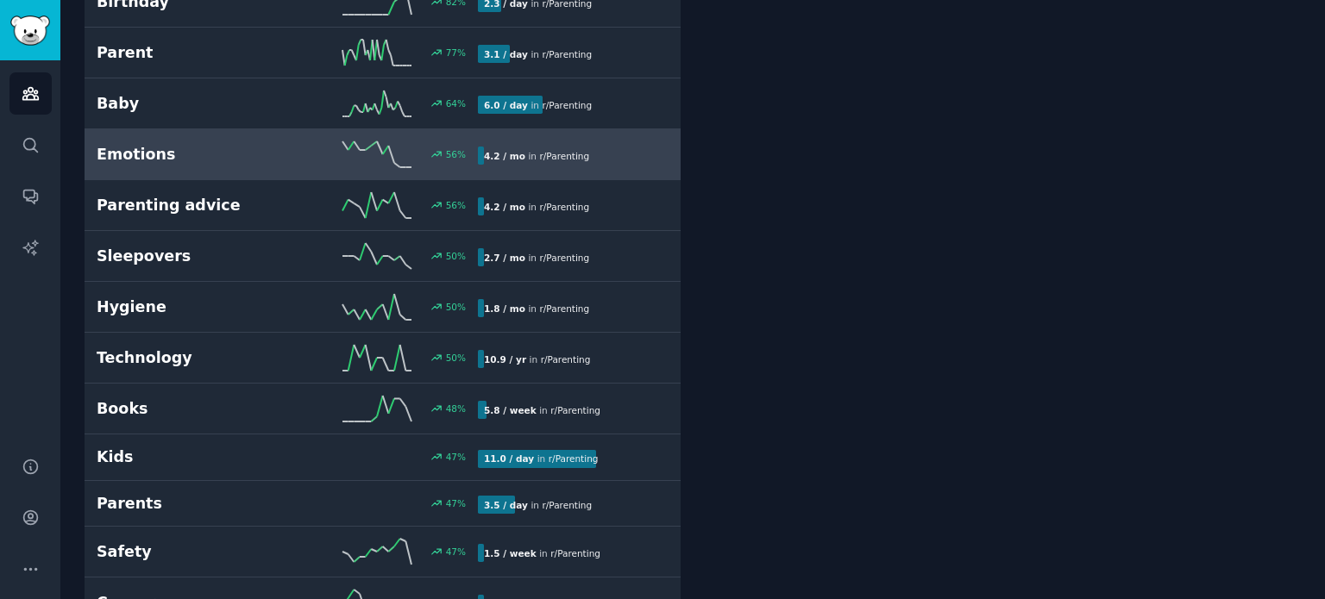
scroll to position [613, 0]
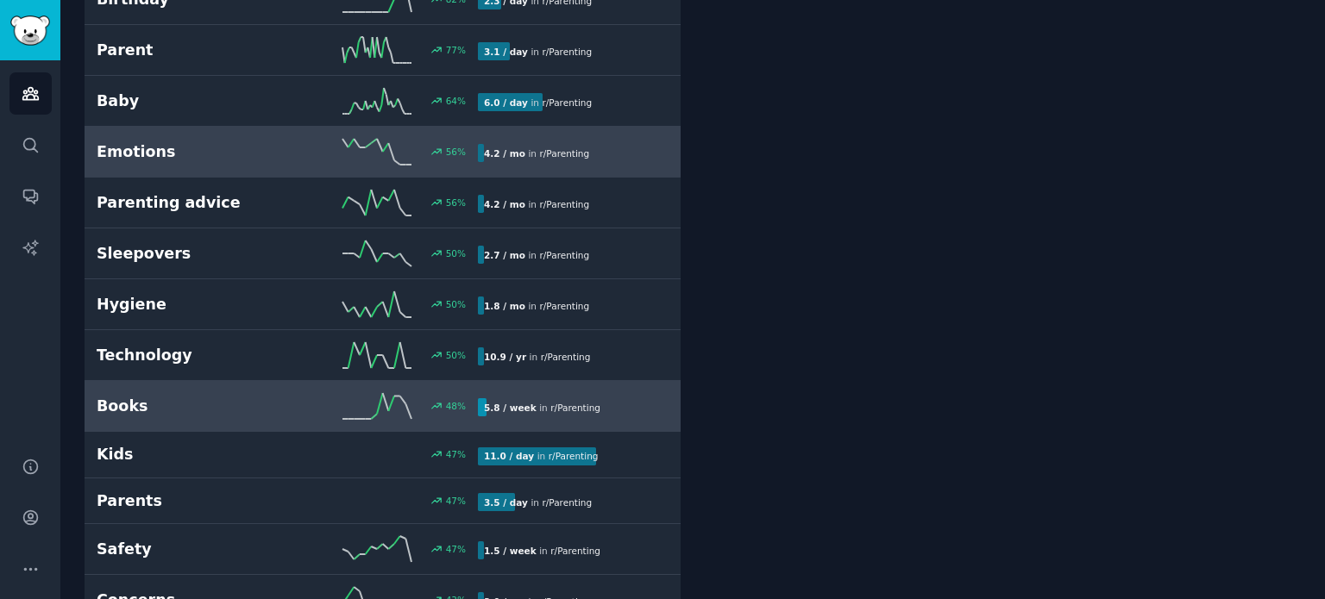
click at [128, 398] on h2 "Books" at bounding box center [192, 407] width 191 height 22
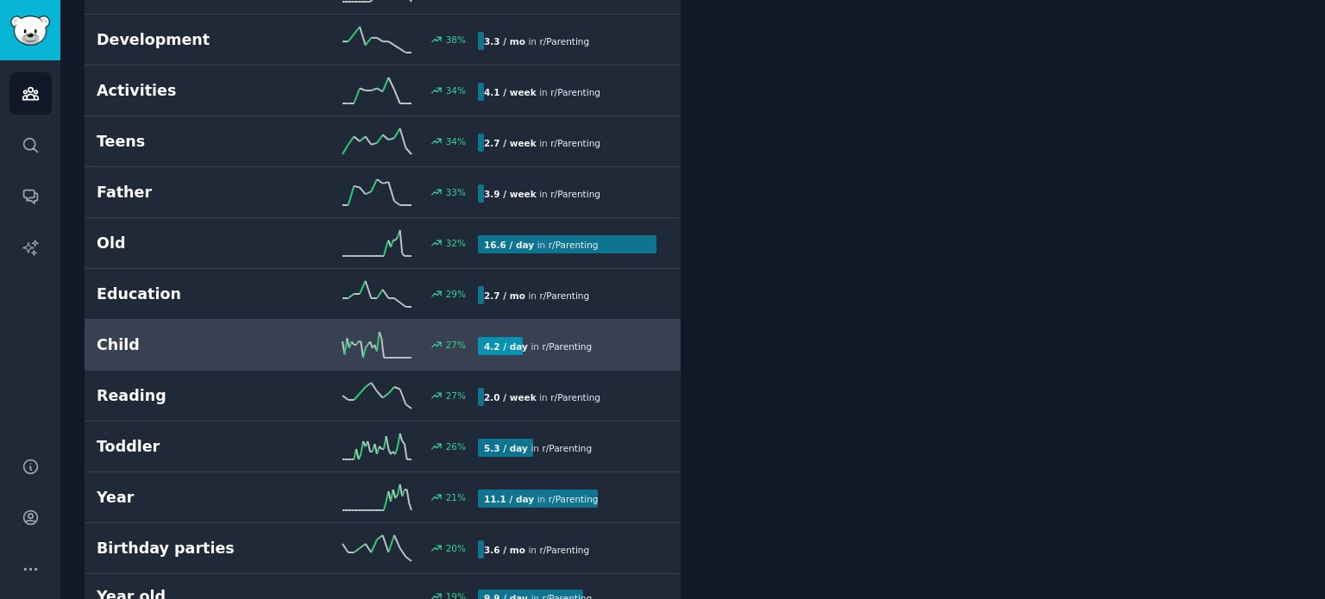
scroll to position [1303, 0]
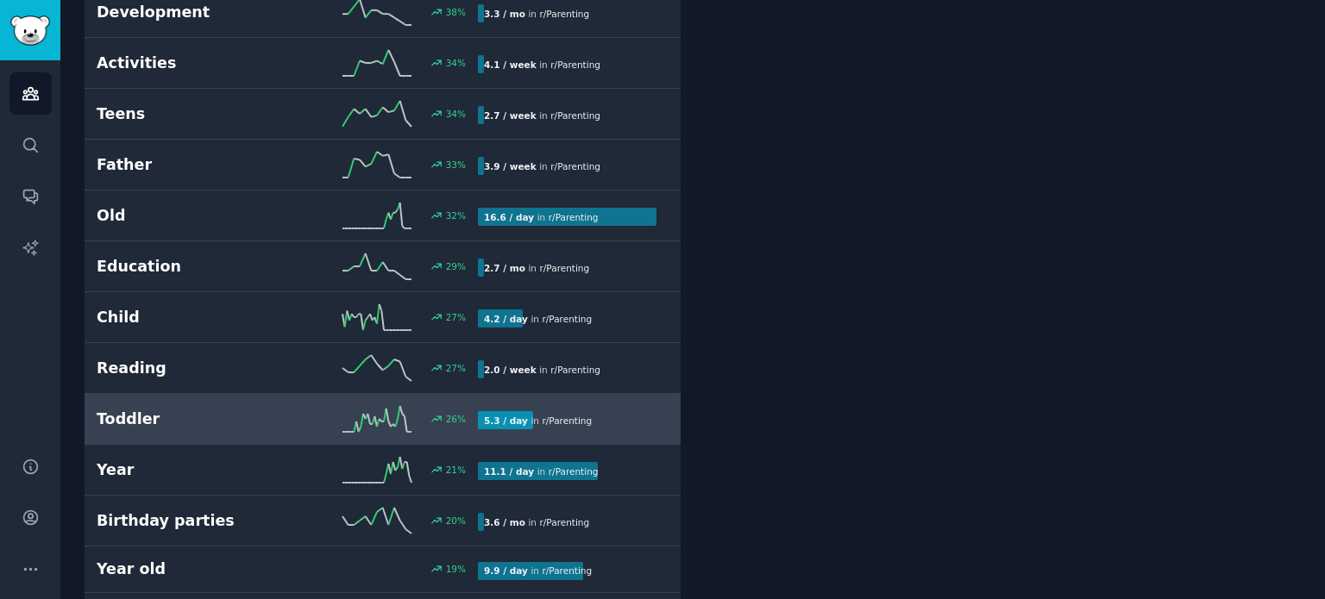
click at [178, 412] on h2 "Toddler" at bounding box center [192, 420] width 191 height 22
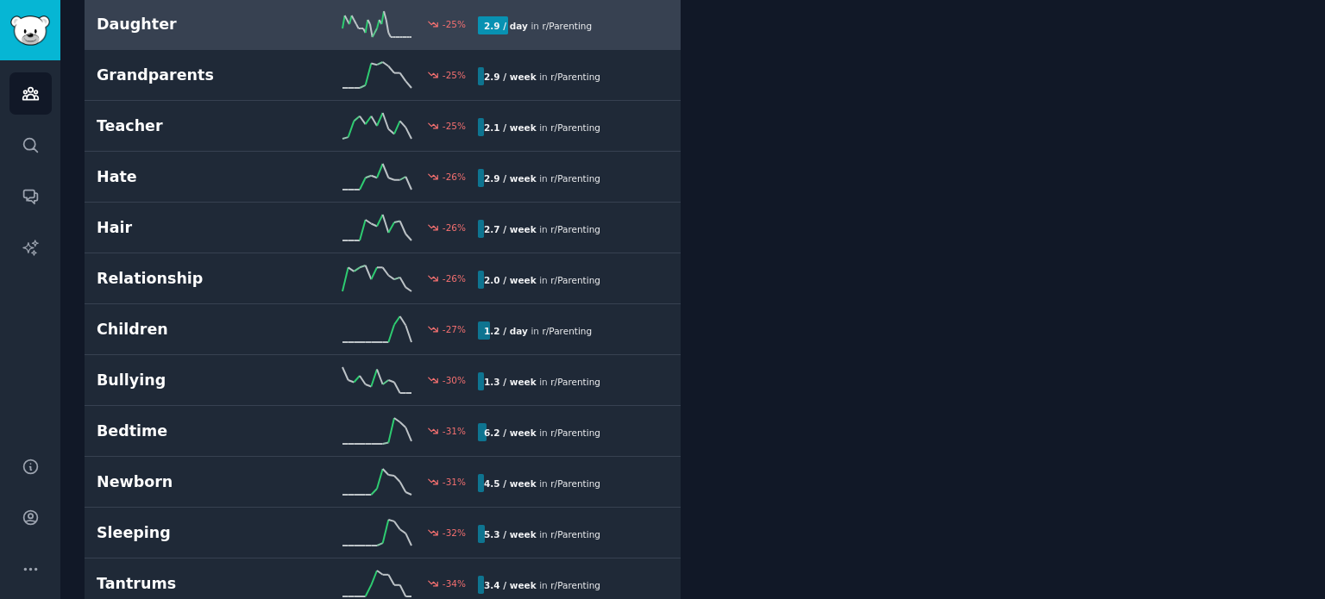
scroll to position [4377, 0]
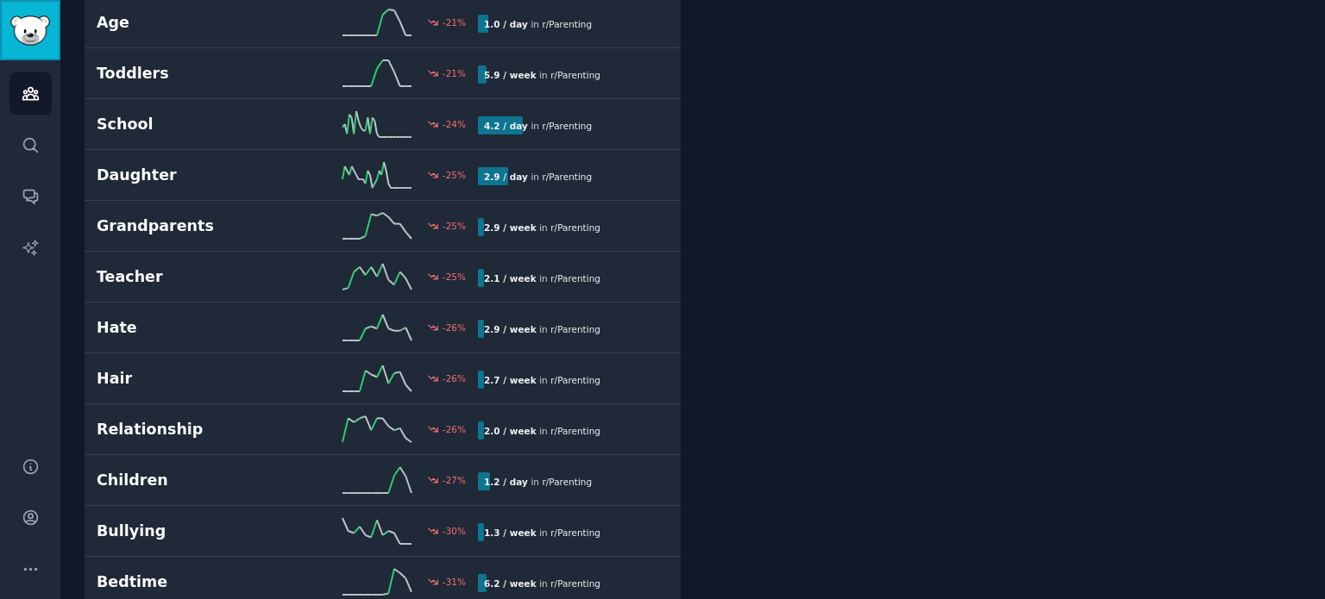
click at [41, 49] on link "Sidebar" at bounding box center [30, 30] width 60 height 60
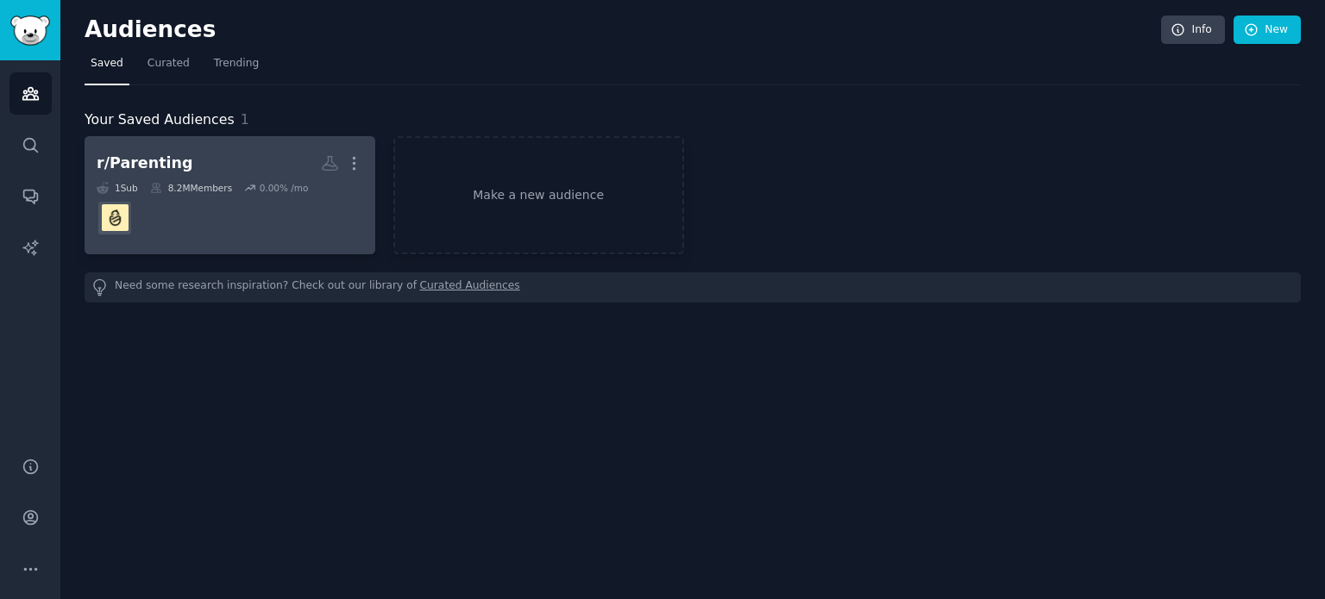
click at [235, 210] on dd at bounding box center [230, 218] width 266 height 48
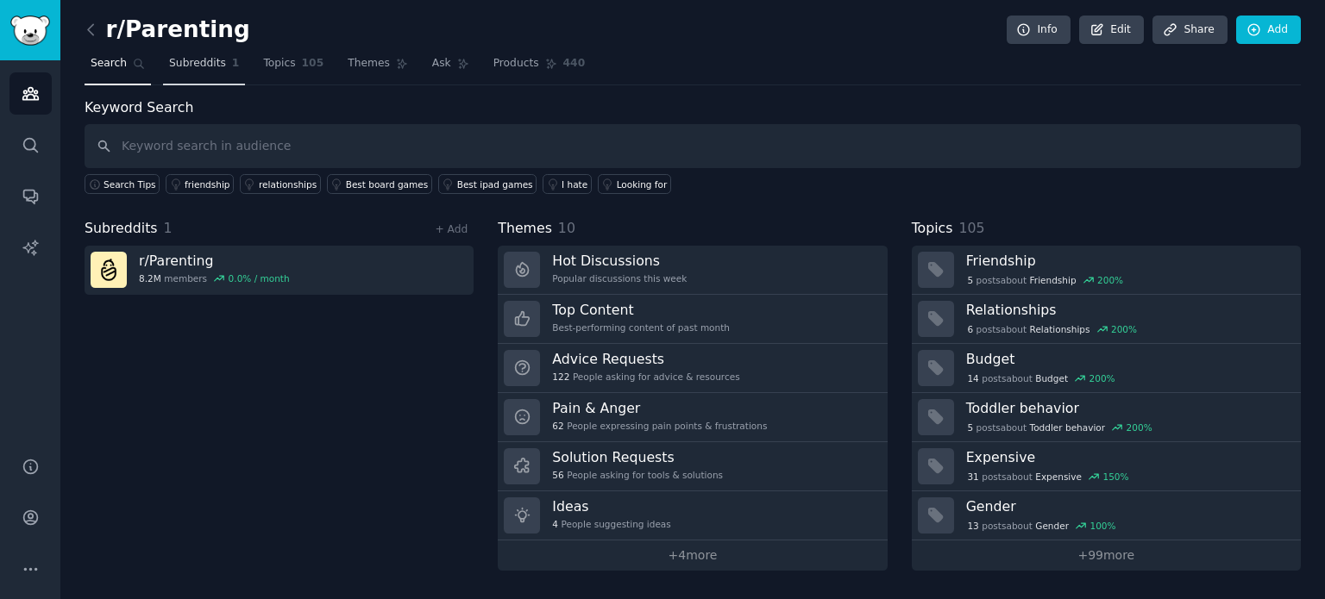
click at [205, 68] on span "Subreddits" at bounding box center [197, 64] width 57 height 16
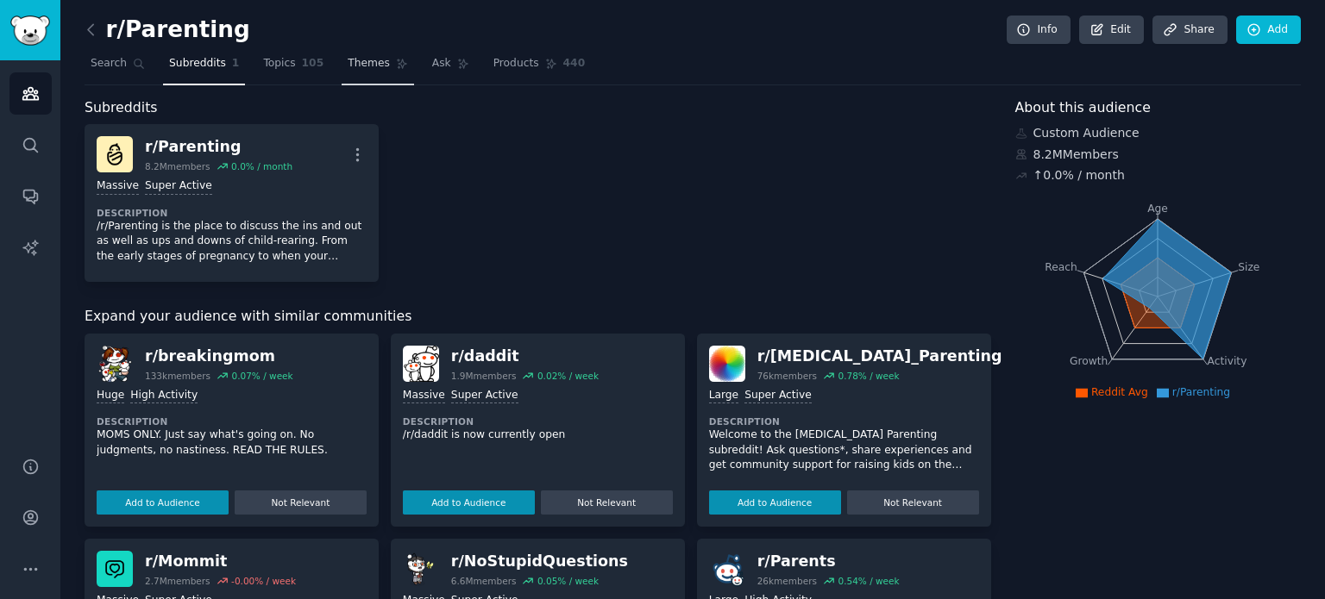
click at [348, 60] on span "Themes" at bounding box center [369, 64] width 42 height 16
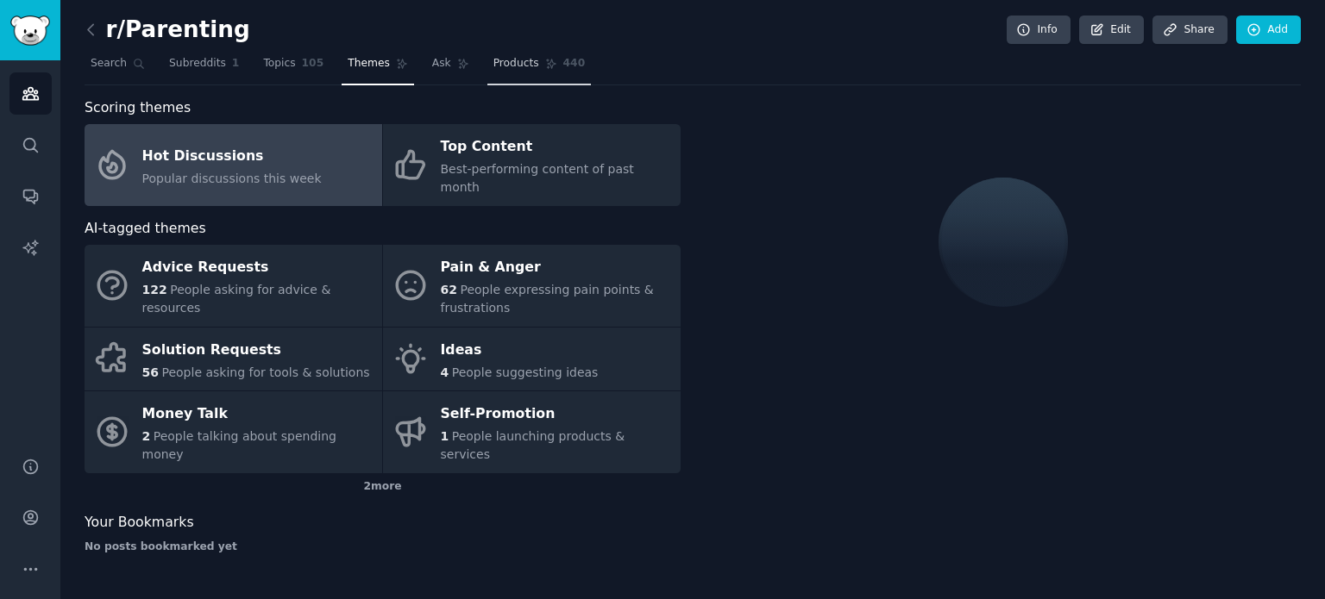
click at [514, 68] on link "Products 440" at bounding box center [538, 67] width 103 height 35
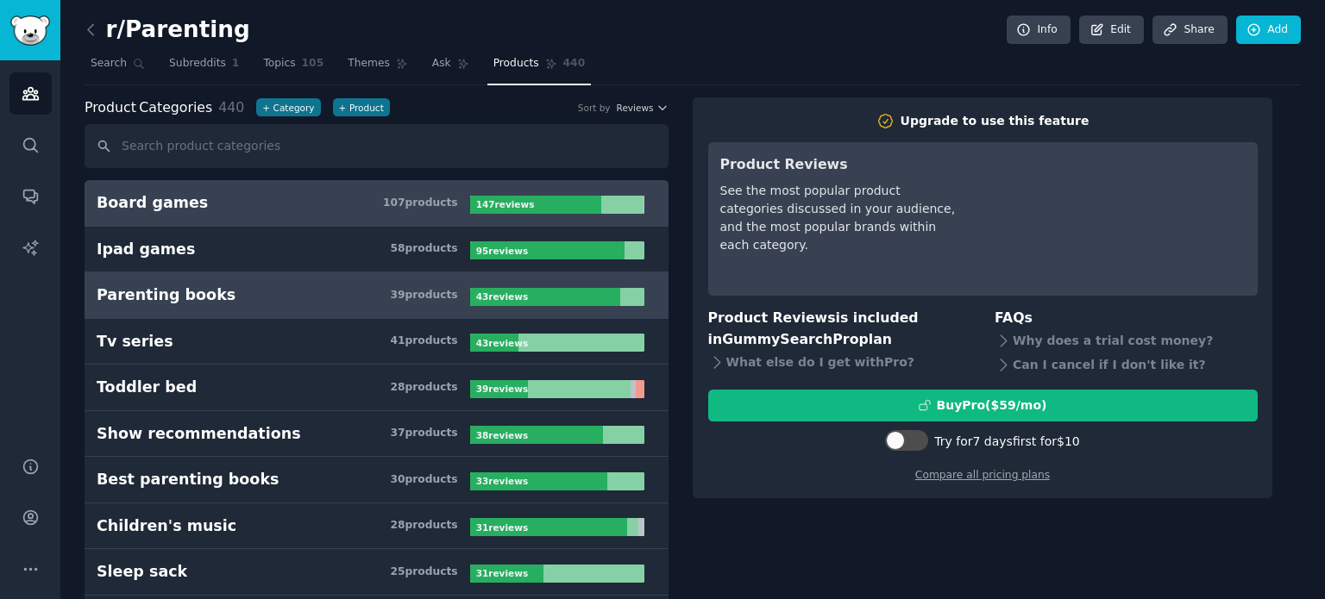
click at [223, 285] on h3 "Parenting books 39 product s" at bounding box center [283, 296] width 373 height 22
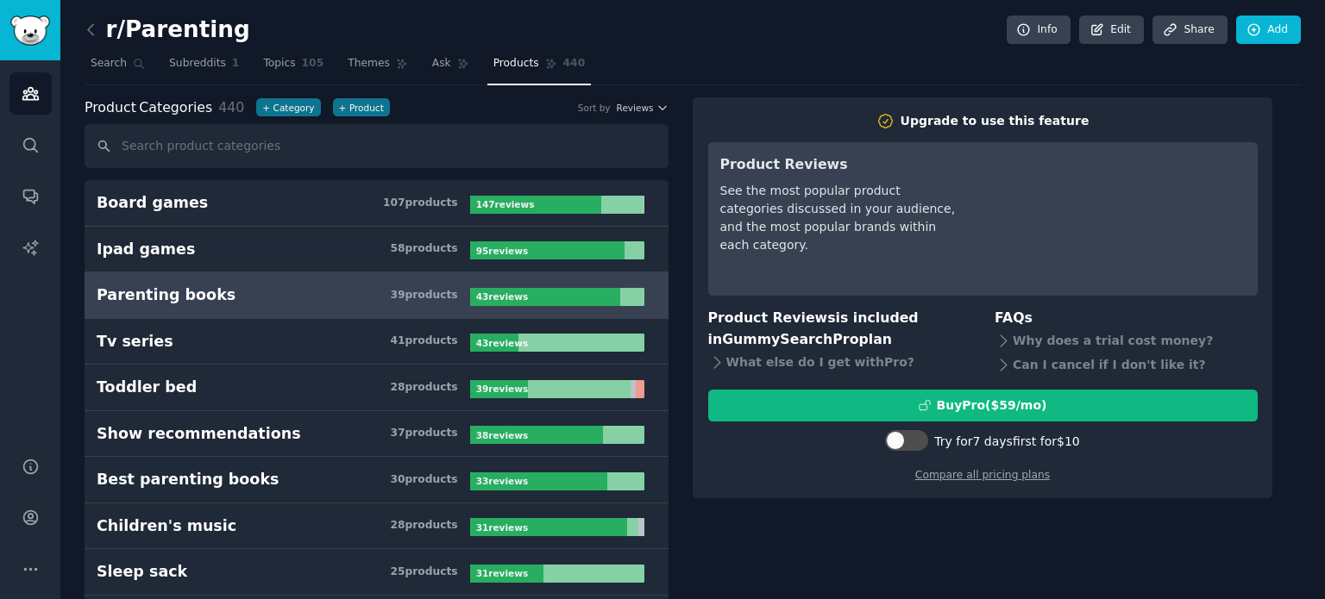
click at [241, 297] on h3 "Parenting books 39 product s" at bounding box center [283, 296] width 373 height 22
click at [449, 294] on div "39 product s" at bounding box center [423, 296] width 67 height 16
click at [176, 65] on span "Subreddits" at bounding box center [197, 64] width 57 height 16
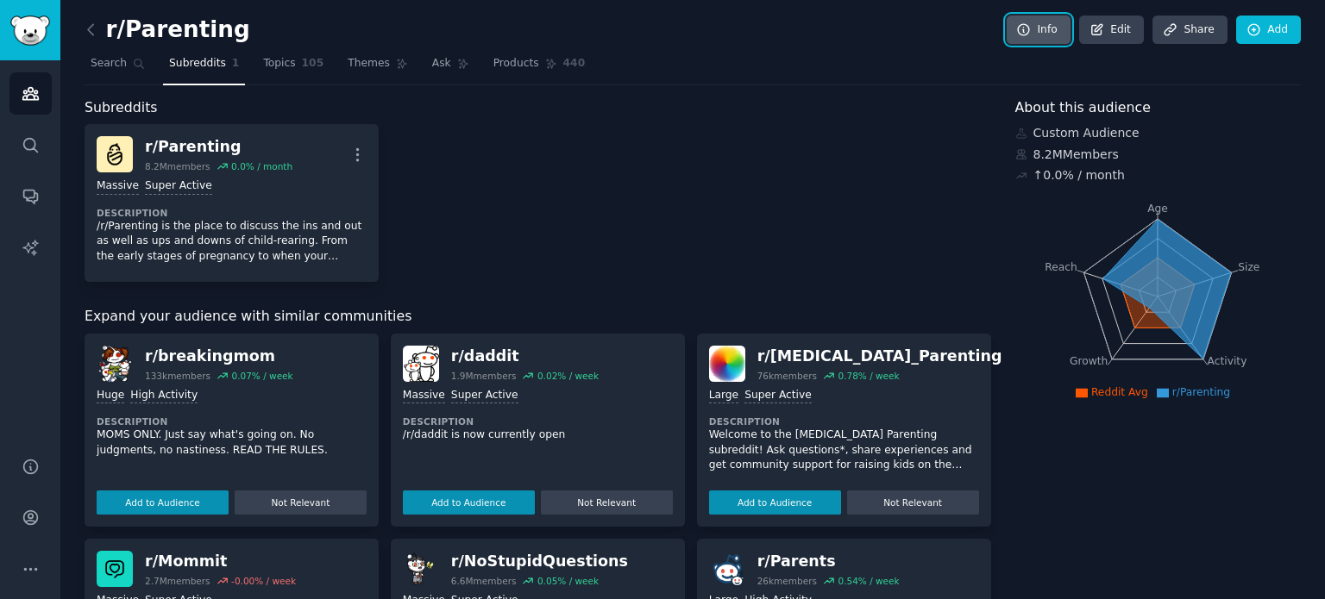
click at [1050, 34] on link "Info" at bounding box center [1038, 30] width 64 height 29
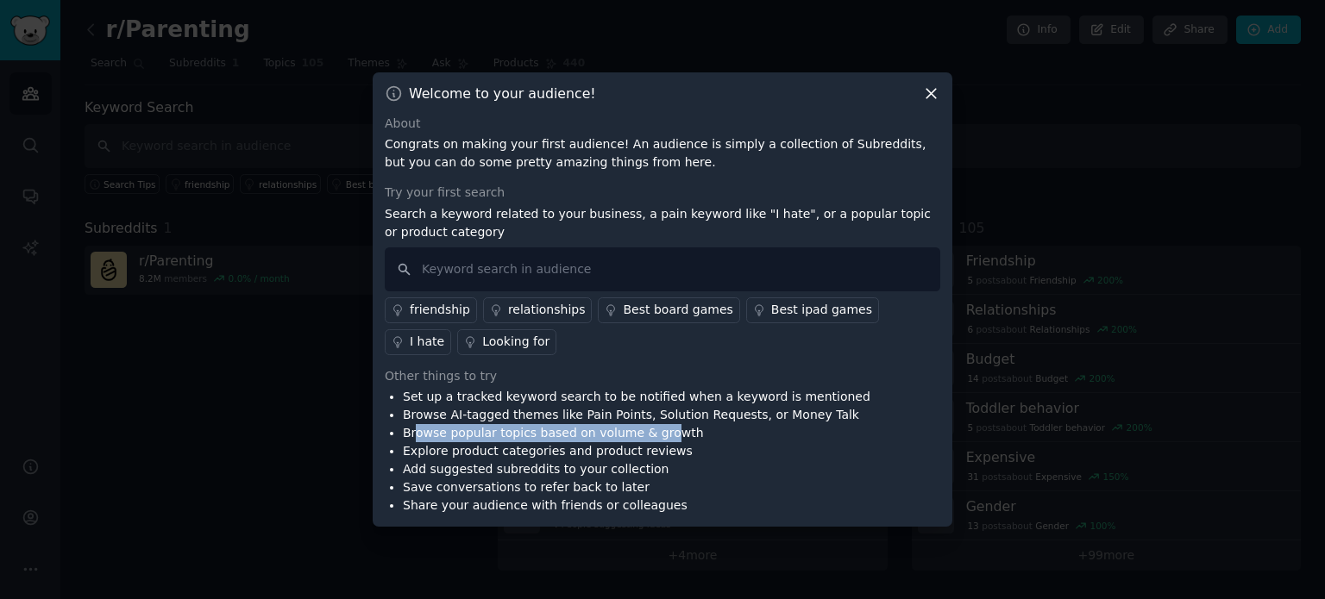
drag, startPoint x: 416, startPoint y: 435, endPoint x: 651, endPoint y: 434, distance: 235.4
click at [651, 434] on li "Browse popular topics based on volume & growth" at bounding box center [636, 433] width 467 height 18
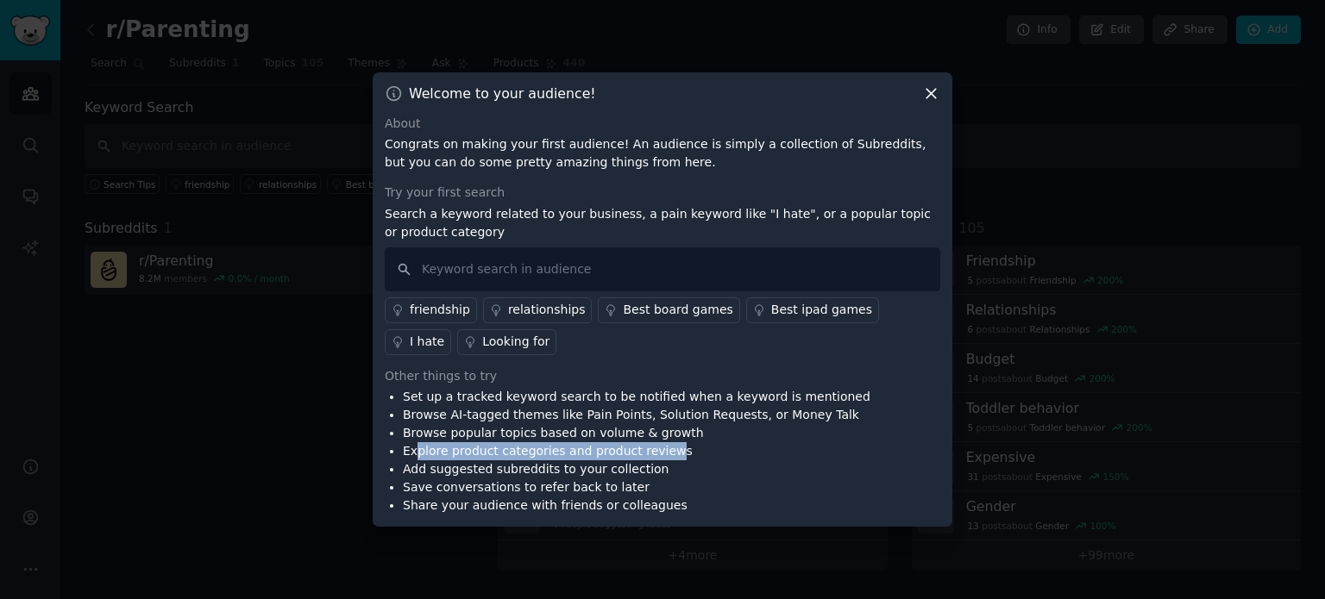
drag, startPoint x: 417, startPoint y: 449, endPoint x: 650, endPoint y: 451, distance: 233.7
click at [650, 451] on li "Explore product categories and product reviews" at bounding box center [636, 451] width 467 height 18
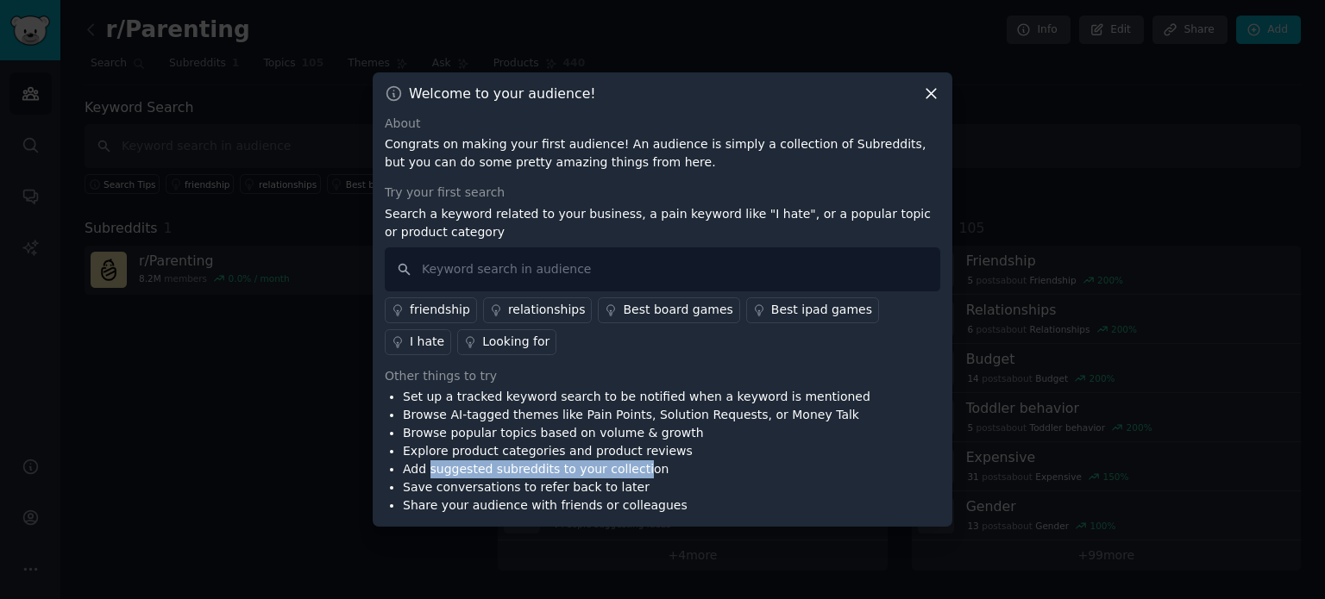
drag, startPoint x: 429, startPoint y: 465, endPoint x: 624, endPoint y: 468, distance: 194.9
click at [624, 468] on li "Add suggested subreddits to your collection" at bounding box center [636, 469] width 467 height 18
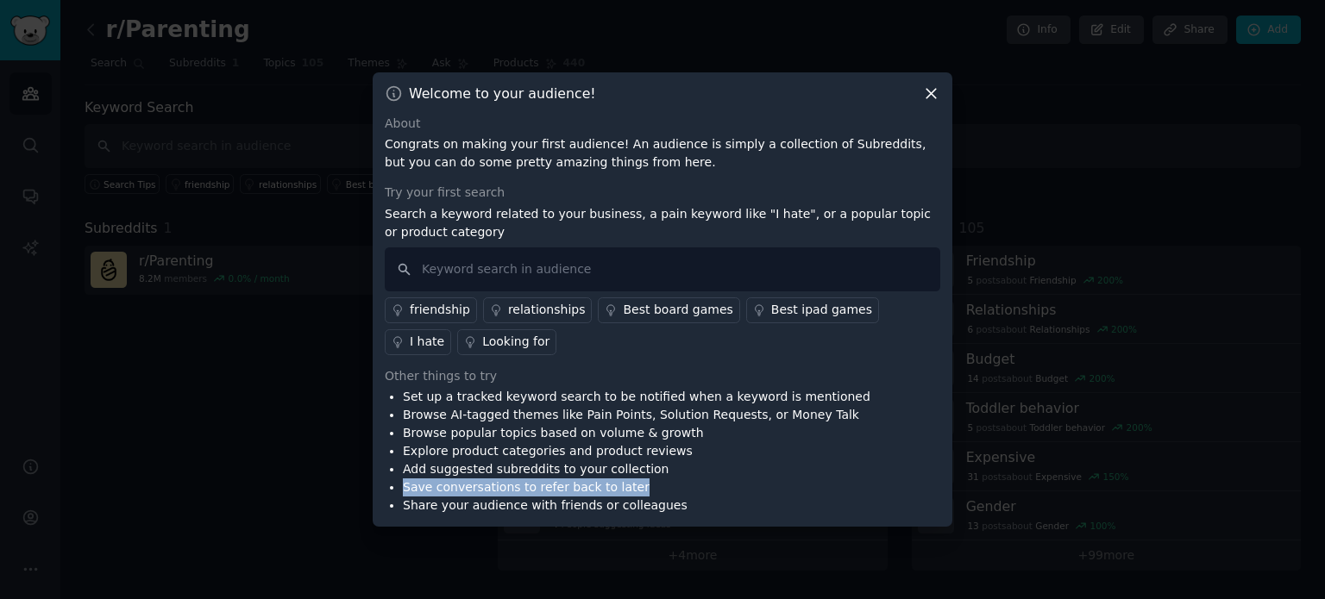
drag, startPoint x: 397, startPoint y: 485, endPoint x: 672, endPoint y: 490, distance: 275.1
click at [672, 490] on ul "Set up a tracked keyword search to be notified when a keyword is mentioned Brow…" at bounding box center [628, 451] width 486 height 127
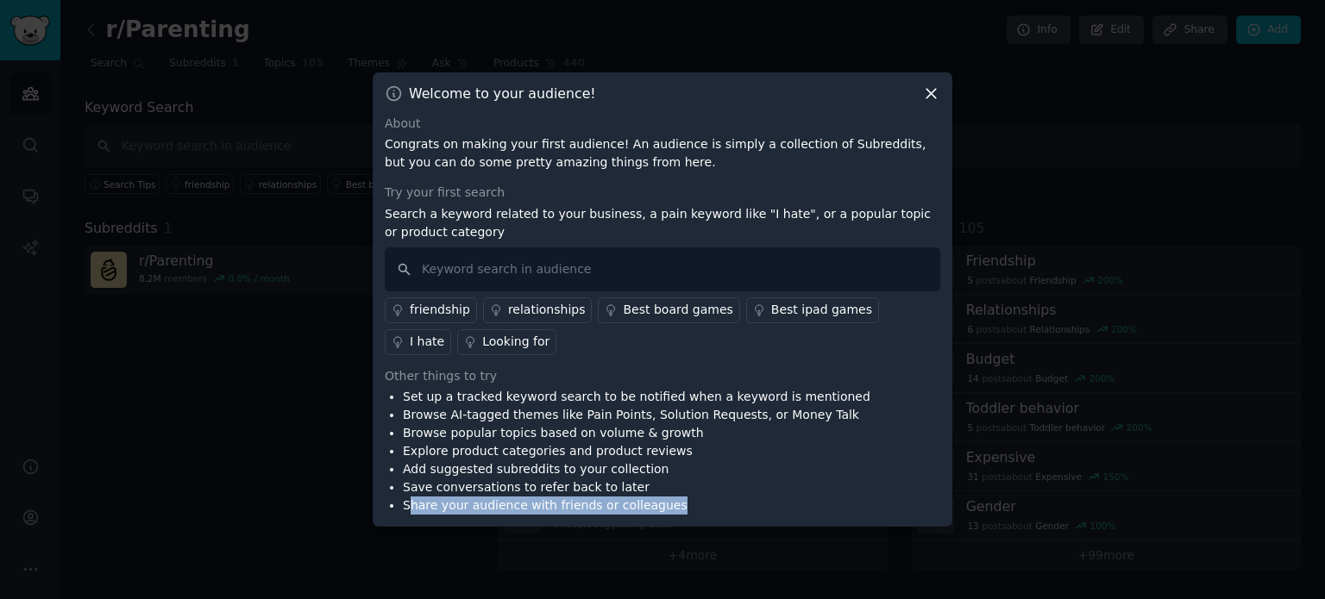
drag, startPoint x: 410, startPoint y: 512, endPoint x: 661, endPoint y: 506, distance: 251.0
click at [661, 506] on li "Share your audience with friends or colleagues" at bounding box center [636, 506] width 467 height 18
click at [928, 93] on icon at bounding box center [931, 94] width 18 height 18
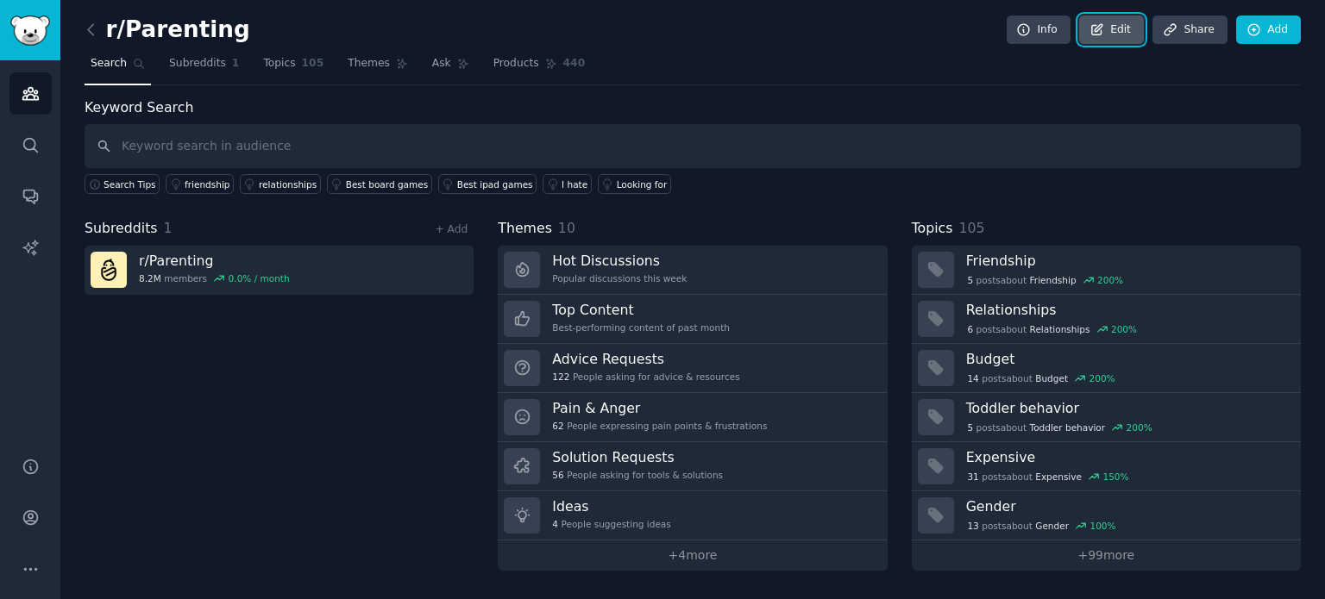
click at [1119, 21] on link "Edit" at bounding box center [1111, 30] width 65 height 29
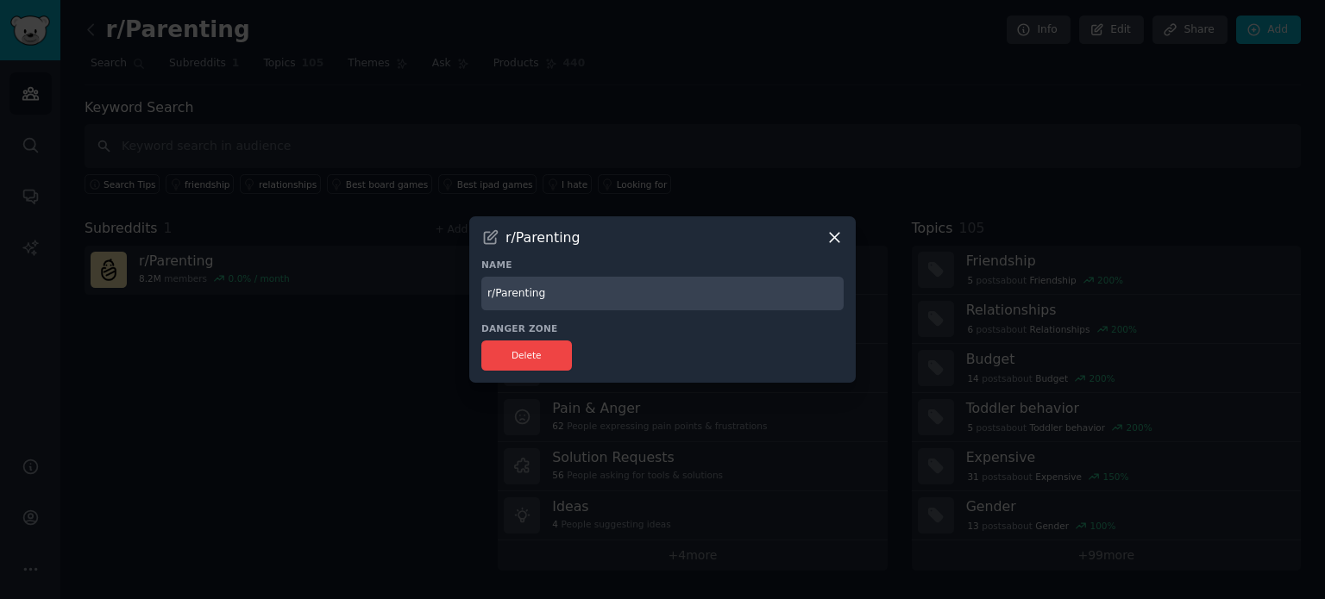
click at [835, 234] on icon at bounding box center [834, 238] width 18 height 18
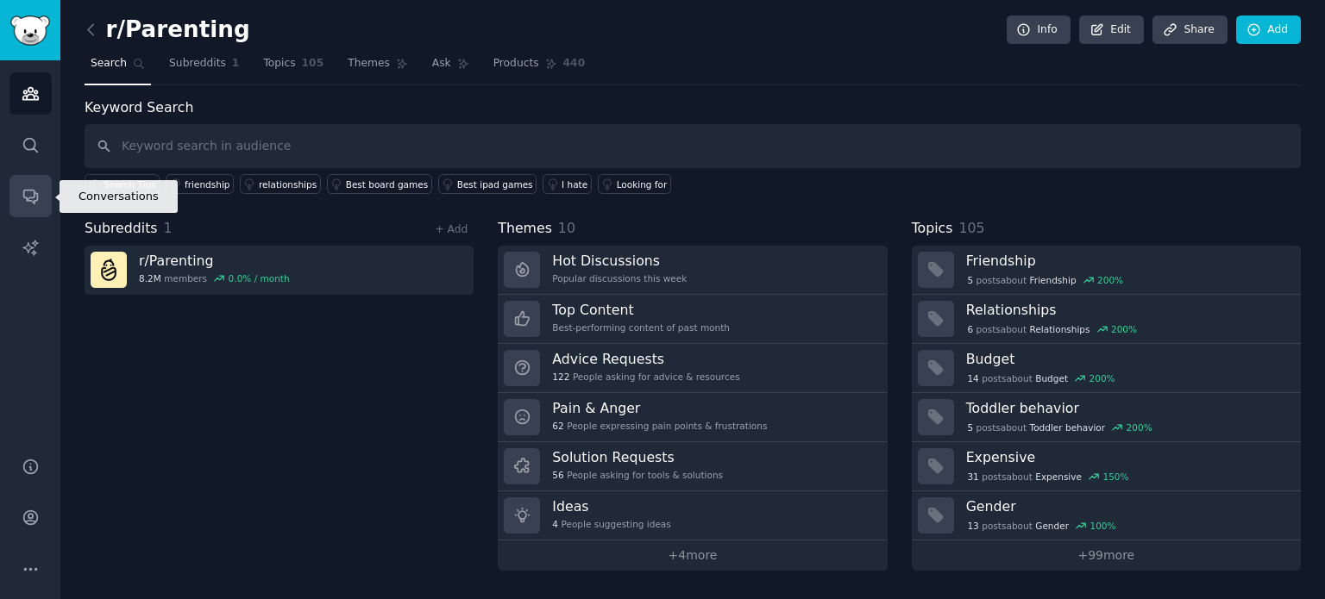
click at [20, 204] on link "Conversations" at bounding box center [30, 196] width 42 height 42
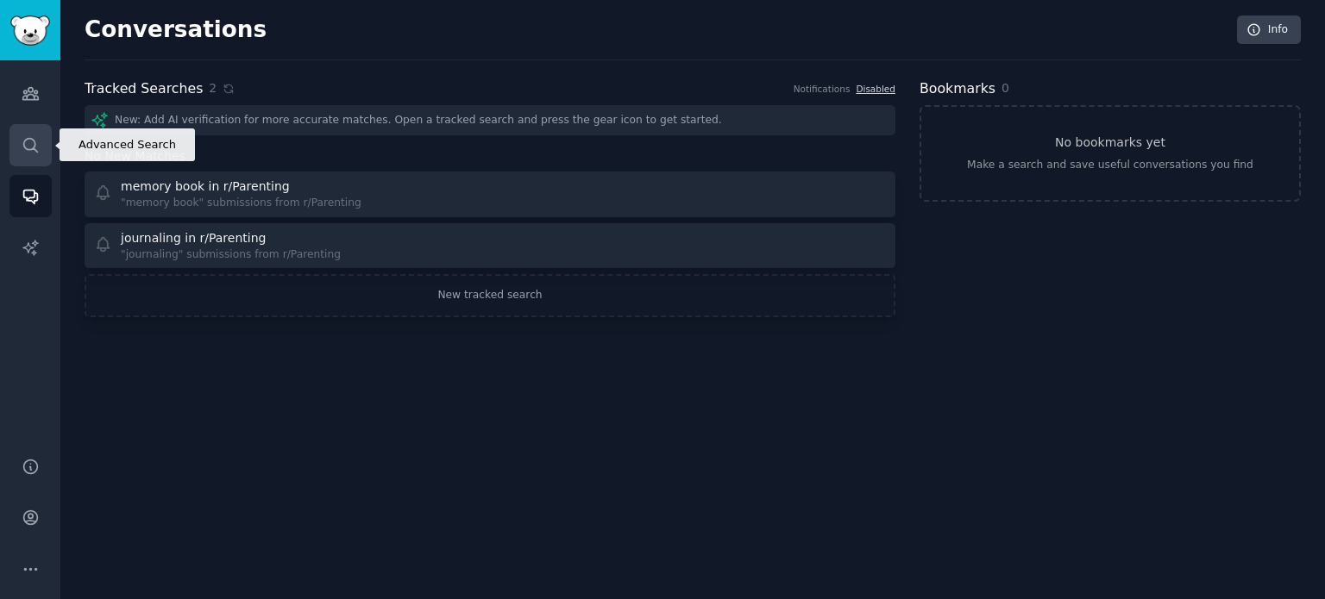
click at [18, 147] on link "Search" at bounding box center [30, 145] width 42 height 42
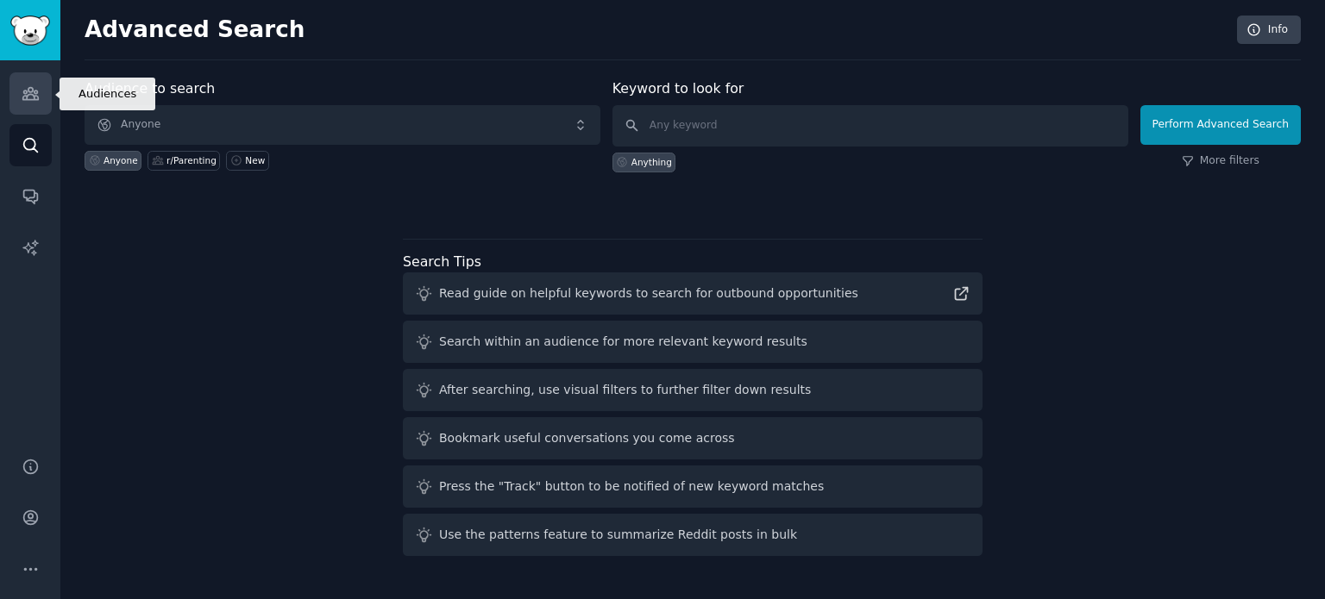
click at [10, 92] on link "Audiences" at bounding box center [30, 93] width 42 height 42
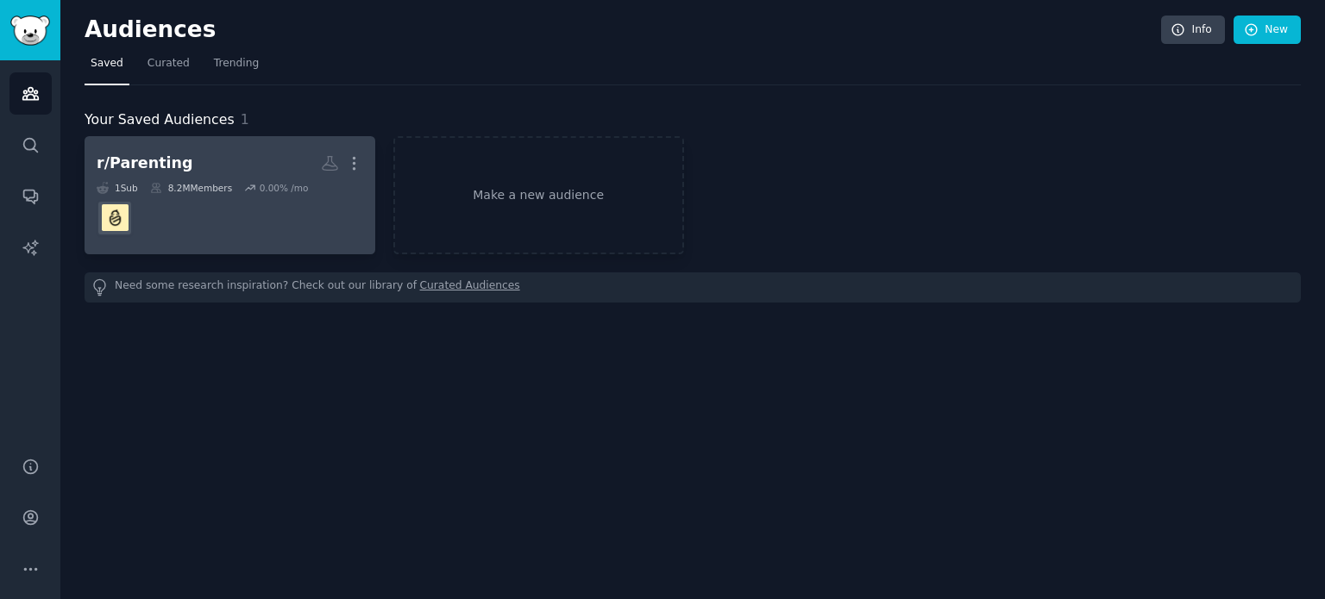
click at [217, 177] on h2 "r/Parenting More" at bounding box center [230, 163] width 266 height 30
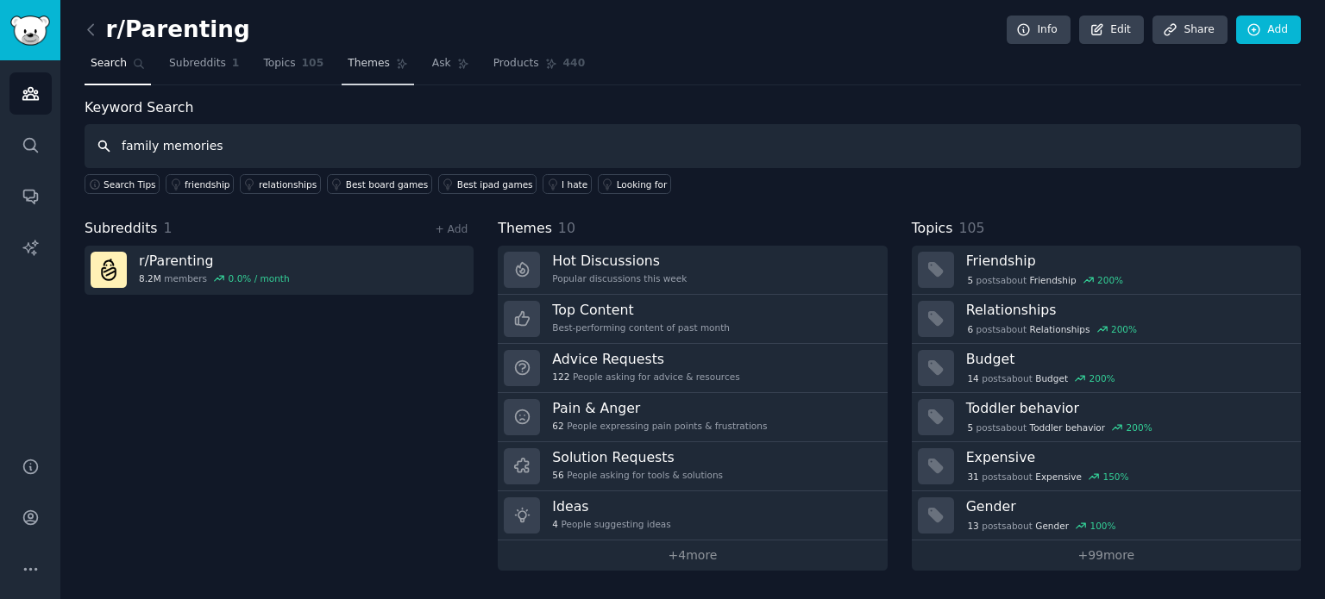
type input "family memories"
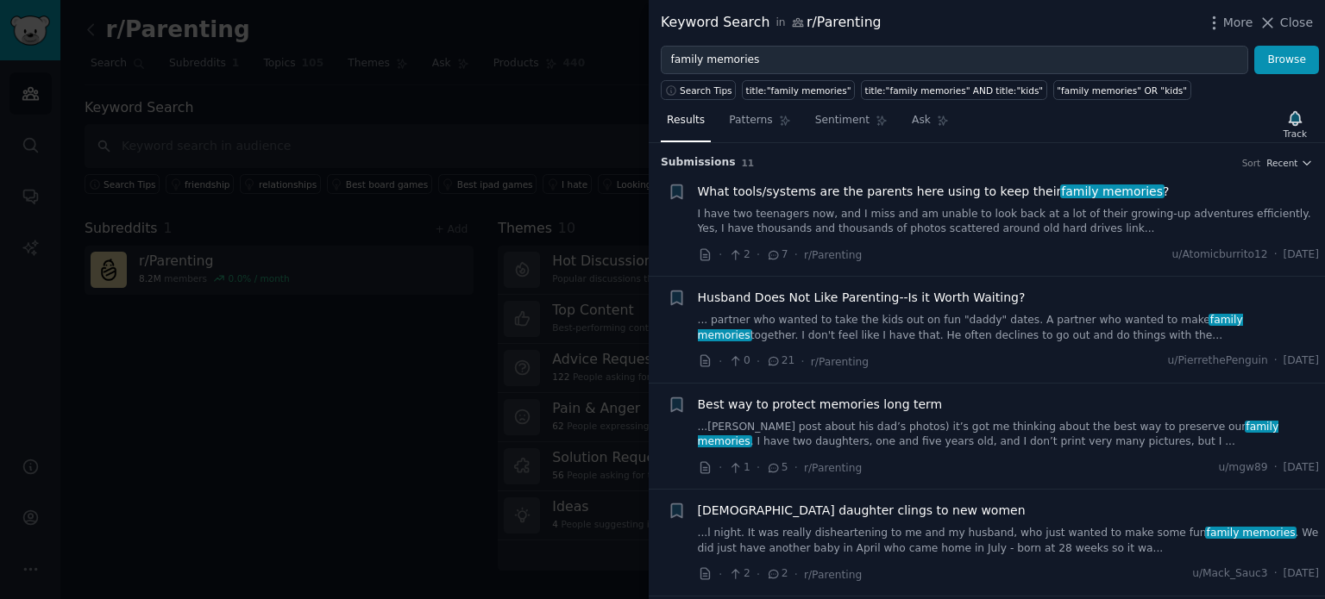
drag, startPoint x: 898, startPoint y: 212, endPoint x: 905, endPoint y: 227, distance: 16.2
click at [899, 211] on link "I have two teenagers now, and I miss and am unable to look back at a lot of the…" at bounding box center [1009, 222] width 622 height 30
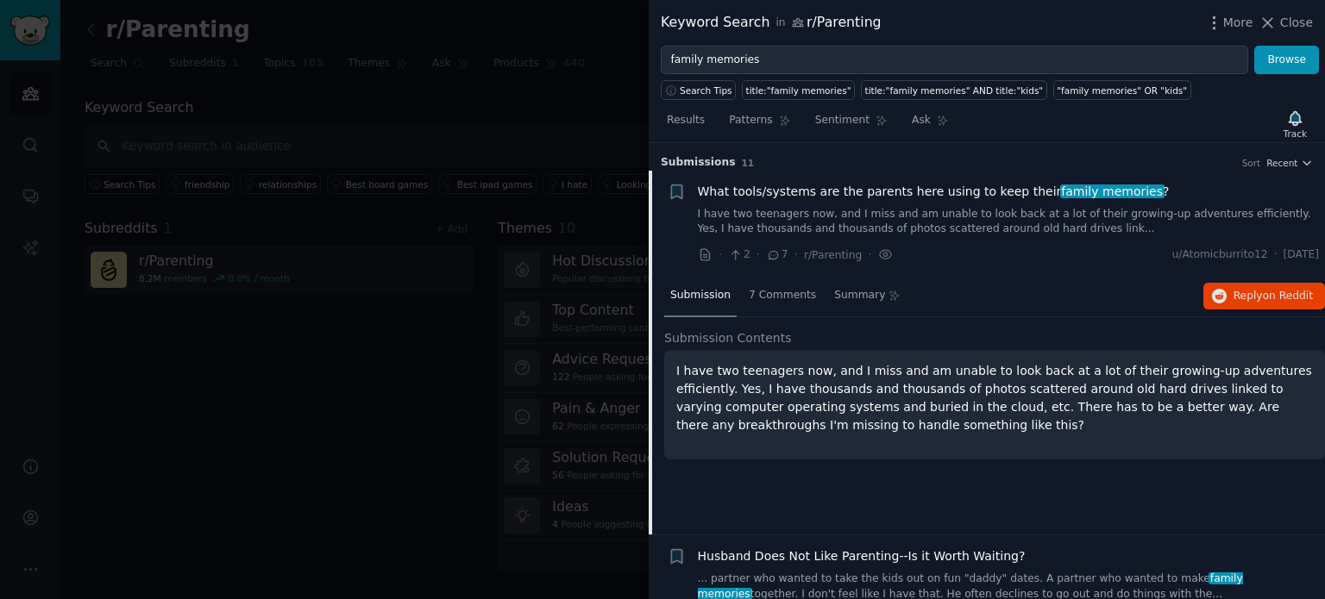
scroll to position [27, 0]
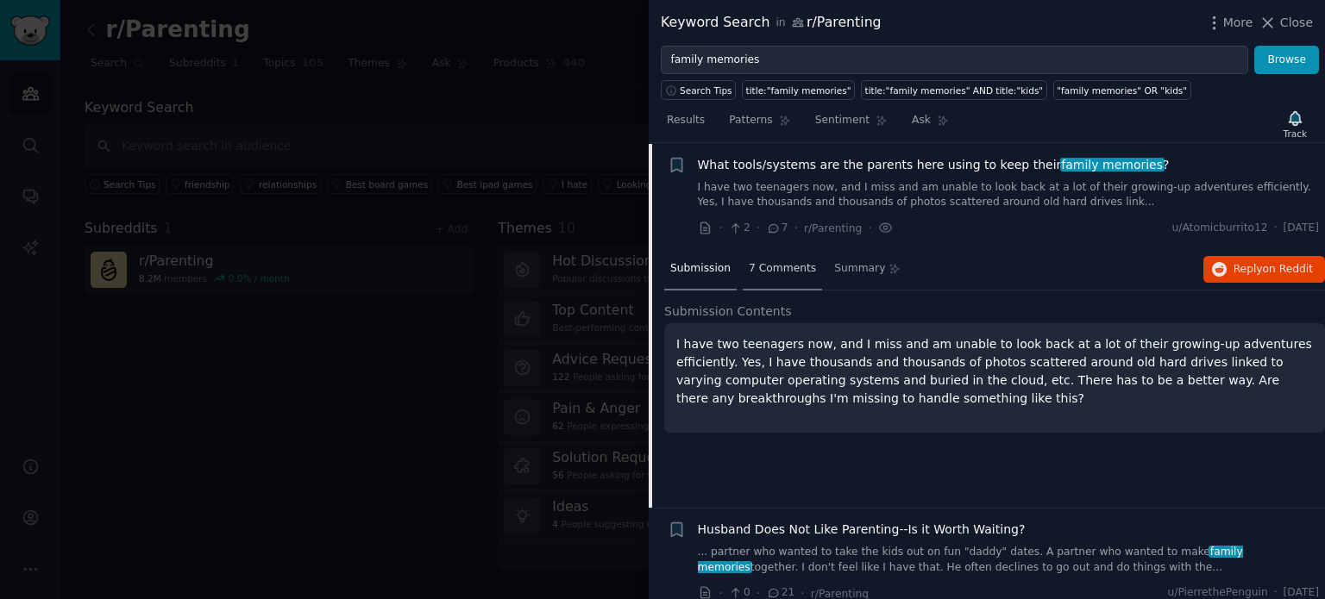
click at [766, 267] on span "7 Comments" at bounding box center [782, 269] width 67 height 16
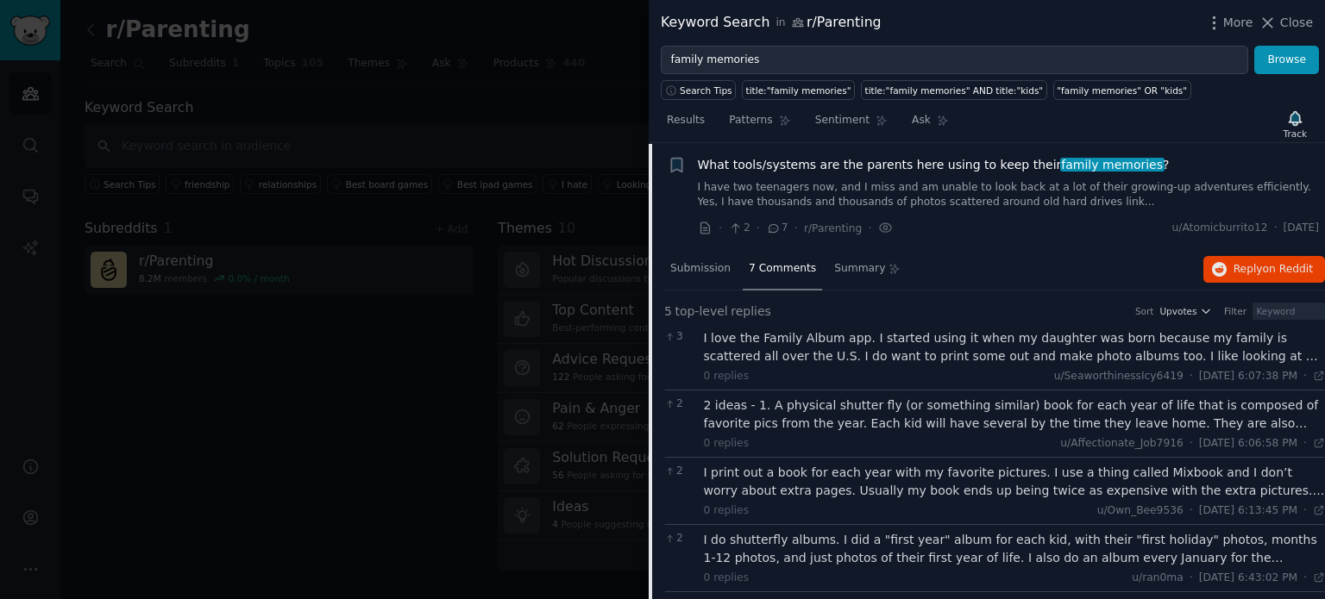
click at [916, 423] on div "2 ideas - 1. A physical shutter fly (or something similar) book for each year o…" at bounding box center [1015, 415] width 622 height 36
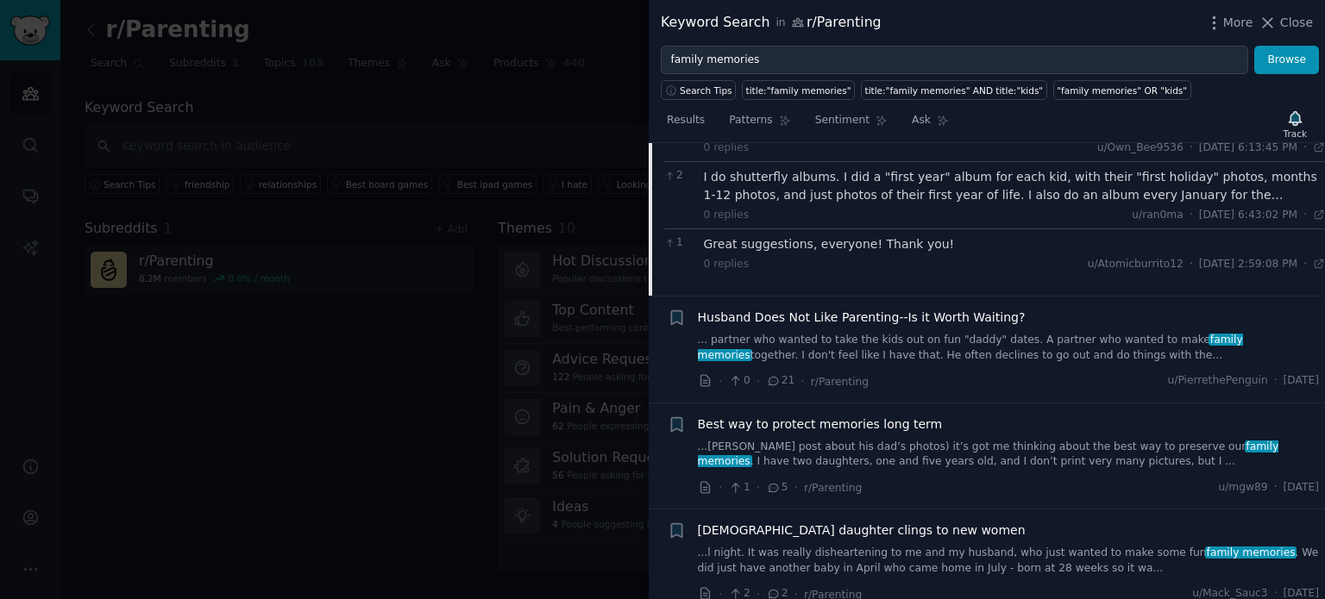
scroll to position [458, 0]
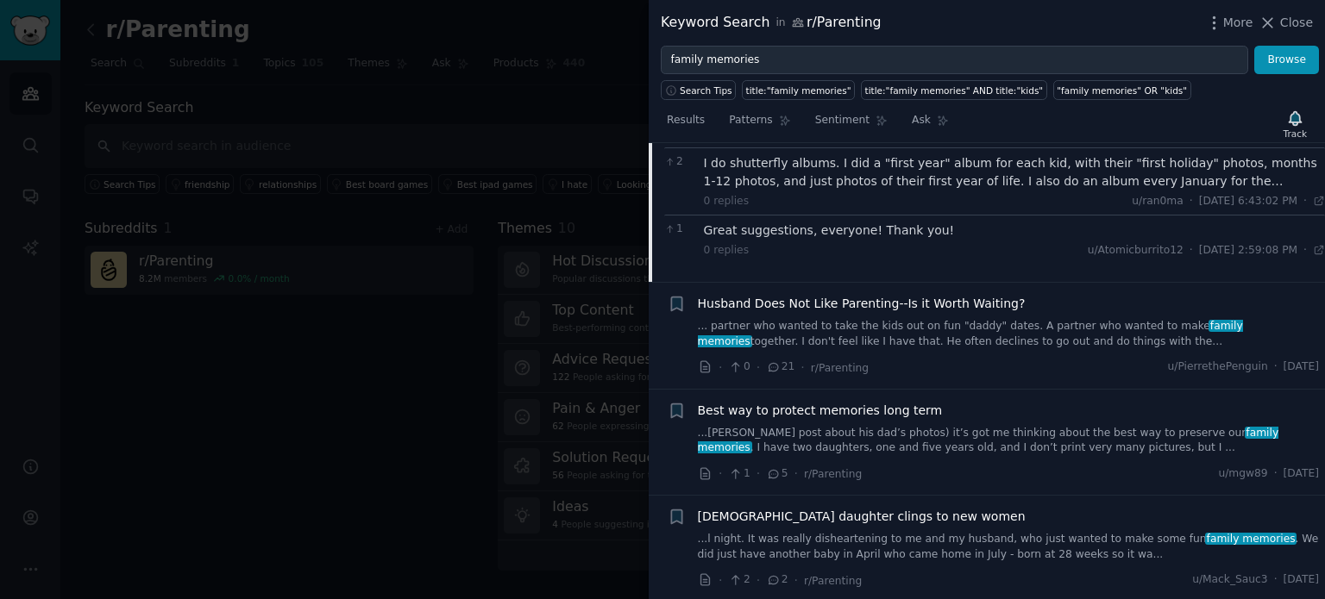
click at [858, 435] on link "...ayer’s post about his dad’s photos) it’s got me thinking about the best way …" at bounding box center [1009, 441] width 622 height 30
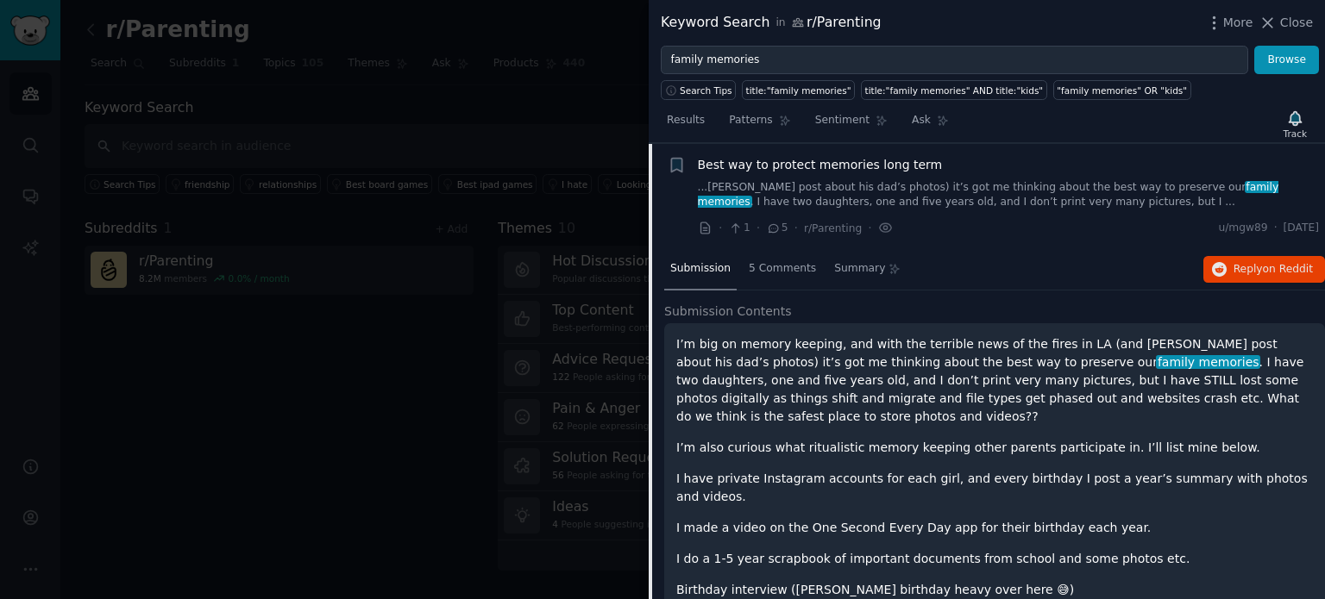
scroll to position [326, 0]
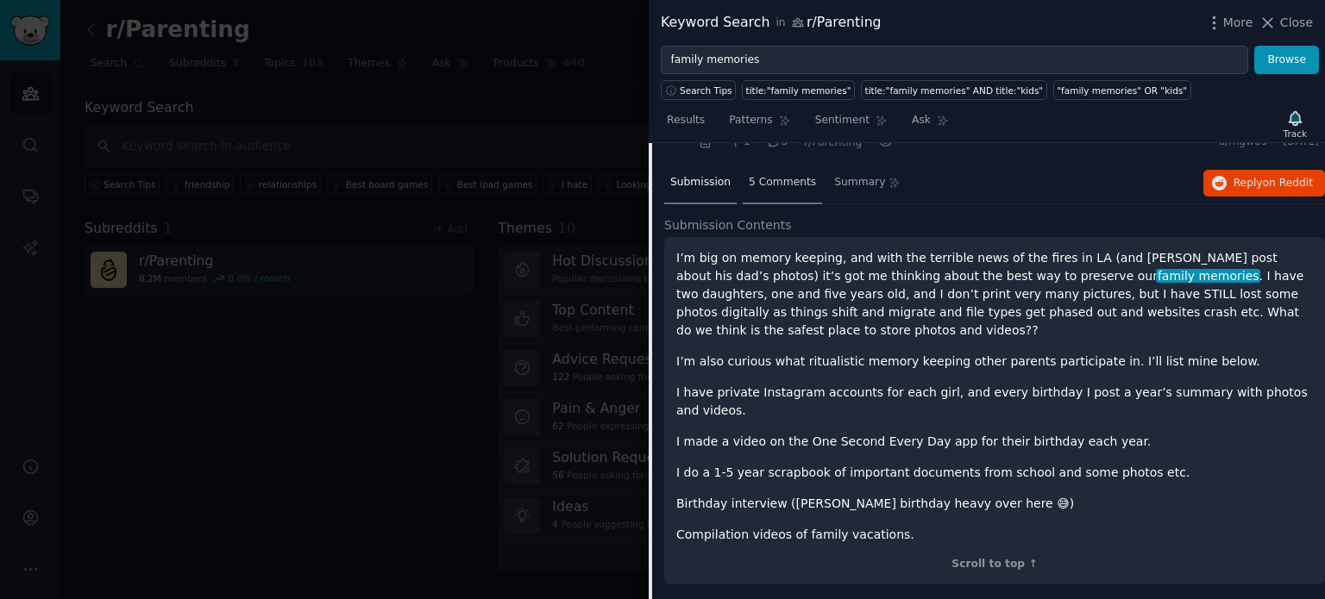
click at [780, 189] on div "5 Comments" at bounding box center [781, 183] width 79 height 41
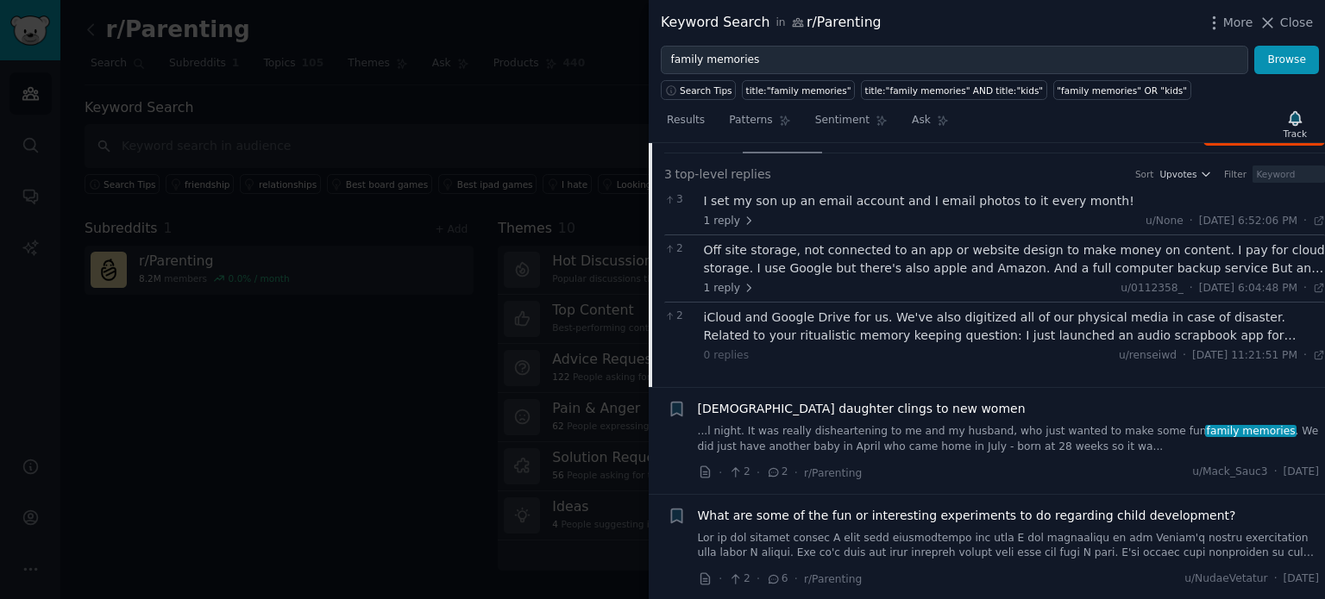
scroll to position [412, 0]
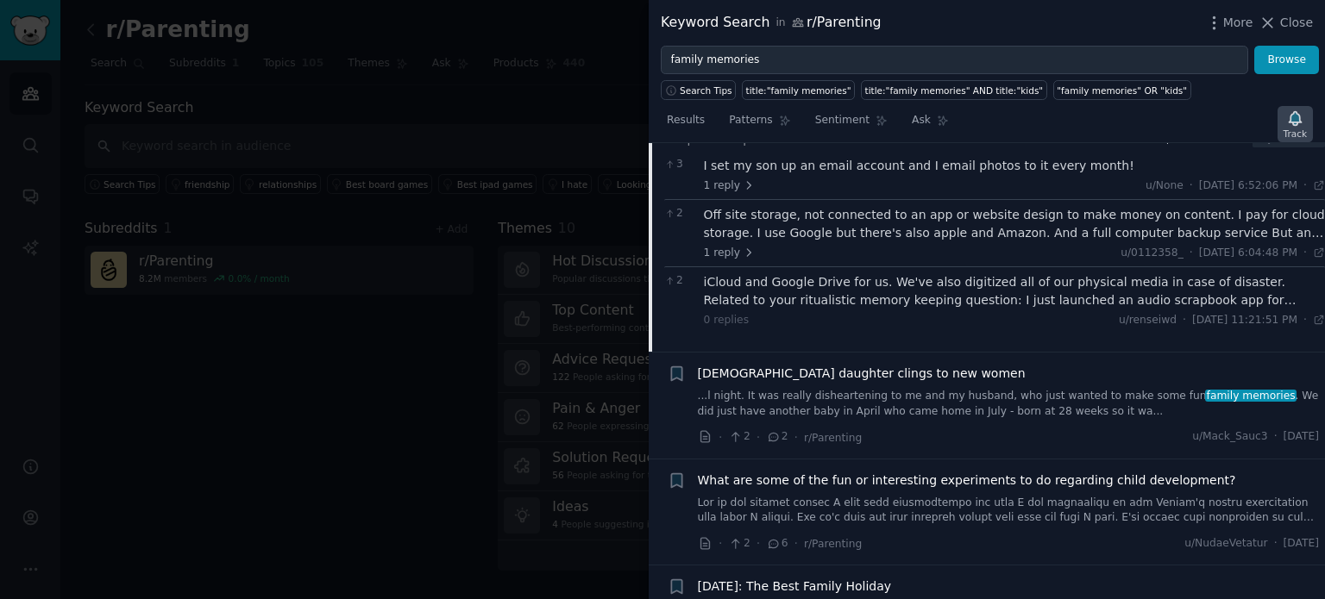
click at [1297, 113] on icon "button" at bounding box center [1294, 118] width 12 height 14
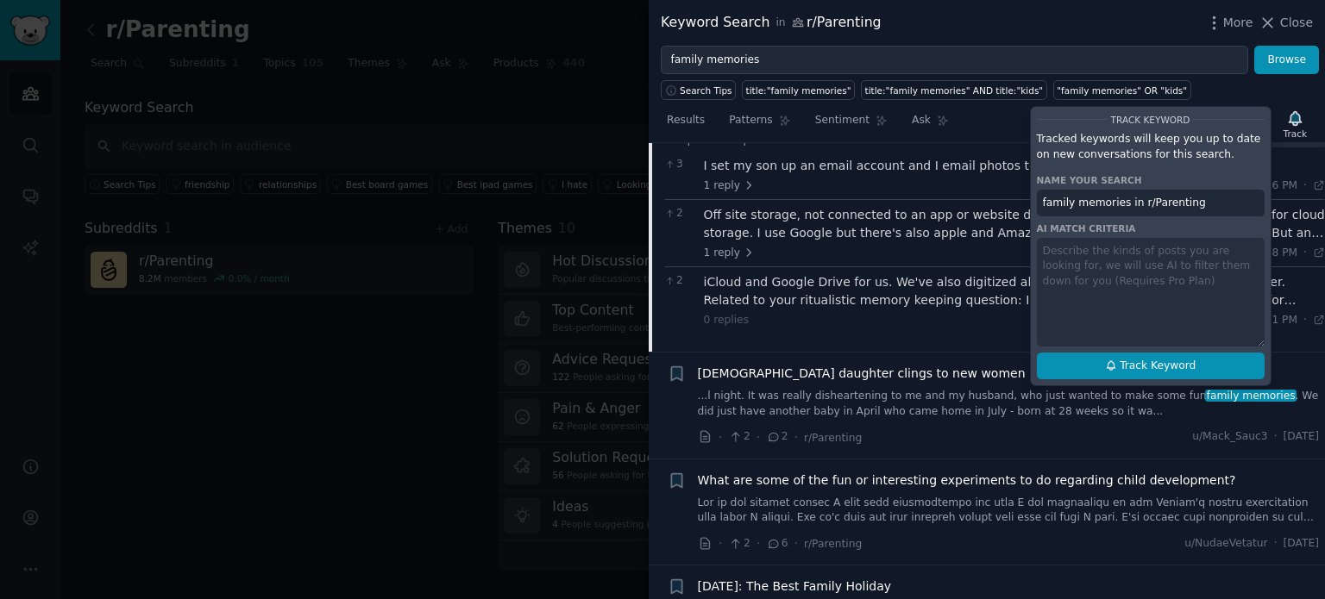
click at [1167, 367] on span "Track Keyword" at bounding box center [1157, 367] width 76 height 16
type input "family memories in r/Parenting"
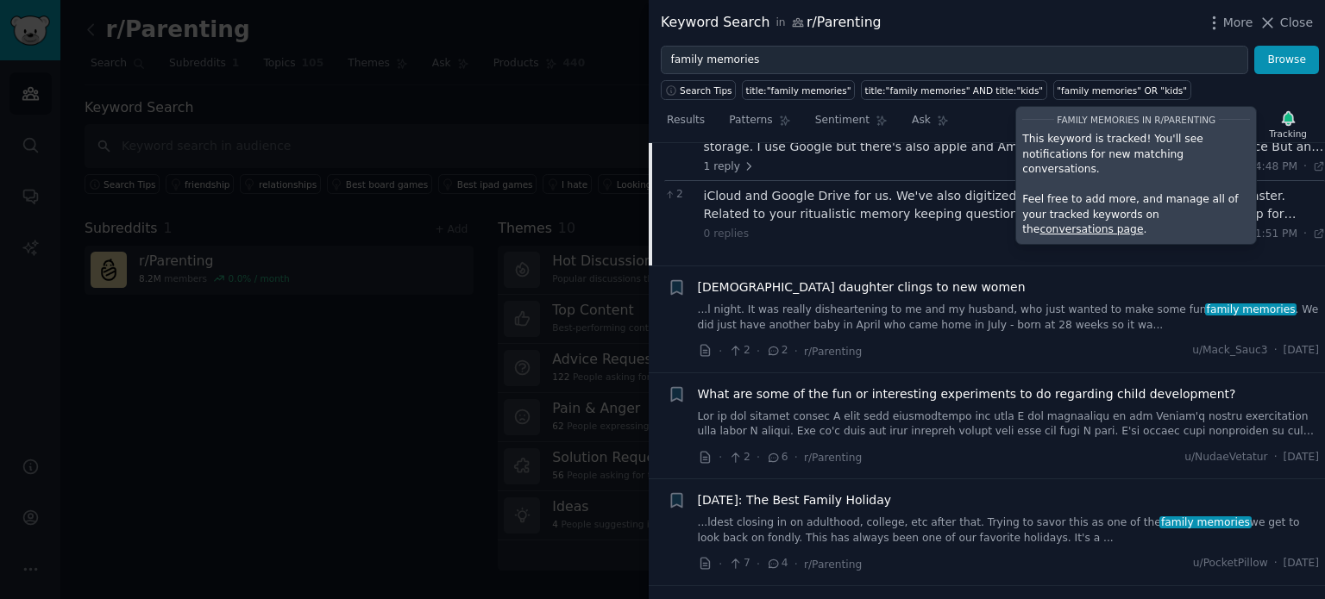
scroll to position [585, 0]
